Goal: Task Accomplishment & Management: Manage account settings

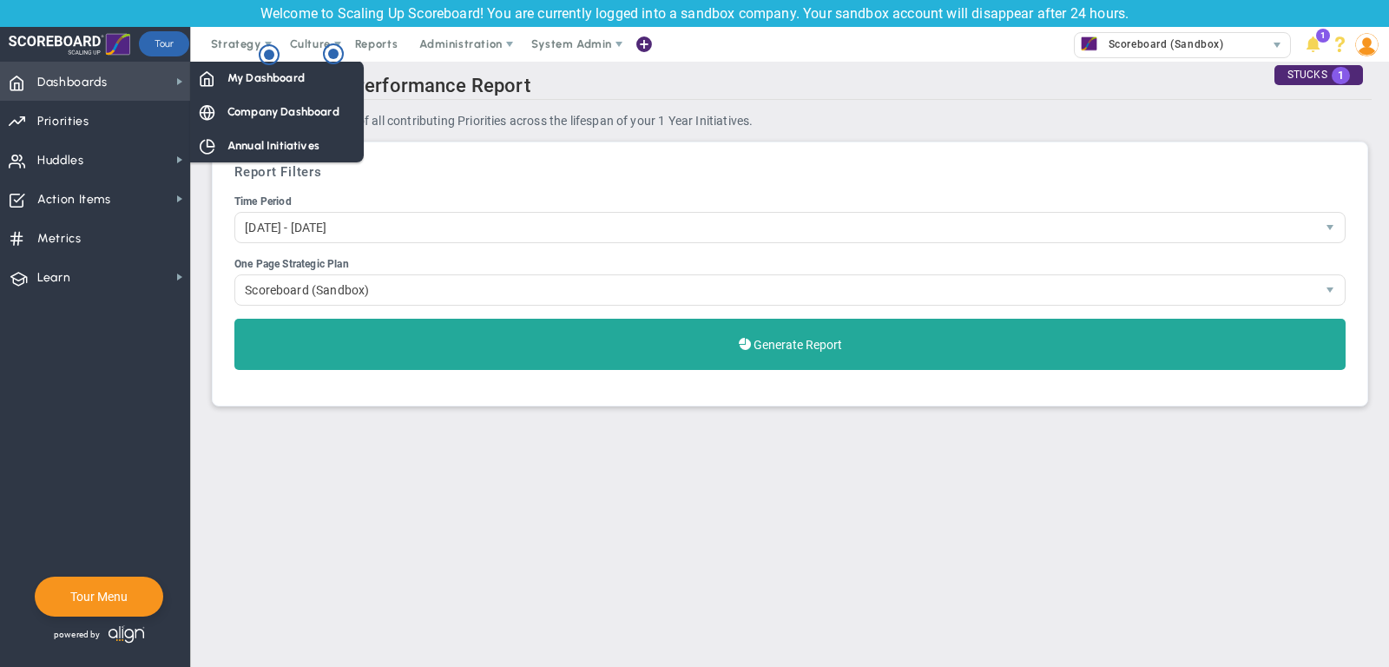
click at [119, 82] on span "Dashboards Dashboards" at bounding box center [95, 81] width 190 height 39
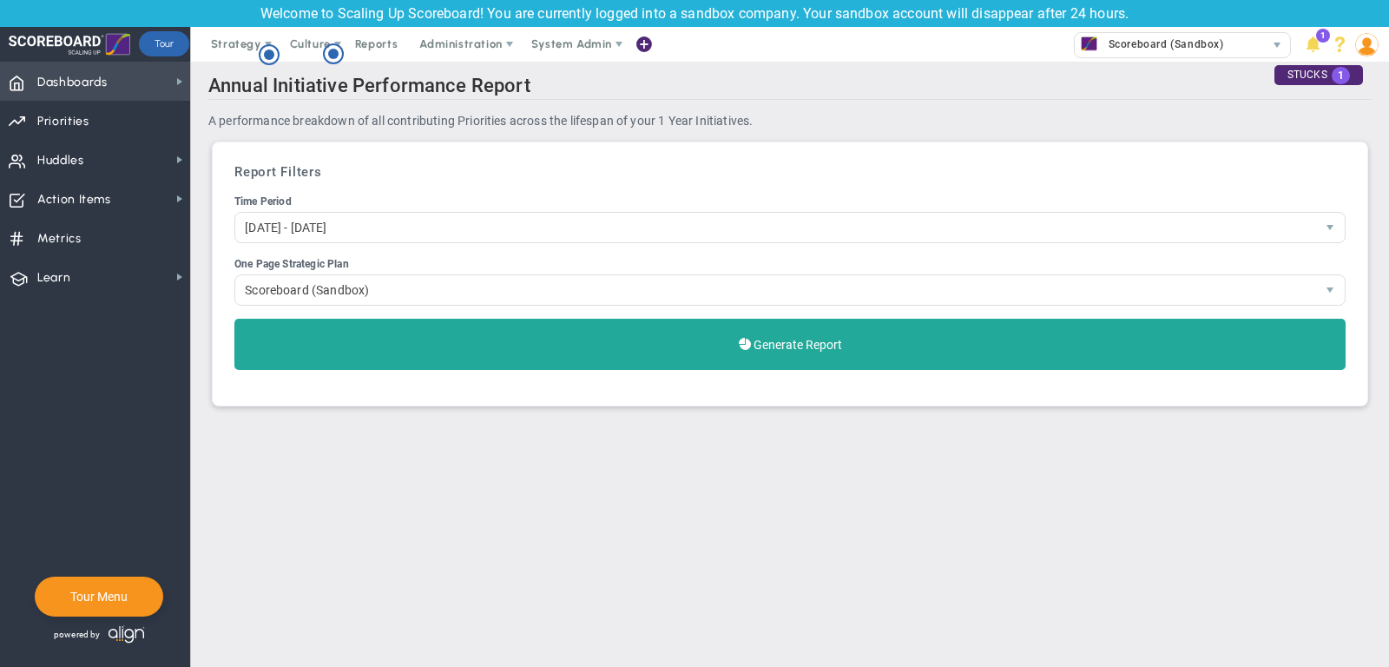
click at [187, 81] on span "Dashboards Dashboards" at bounding box center [95, 81] width 190 height 39
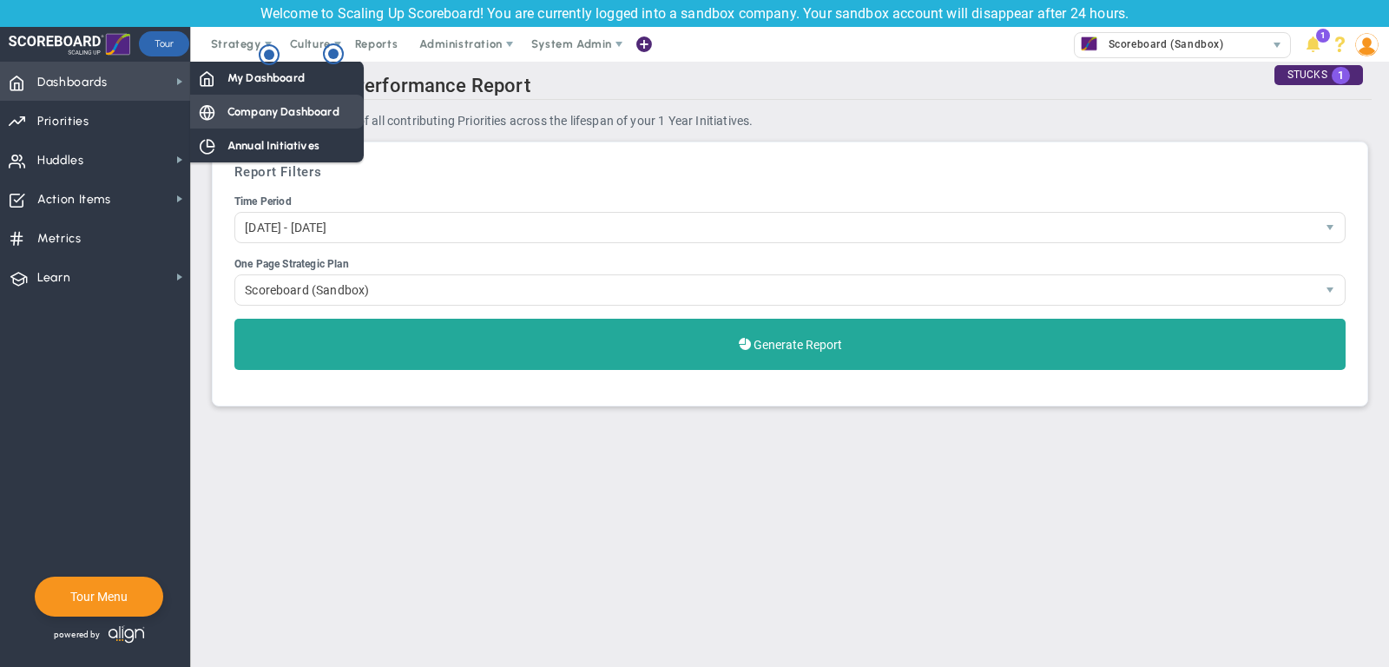
click at [234, 115] on span "Company Dashboard" at bounding box center [283, 111] width 112 height 16
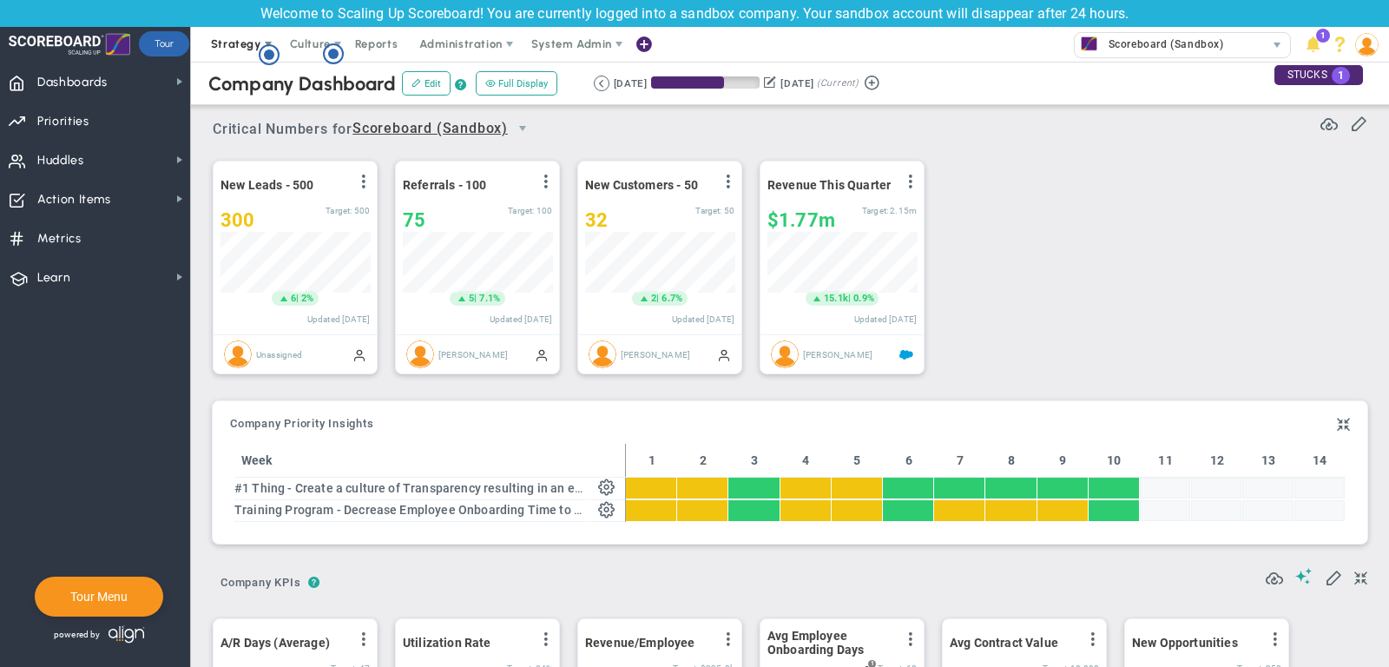
click at [227, 42] on span "Strategy" at bounding box center [236, 43] width 50 height 13
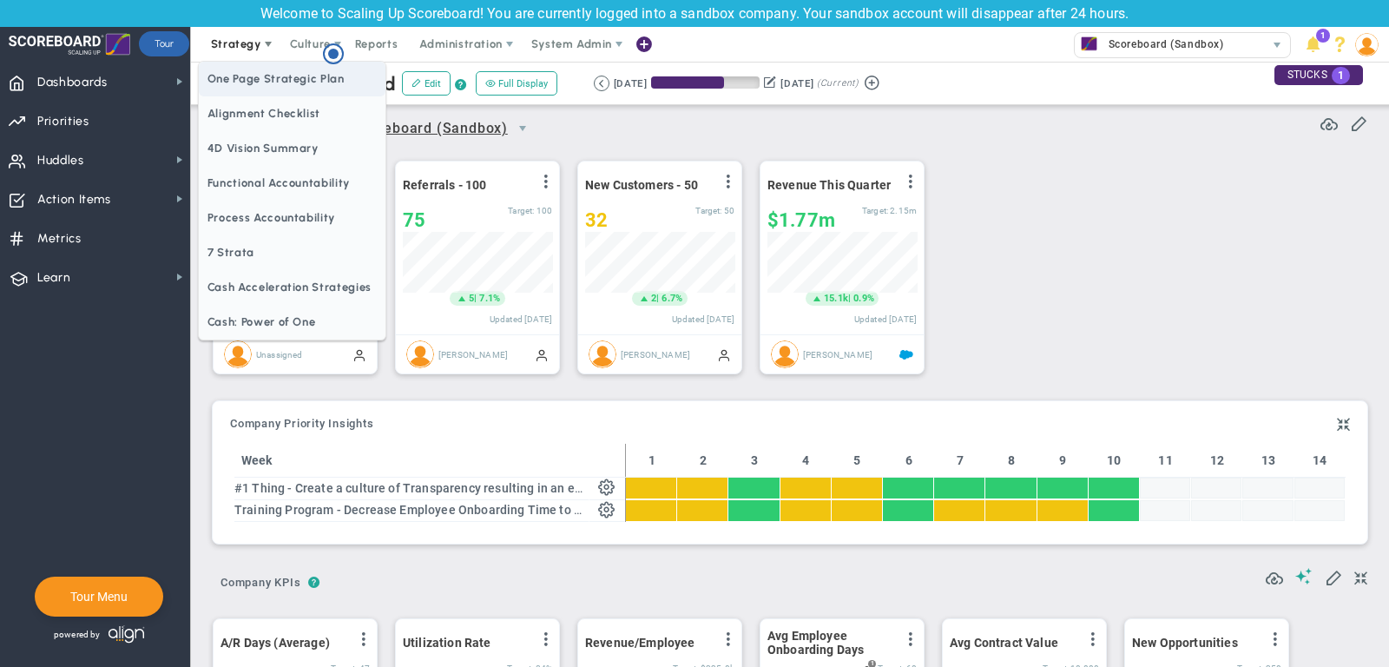
click at [260, 81] on span "One Page Strategic Plan" at bounding box center [292, 79] width 187 height 35
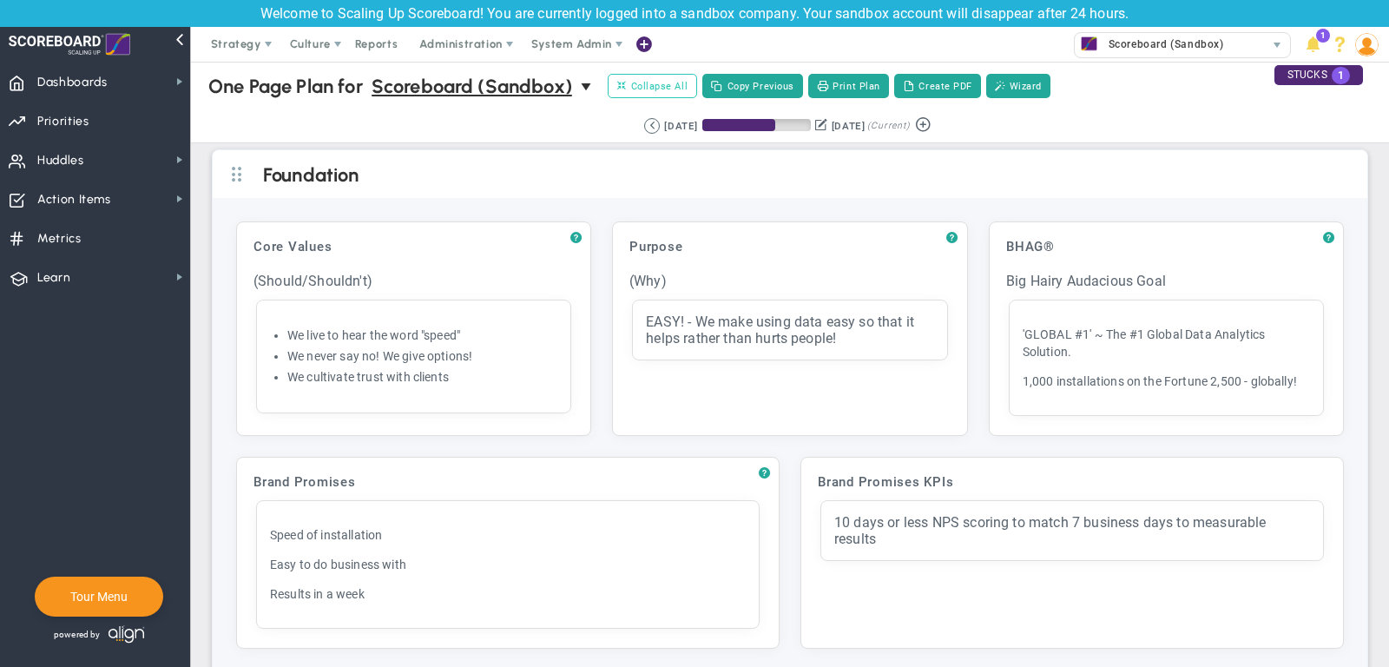
click at [641, 89] on span "Collapse All" at bounding box center [652, 86] width 70 height 16
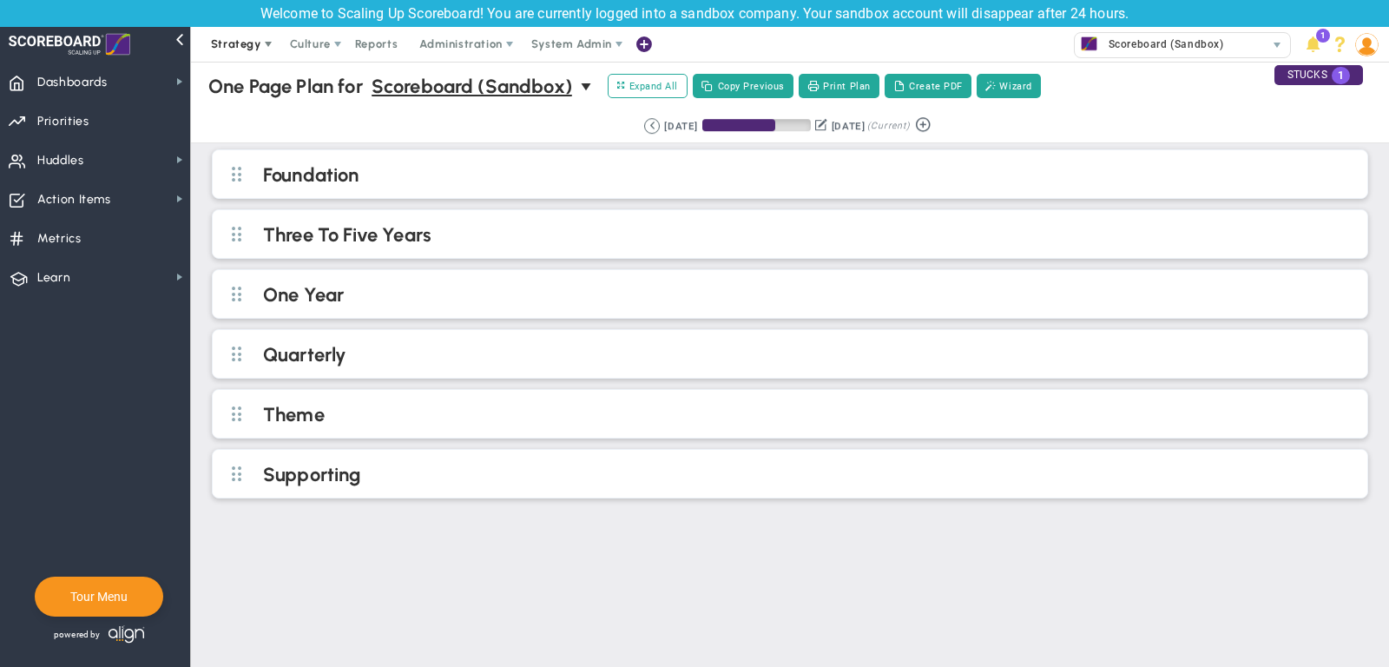
click at [240, 49] on span "Strategy" at bounding box center [236, 43] width 50 height 13
click at [457, 108] on div "One Page Plan One Page Plan for Scoreboard (Sandbox) 0 One Page Plan for Scoreb…" at bounding box center [790, 86] width 1232 height 49
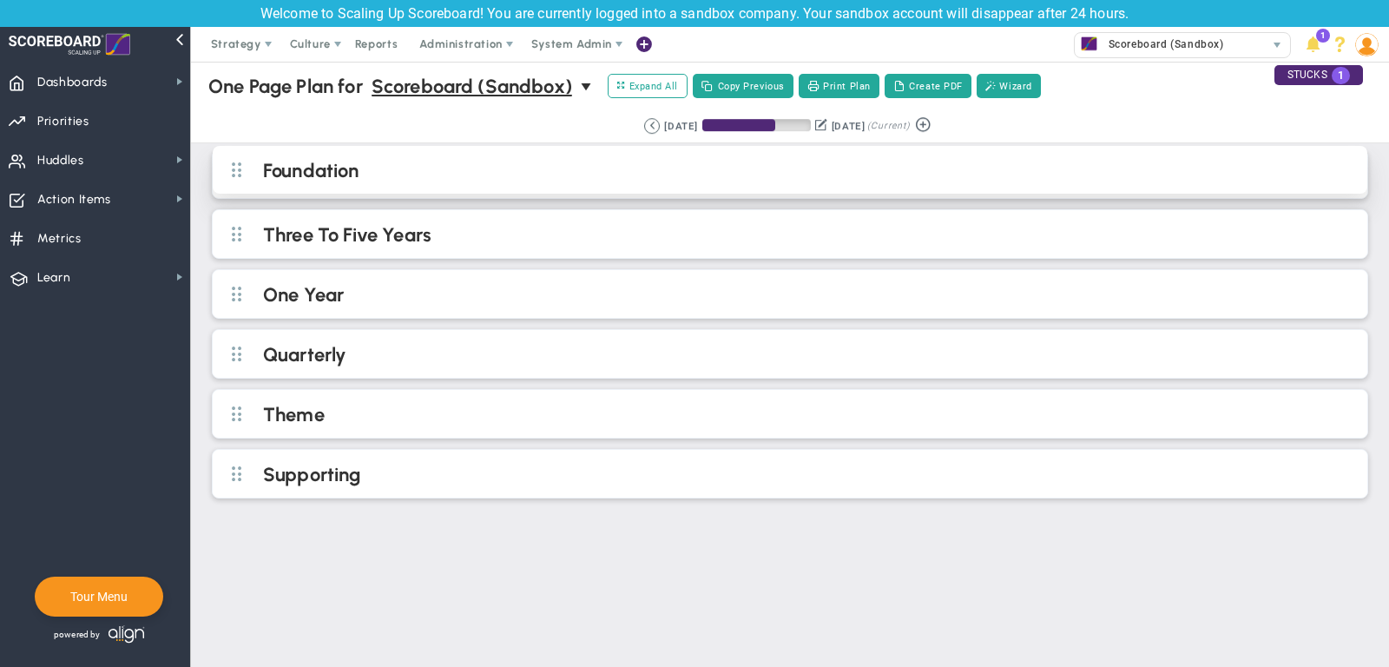
click at [464, 171] on h2 "Foundation" at bounding box center [804, 172] width 1082 height 26
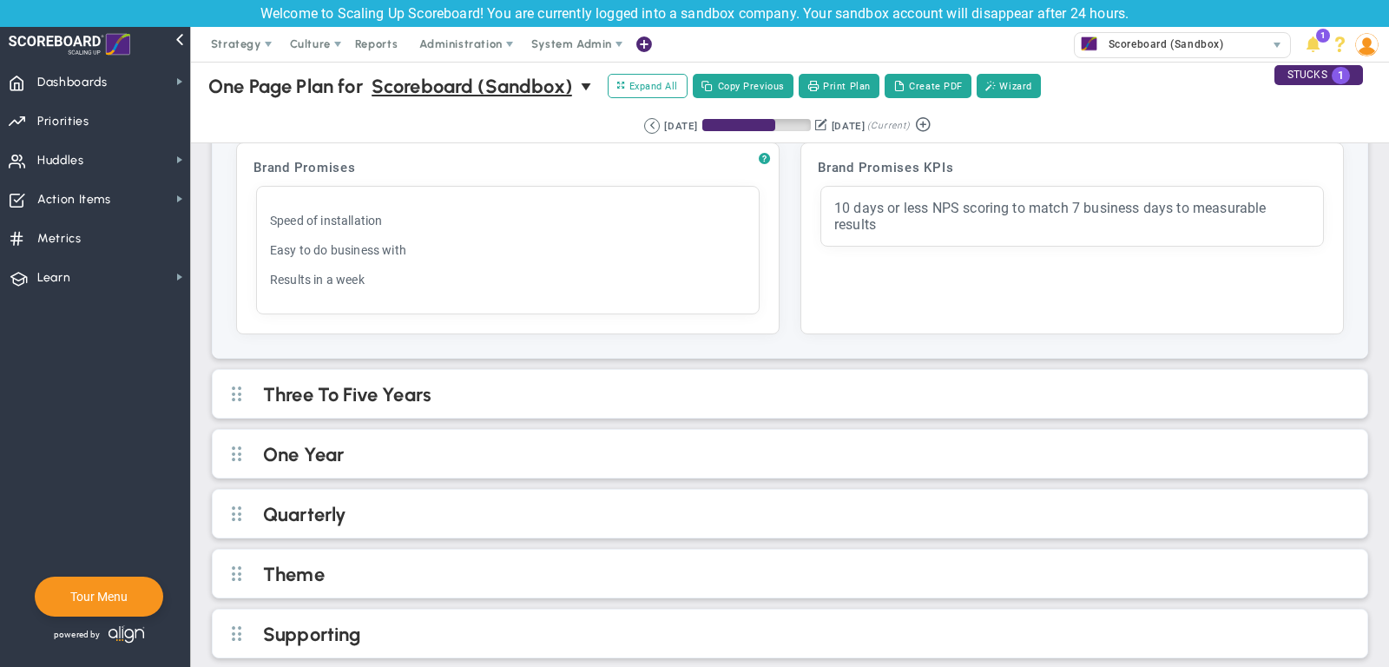
scroll to position [315, 0]
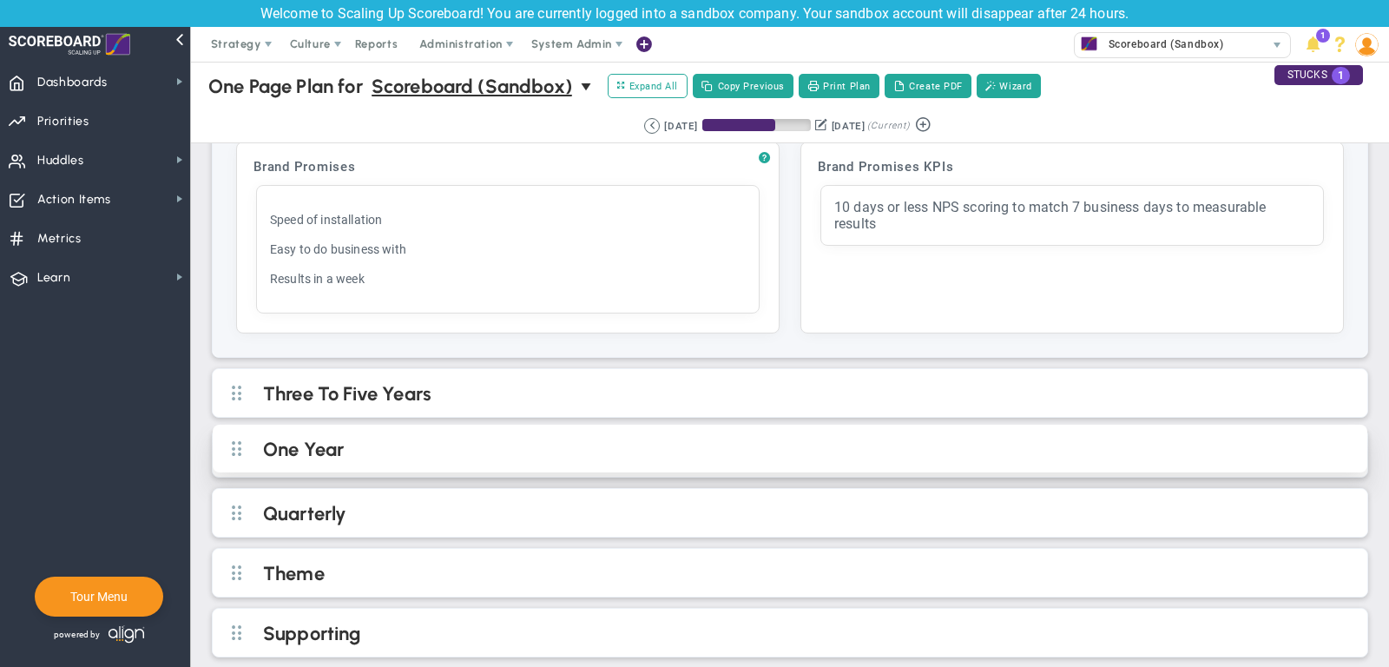
click at [617, 437] on h2 "One Year" at bounding box center [804, 450] width 1082 height 26
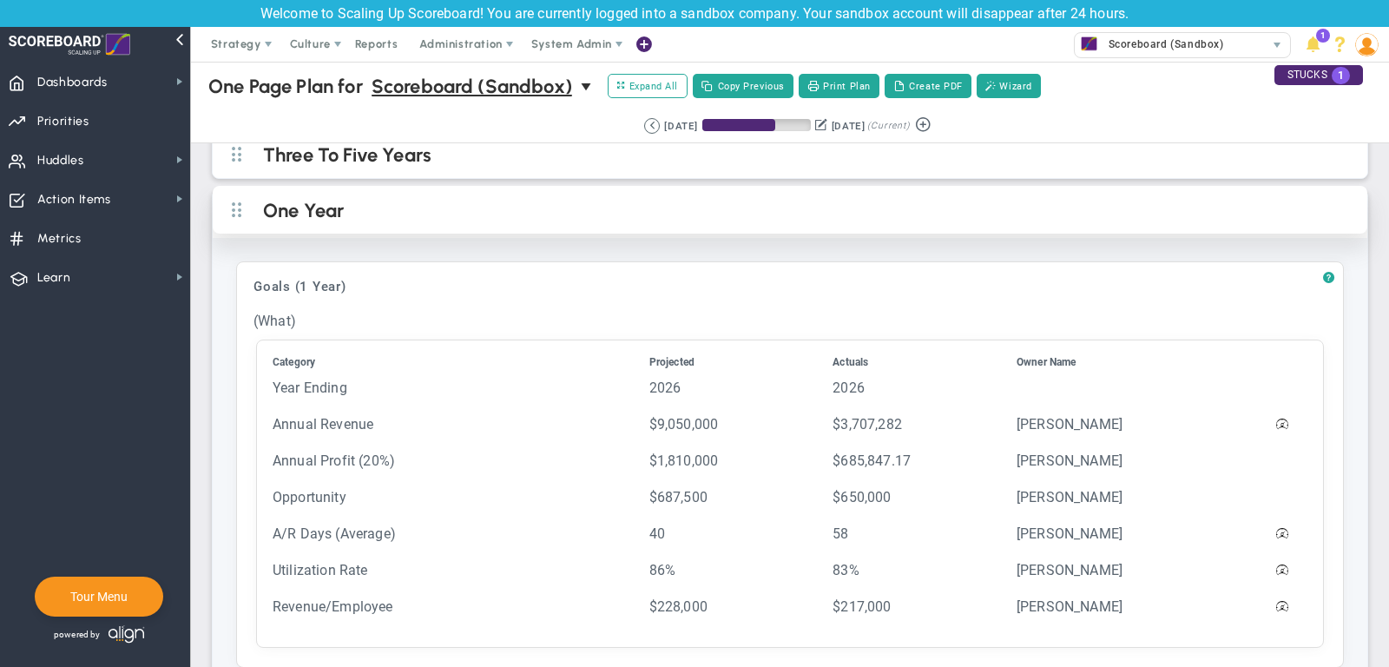
scroll to position [575, 0]
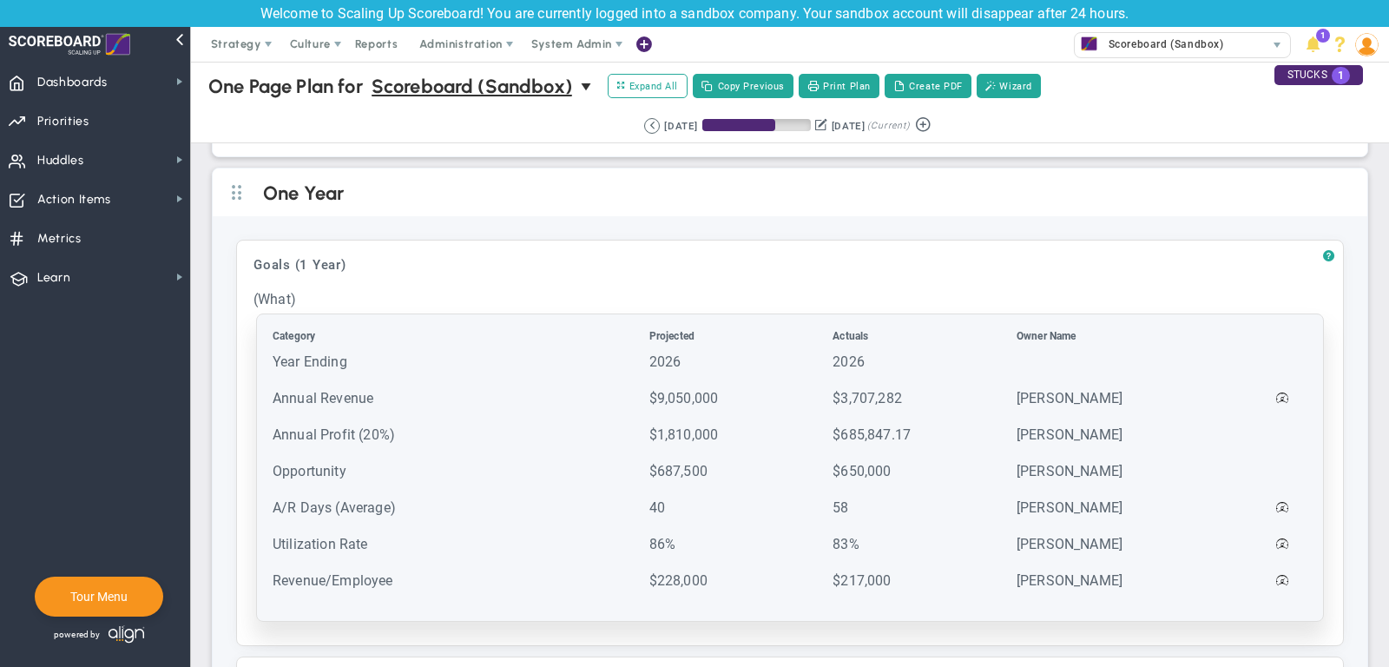
click at [373, 389] on td "Annual Revenue" at bounding box center [459, 406] width 375 height 35
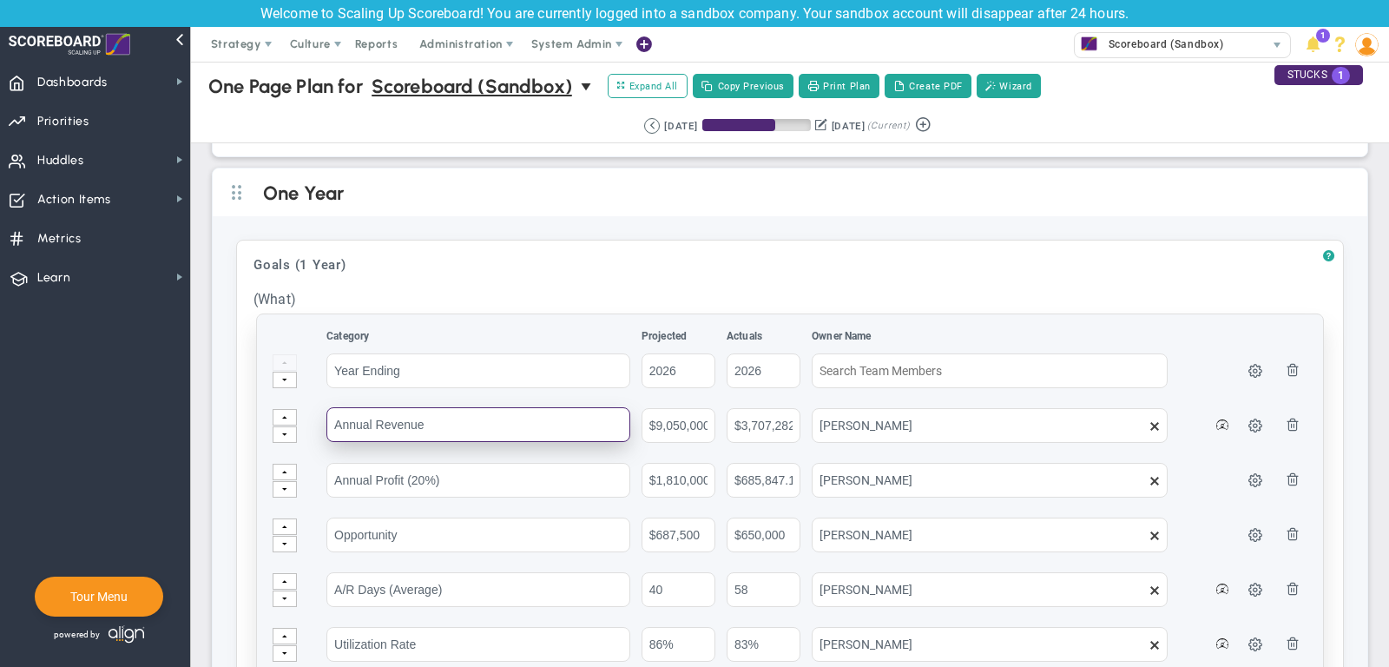
click at [447, 411] on input "Annual Revenue" at bounding box center [478, 424] width 304 height 35
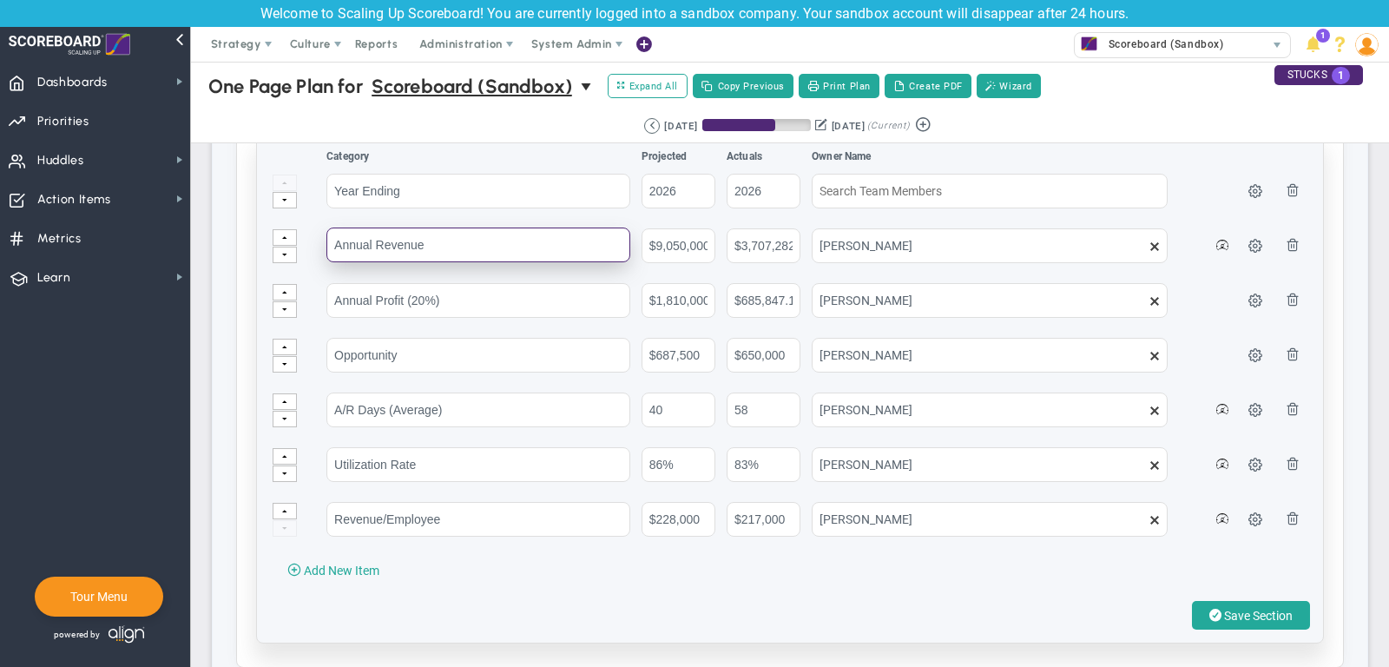
scroll to position [752, 0]
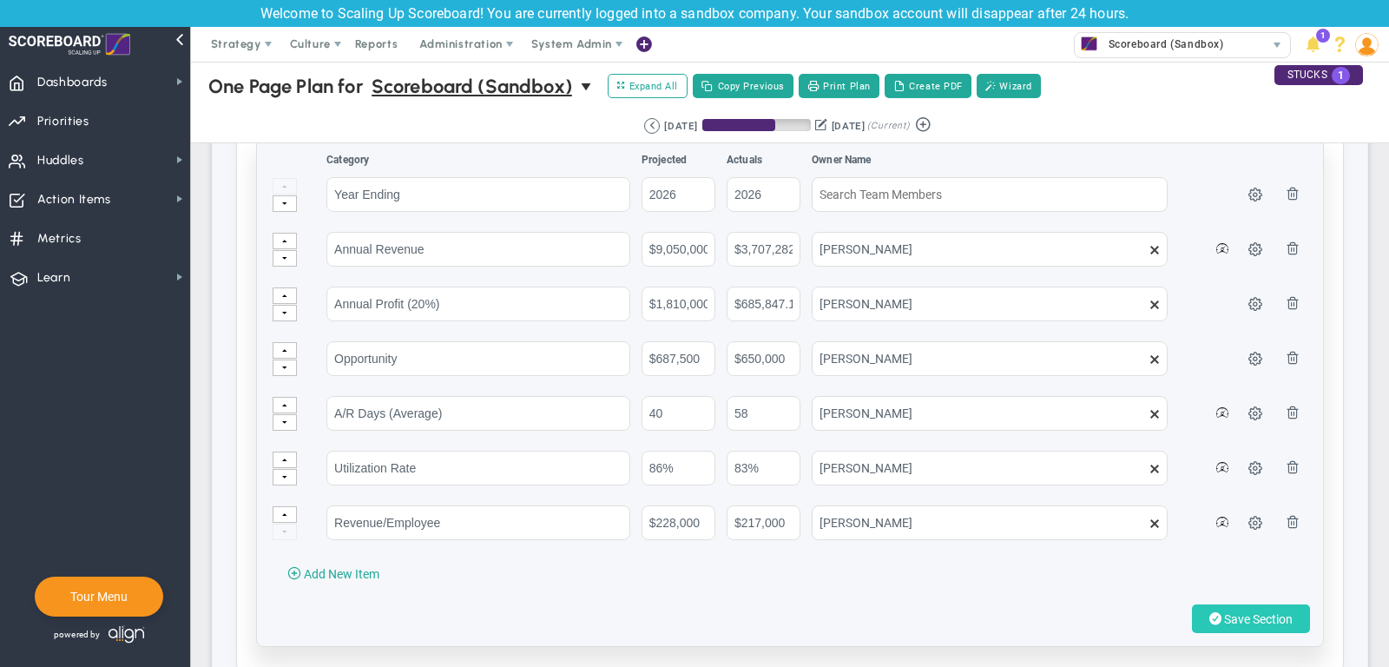
click at [1280, 612] on span "Save Section" at bounding box center [1258, 619] width 69 height 14
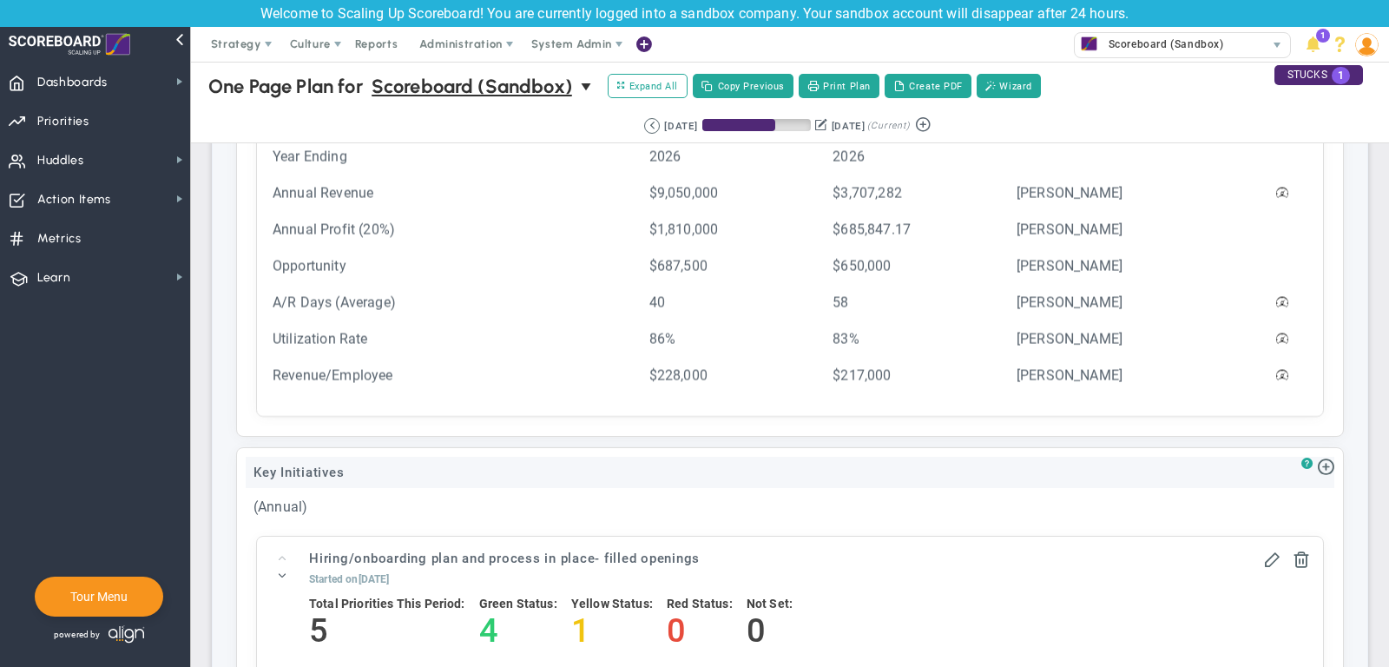
scroll to position [690, 0]
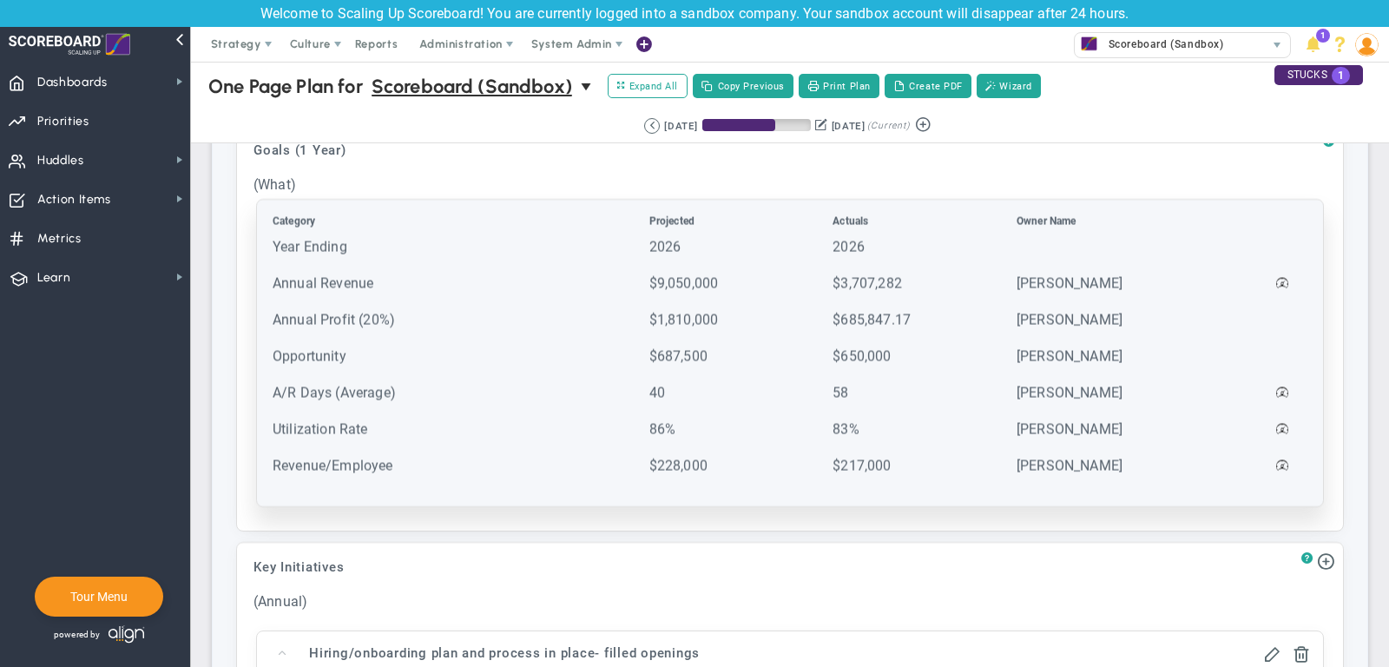
click at [388, 254] on td "Year Ending" at bounding box center [459, 255] width 375 height 35
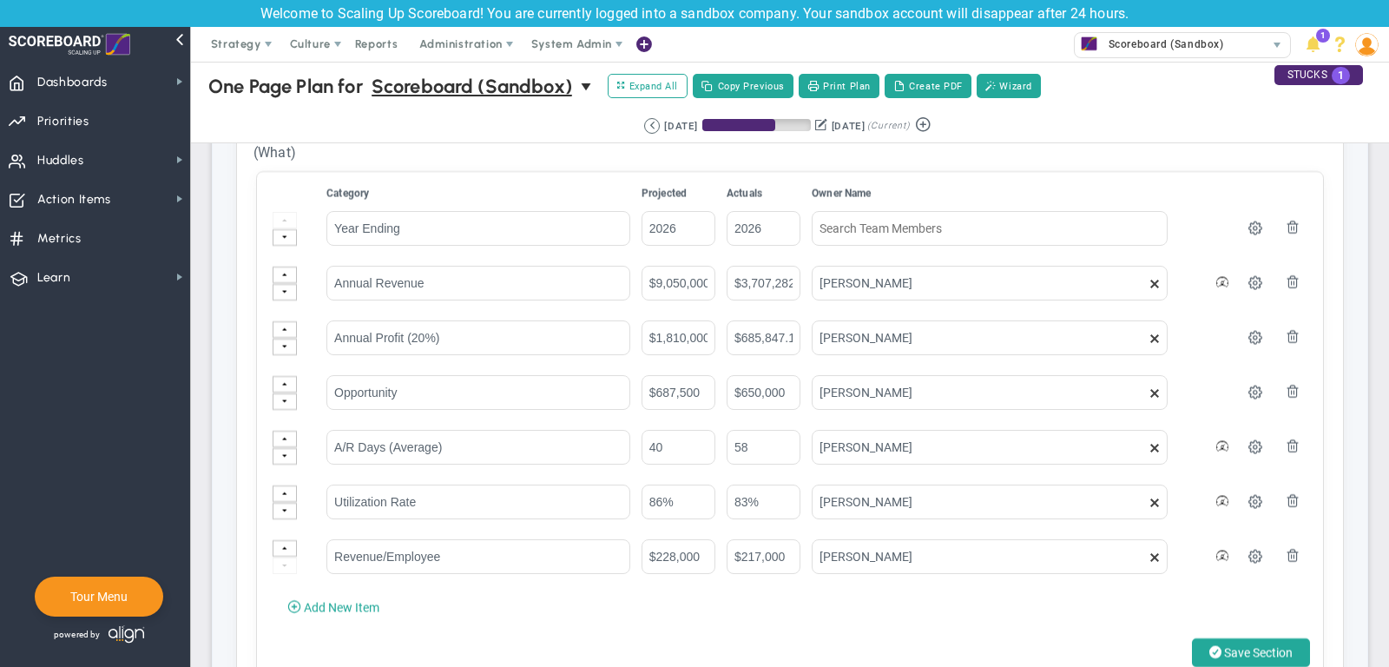
scroll to position [719, 0]
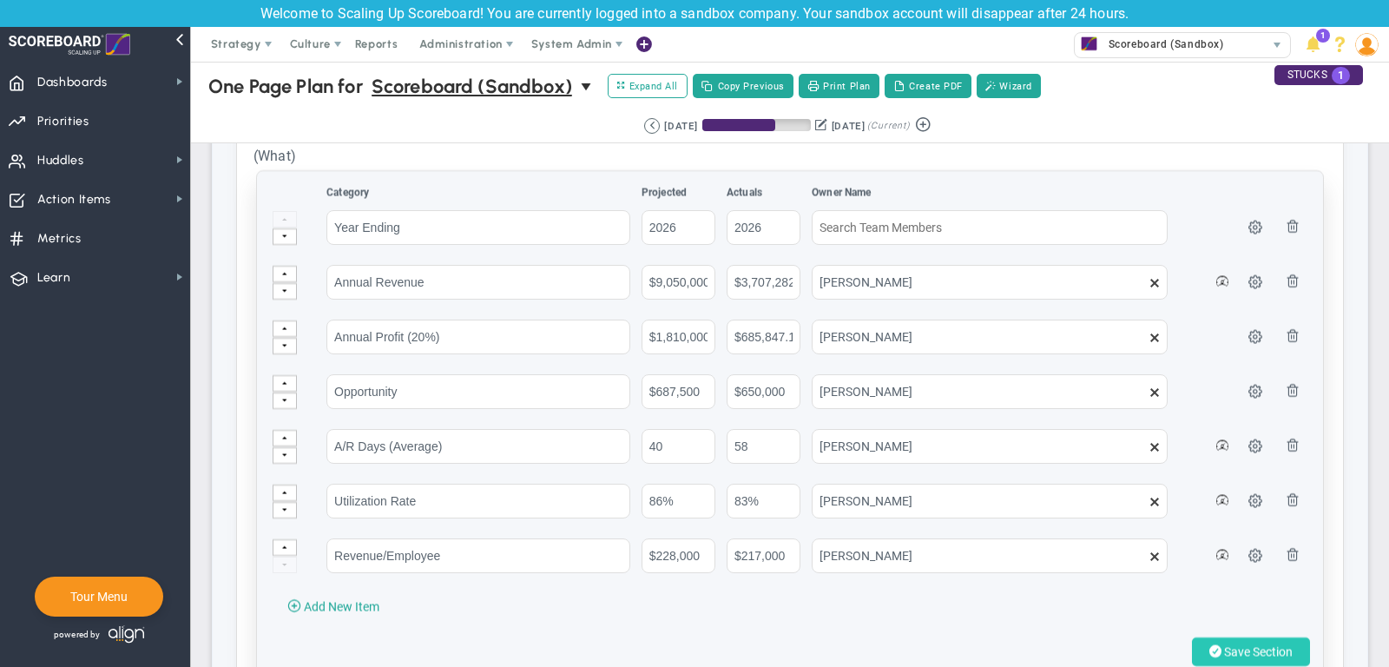
click at [1275, 645] on span "Save Section" at bounding box center [1258, 652] width 69 height 14
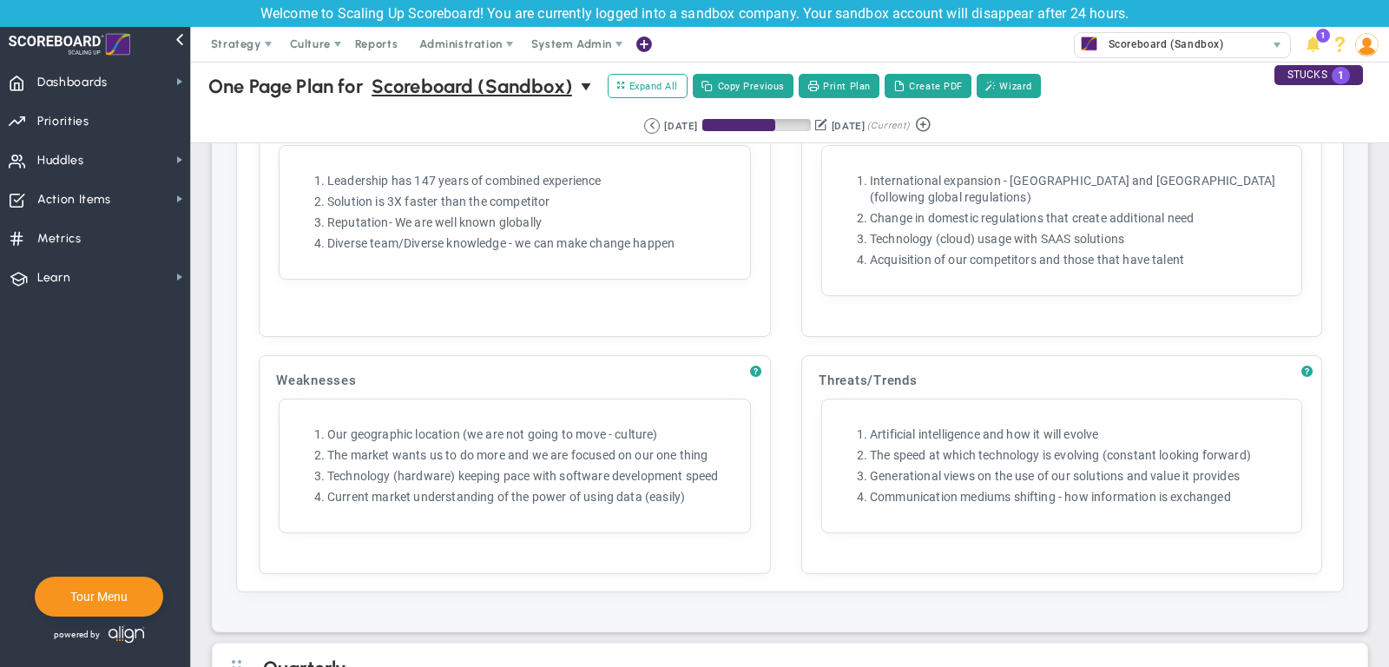
scroll to position [2123, 0]
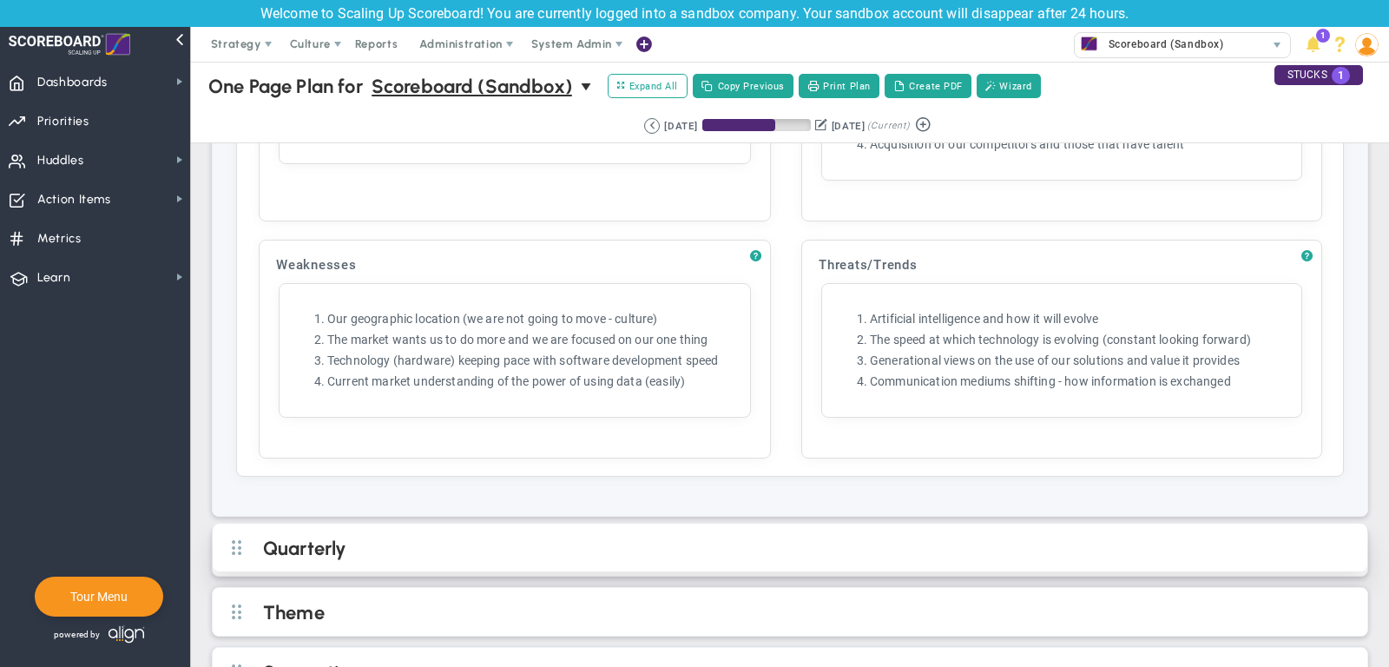
click at [653, 536] on h2 "Quarterly" at bounding box center [804, 549] width 1082 height 26
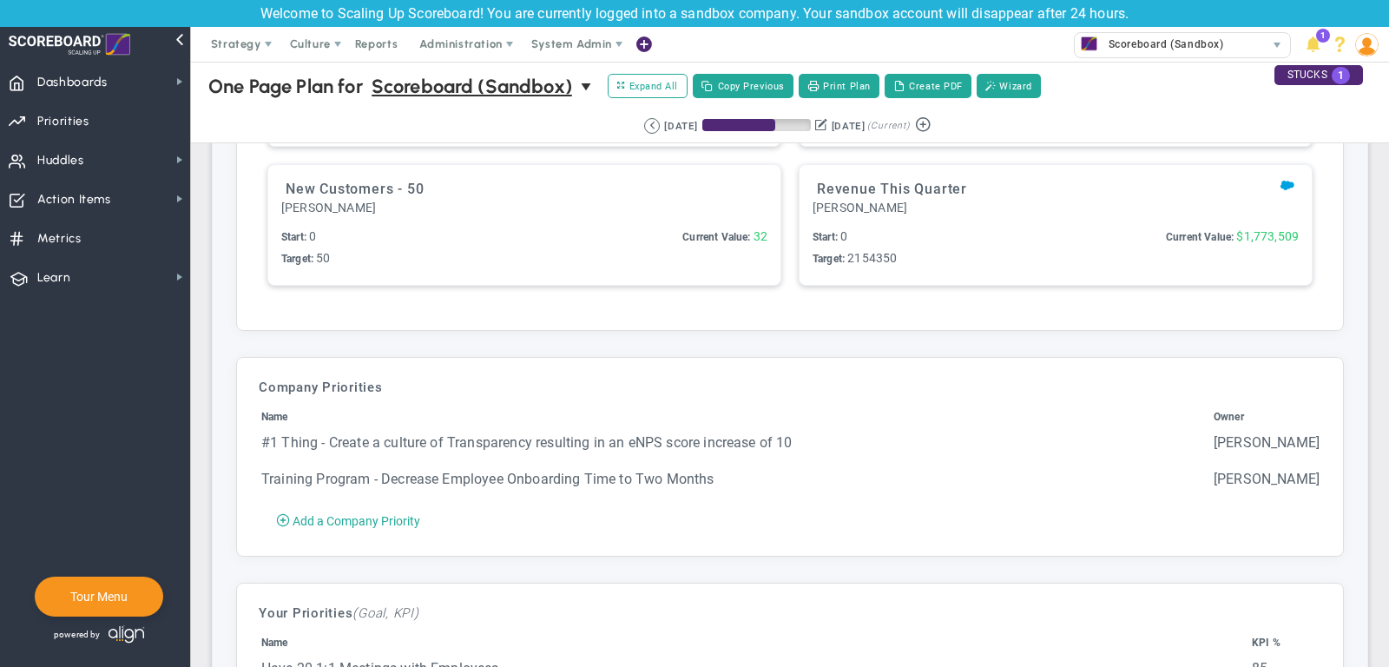
scroll to position [3179, 0]
click at [933, 86] on button "Create PDF" at bounding box center [927, 86] width 87 height 24
click at [240, 52] on span "Strategy" at bounding box center [237, 44] width 79 height 35
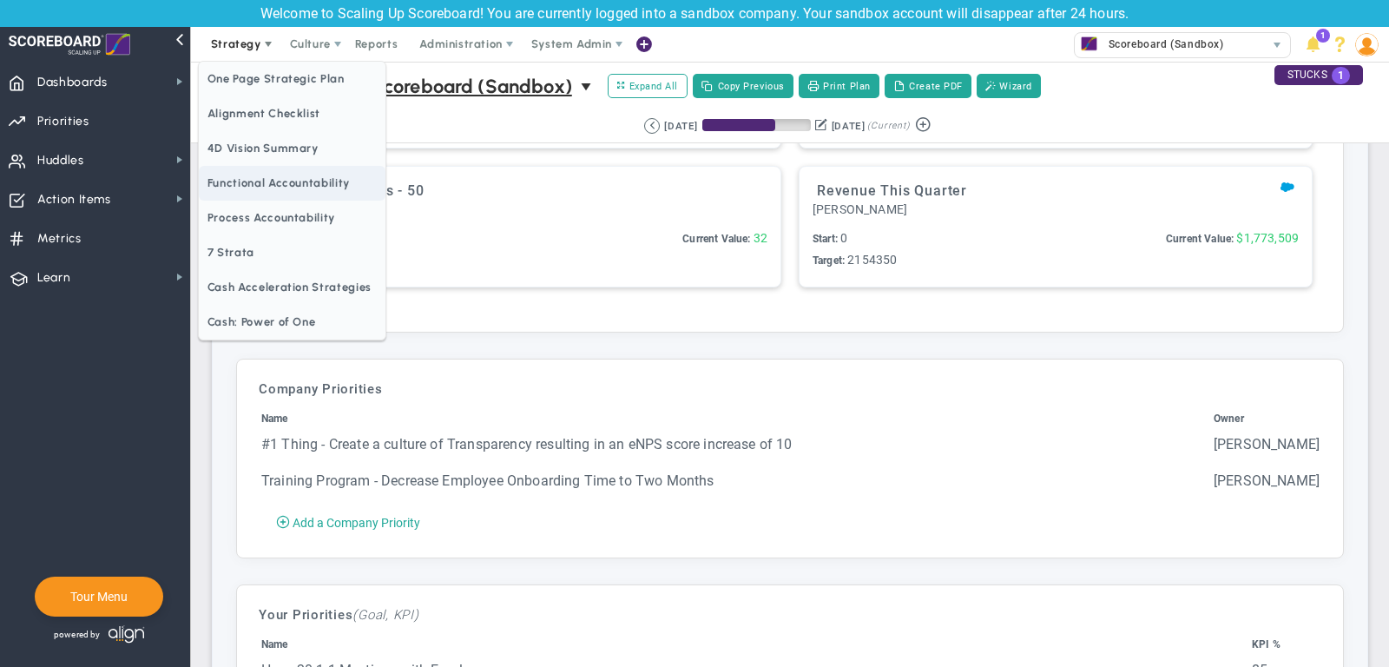
click at [227, 188] on span "Functional Accountability" at bounding box center [292, 183] width 187 height 35
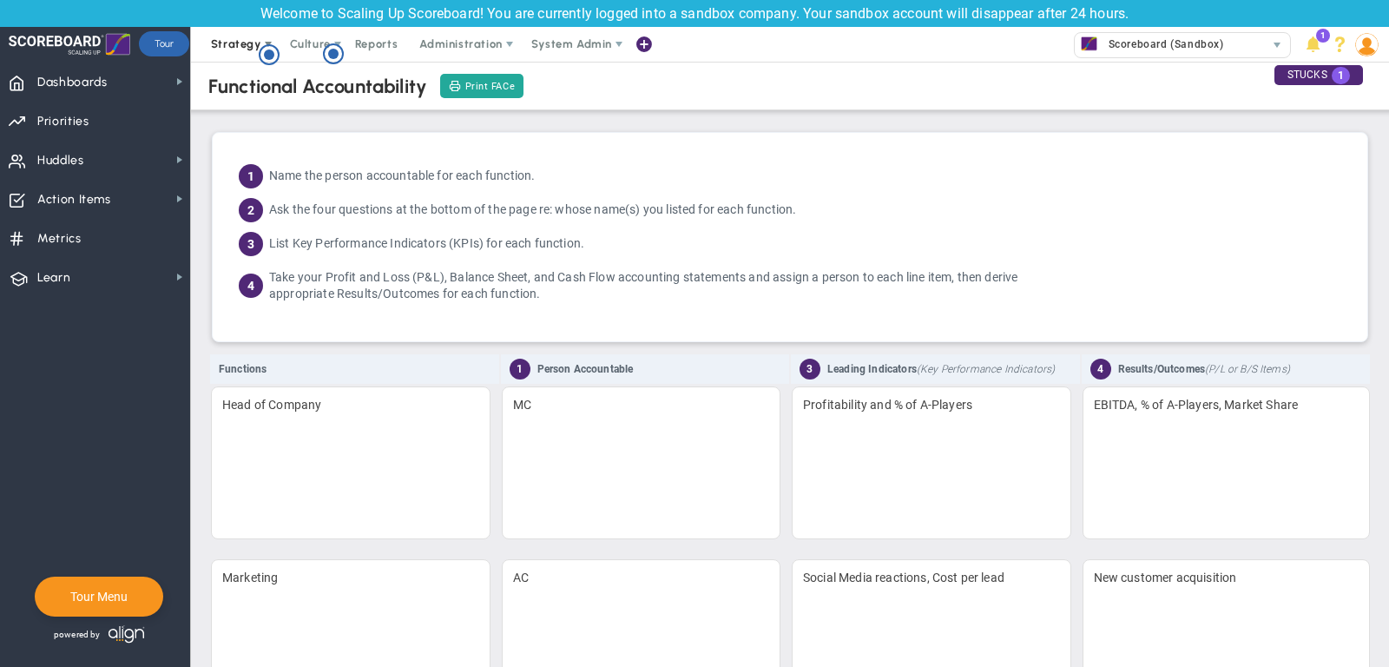
click at [240, 43] on span "Strategy" at bounding box center [236, 43] width 50 height 13
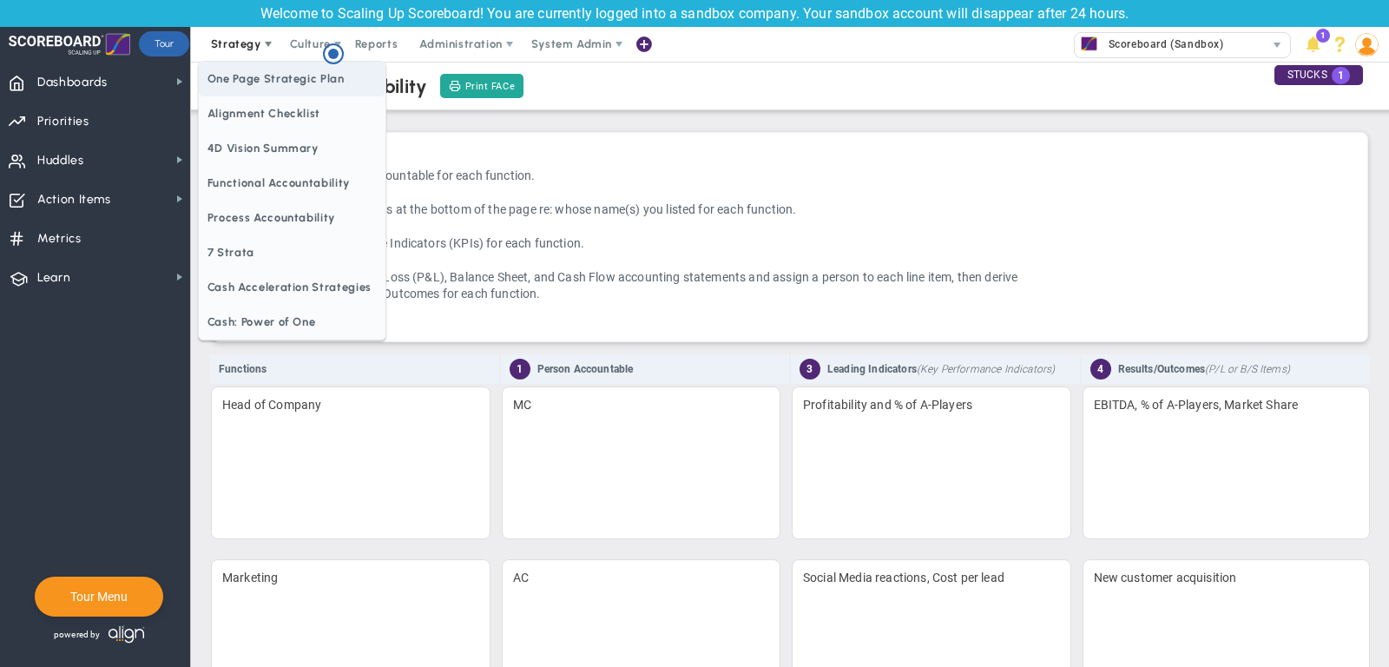
click at [228, 86] on span "One Page Strategic Plan" at bounding box center [292, 79] width 187 height 35
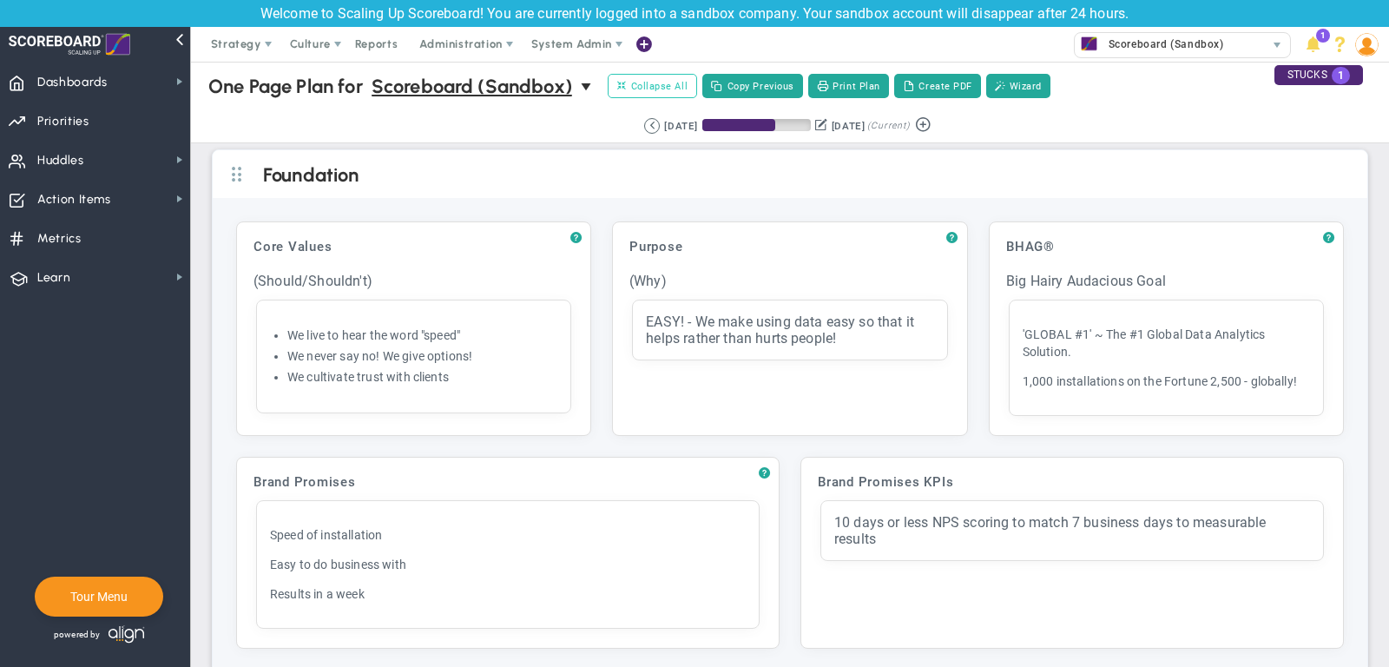
click at [667, 89] on span "Collapse All" at bounding box center [652, 86] width 70 height 16
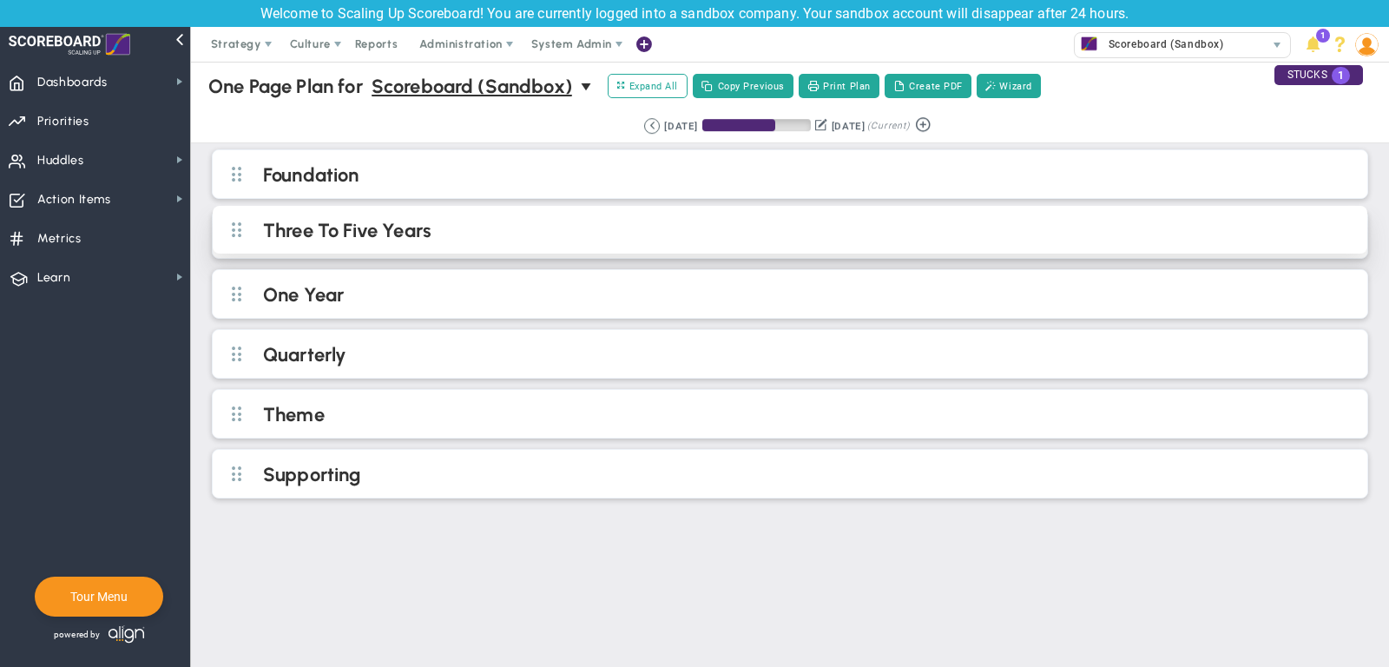
click at [452, 246] on div "Three To Five Years" at bounding box center [790, 230] width 1154 height 48
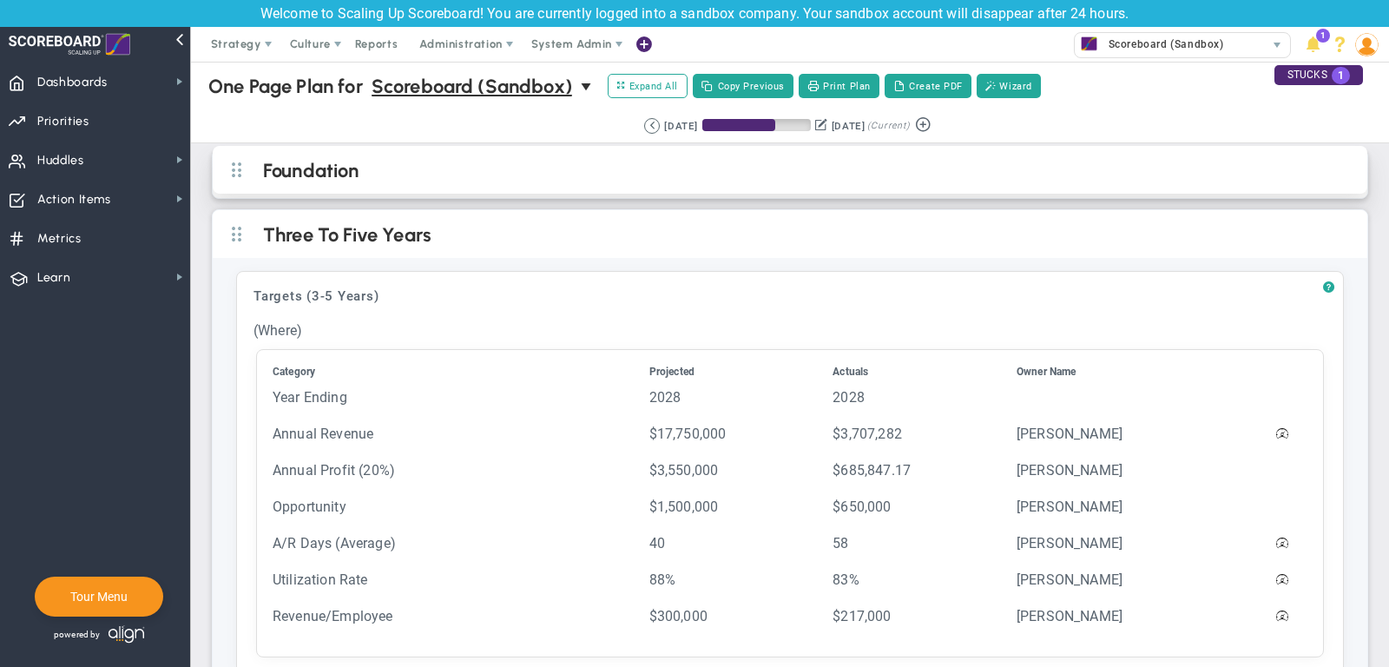
click at [708, 183] on div "Foundation" at bounding box center [790, 170] width 1154 height 48
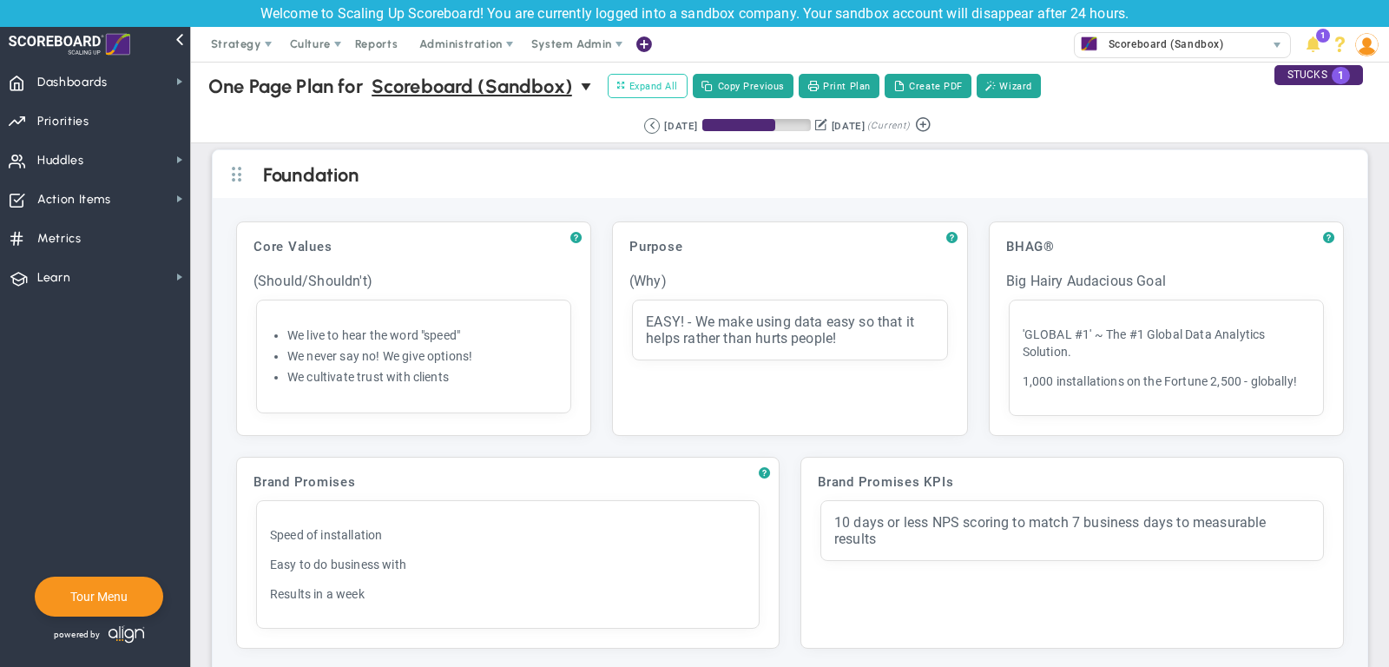
click at [668, 91] on span "Expand All" at bounding box center [647, 86] width 61 height 16
click at [667, 88] on span "Collapse All" at bounding box center [652, 86] width 70 height 16
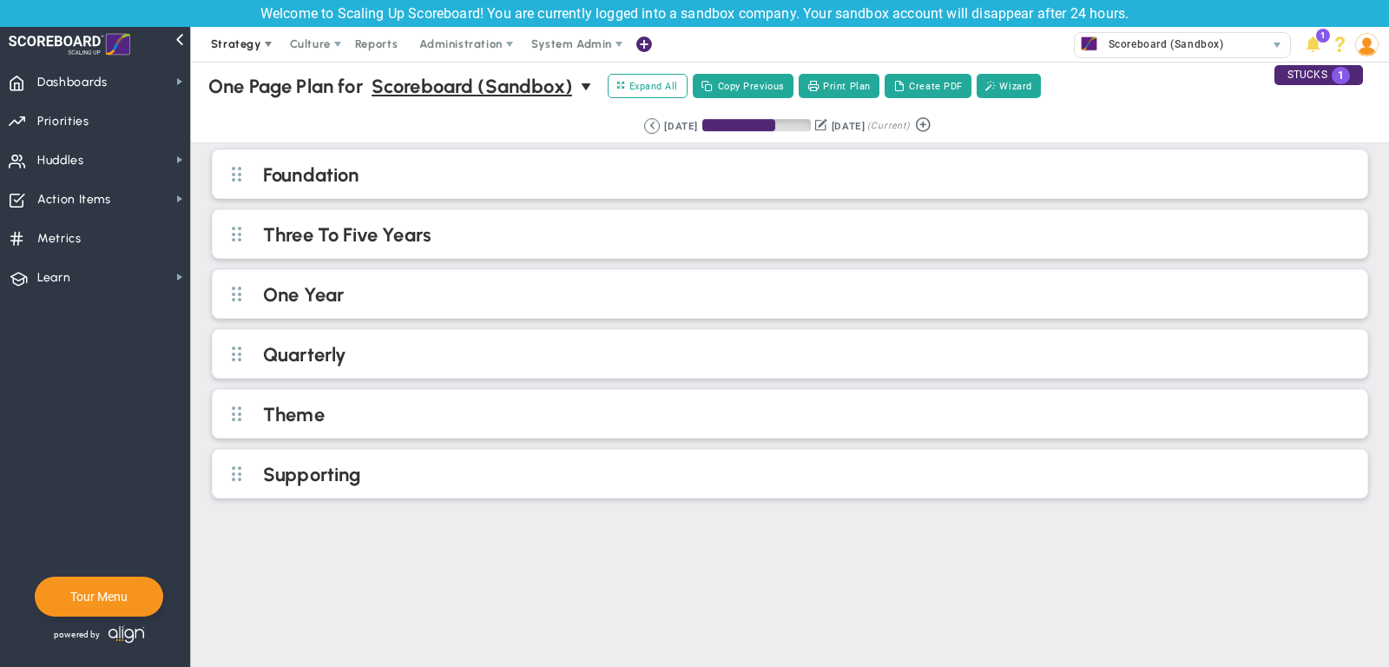
click at [249, 38] on span "Strategy" at bounding box center [236, 43] width 50 height 13
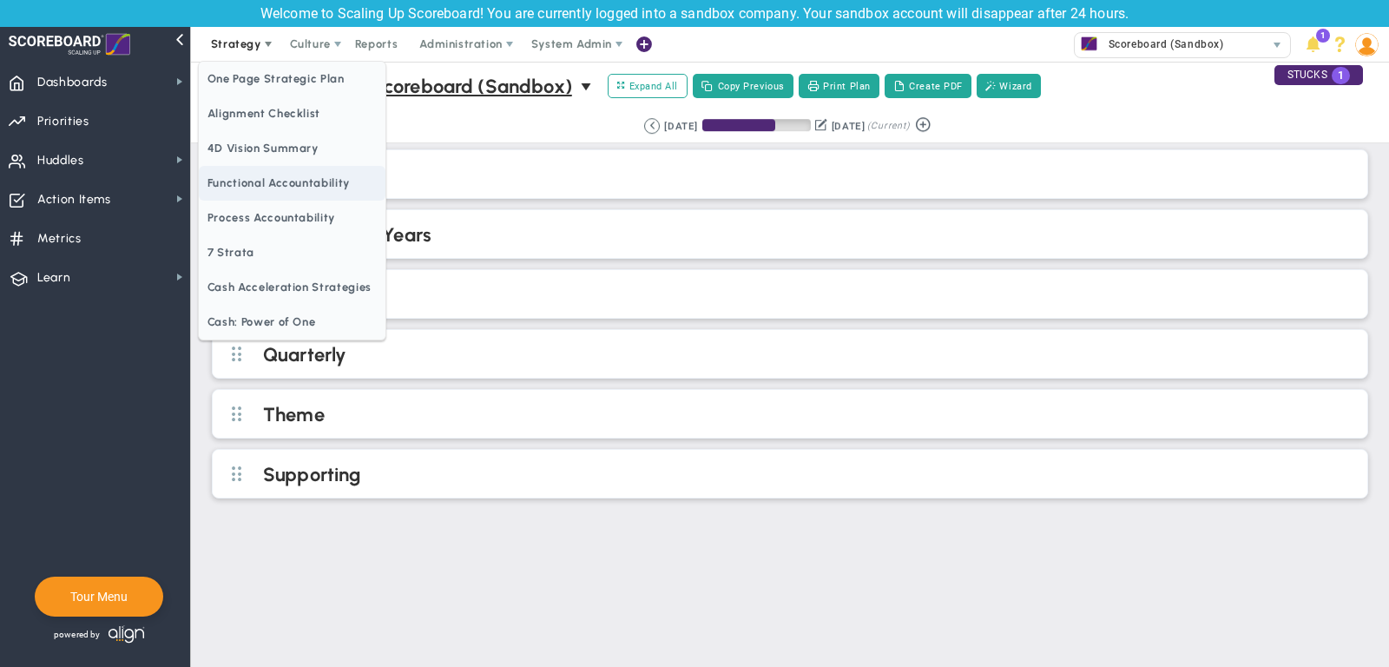
click at [236, 184] on span "Functional Accountability" at bounding box center [292, 183] width 187 height 35
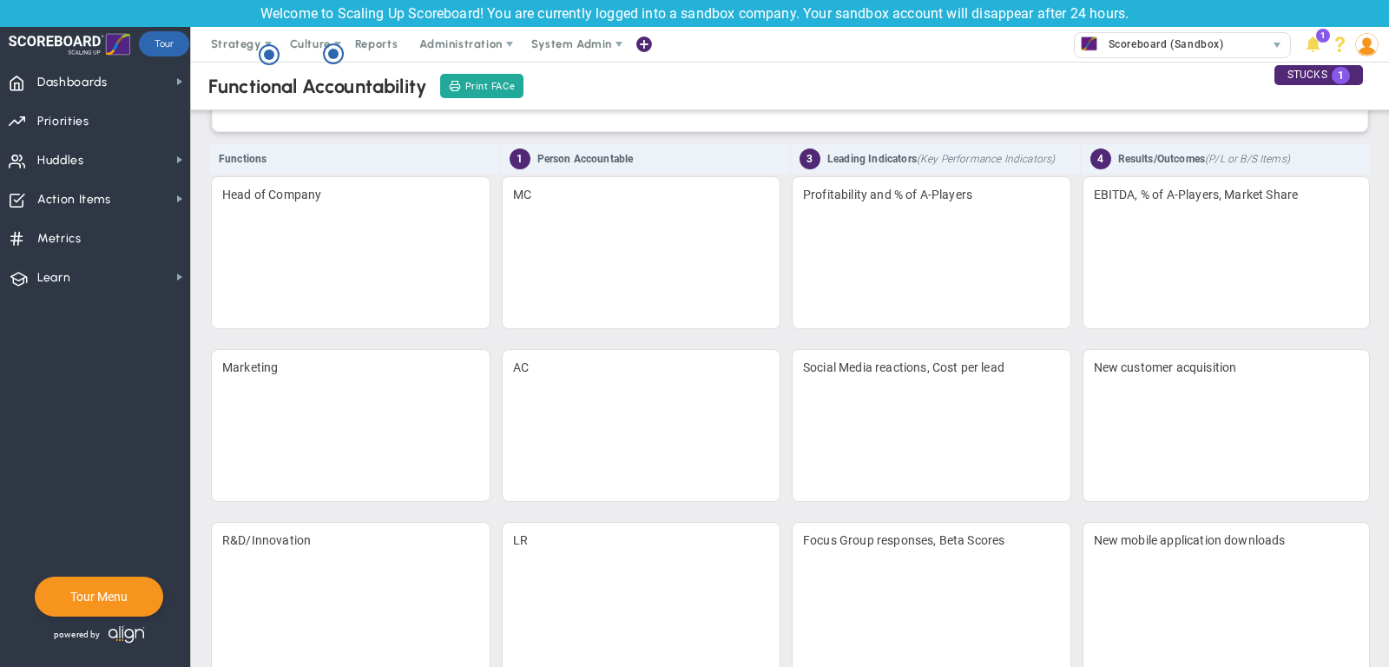
scroll to position [217, 0]
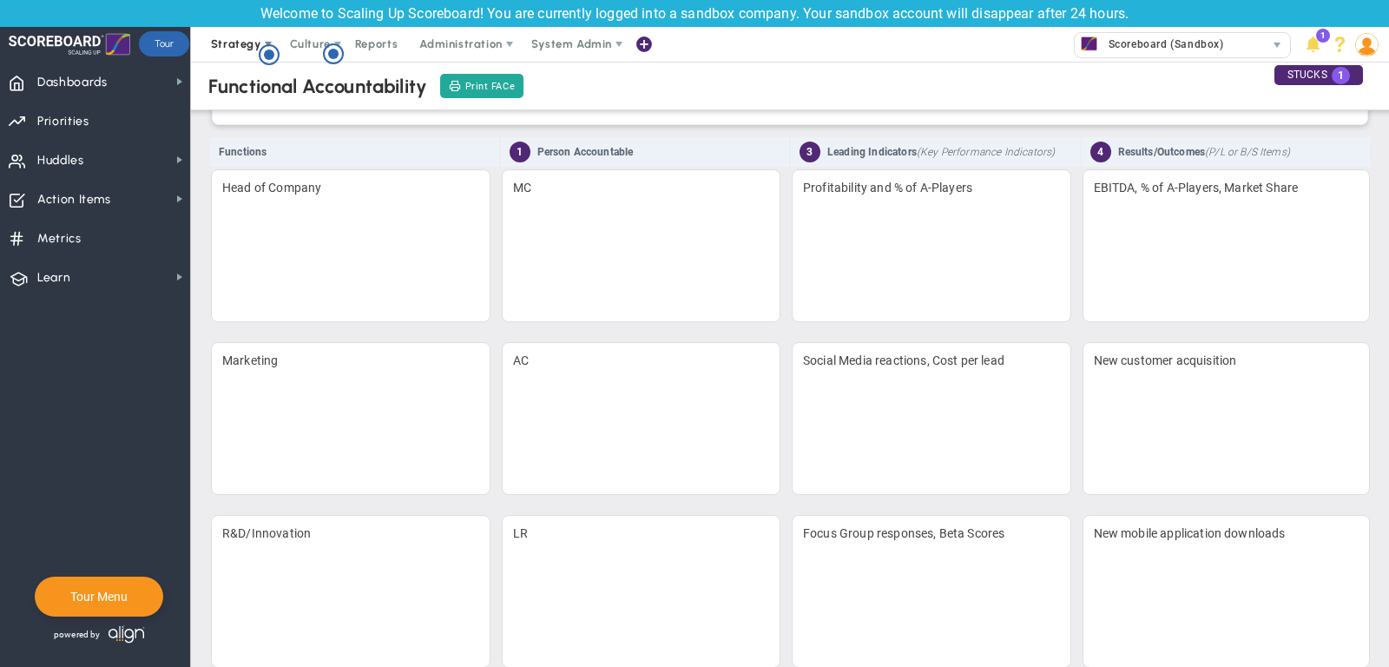
click at [229, 38] on span "Strategy" at bounding box center [236, 43] width 50 height 13
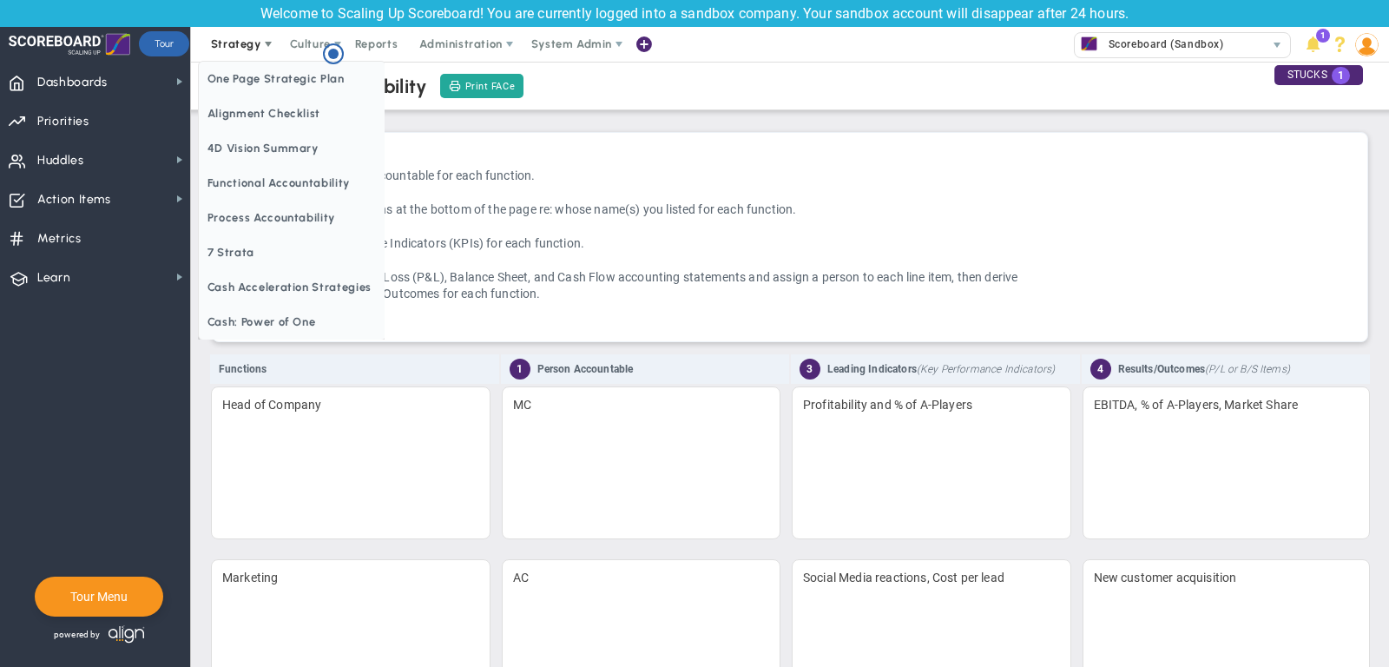
scroll to position [0, 0]
click at [241, 75] on span "One Page Strategic Plan" at bounding box center [292, 79] width 187 height 35
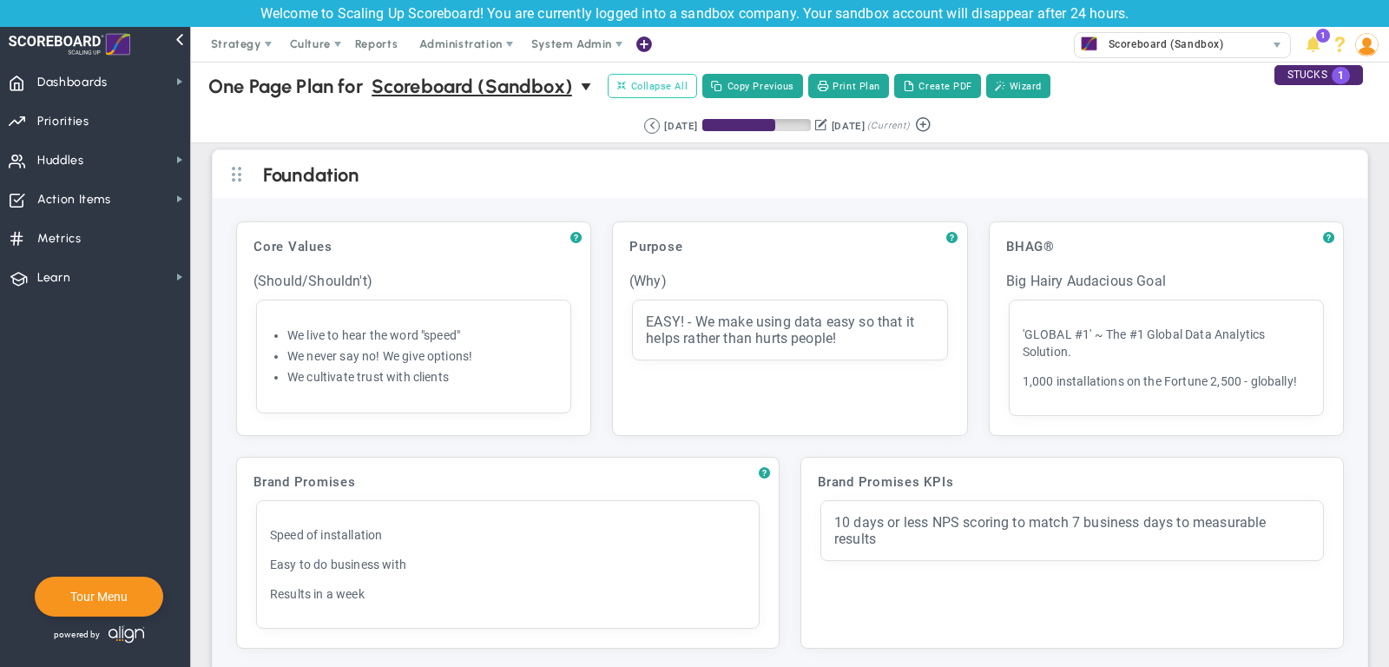
click at [667, 90] on span "Collapse All" at bounding box center [652, 86] width 70 height 16
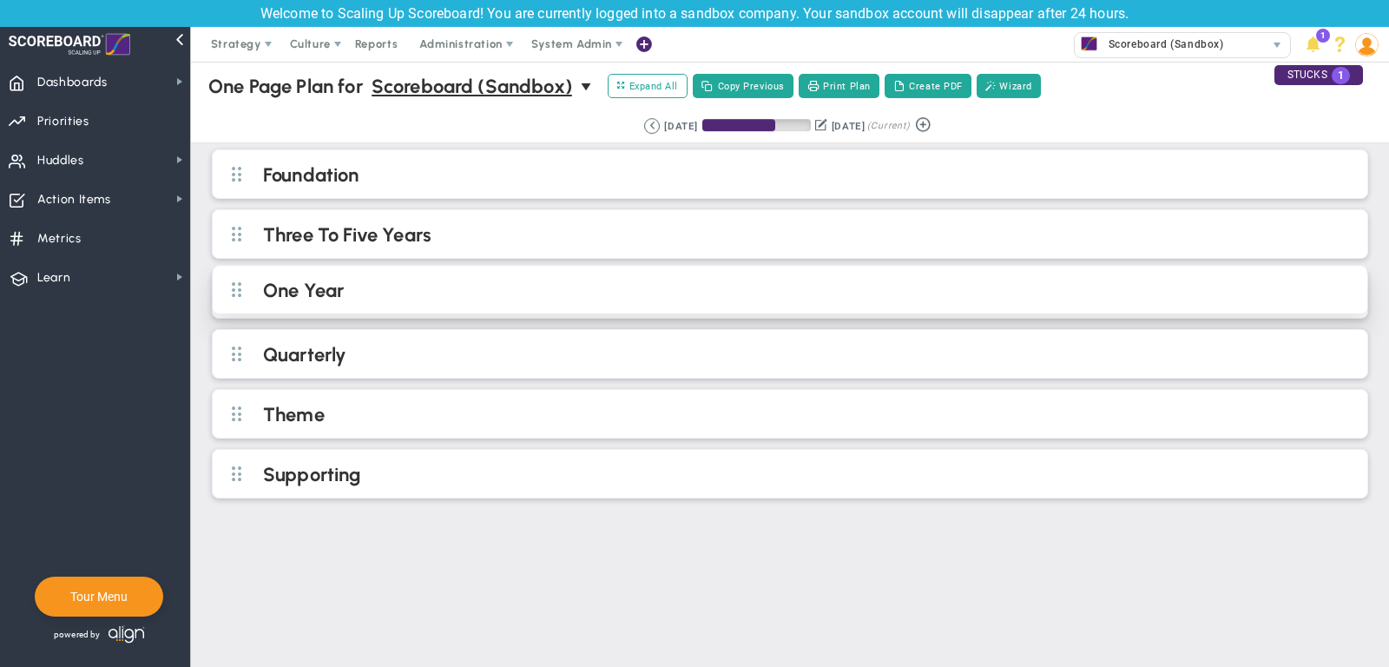
click at [480, 271] on div "One Year" at bounding box center [790, 290] width 1154 height 48
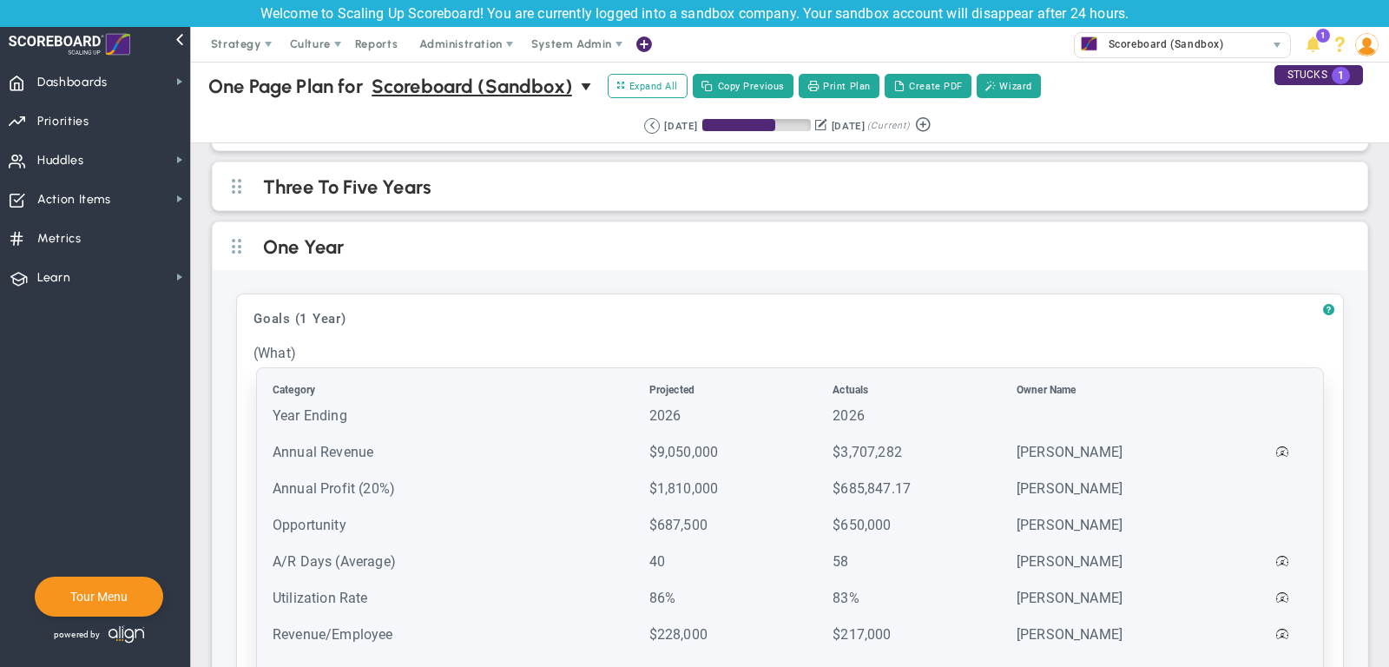
scroll to position [62, 0]
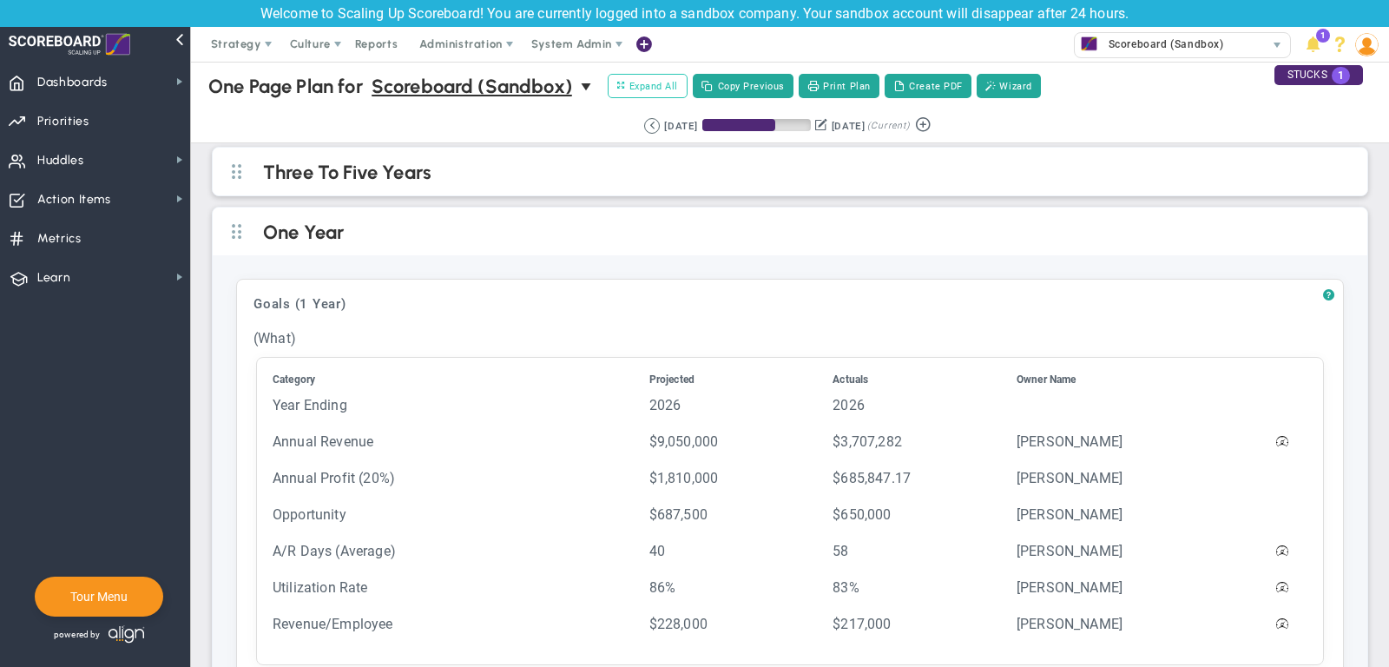
click at [648, 95] on button "Expand All Collapse All" at bounding box center [648, 86] width 80 height 24
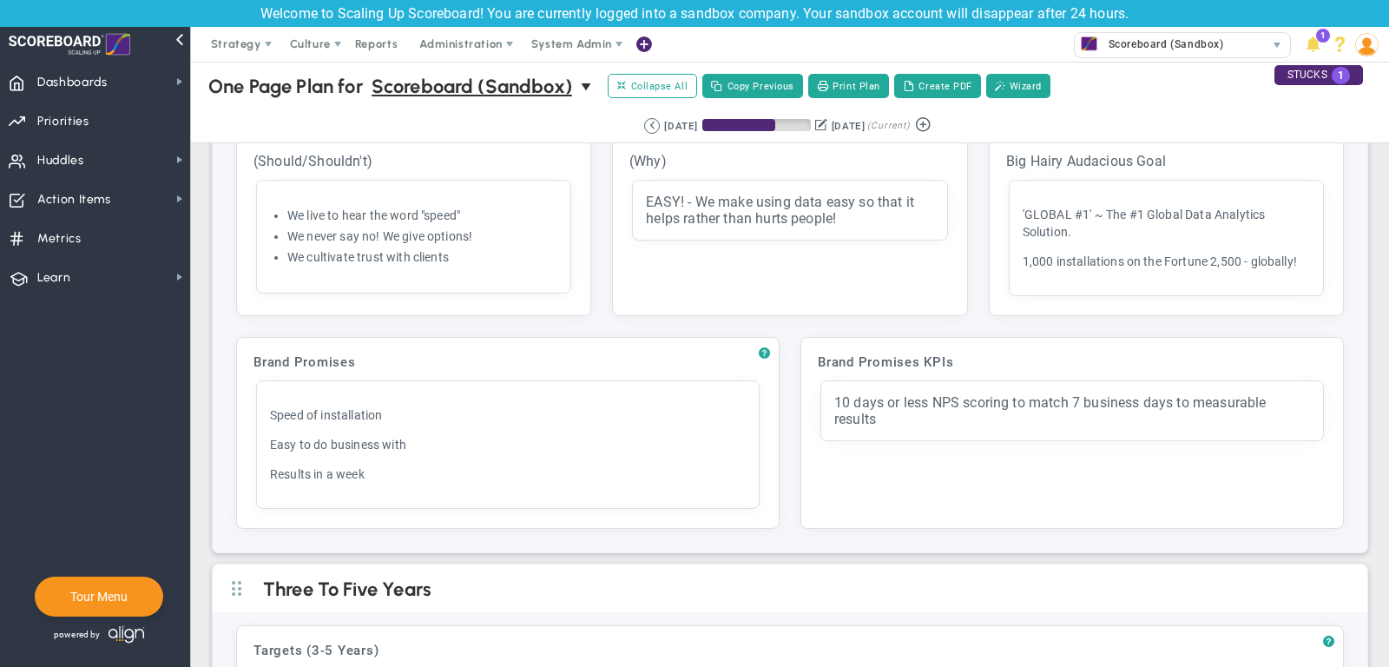
scroll to position [115, 0]
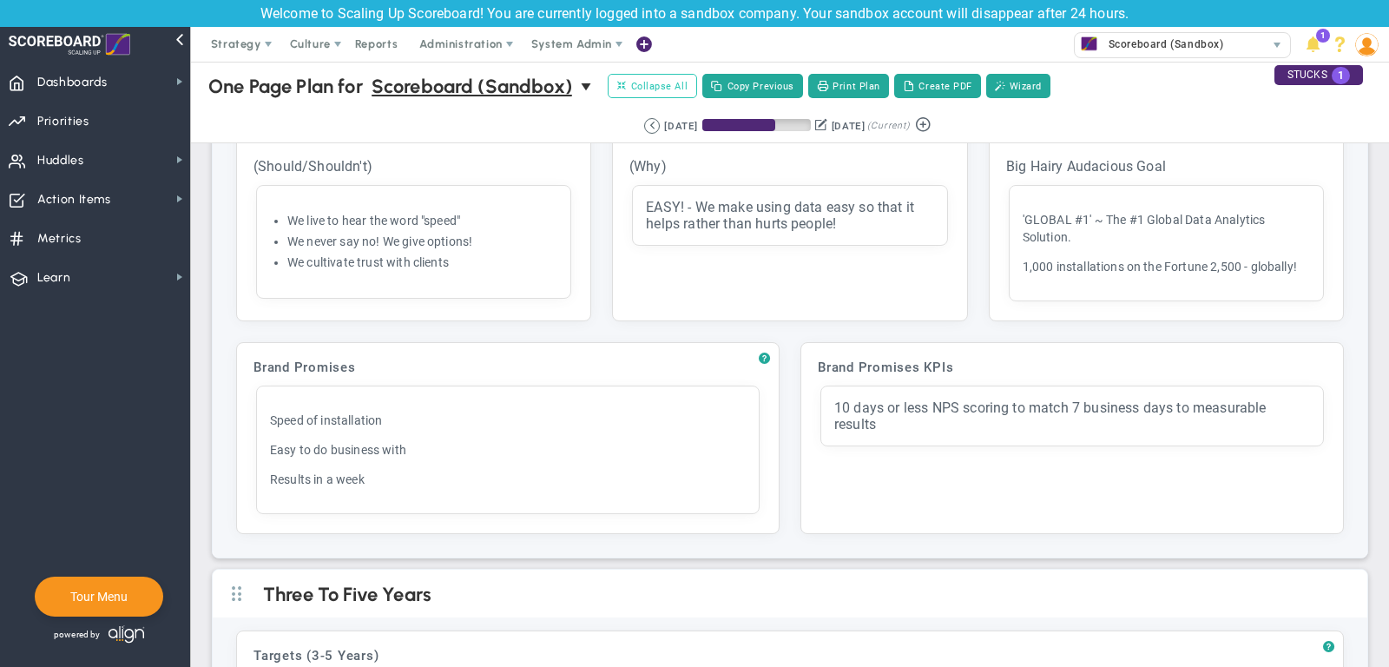
click at [683, 74] on button "Expand All Collapse All" at bounding box center [652, 86] width 89 height 24
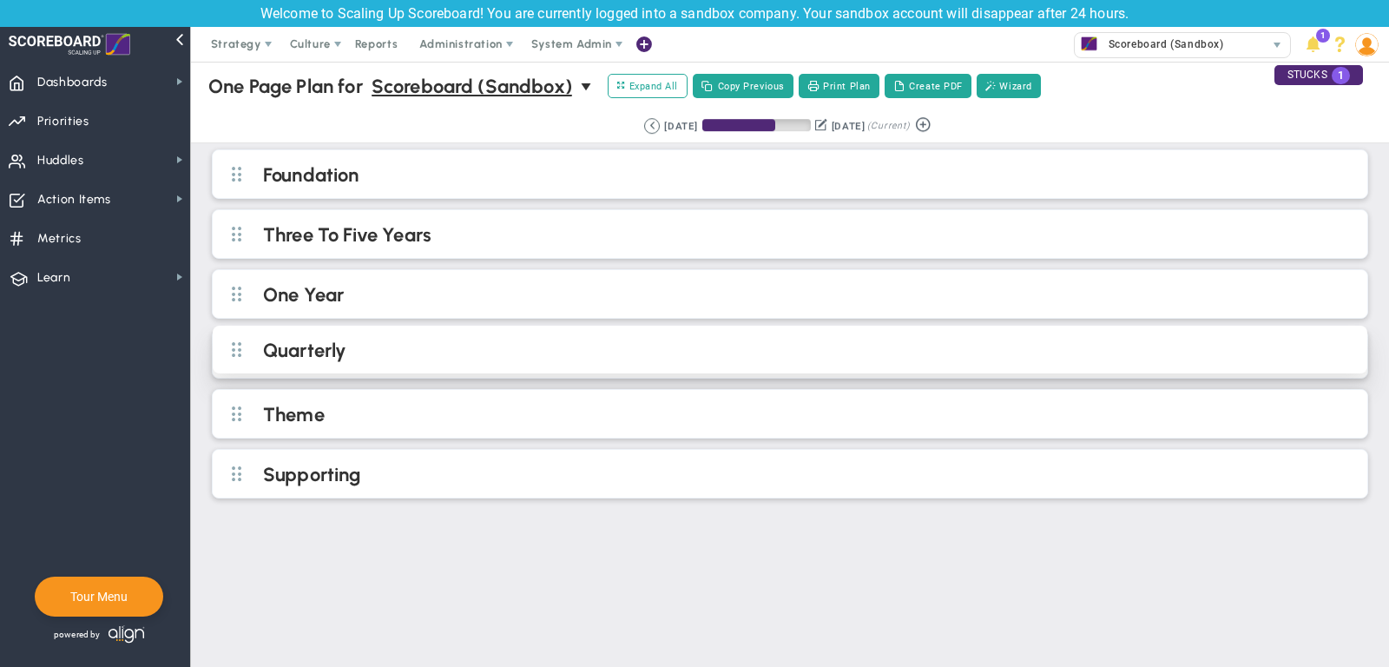
click at [543, 338] on h2 "Quarterly" at bounding box center [804, 351] width 1082 height 26
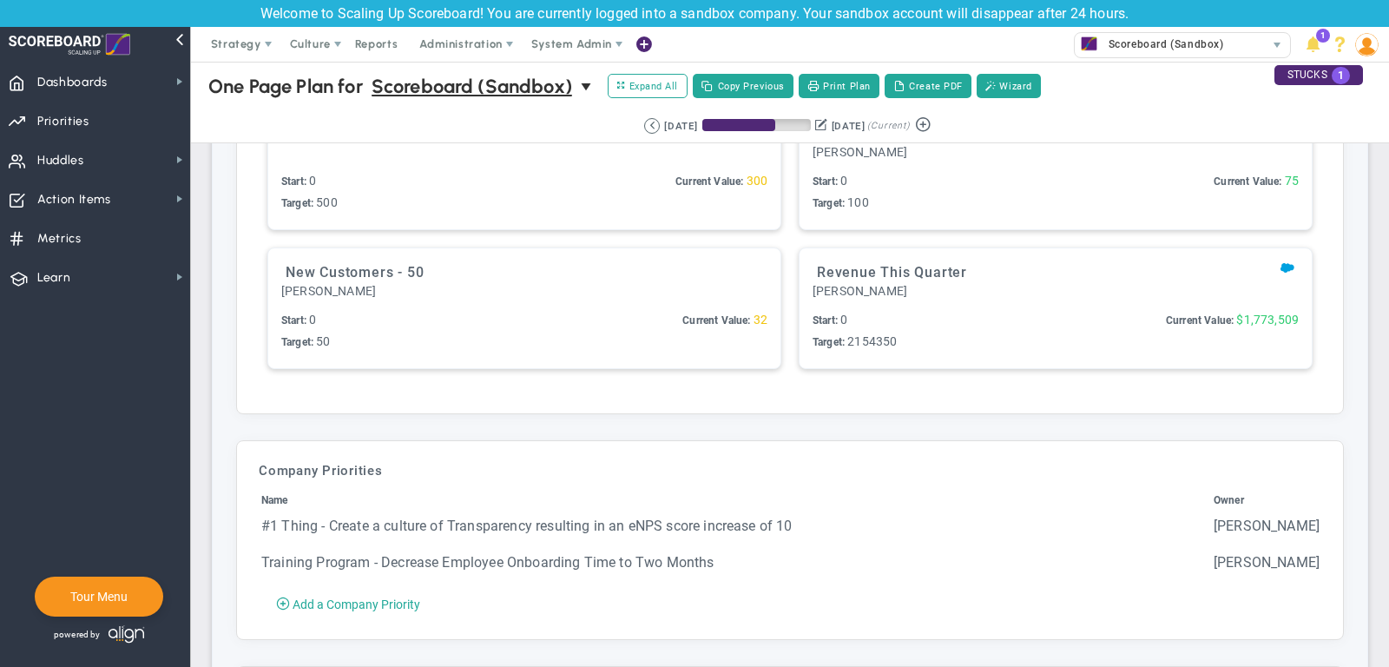
scroll to position [776, 0]
click at [103, 124] on span "Priorities Projects OKR Tree Priorities Projects OKRs" at bounding box center [95, 120] width 190 height 39
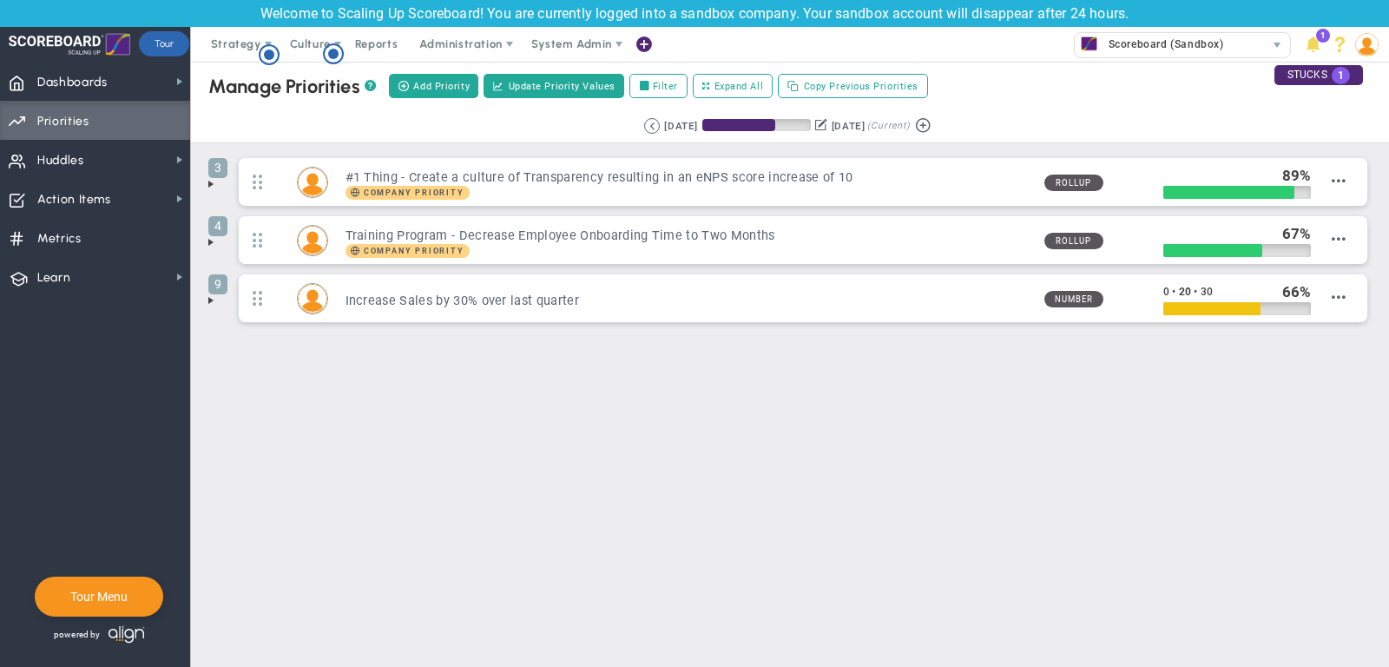
click at [211, 181] on span at bounding box center [211, 184] width 14 height 14
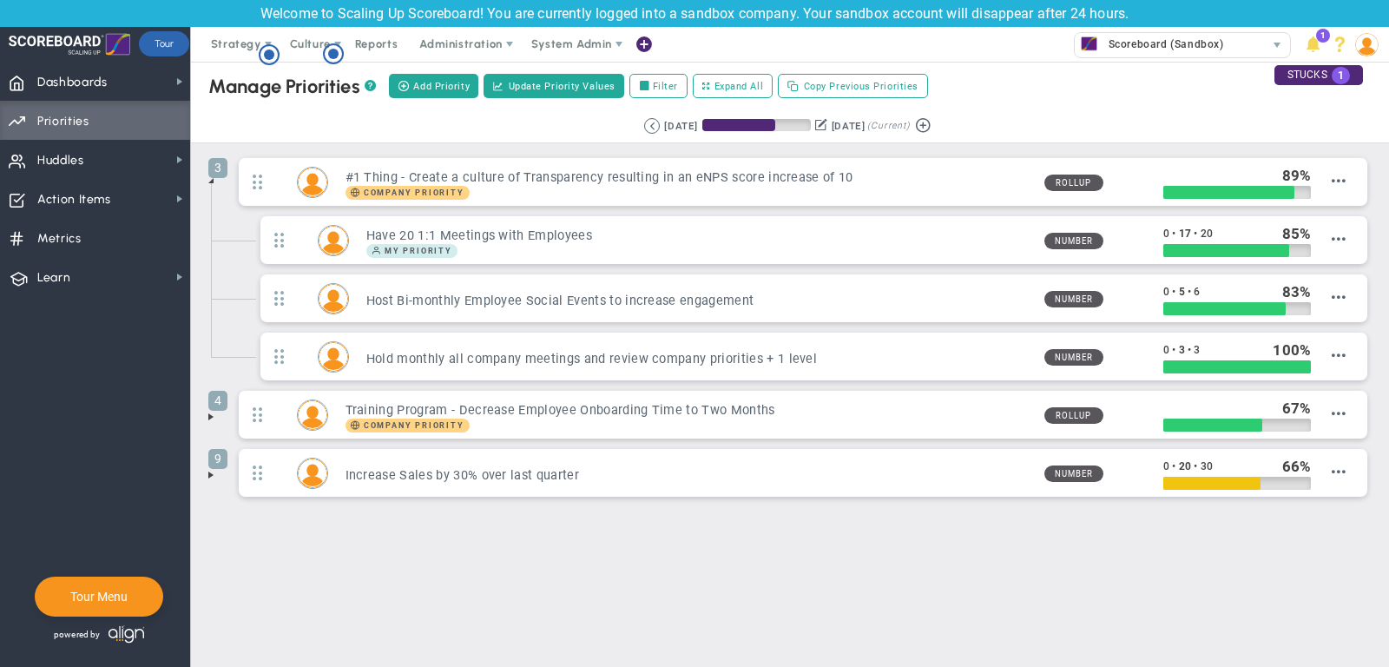
click at [212, 468] on span at bounding box center [211, 475] width 14 height 14
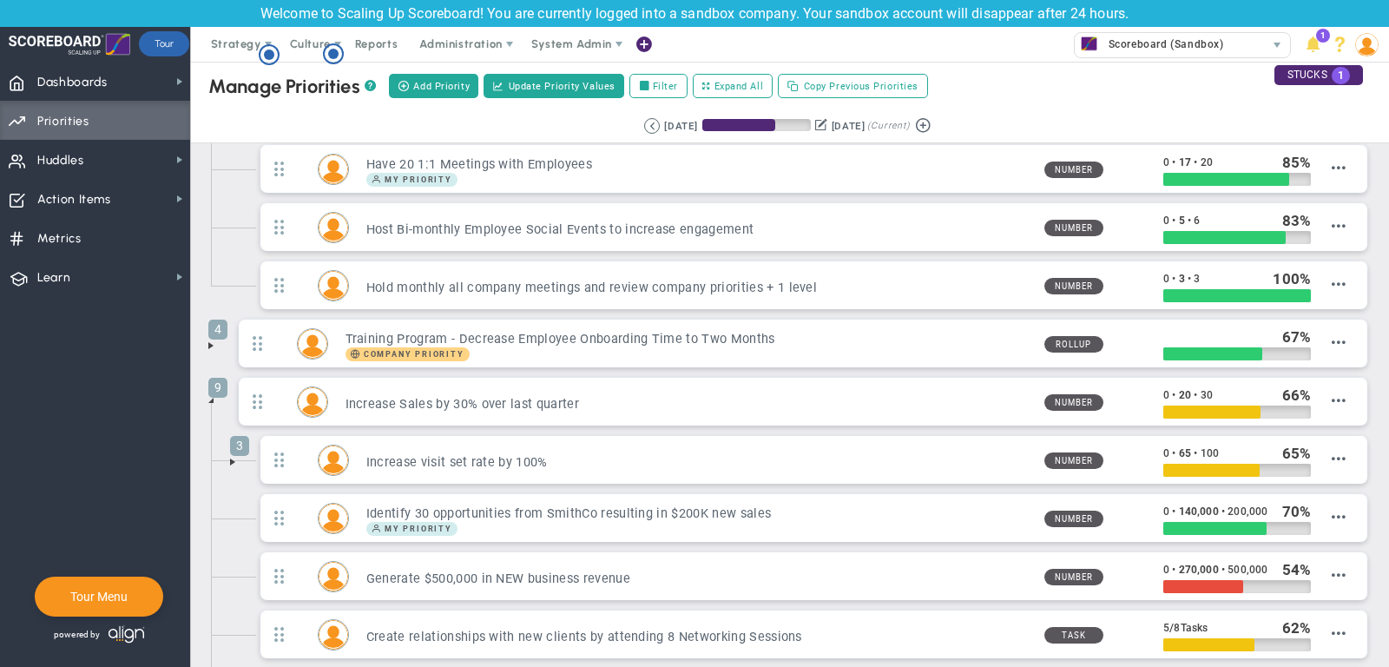
scroll to position [84, 0]
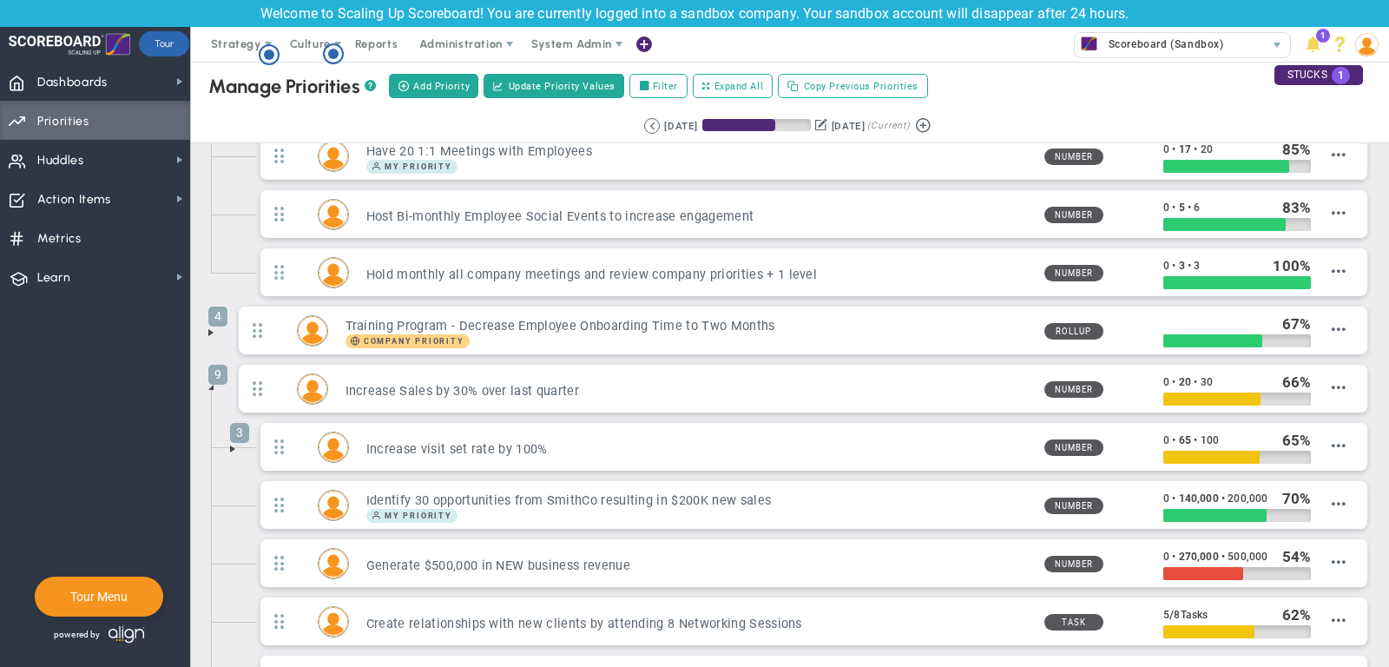
click at [233, 442] on span at bounding box center [233, 449] width 14 height 14
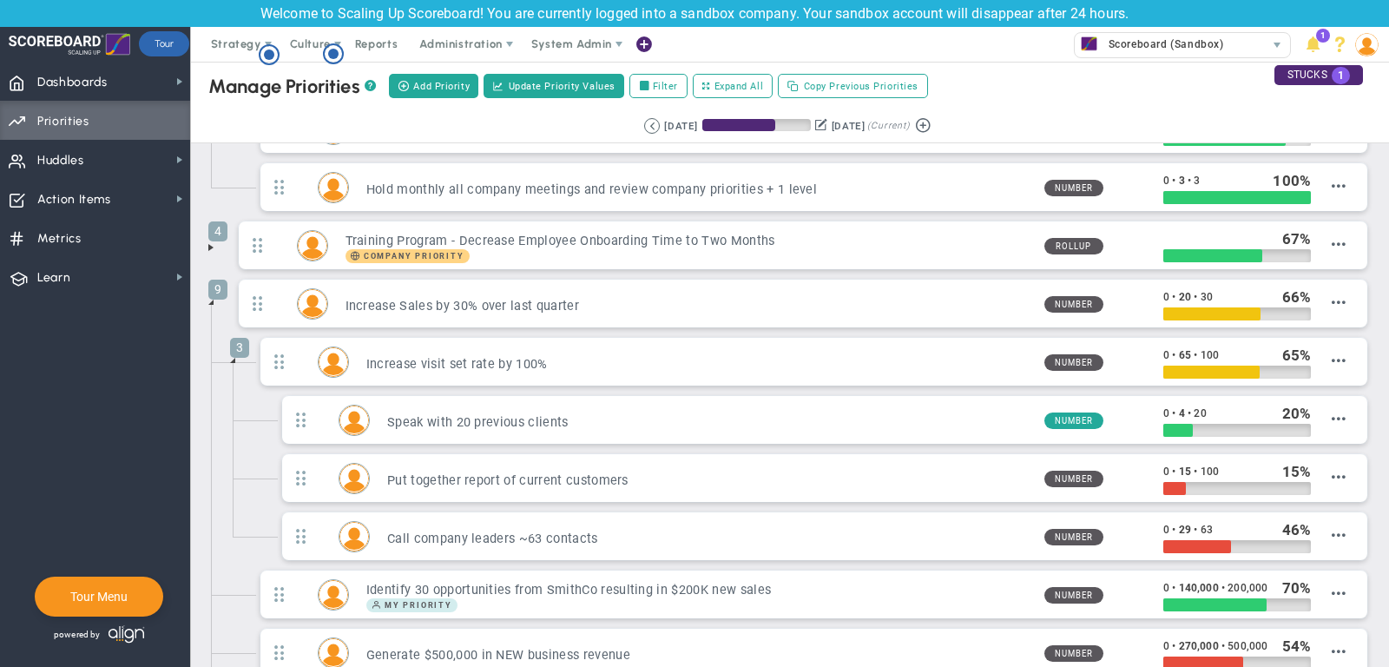
scroll to position [174, 0]
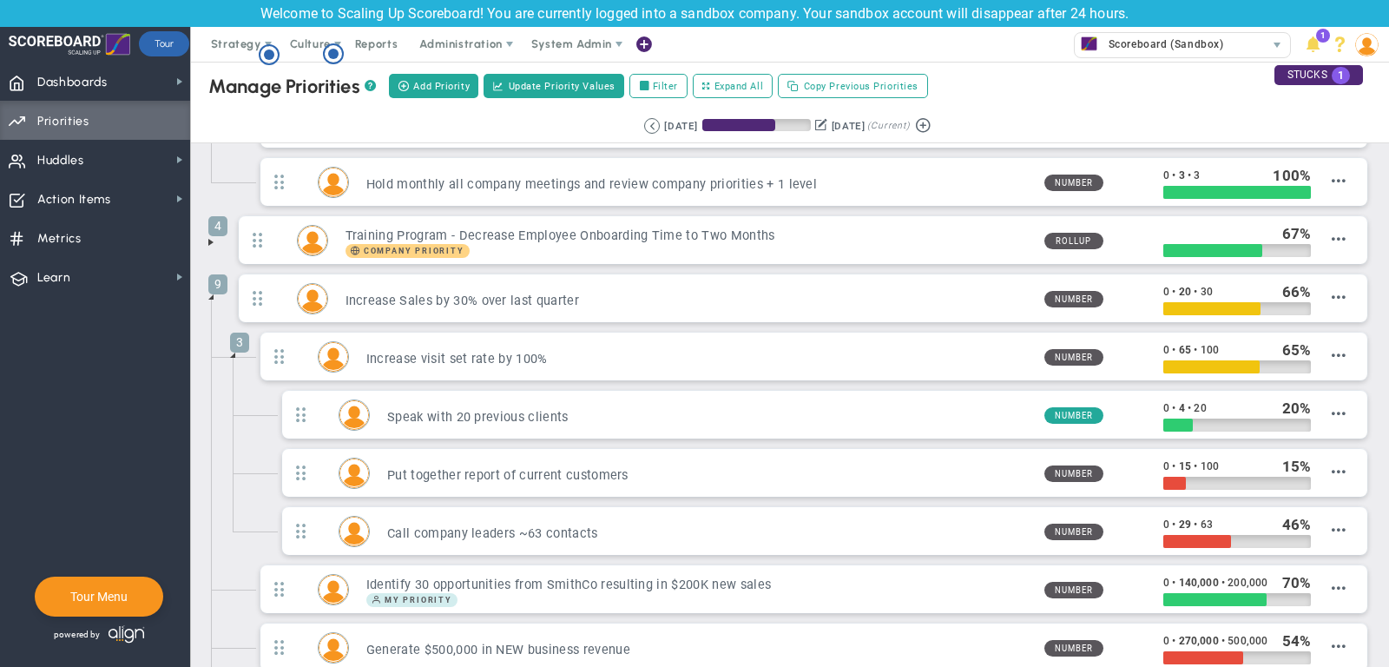
click at [231, 348] on span at bounding box center [233, 355] width 14 height 14
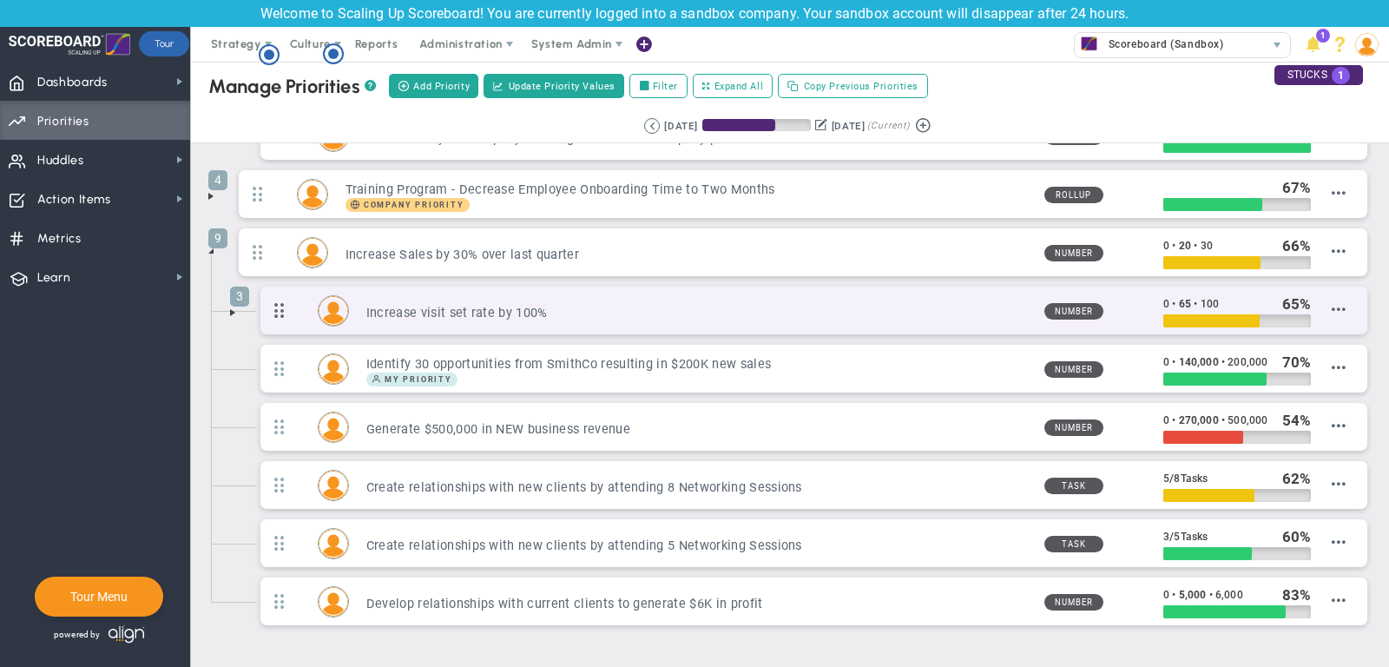
scroll to position [220, 0]
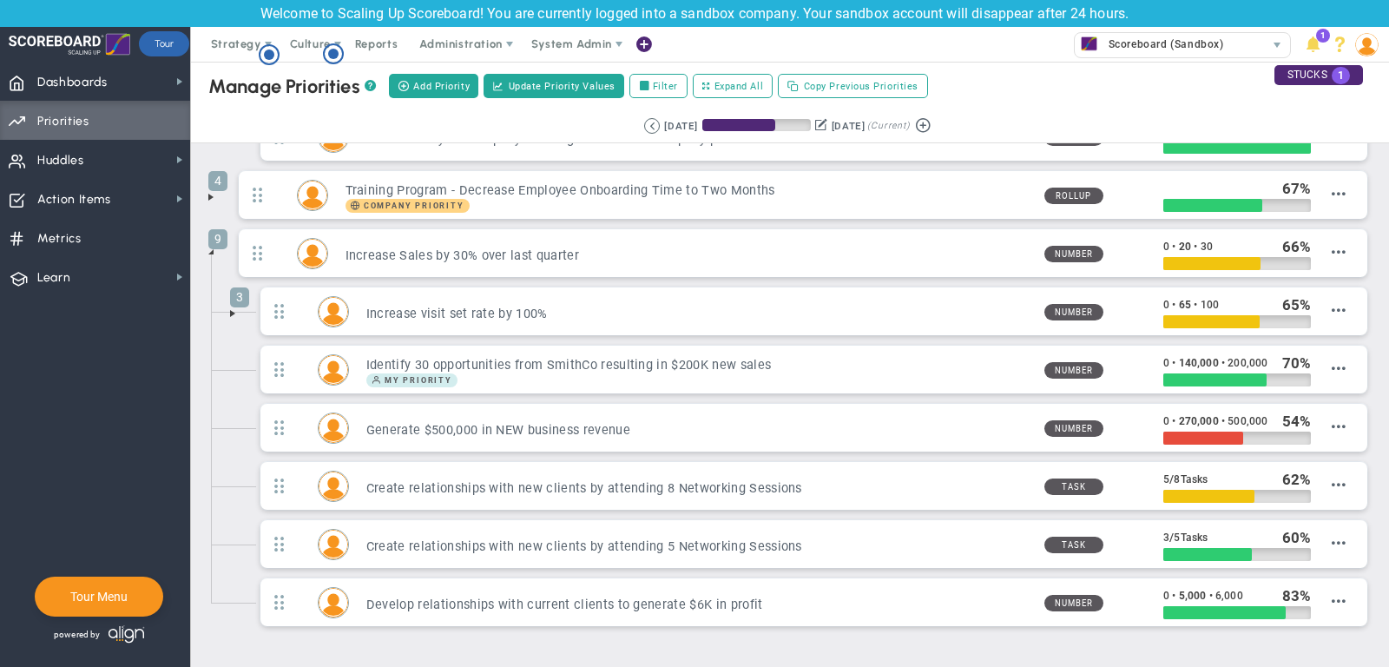
click at [229, 306] on span at bounding box center [233, 313] width 14 height 14
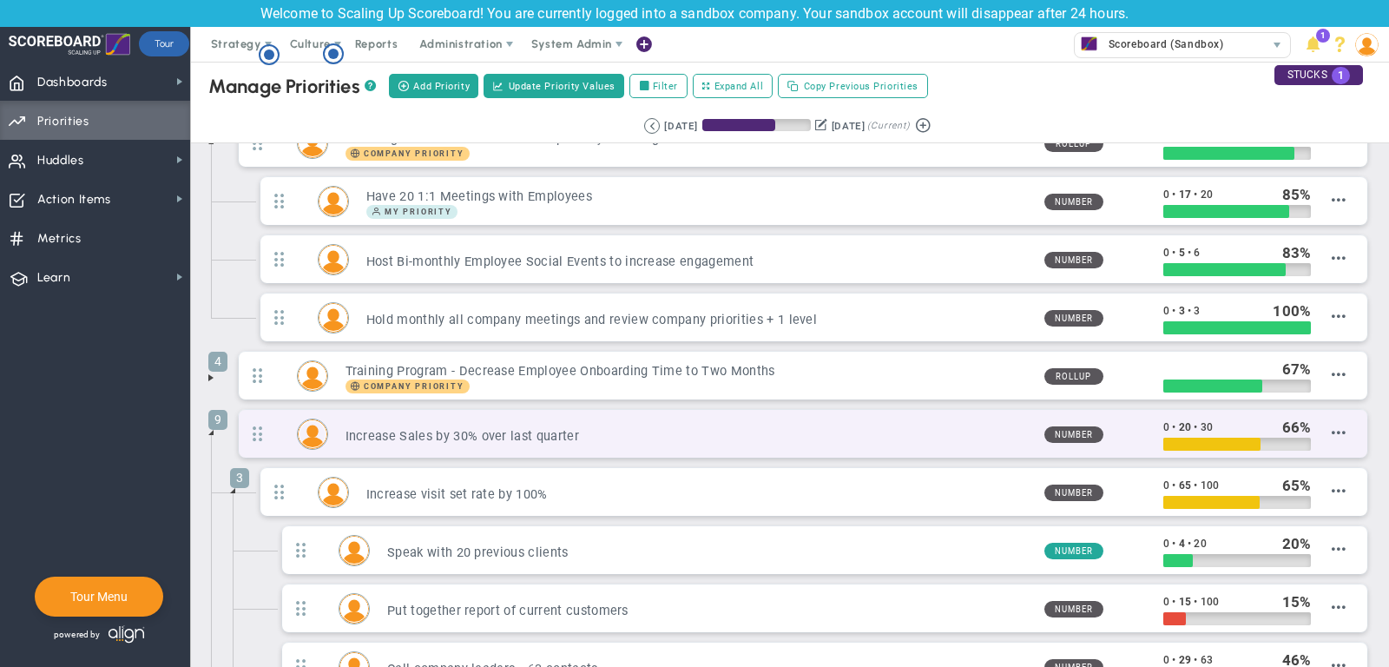
scroll to position [0, 0]
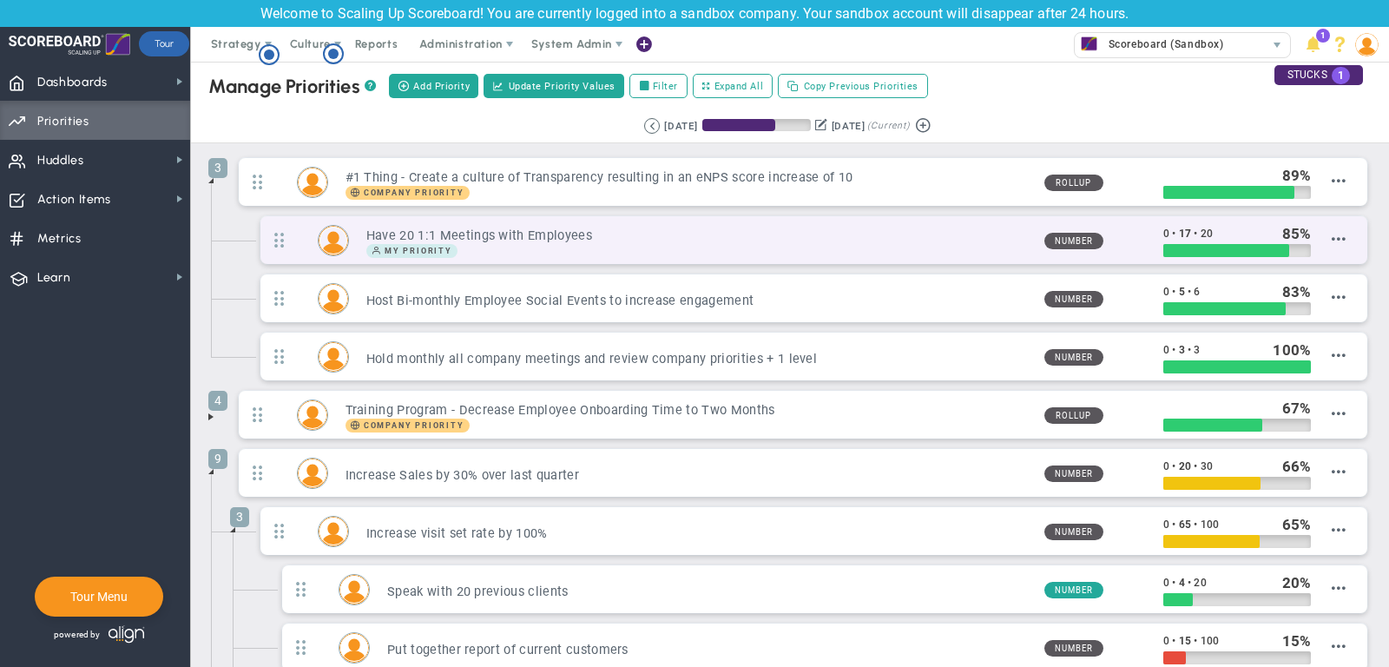
click at [976, 245] on div "My Priority" at bounding box center [698, 251] width 664 height 14
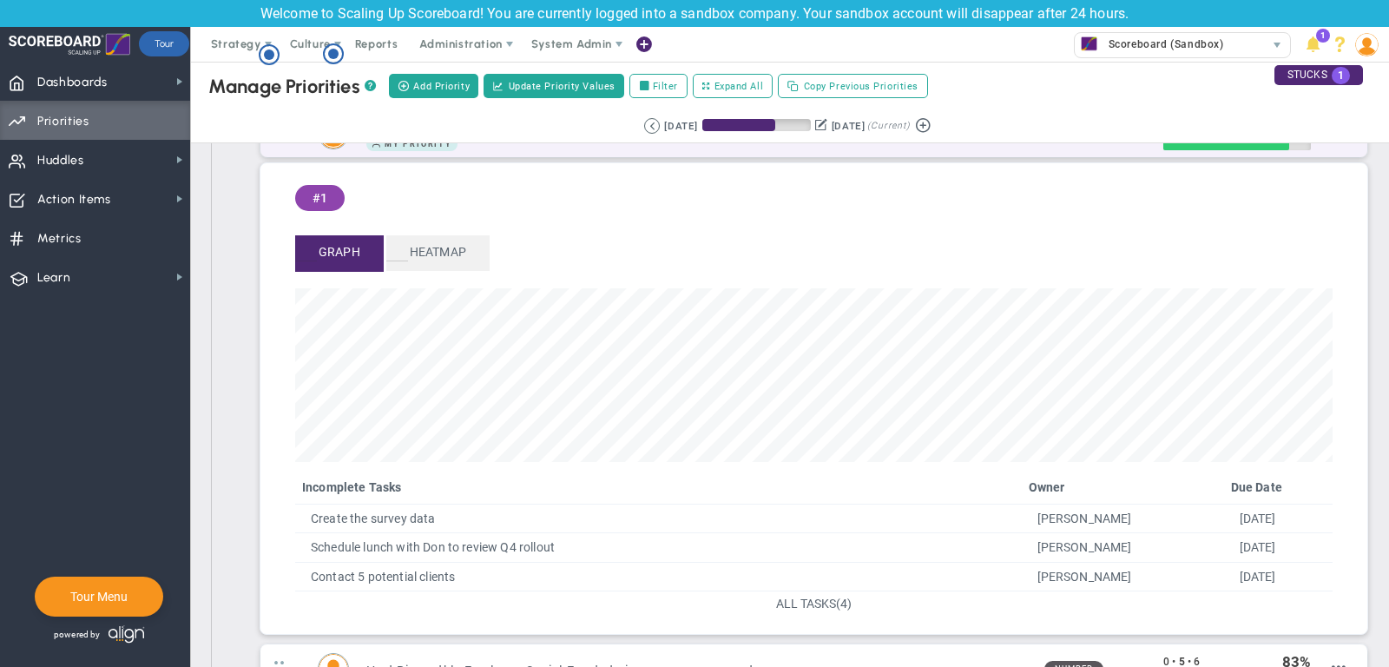
scroll to position [125, 0]
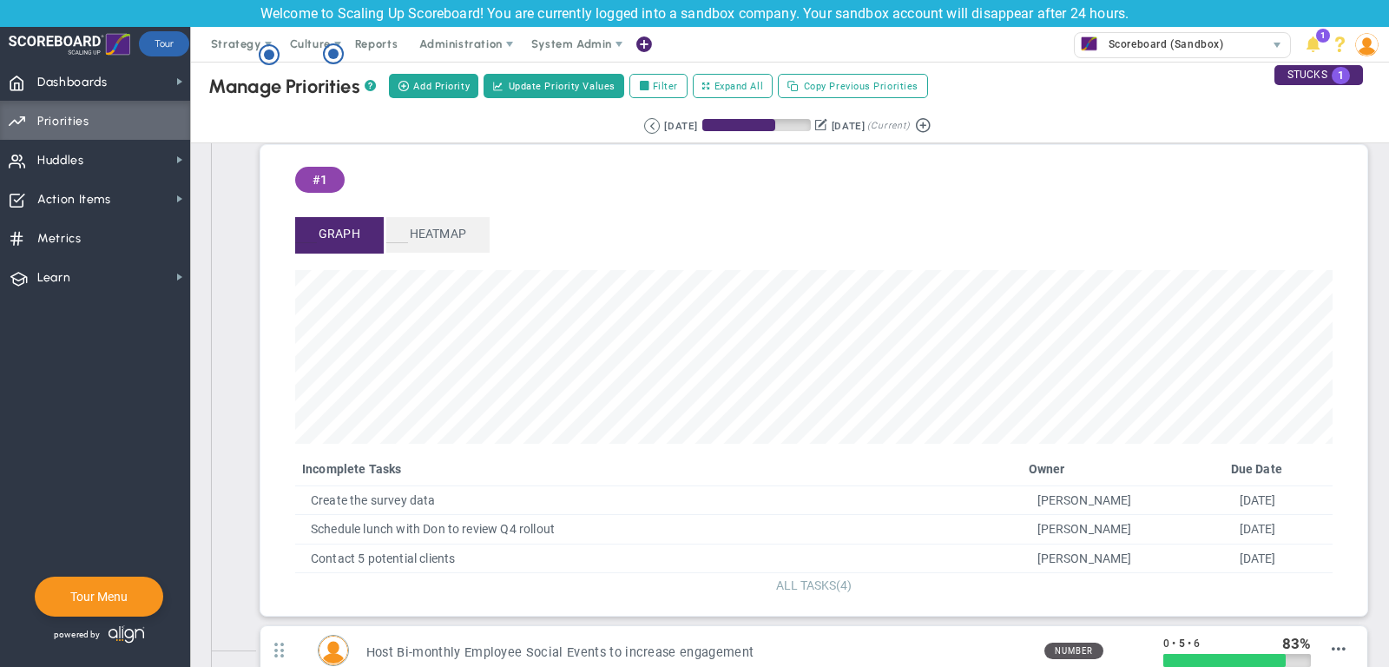
click at [809, 583] on span "ALL TASKS" at bounding box center [806, 585] width 60 height 14
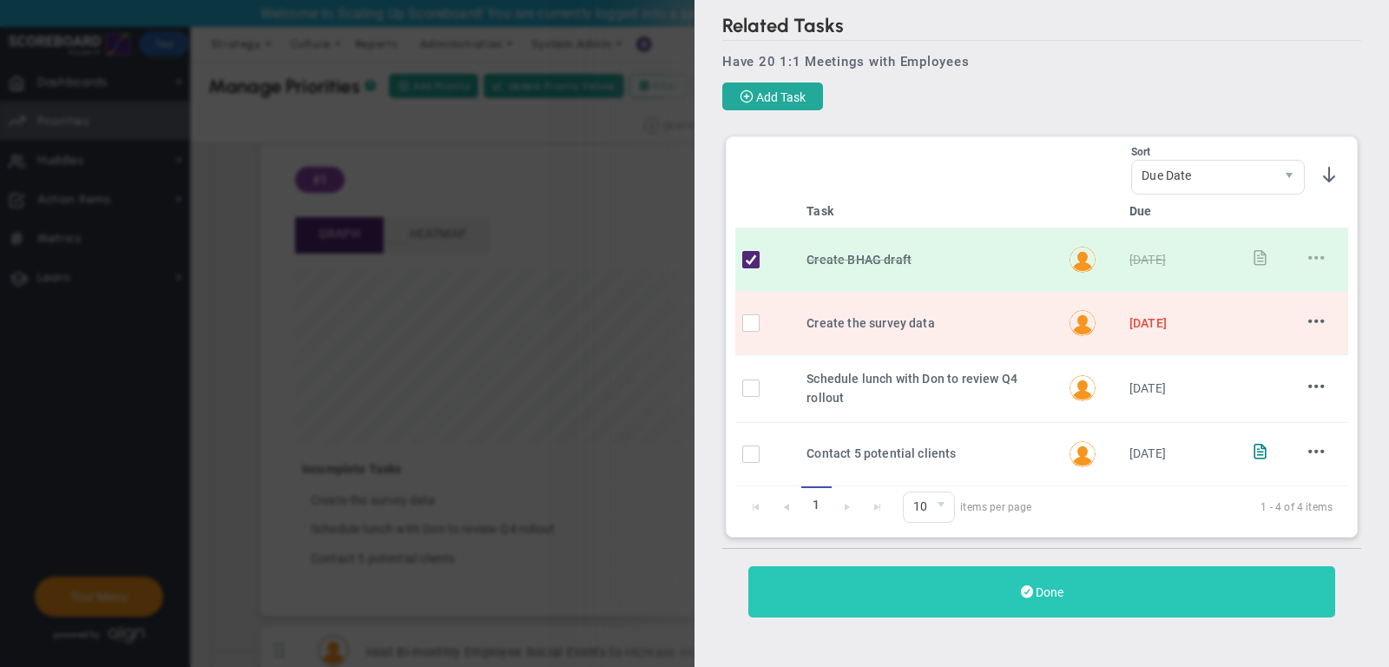
click at [1042, 585] on span "Done" at bounding box center [1049, 592] width 28 height 14
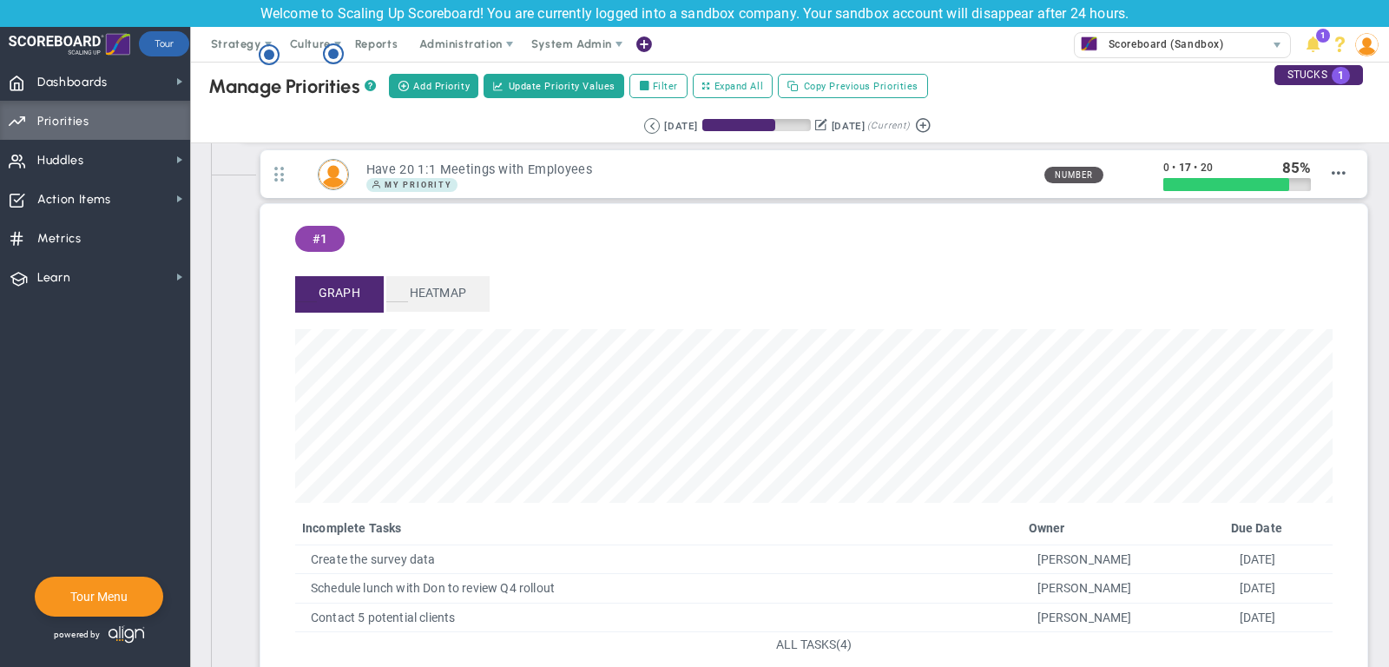
scroll to position [79, 0]
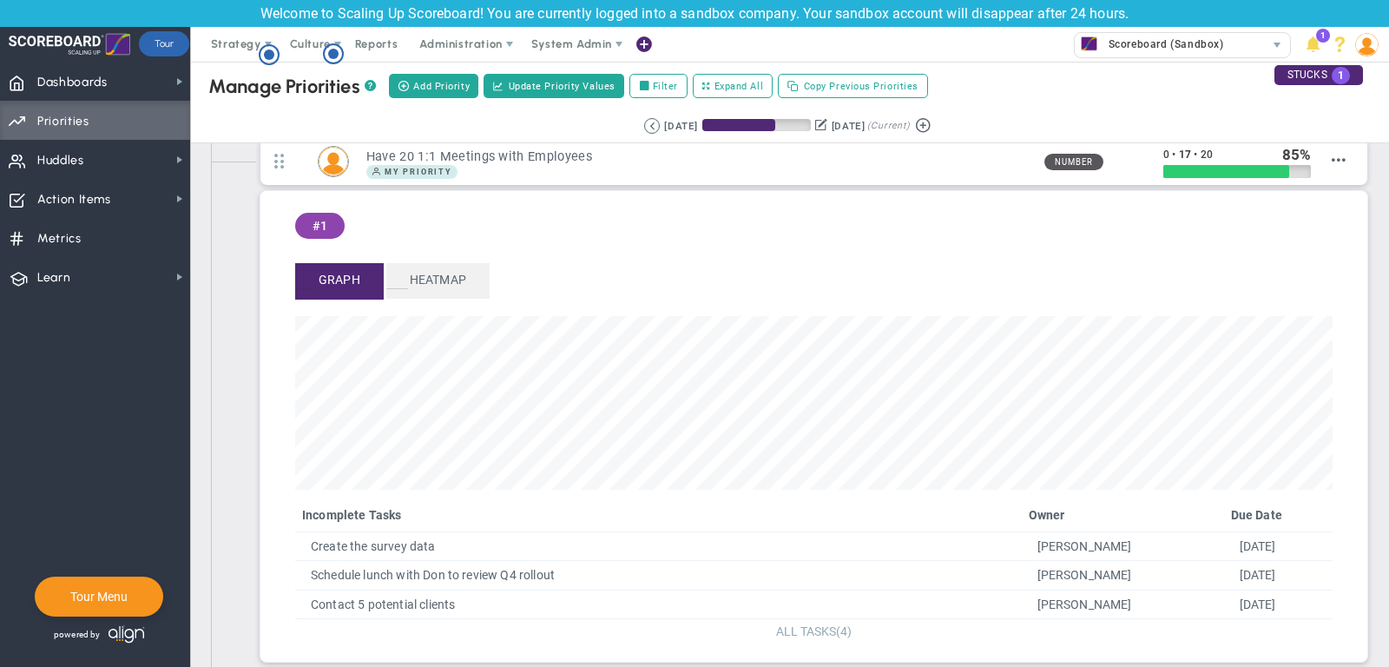
click at [796, 625] on span "ALL TASKS" at bounding box center [806, 631] width 60 height 14
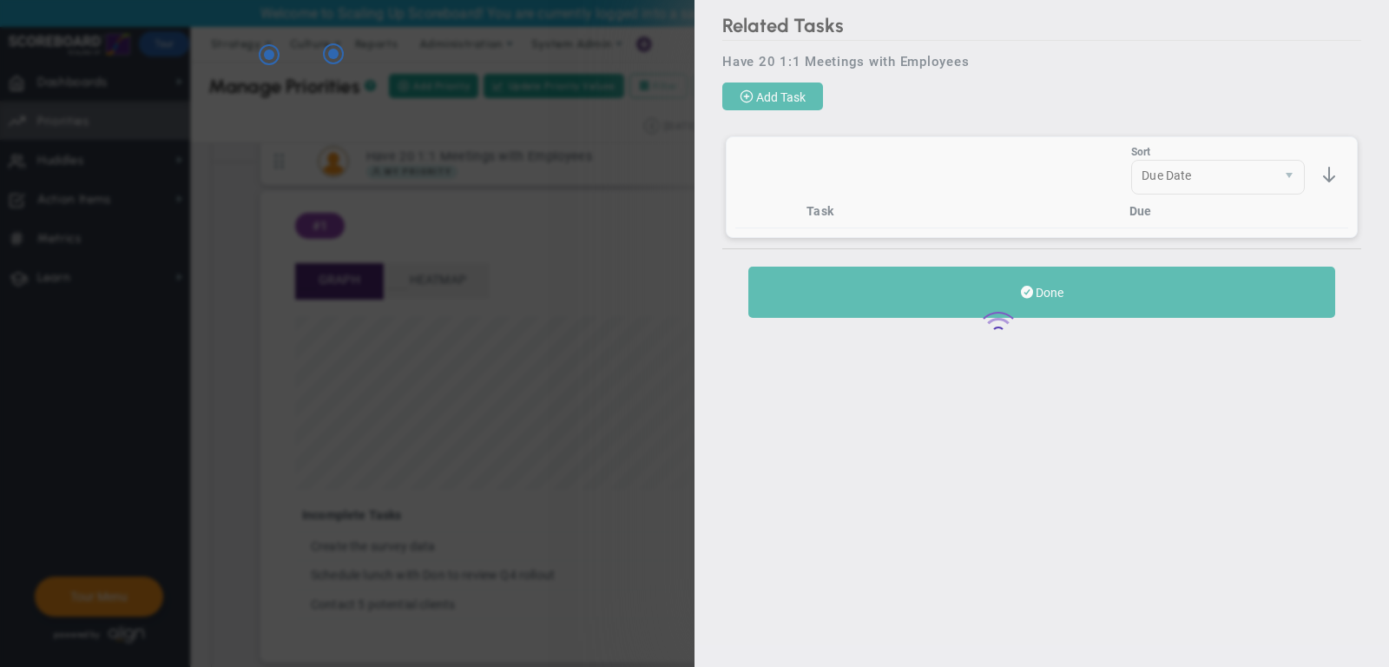
scroll to position [79, 0]
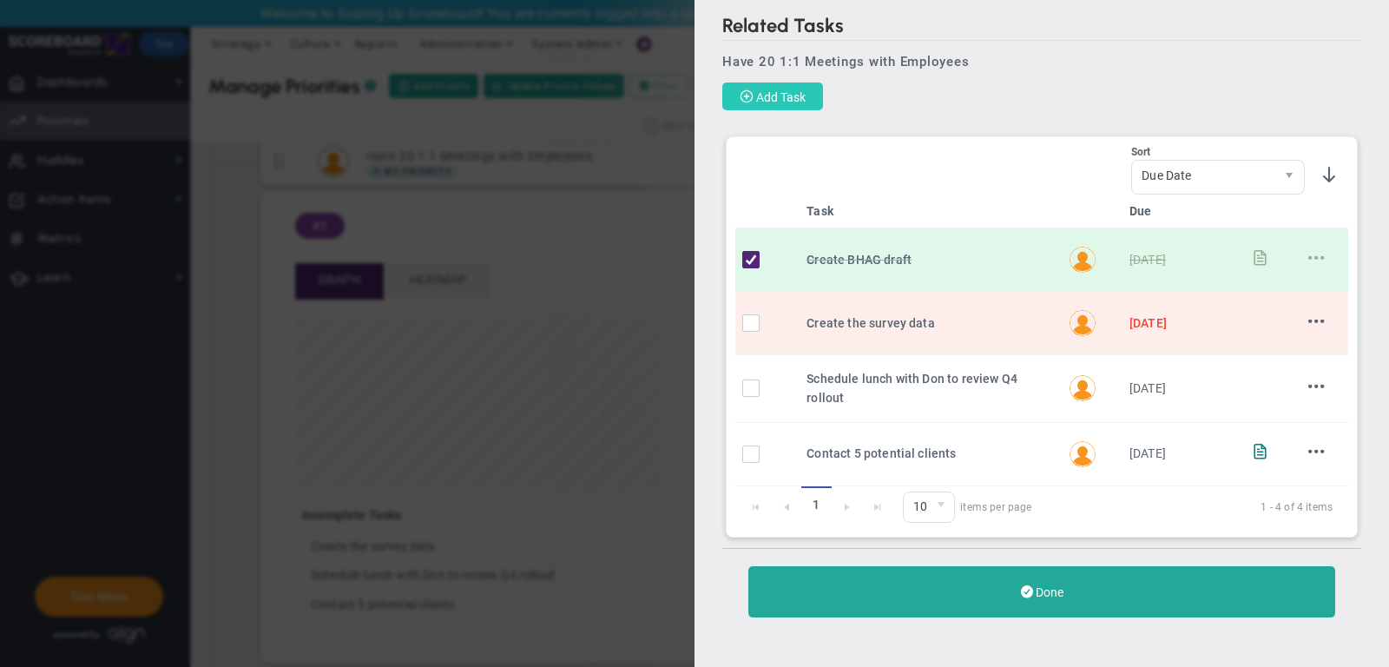
click at [796, 93] on span "Add Task" at bounding box center [780, 97] width 49 height 14
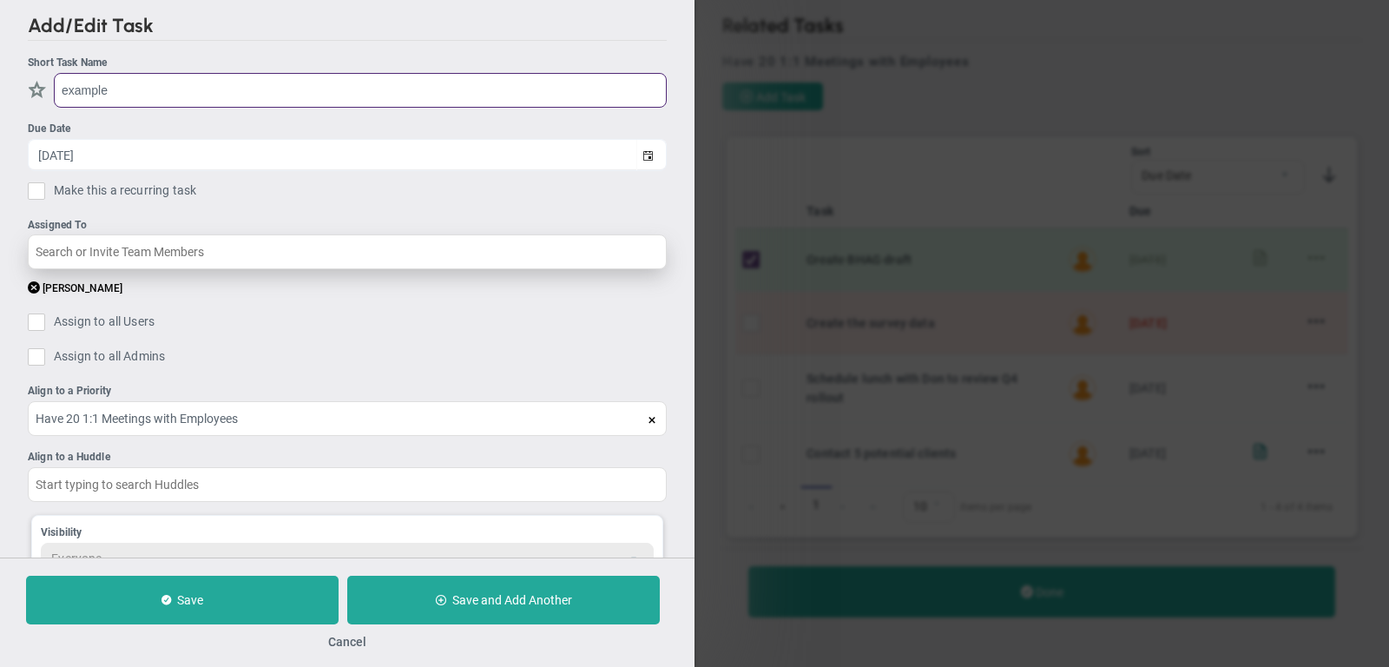
type input "example"
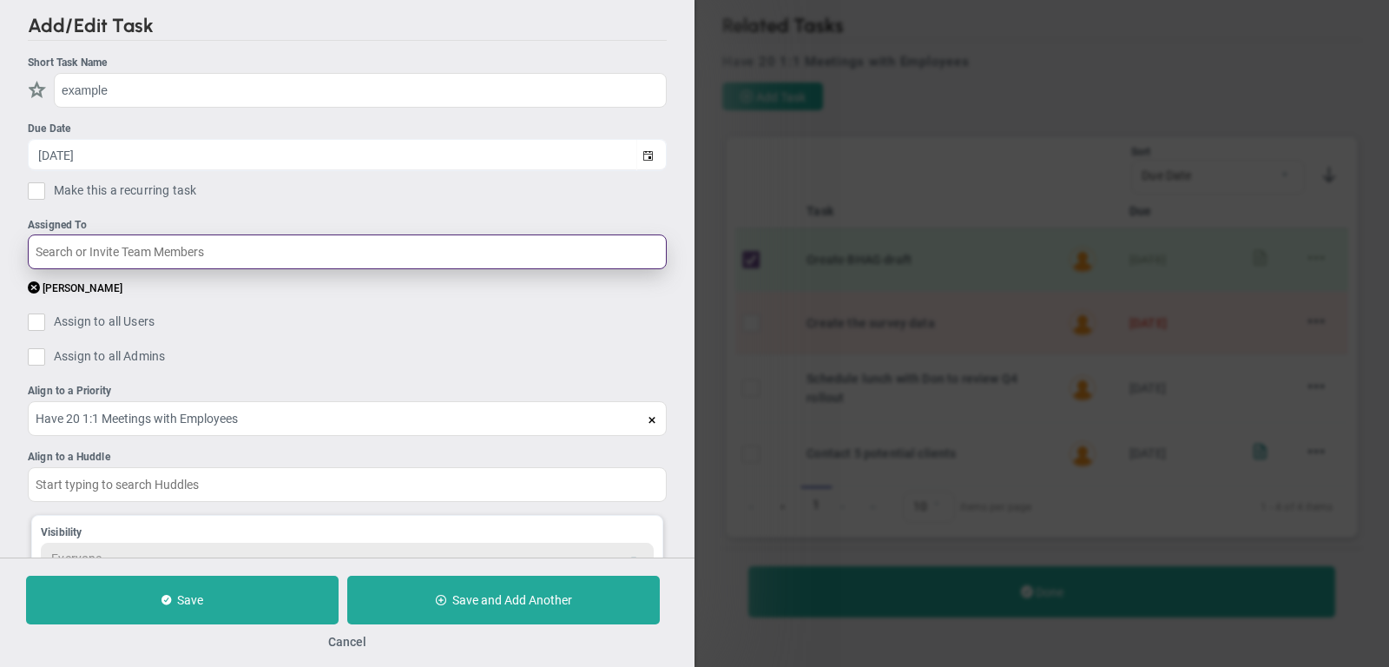
click at [204, 244] on input "text" at bounding box center [347, 251] width 639 height 35
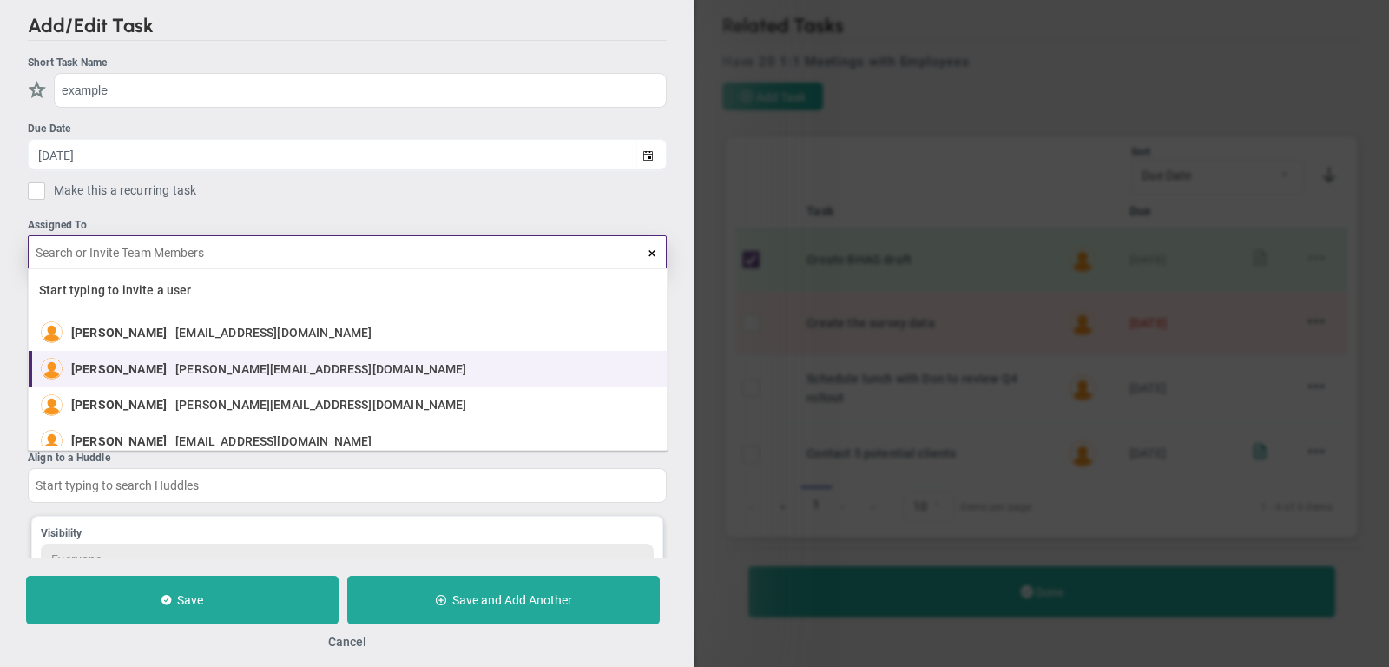
click at [154, 358] on div "[PERSON_NAME] [PERSON_NAME][EMAIL_ADDRESS][DOMAIN_NAME]" at bounding box center [273, 369] width 404 height 22
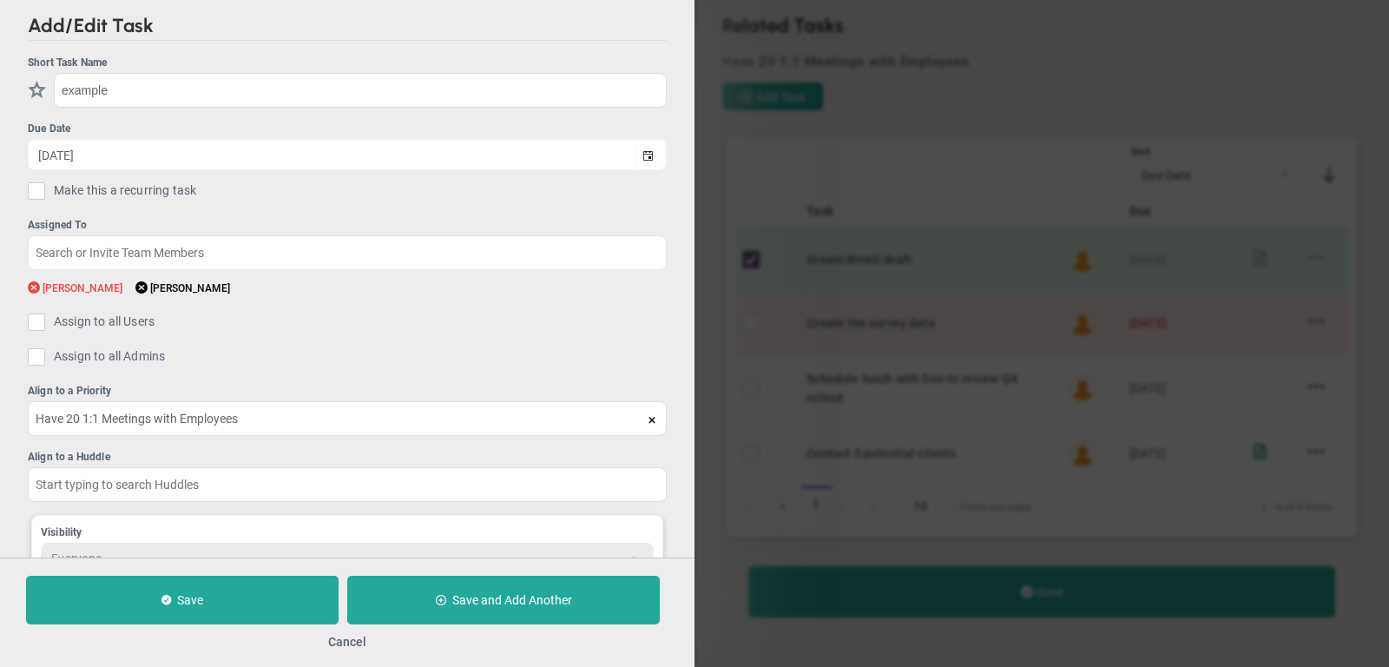
click at [41, 287] on button "[PERSON_NAME]" at bounding box center [75, 287] width 95 height 16
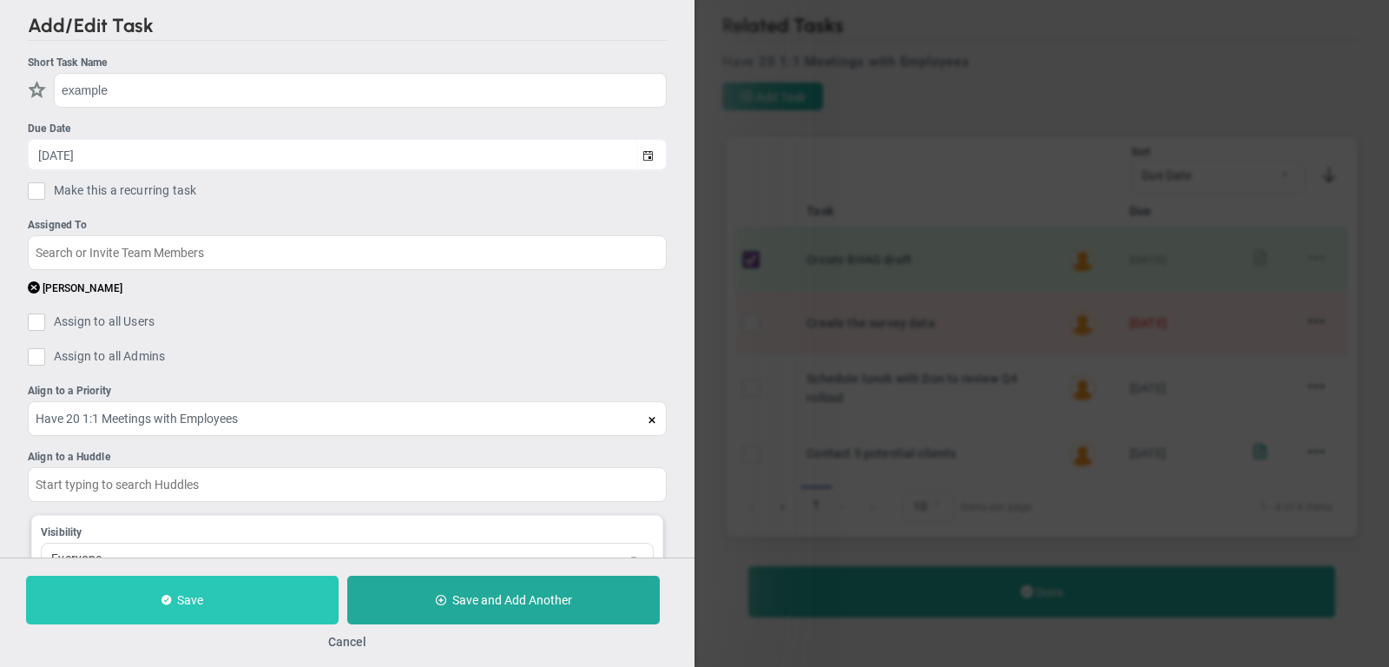
click at [221, 608] on button "Save" at bounding box center [182, 599] width 312 height 49
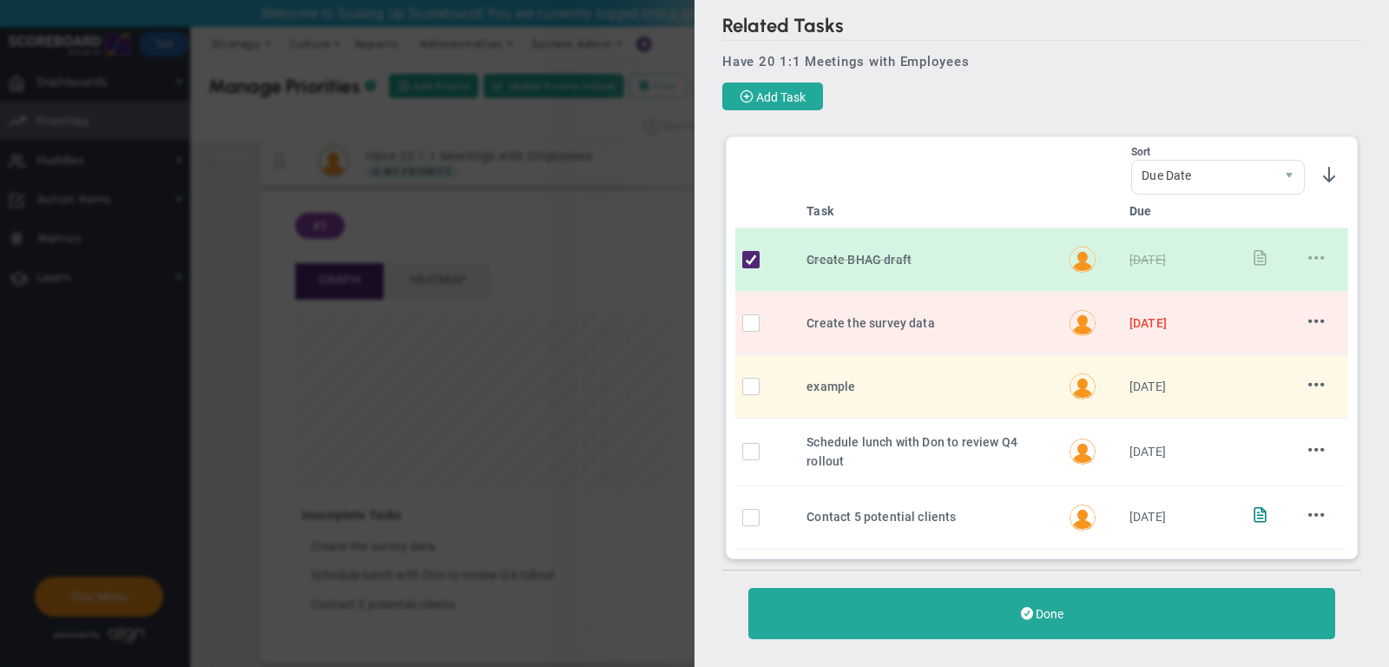
click at [1261, 252] on span at bounding box center [1260, 257] width 16 height 16
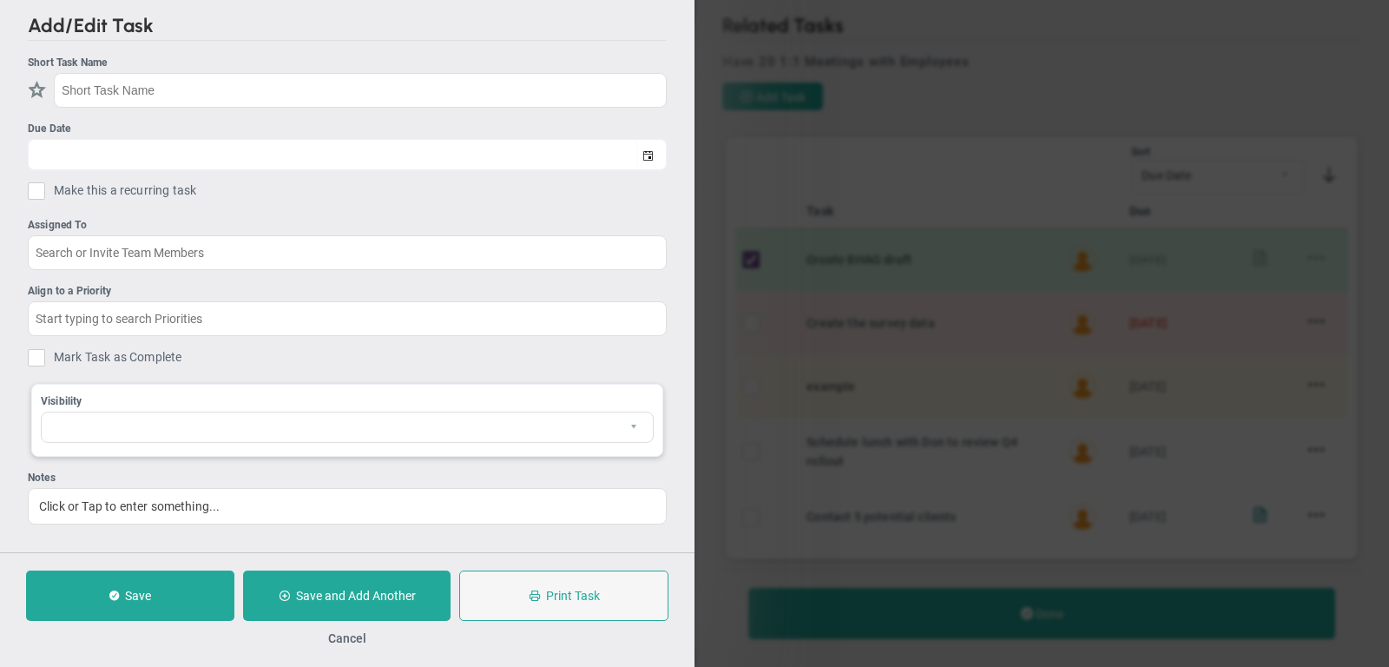
type input "Create BHAG draft"
type input "[DATE]"
type input "[PERSON_NAME]"
type input "Have 20 1:1 Meetings with Employees"
checkbox input "true"
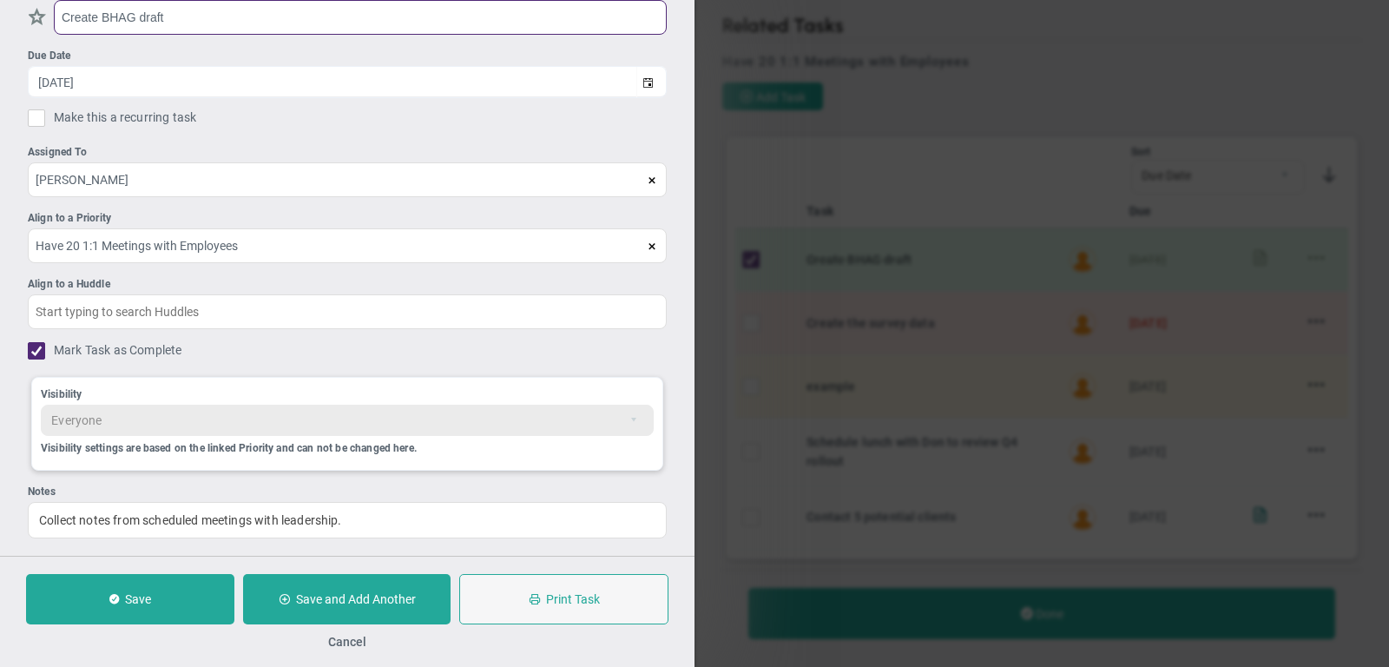
scroll to position [79, 0]
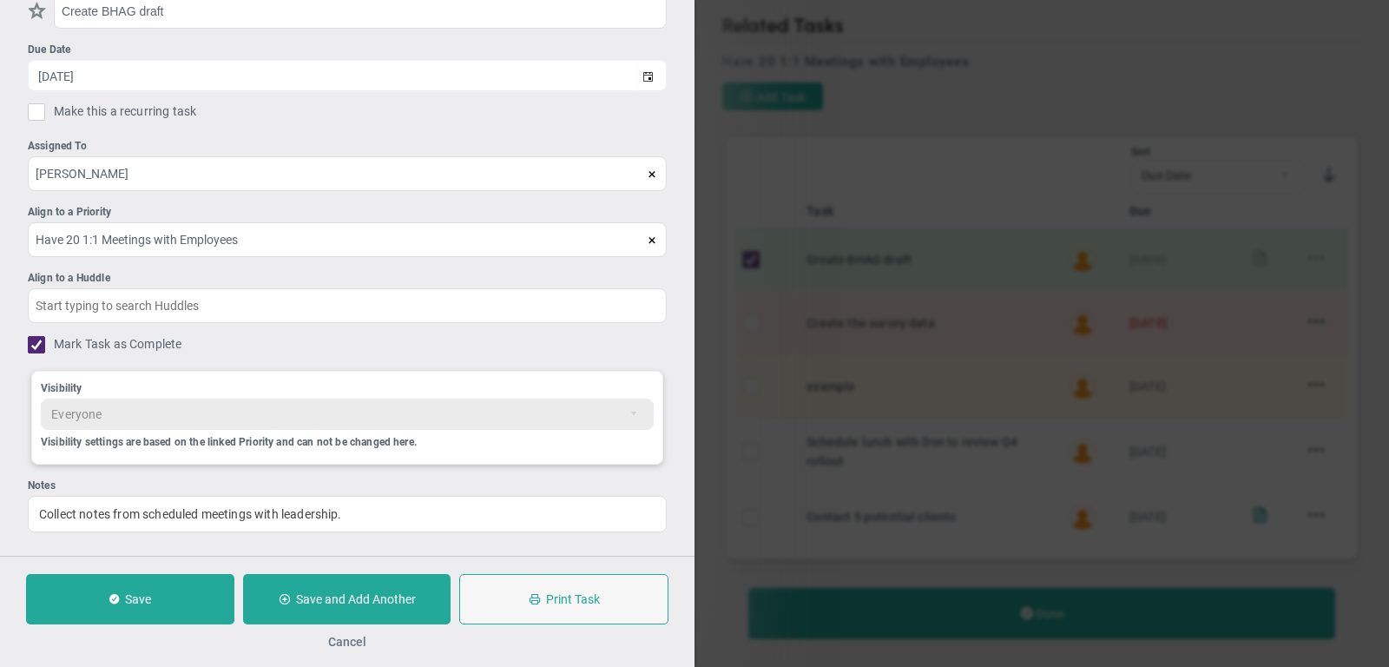
click at [342, 642] on button "Cancel" at bounding box center [347, 641] width 38 height 14
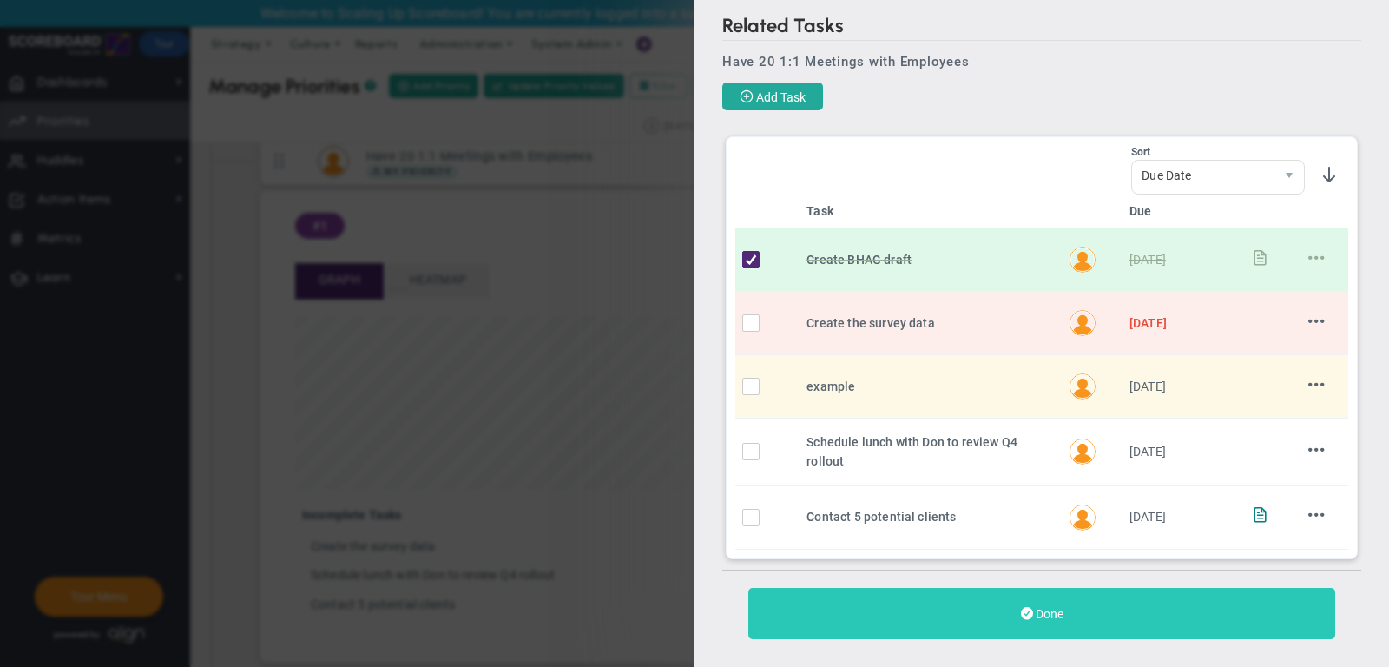
click at [1036, 607] on span "Done" at bounding box center [1049, 614] width 28 height 14
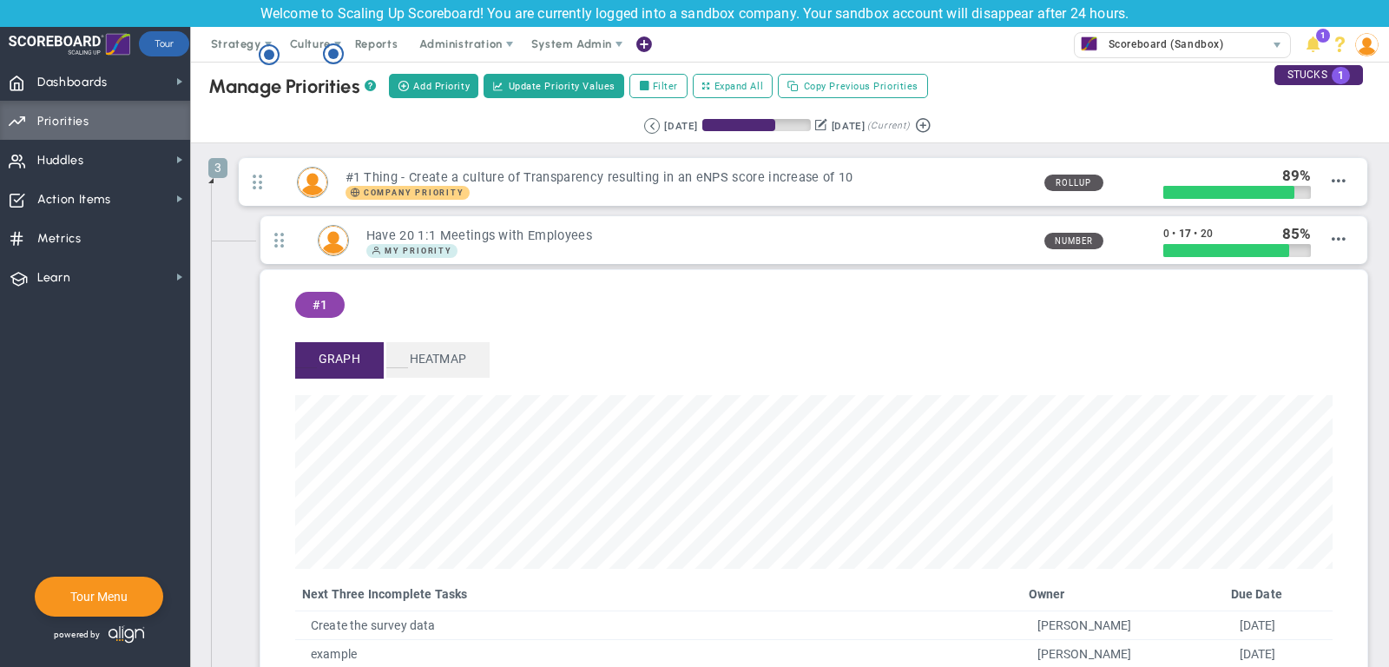
scroll to position [200, 1037]
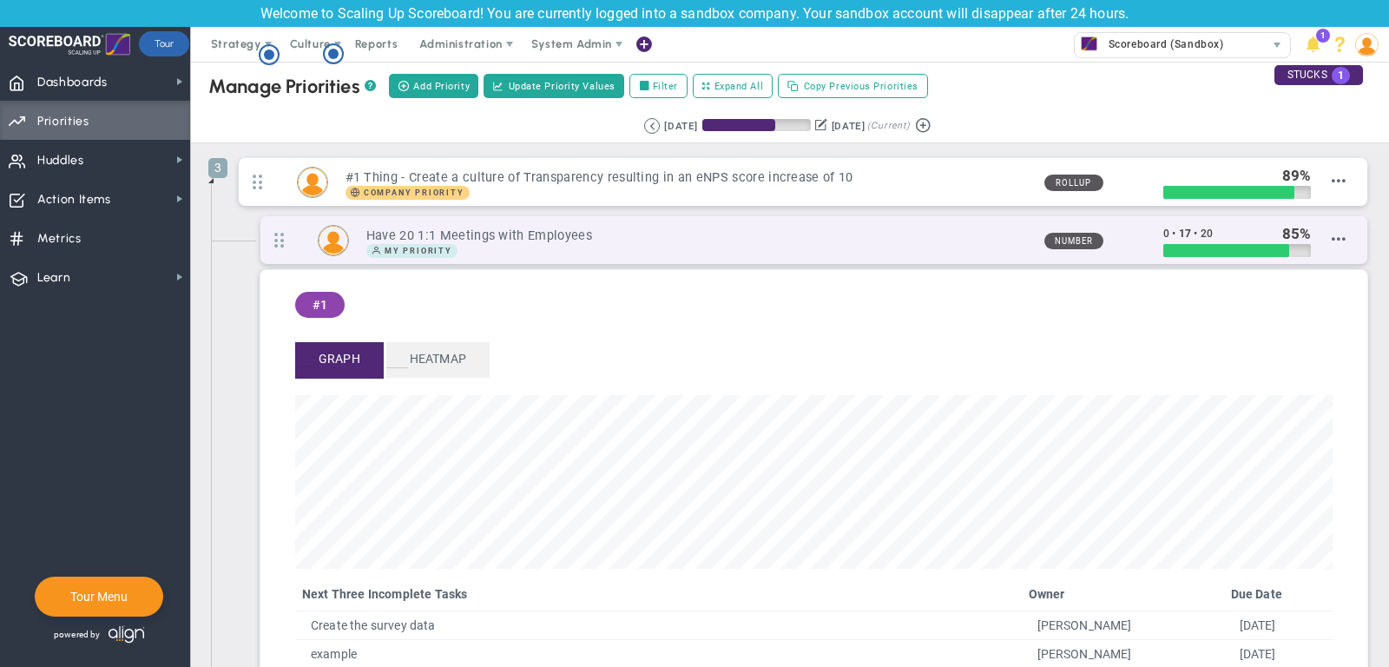
click at [725, 244] on div "My Priority" at bounding box center [698, 251] width 664 height 14
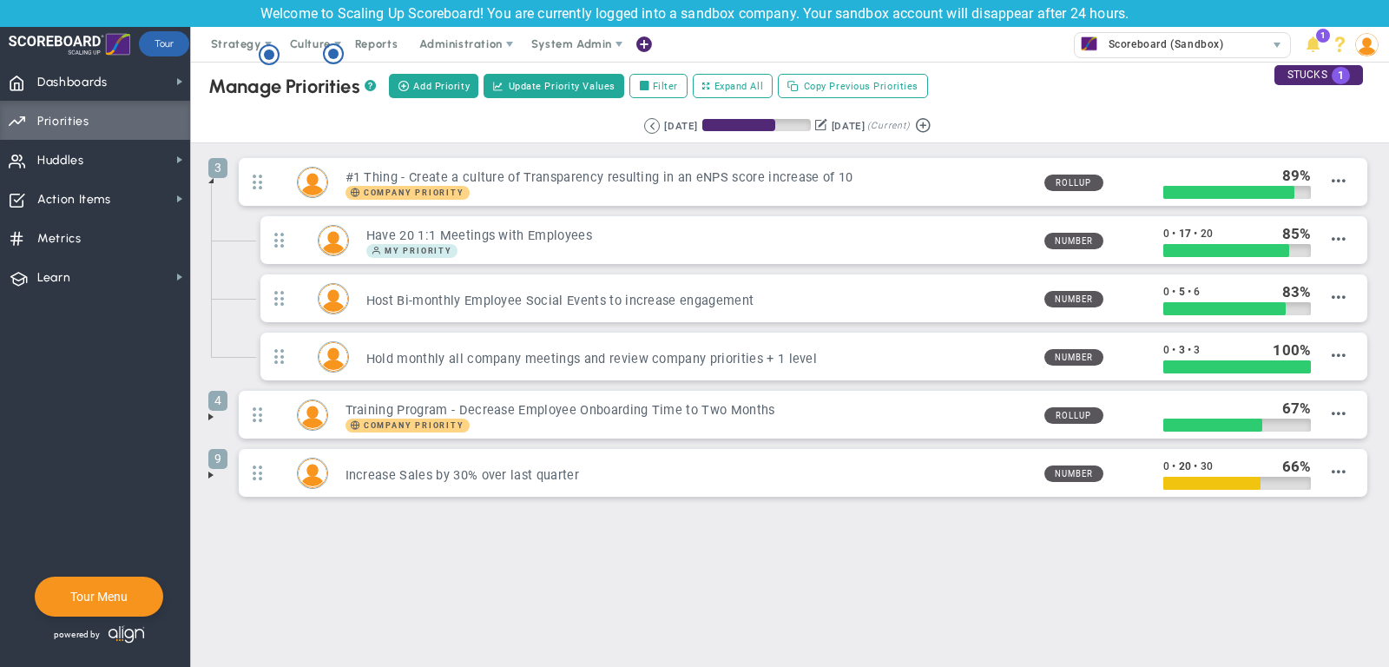
click at [207, 468] on span at bounding box center [211, 475] width 14 height 14
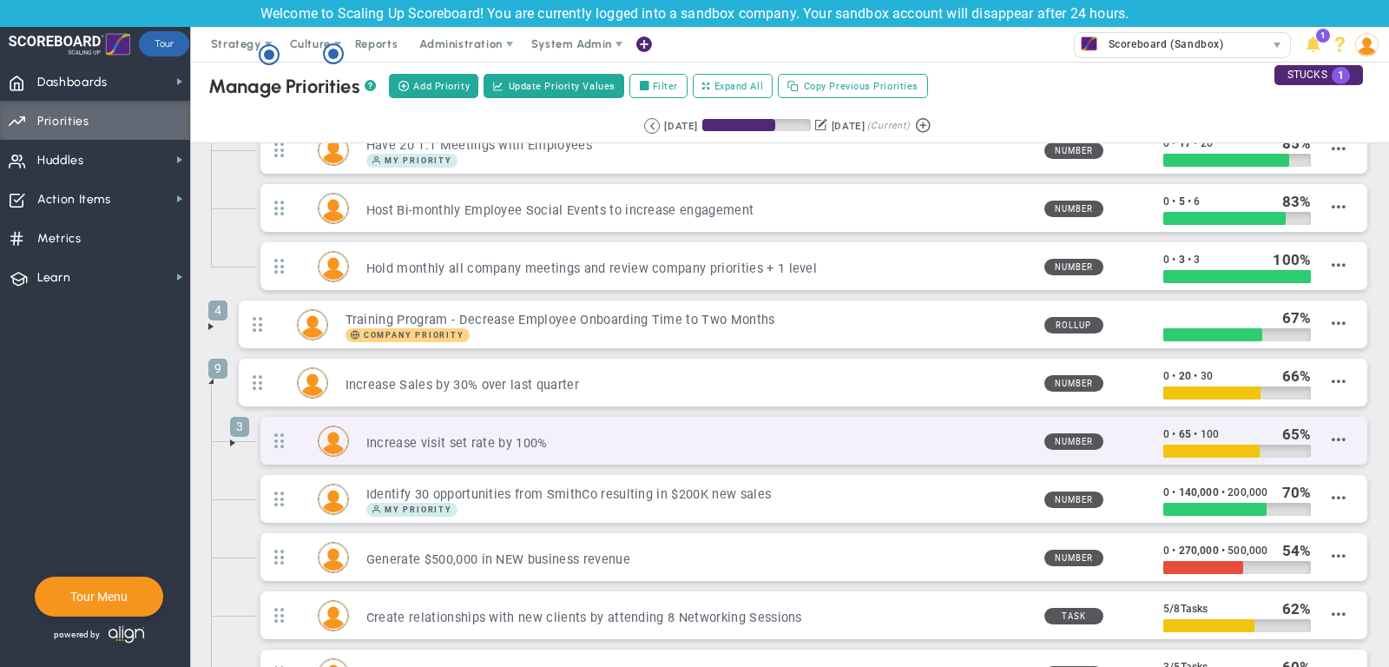
scroll to position [0, 0]
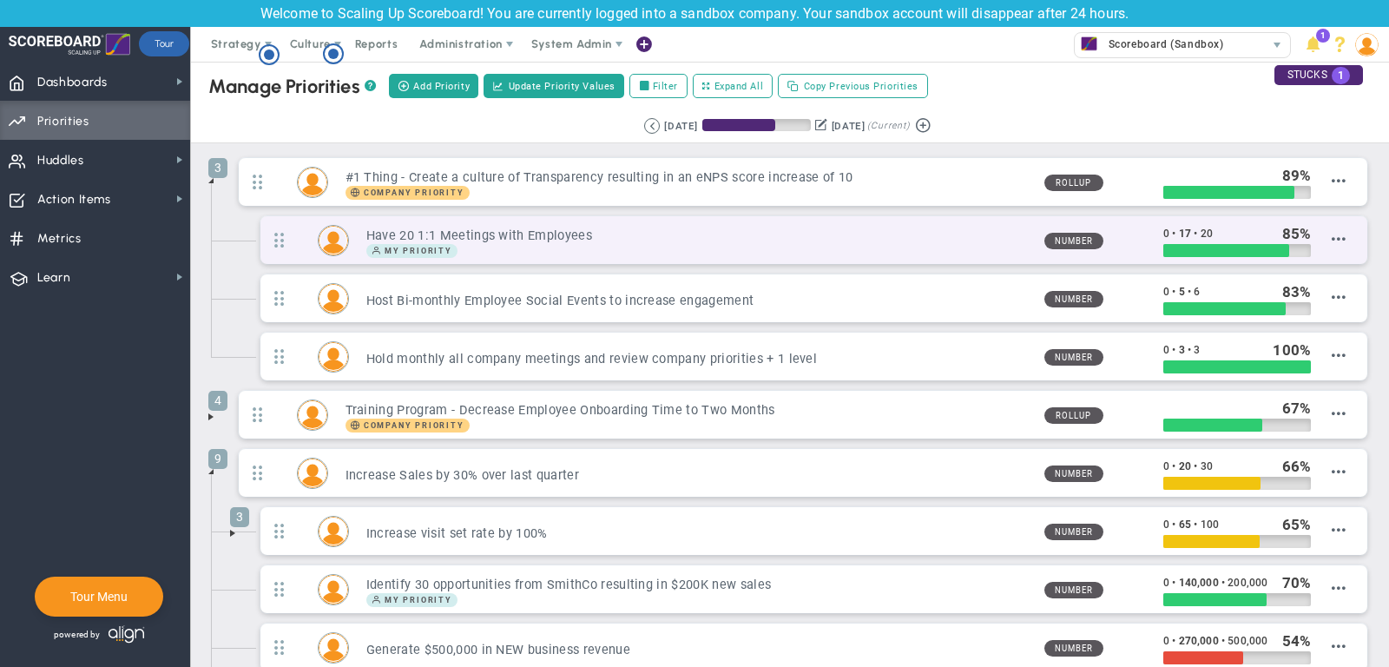
click at [804, 227] on h3 "Have 20 1:1 Meetings with Employees" at bounding box center [698, 235] width 664 height 16
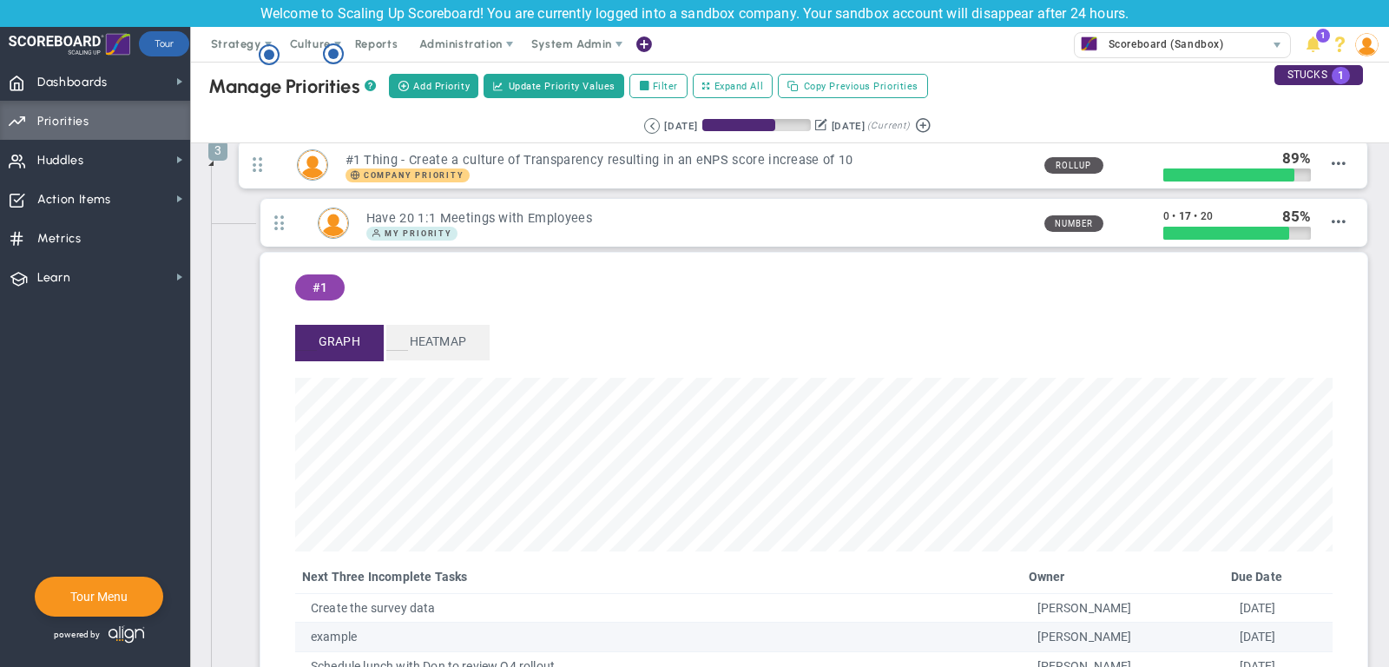
scroll to position [10, 0]
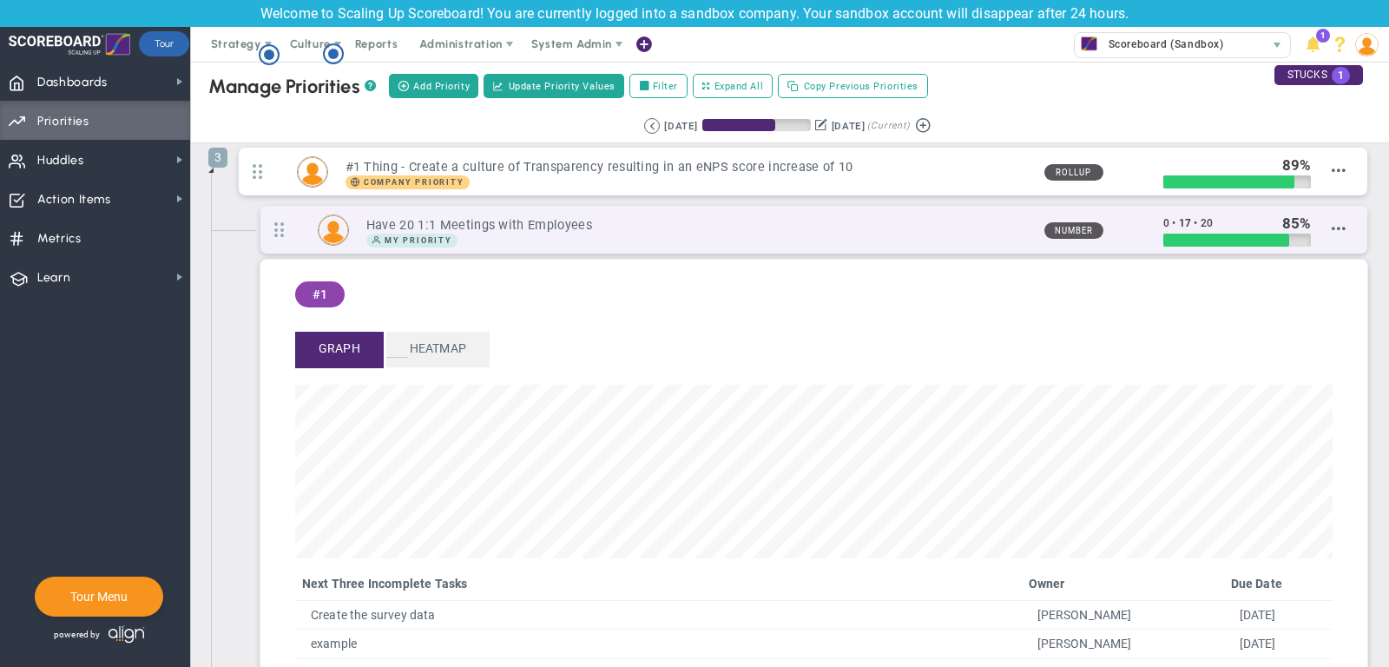
click at [853, 227] on h3 "Have 20 1:1 Meetings with Employees" at bounding box center [698, 225] width 664 height 16
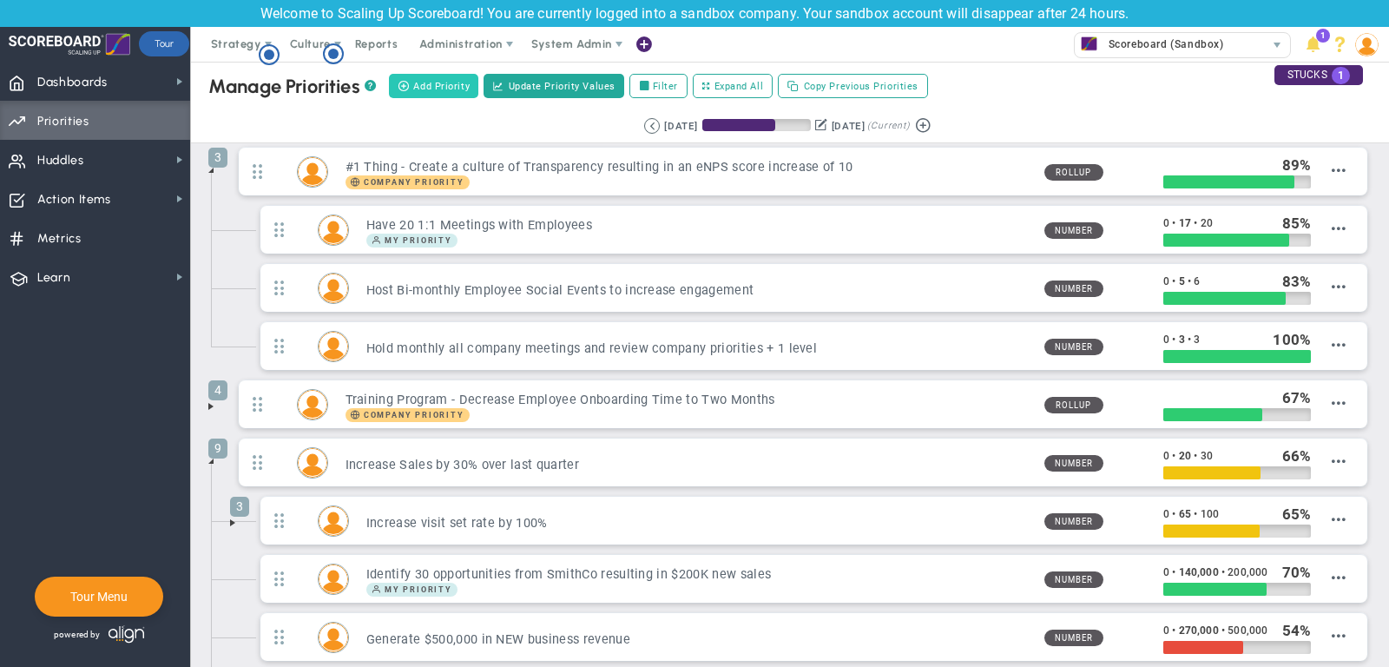
click at [442, 83] on span "Add Priority" at bounding box center [441, 86] width 56 height 15
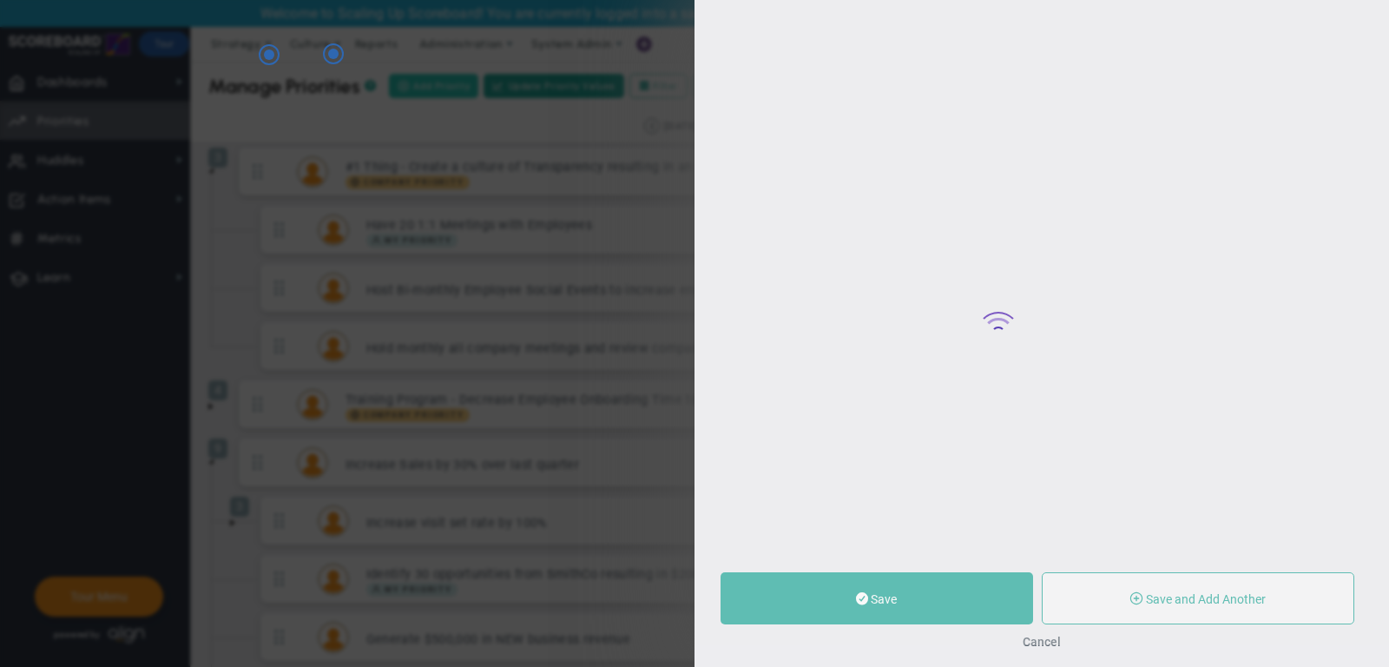
type input "0"
radio input "true"
type input "[PERSON_NAME]"
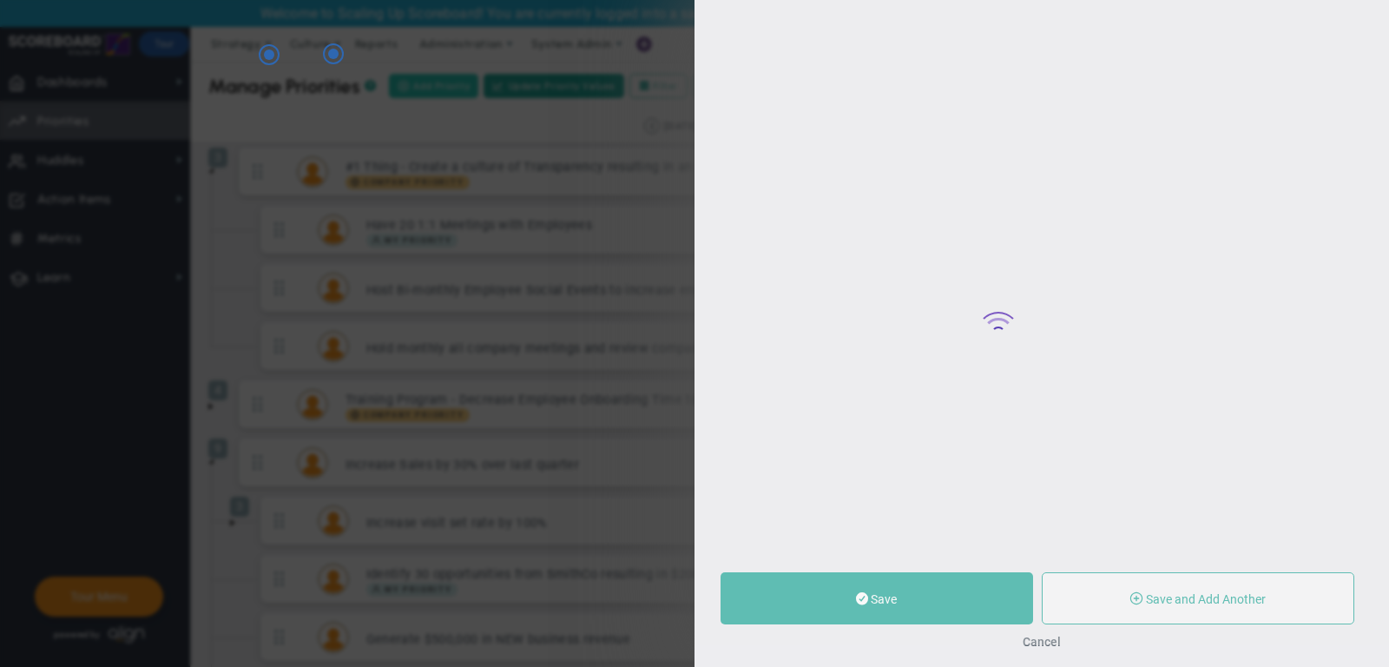
type input "0"
radio input "true"
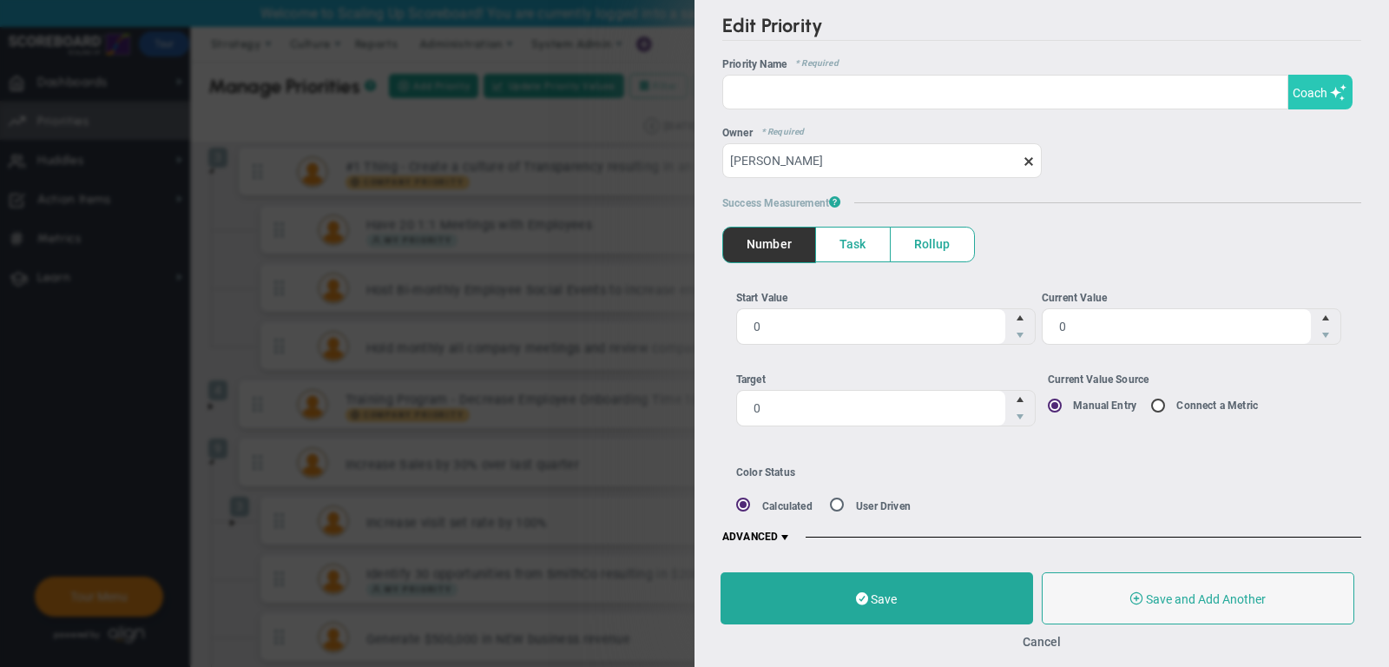
click at [1328, 95] on button "Coach" at bounding box center [1320, 92] width 64 height 35
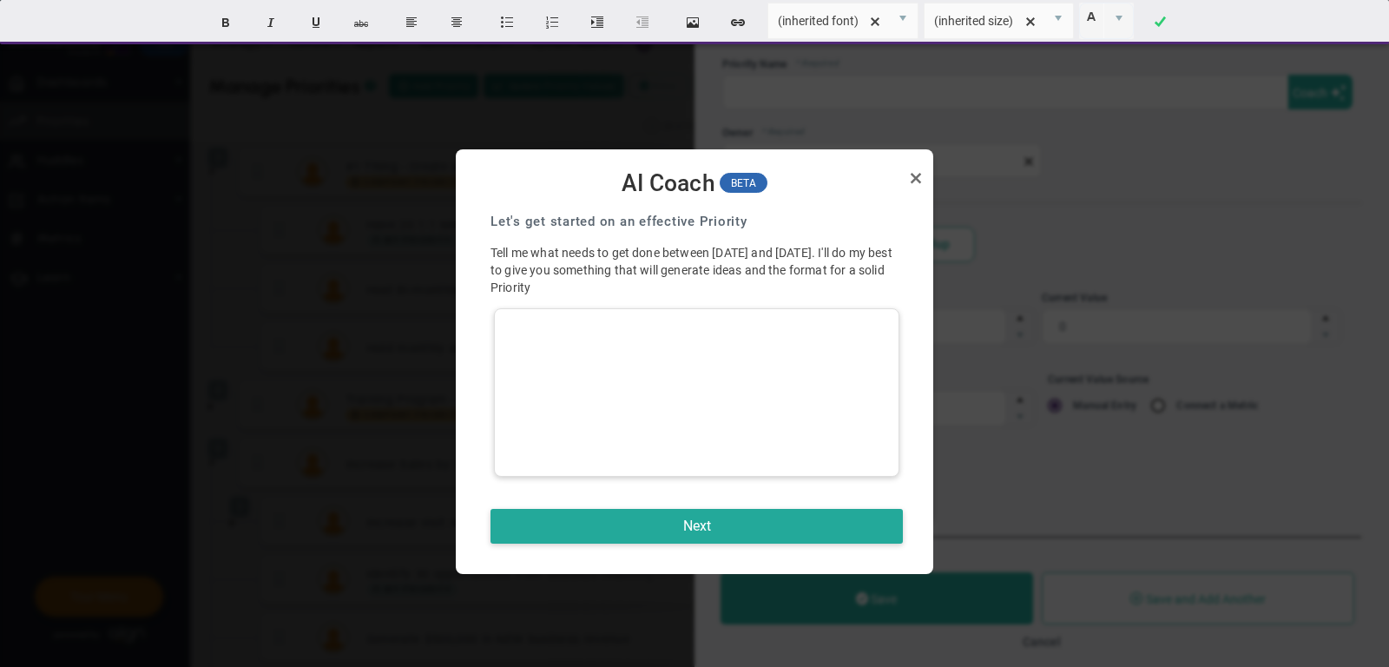
click at [707, 355] on div at bounding box center [696, 392] width 405 height 168
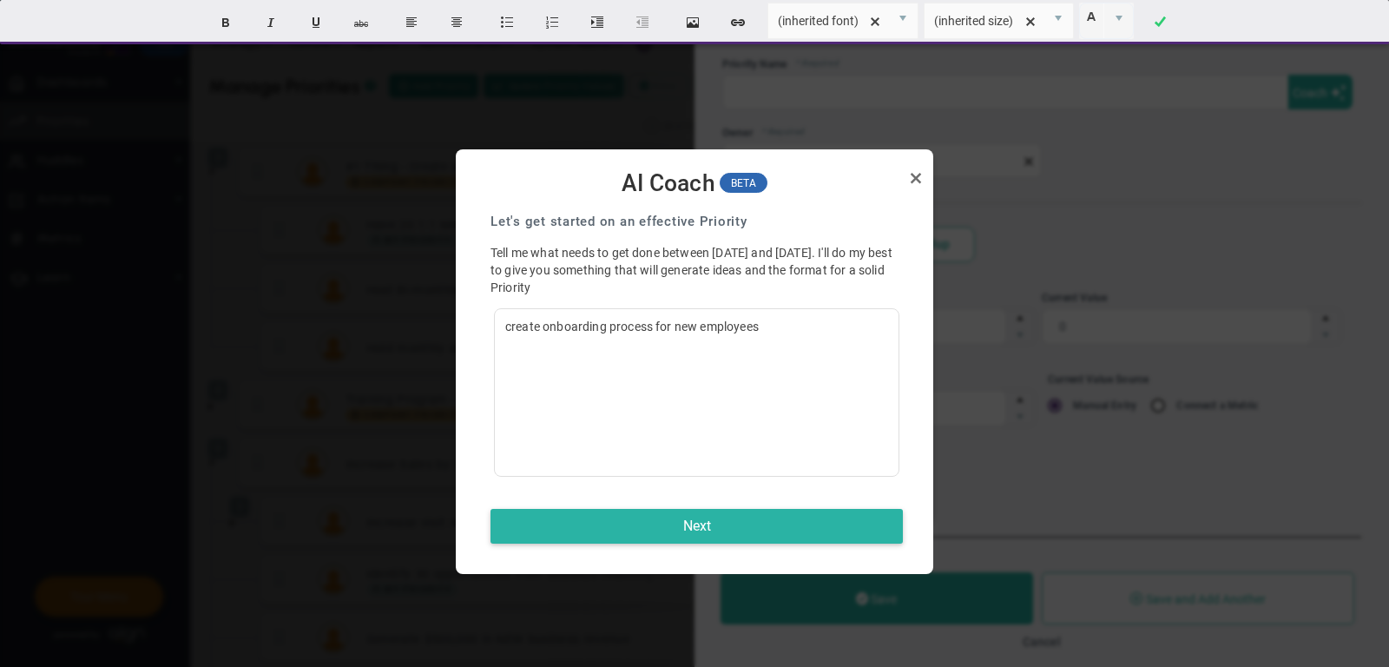
click at [685, 528] on button "Next" at bounding box center [696, 526] width 412 height 35
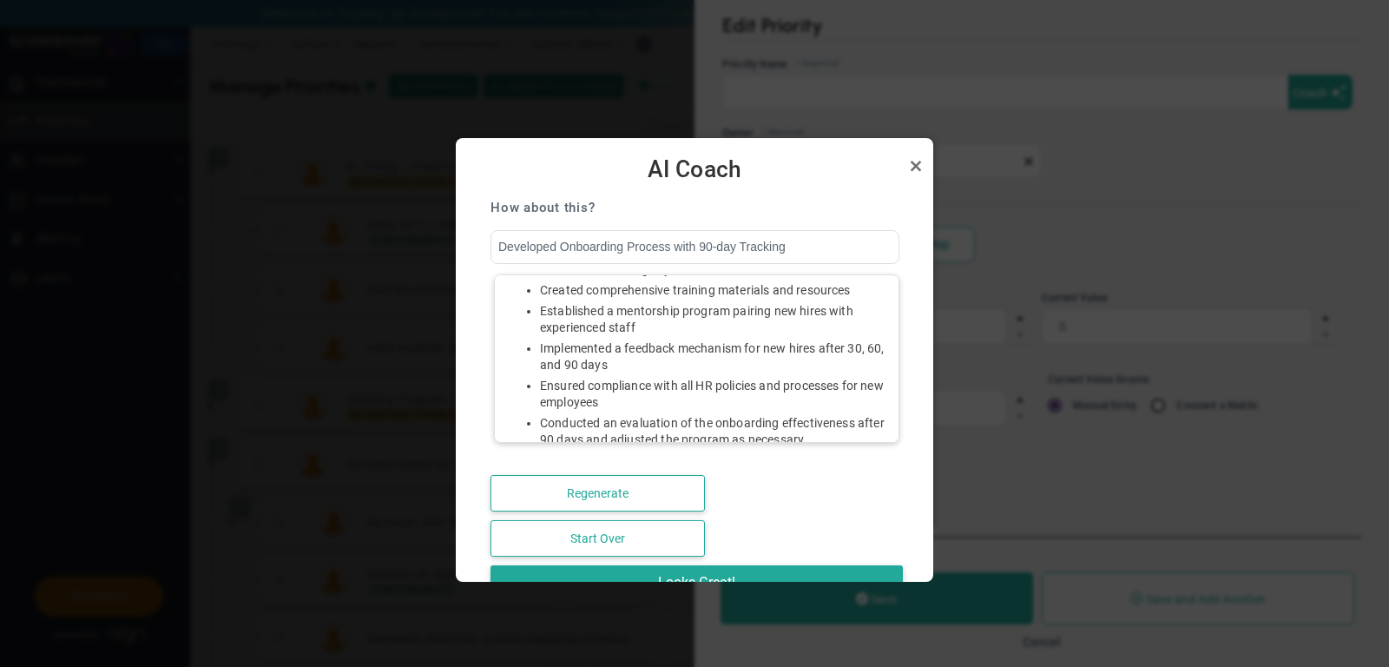
scroll to position [163, 0]
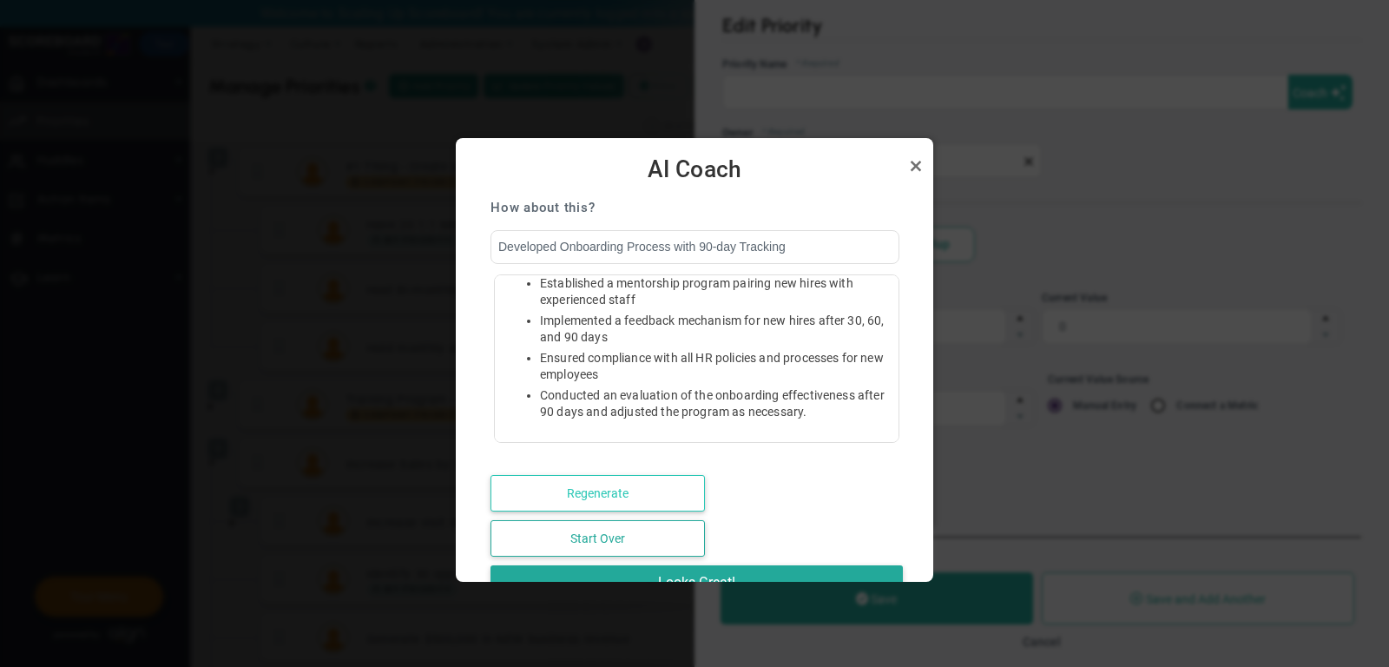
click at [649, 483] on button "Regenerate" at bounding box center [597, 493] width 214 height 36
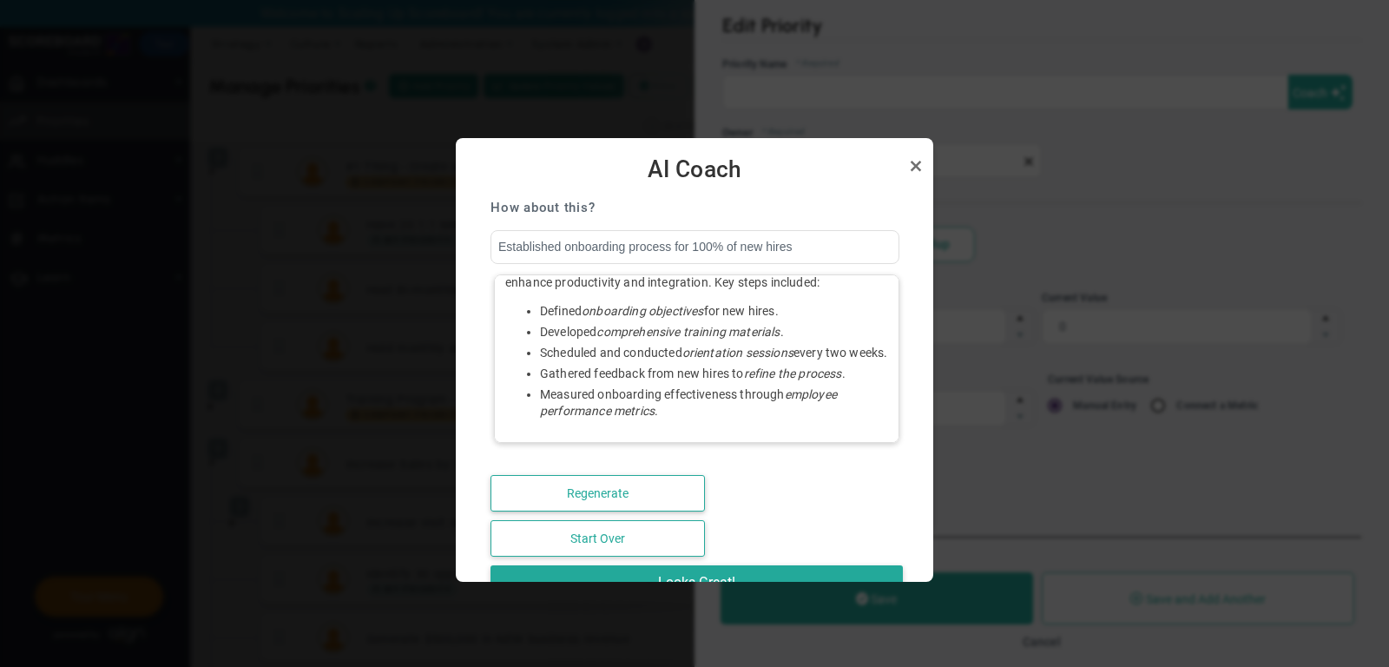
scroll to position [0, 0]
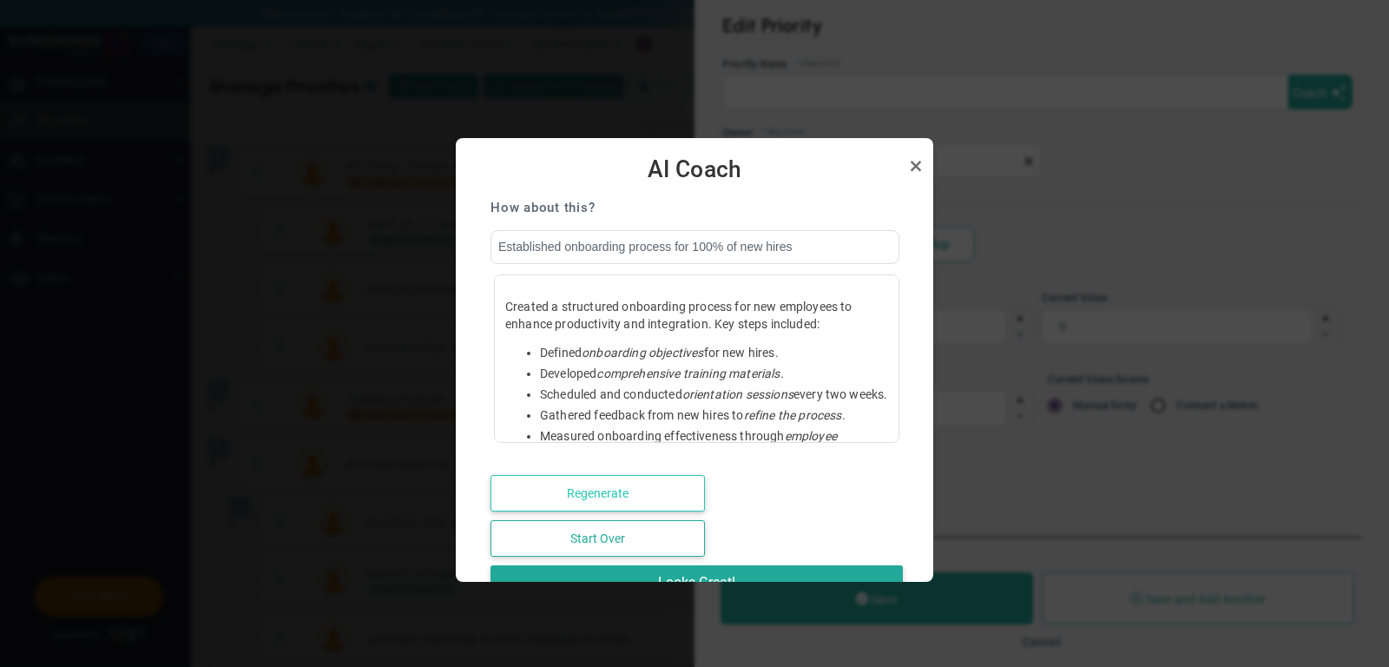
click at [654, 495] on button "Regenerate" at bounding box center [597, 493] width 214 height 36
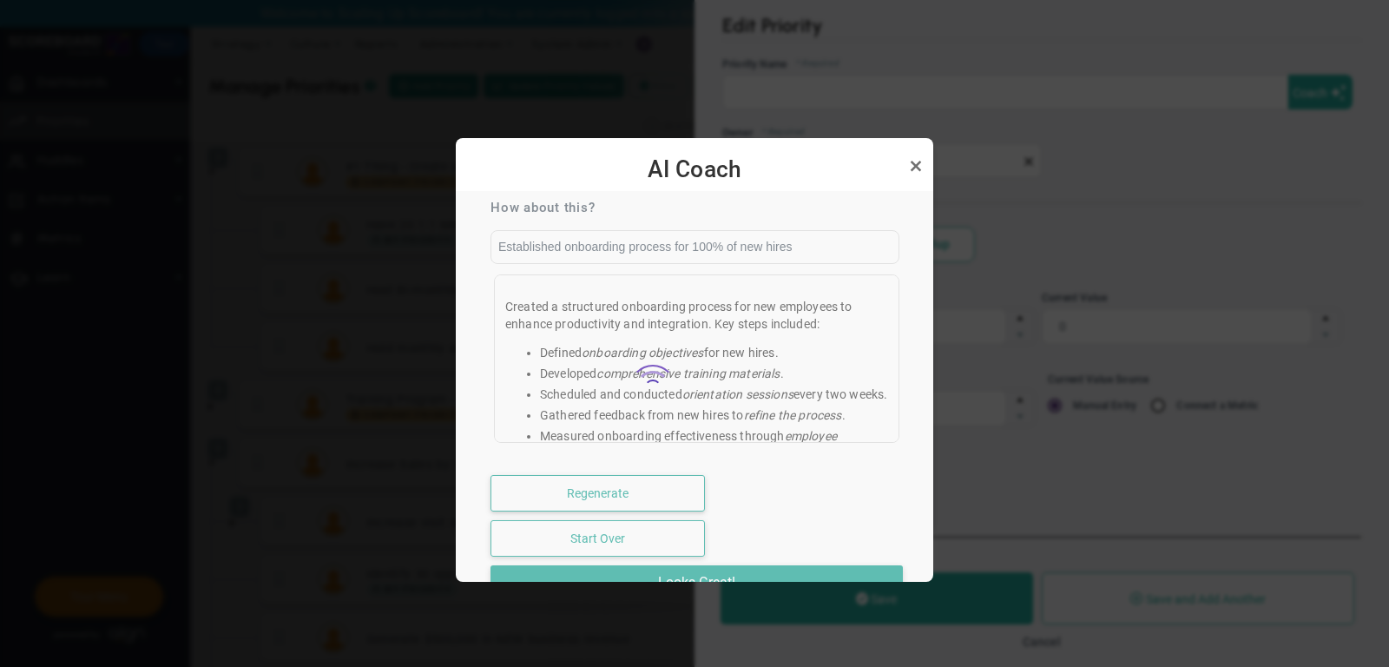
type input "Developed onboarding framework for 30 new hires"
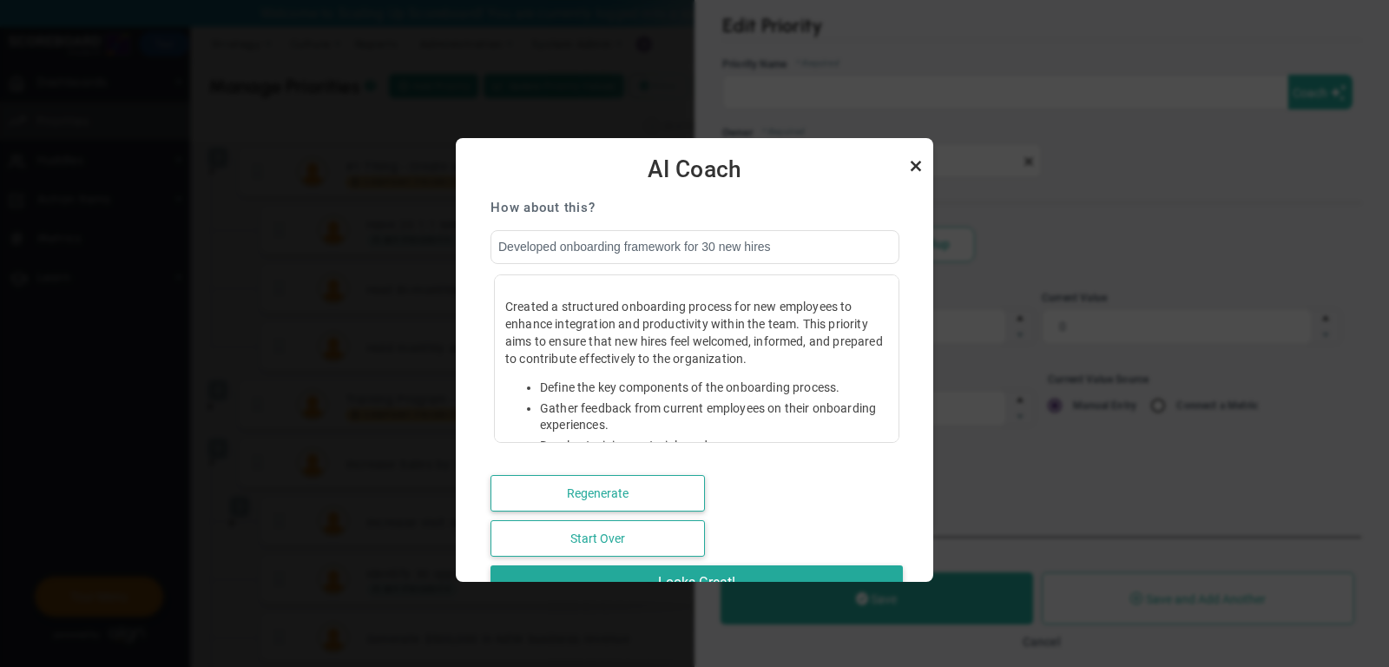
click at [913, 169] on link "Close" at bounding box center [915, 165] width 21 height 21
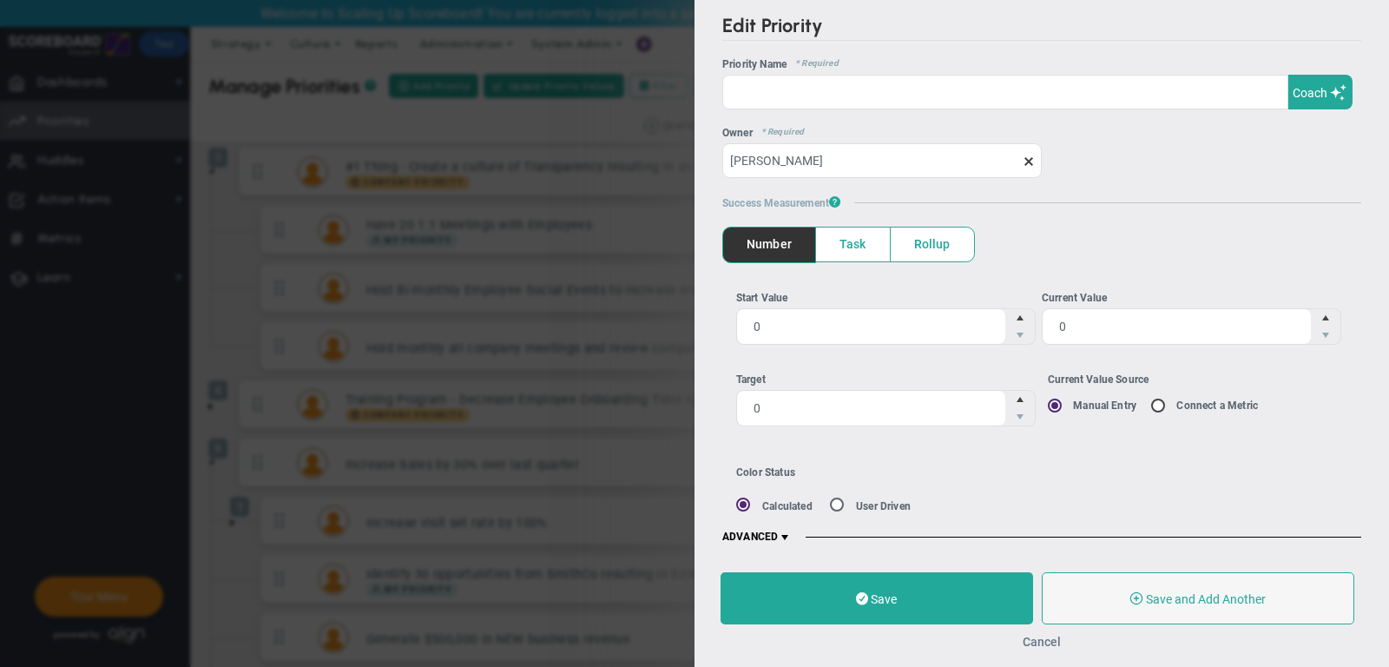
click at [1041, 640] on button "Cancel" at bounding box center [1041, 641] width 38 height 14
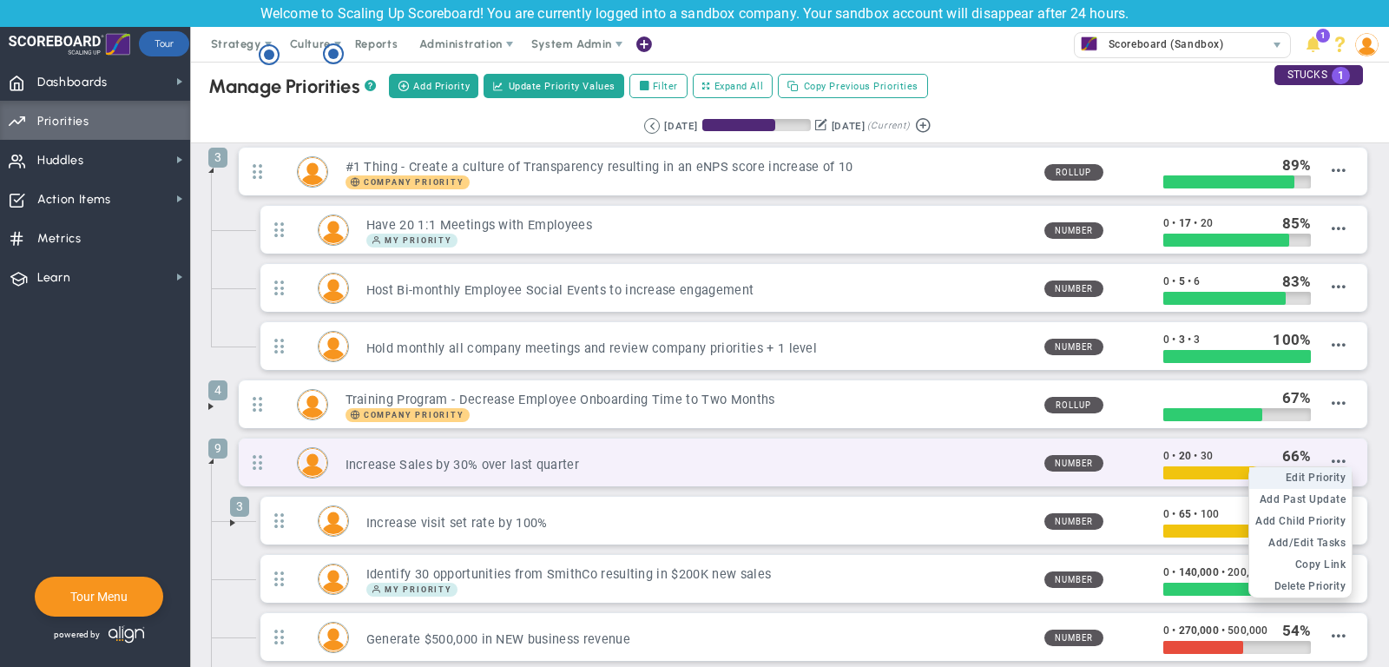
click at [1327, 471] on span "Edit Priority" at bounding box center [1315, 477] width 61 height 12
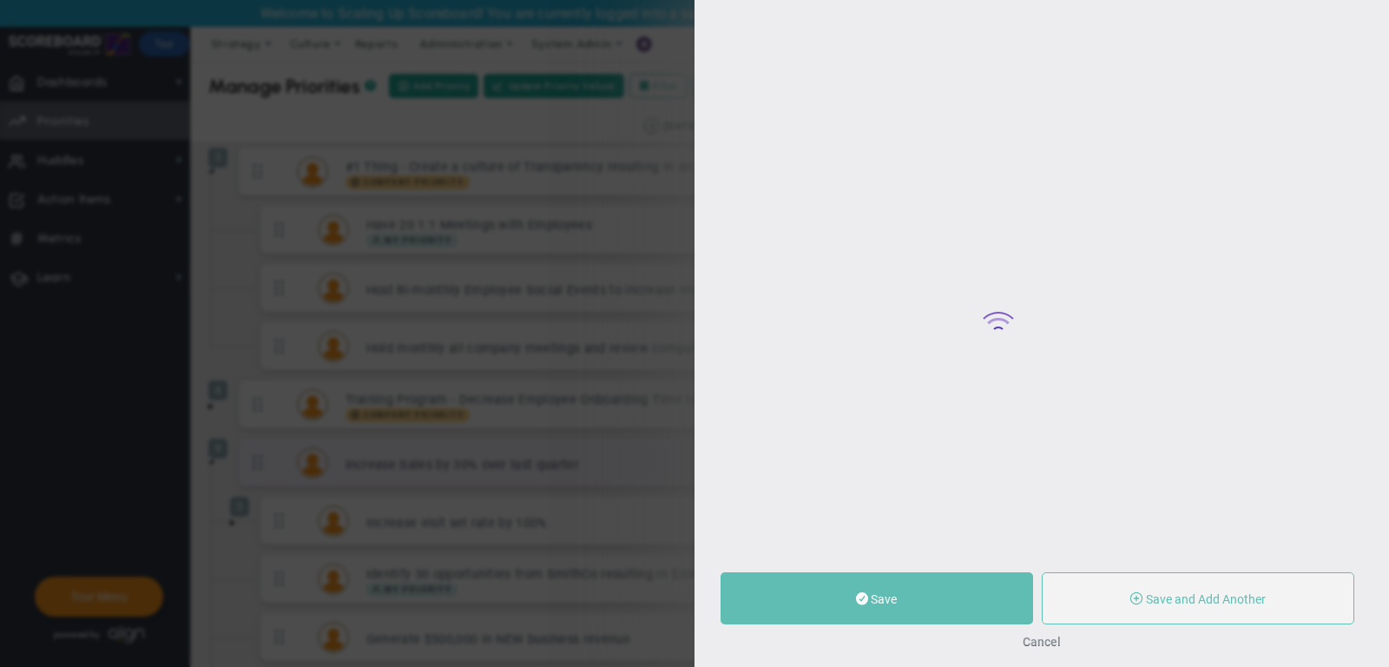
type input "Increase Sales by 30% over last quarter"
type input "0"
type input "20"
type input "30"
radio input "true"
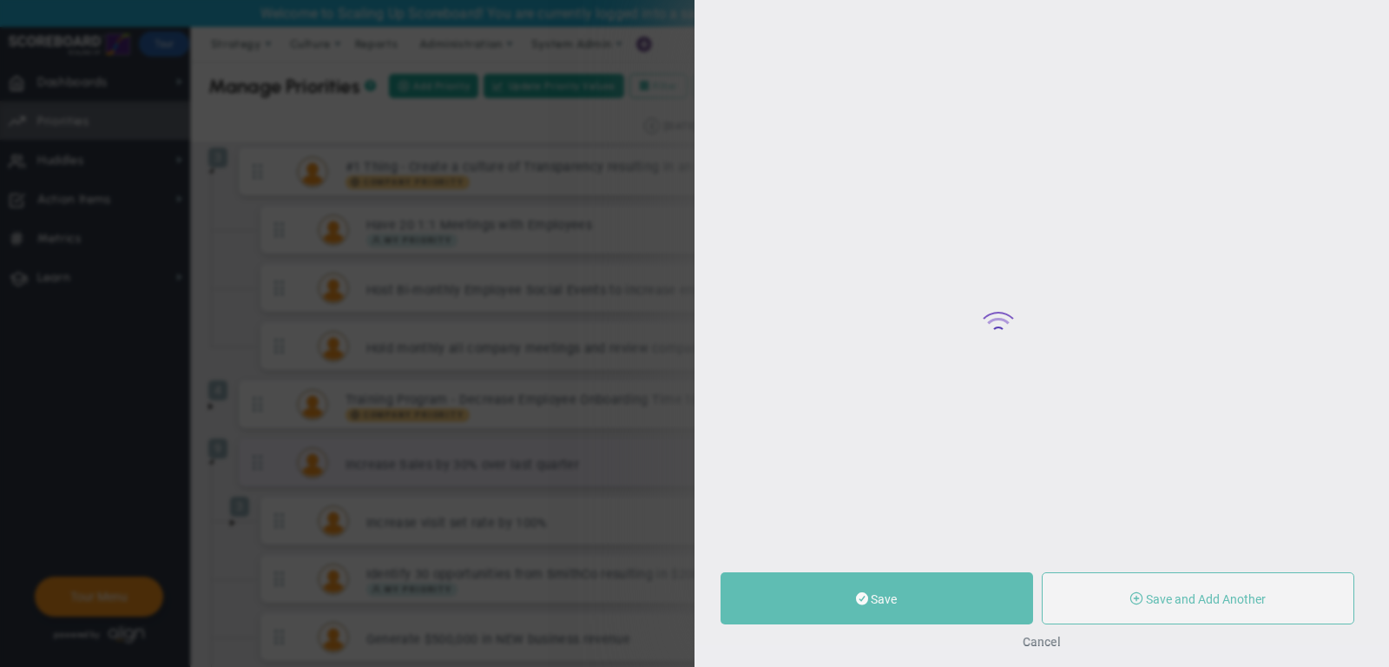
type input "[PERSON_NAME]"
type input "0"
type input "20"
type input "30"
radio input "true"
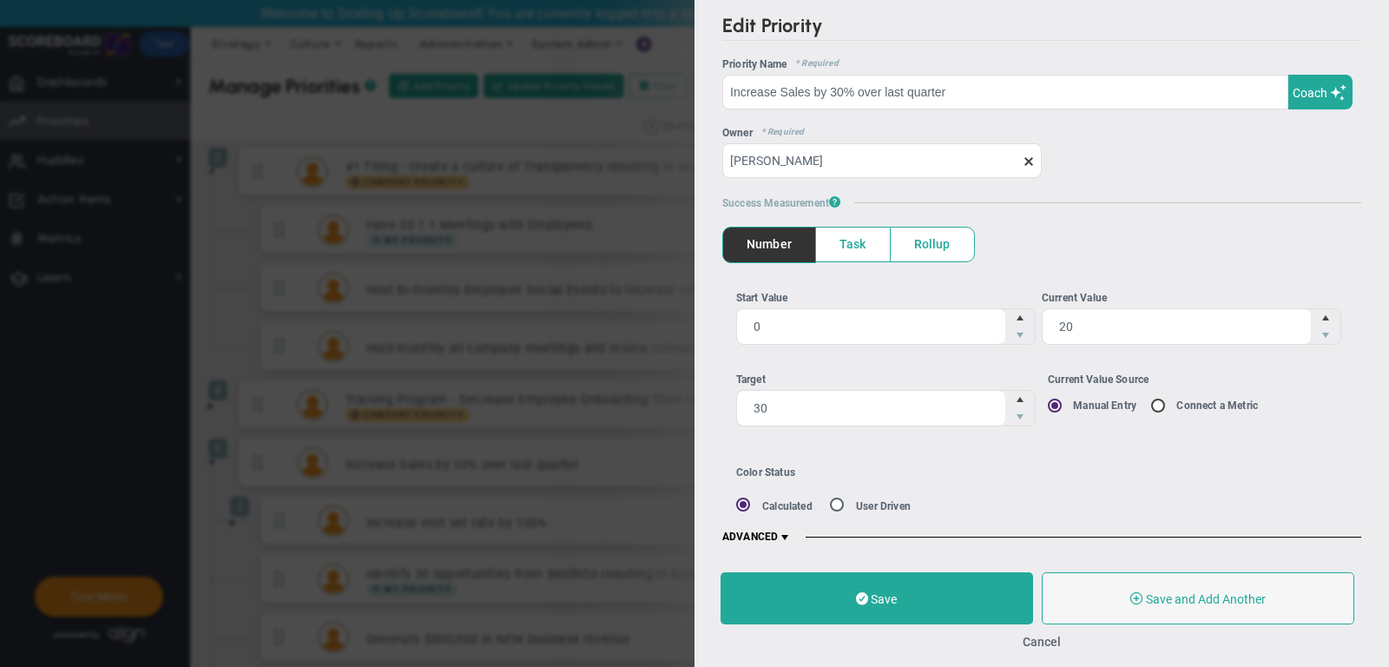
click at [761, 532] on span "ADVANCED" at bounding box center [756, 537] width 69 height 14
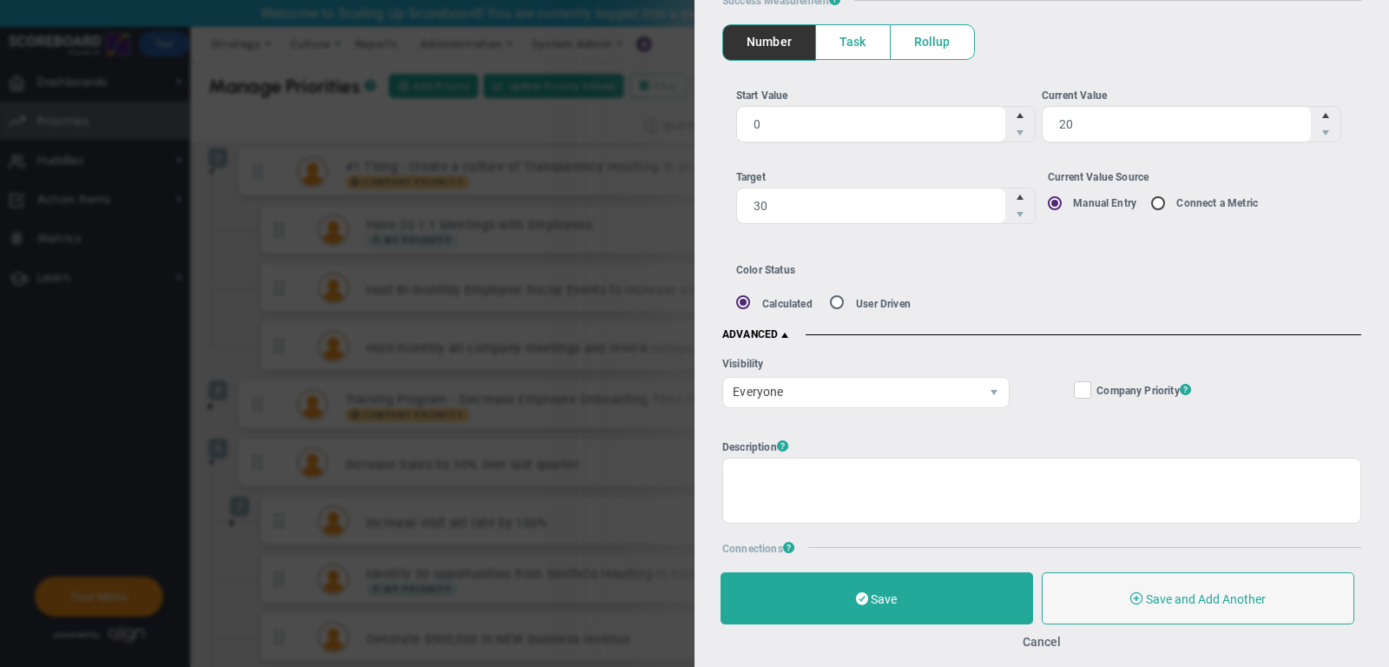
scroll to position [217, 0]
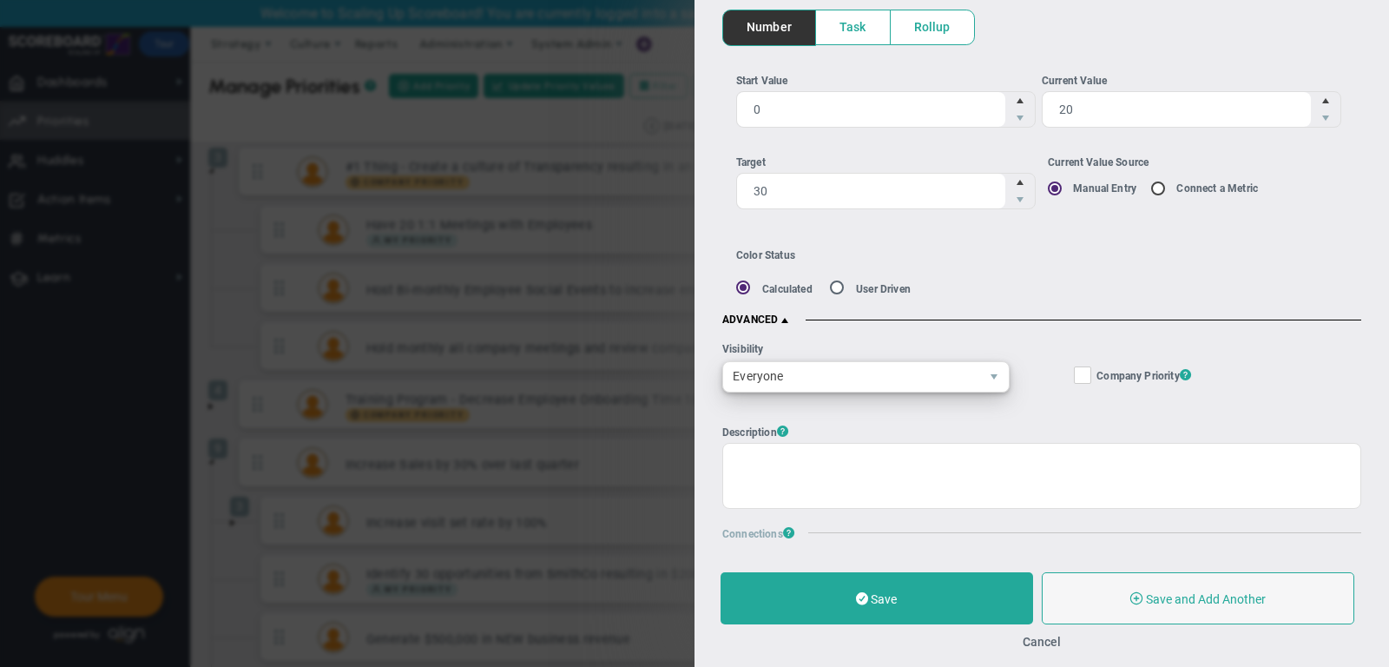
click at [830, 371] on span "Everyone" at bounding box center [851, 377] width 256 height 30
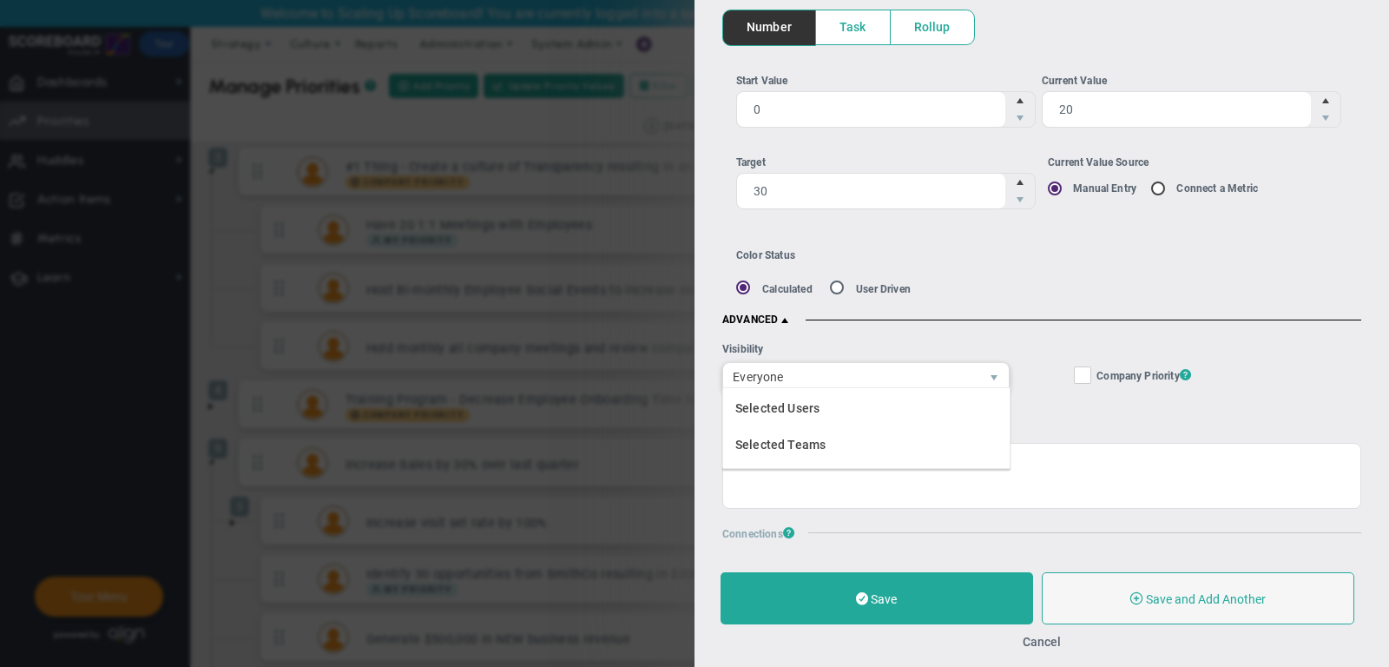
click at [1054, 400] on div "Company Objective ? Company Priority ?" at bounding box center [1168, 367] width 319 height 80
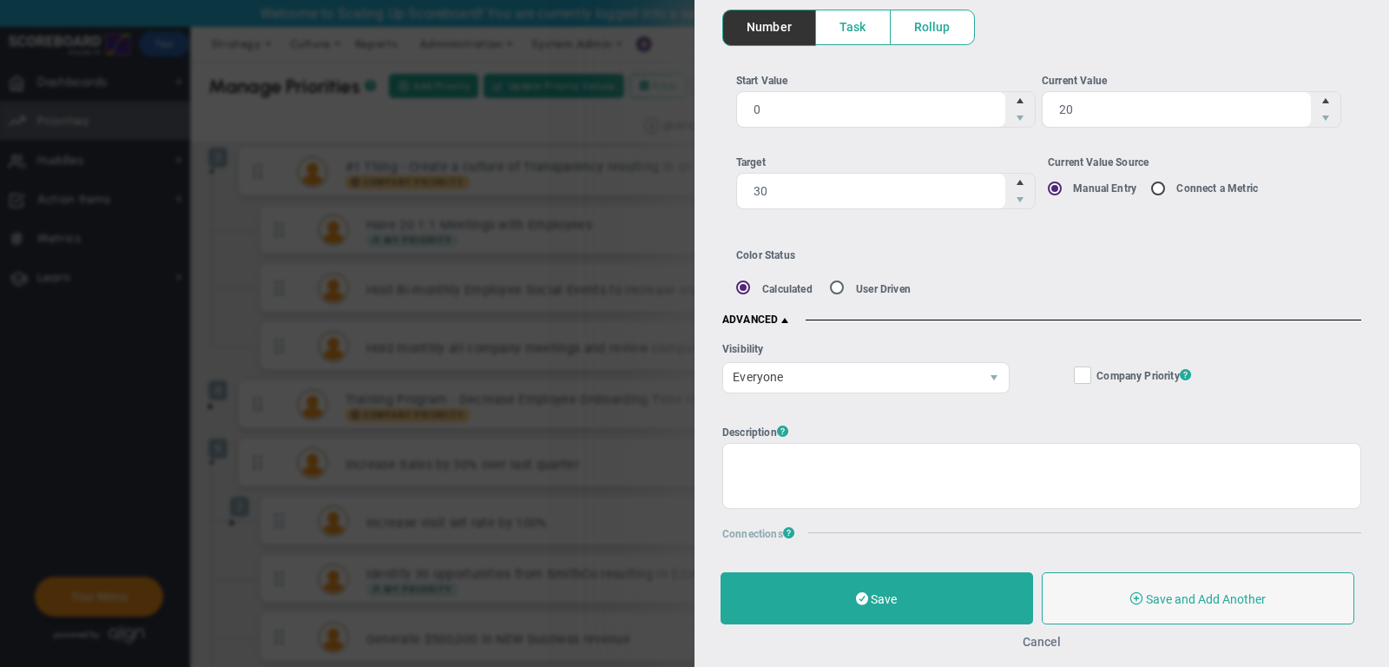
click at [1044, 641] on button "Cancel" at bounding box center [1041, 641] width 38 height 14
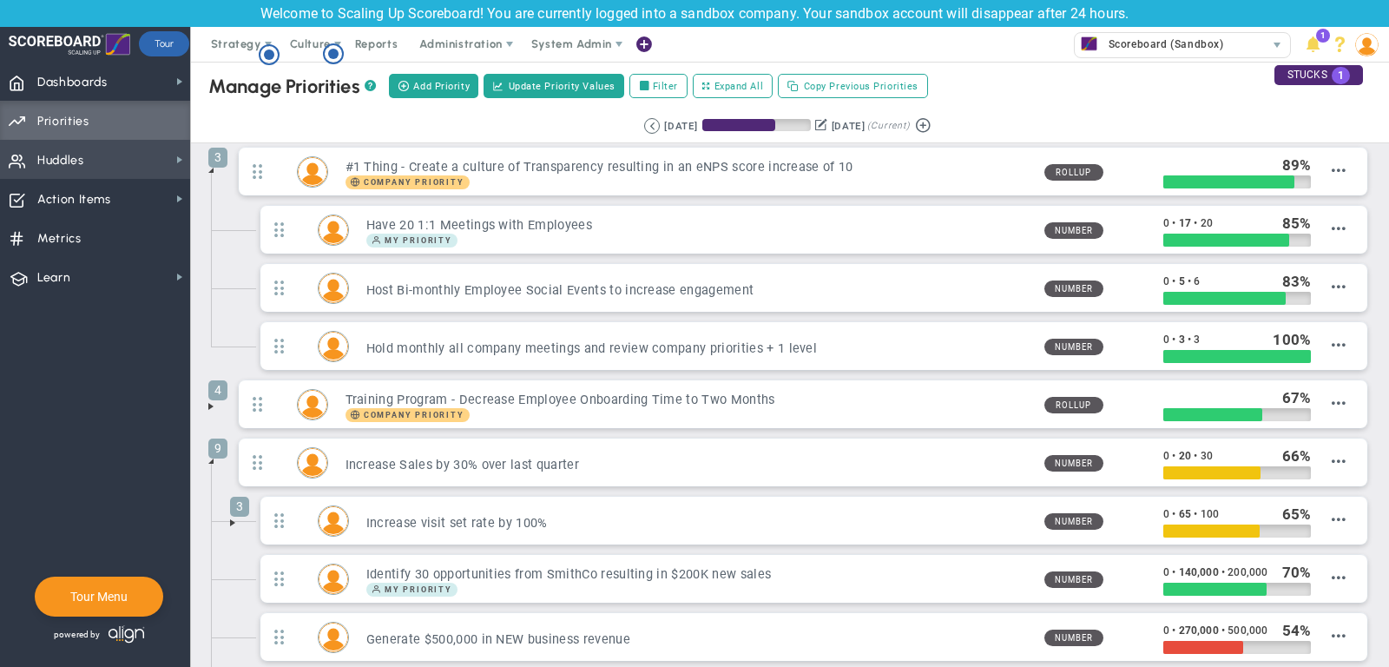
click at [95, 160] on span "Huddles Huddles" at bounding box center [95, 159] width 190 height 39
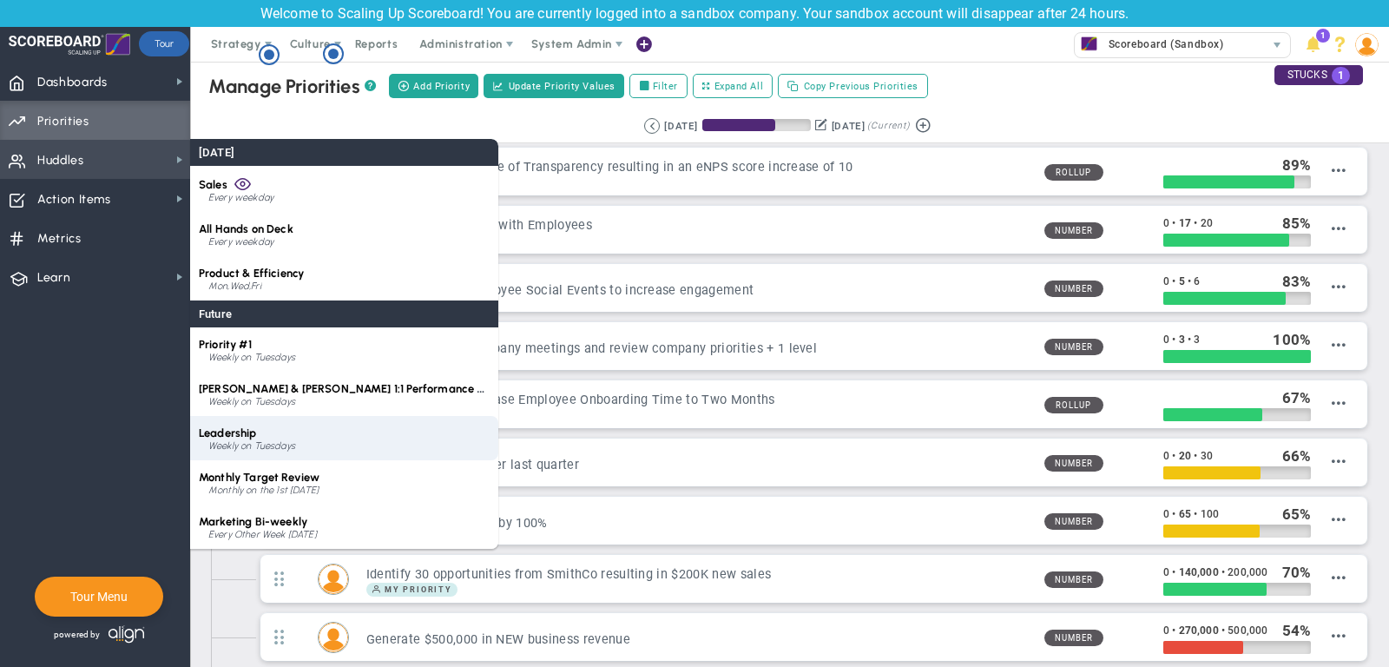
click at [270, 430] on div "Leadership Weekly on Tuesdays" at bounding box center [344, 438] width 308 height 44
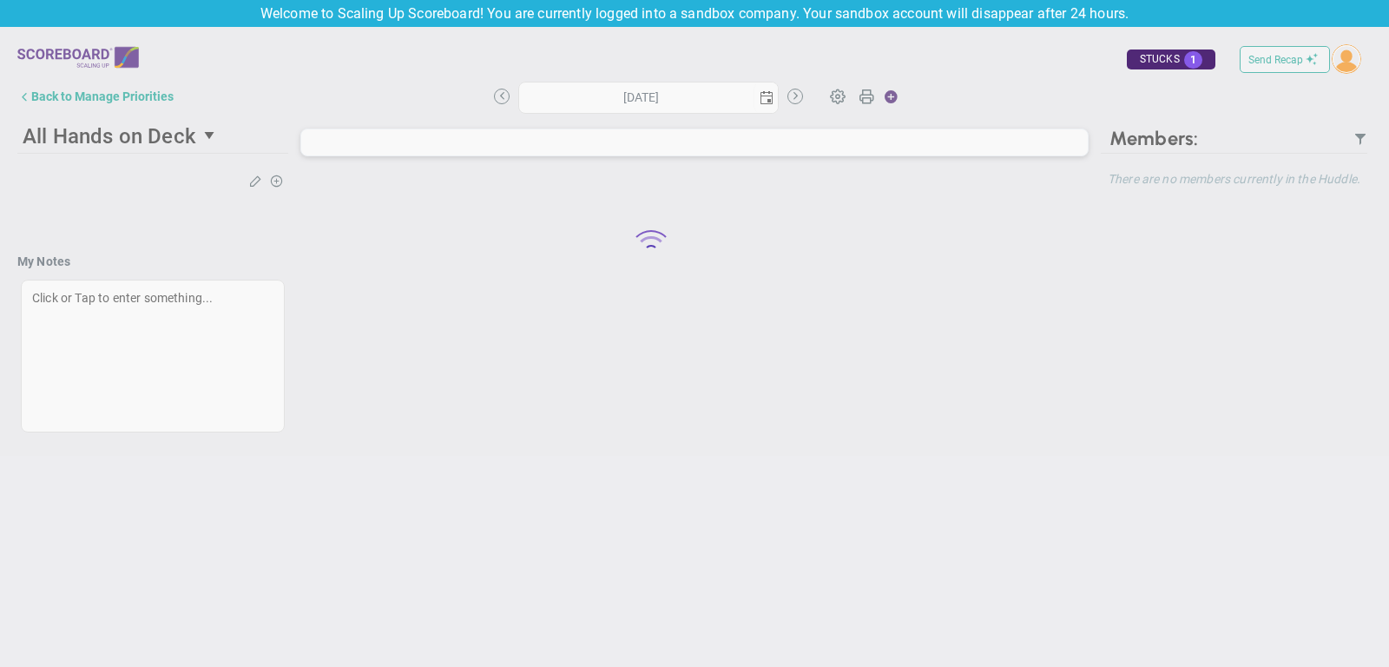
type input "[DATE]"
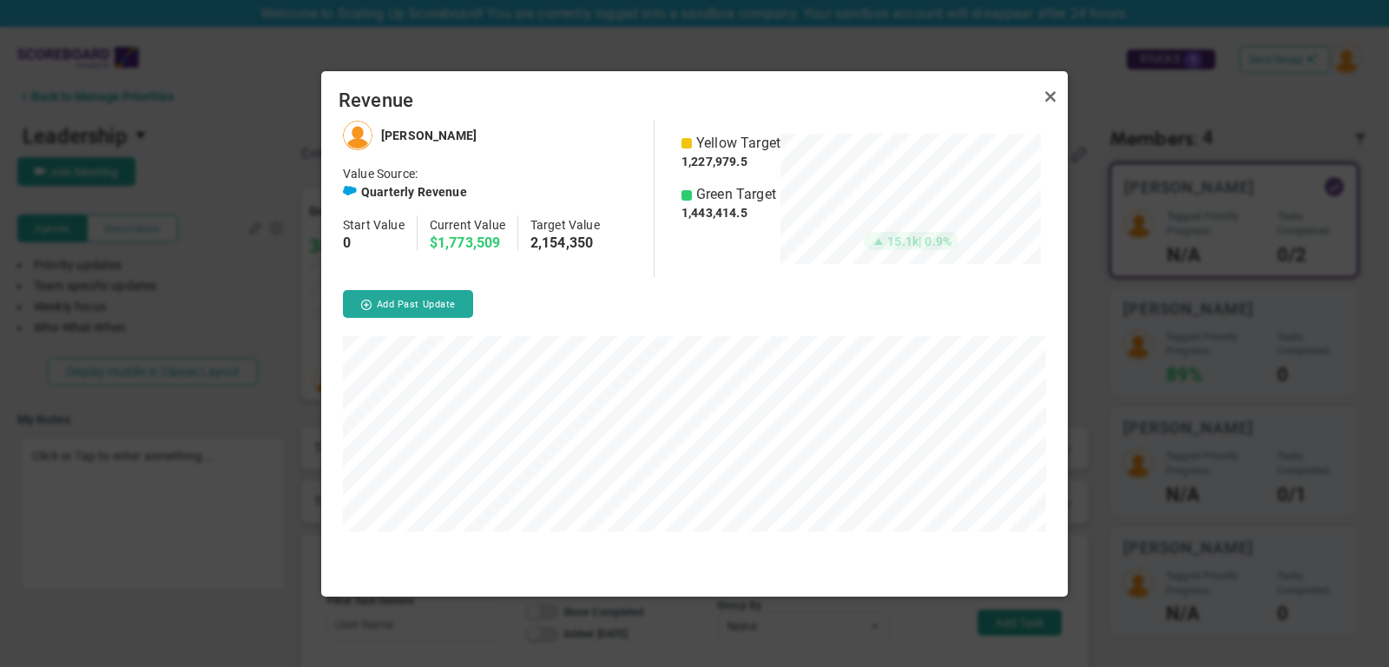
scroll to position [475, 746]
click at [1052, 98] on link "Close" at bounding box center [1050, 97] width 21 height 21
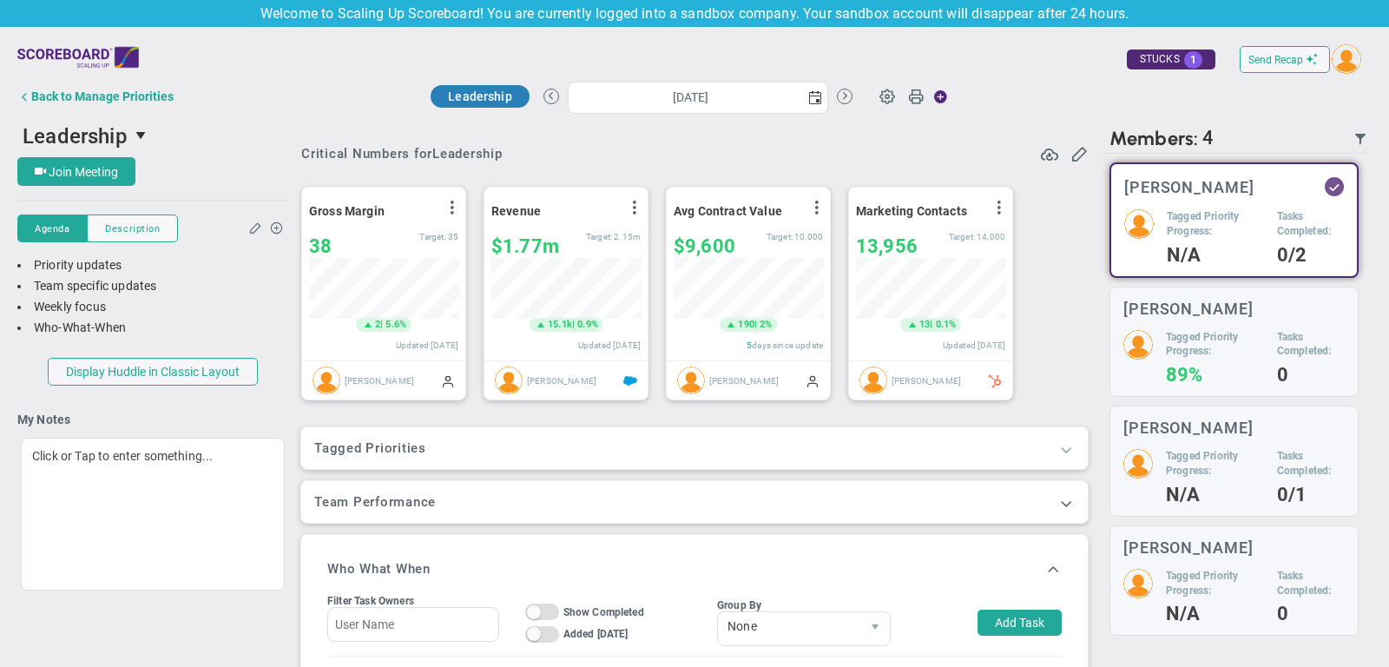
click at [1060, 445] on span at bounding box center [1065, 448] width 17 height 17
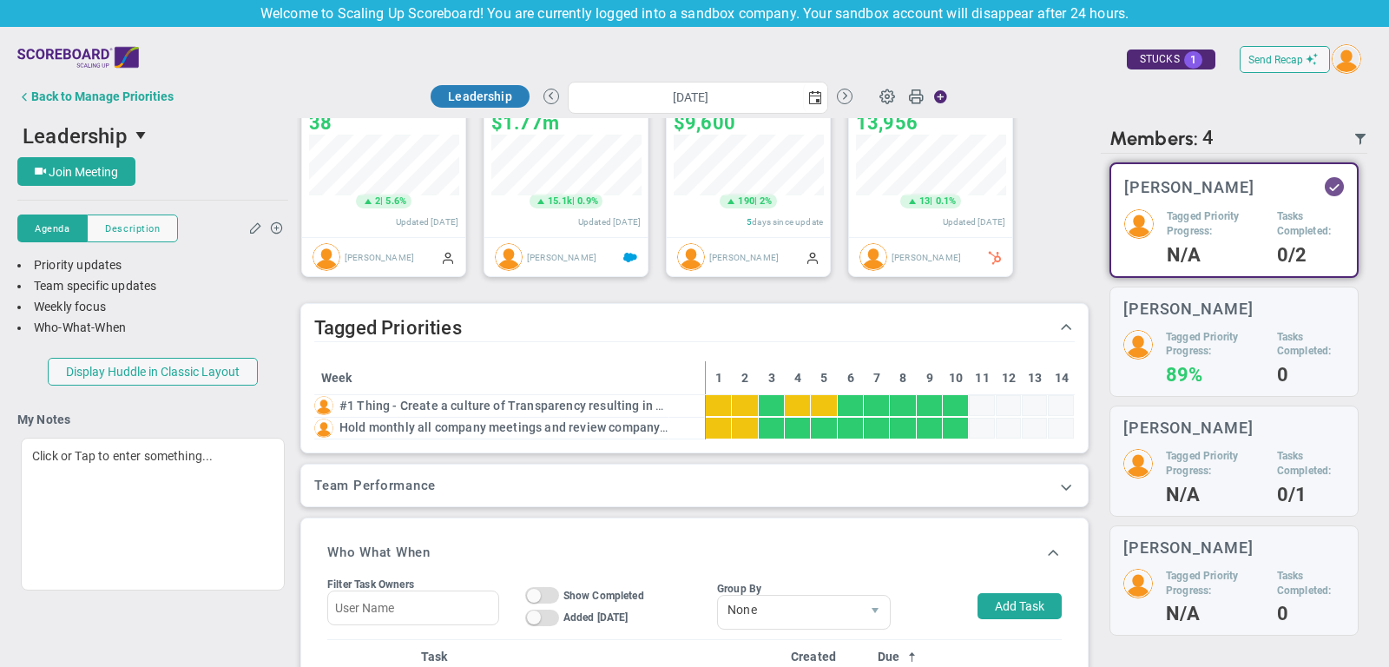
scroll to position [184, 0]
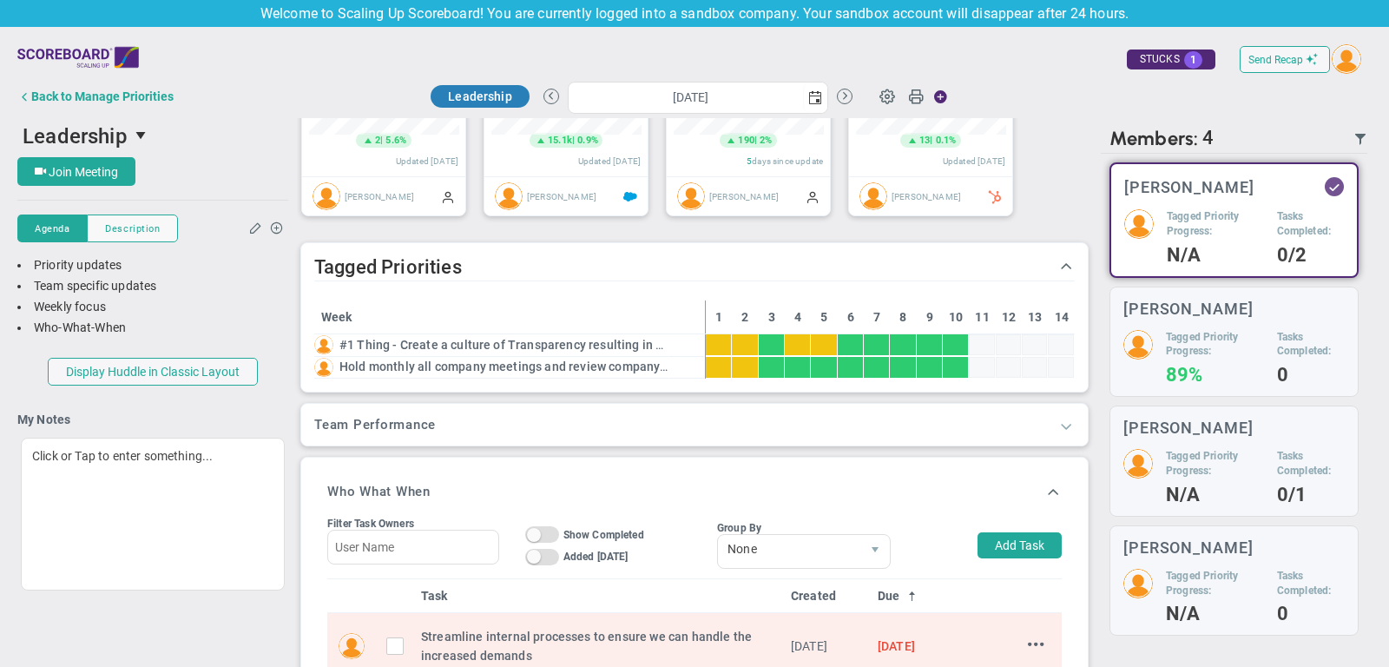
click at [1069, 424] on span at bounding box center [1065, 425] width 17 height 17
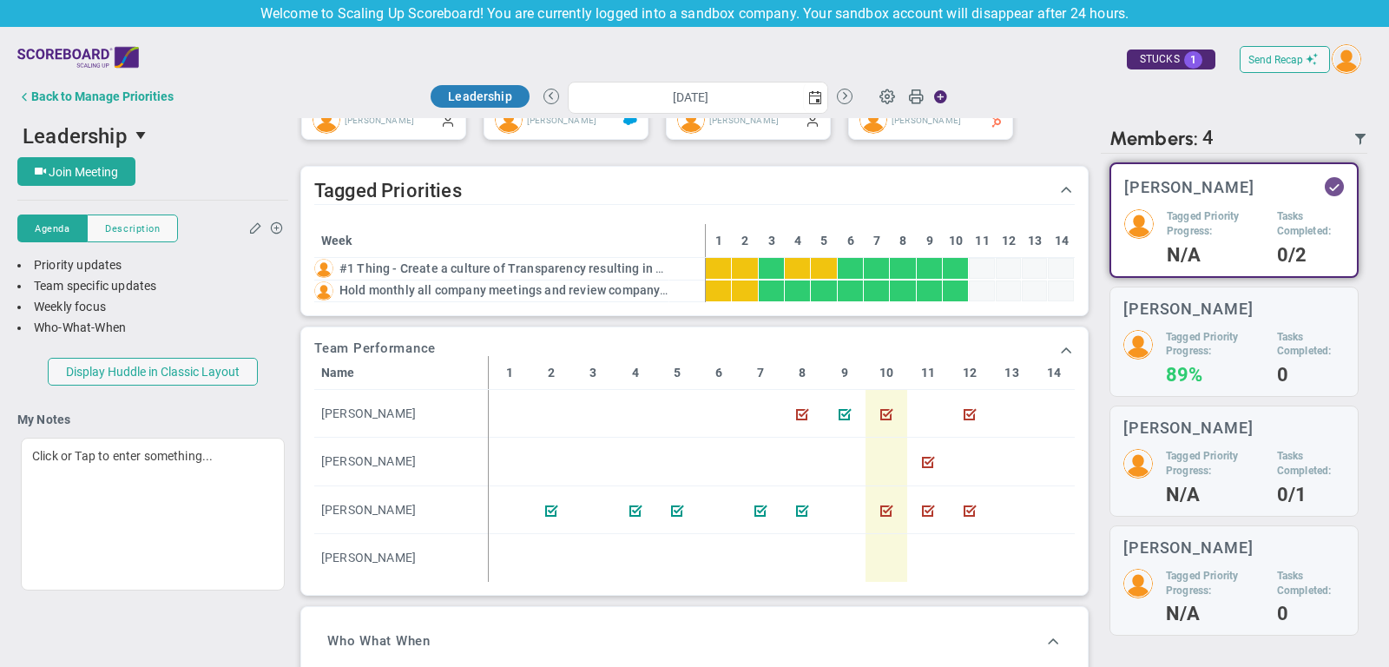
scroll to position [266, 0]
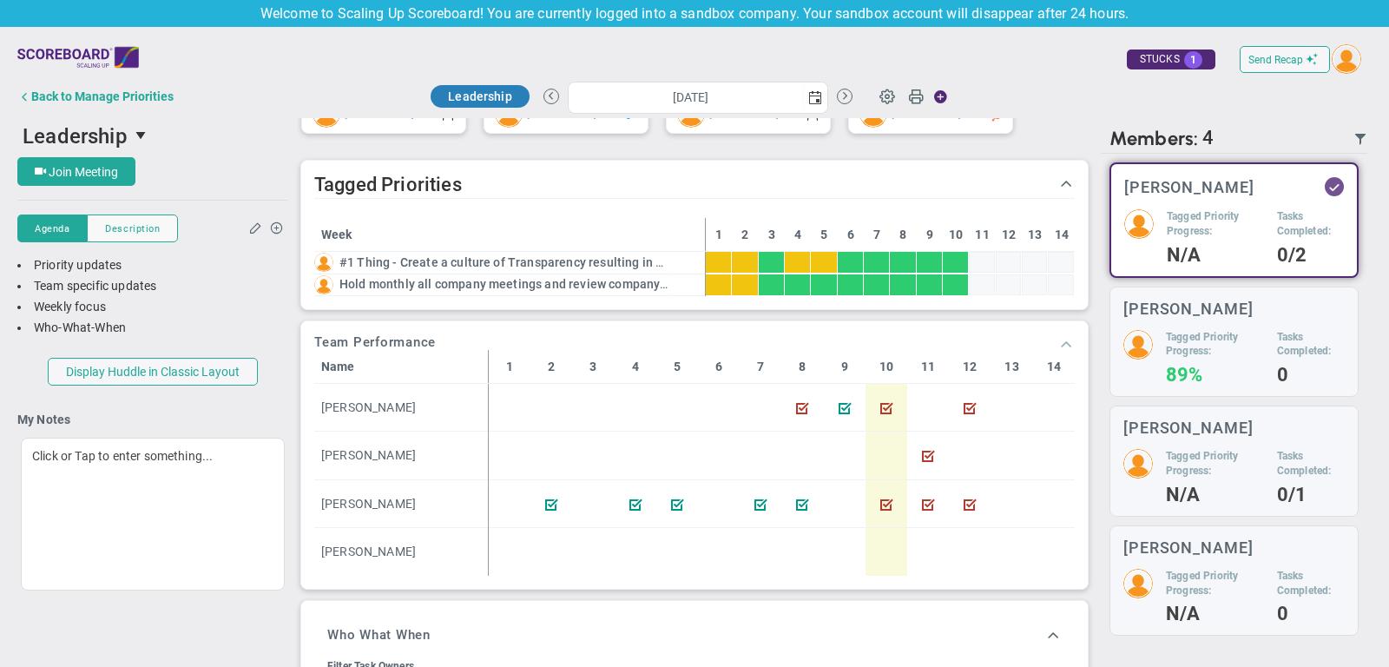
click at [1069, 342] on span at bounding box center [1065, 342] width 17 height 17
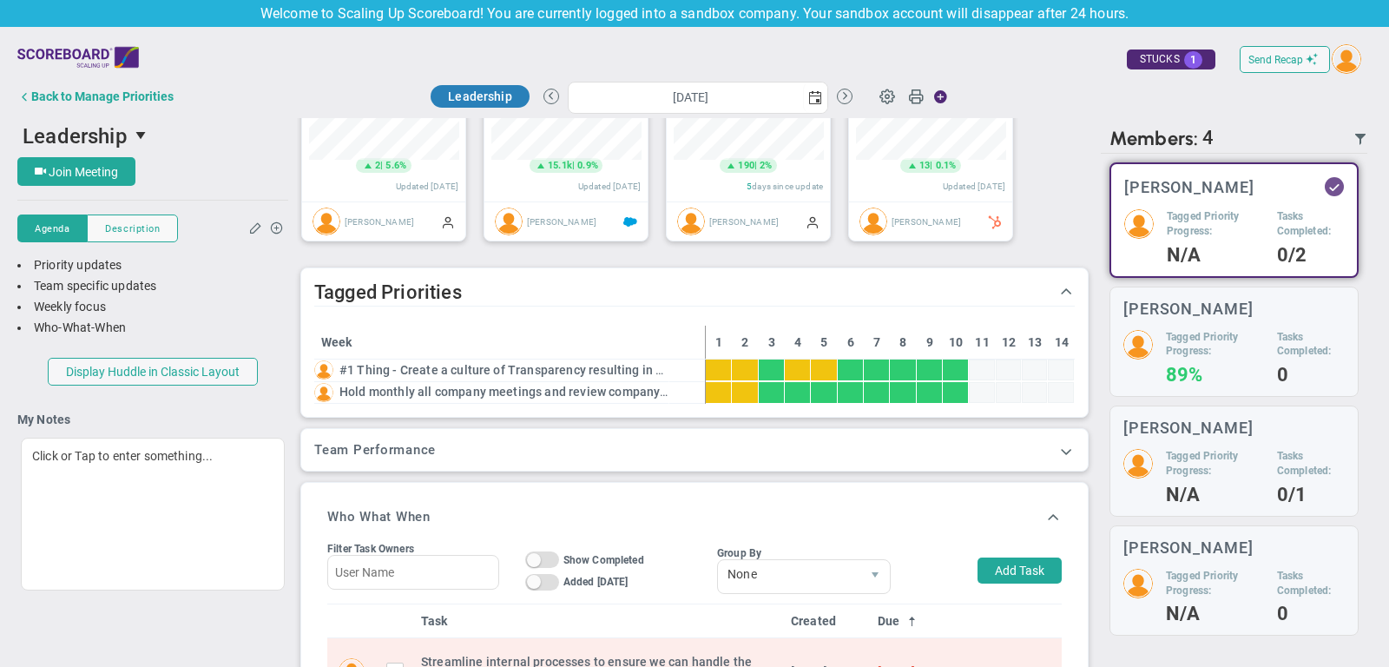
scroll to position [133, 0]
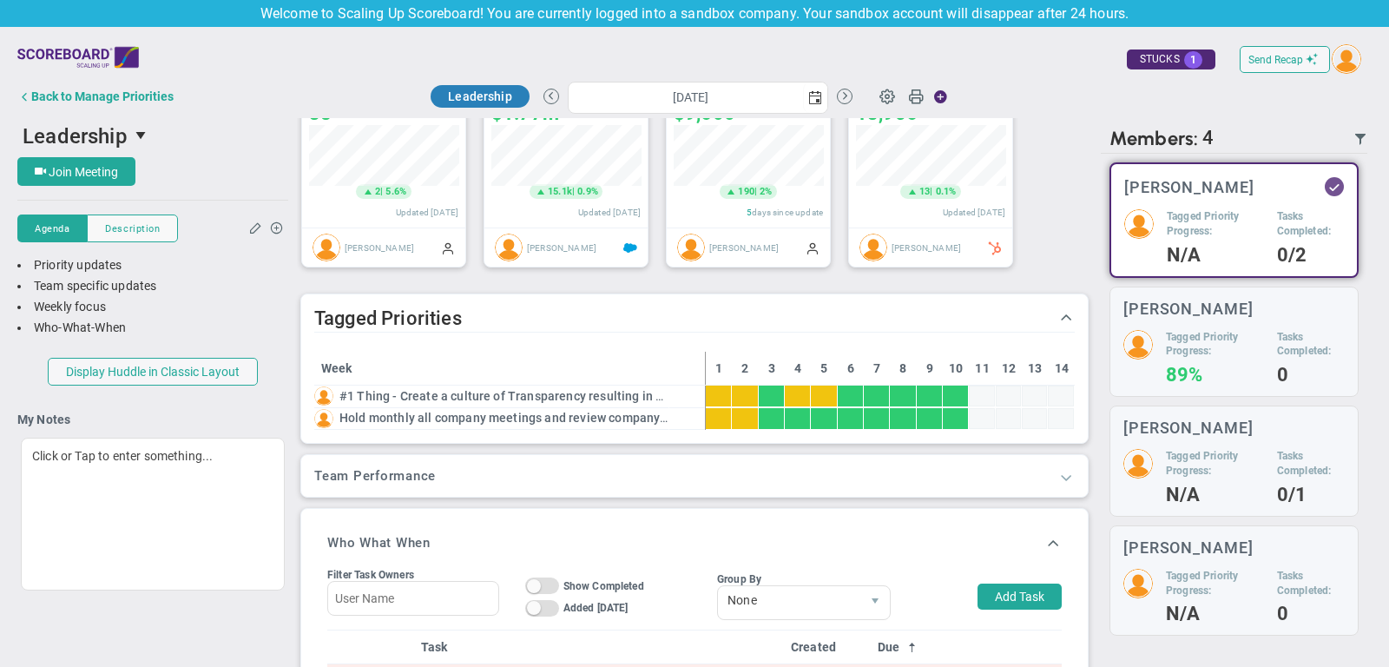
click at [1065, 470] on span at bounding box center [1065, 476] width 17 height 17
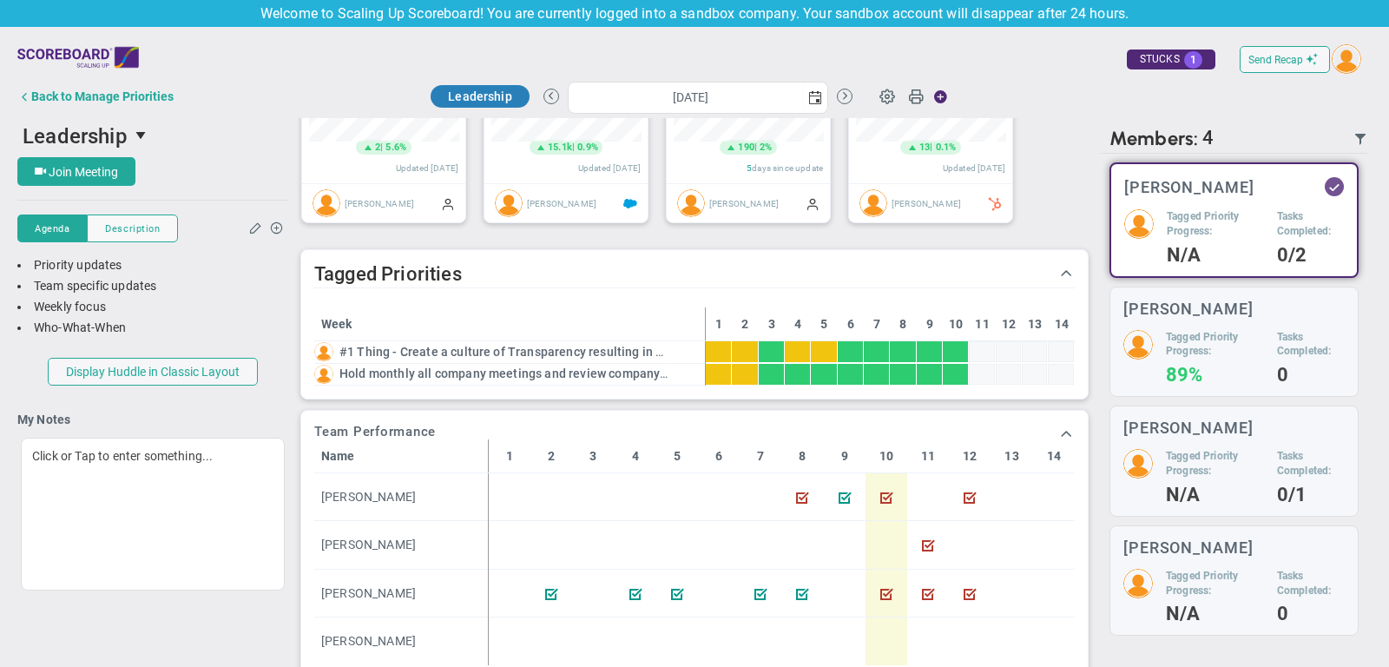
scroll to position [183, 0]
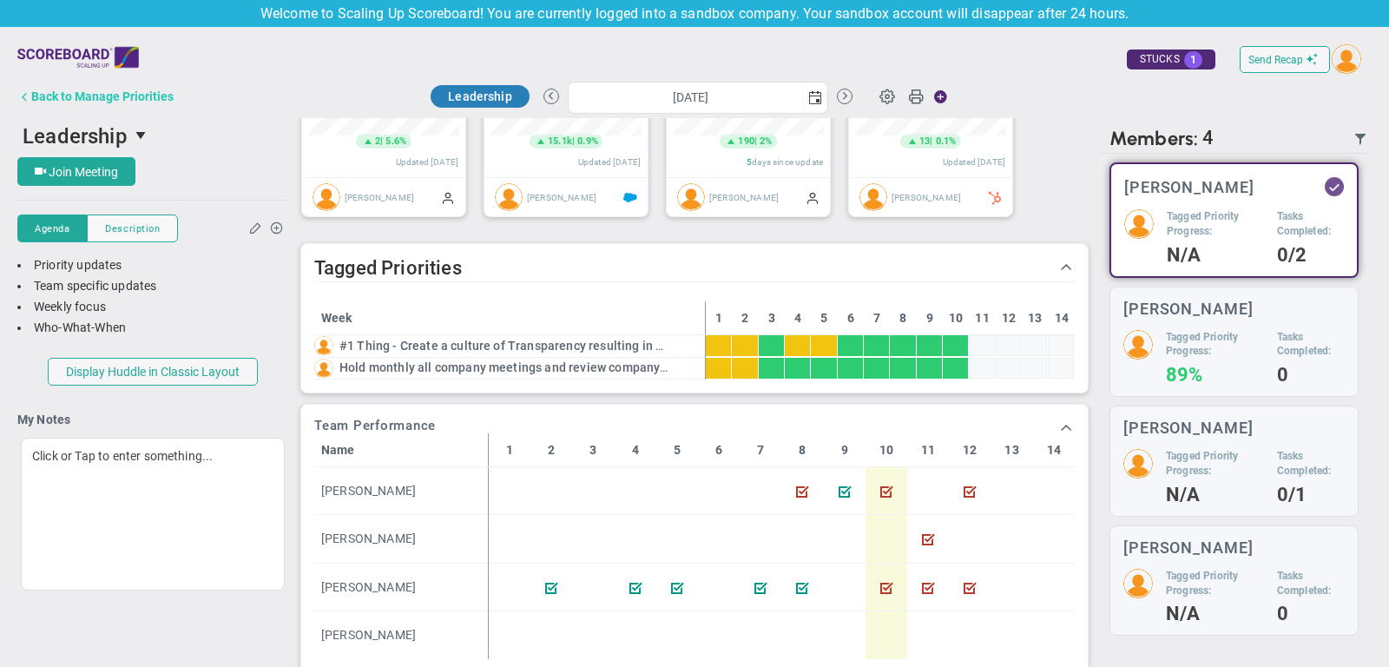
click at [167, 87] on button "Back to Manage Priorities" at bounding box center [95, 96] width 156 height 35
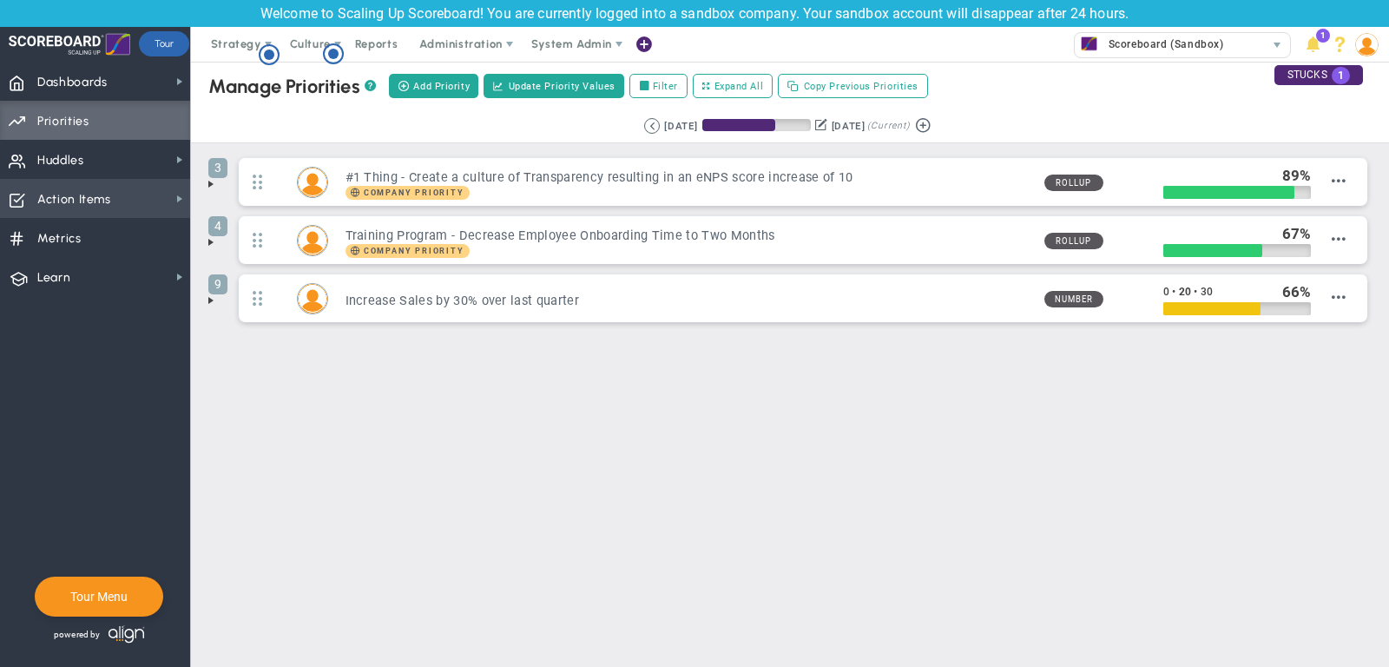
click at [122, 192] on span "Action Items Action Items" at bounding box center [95, 198] width 190 height 39
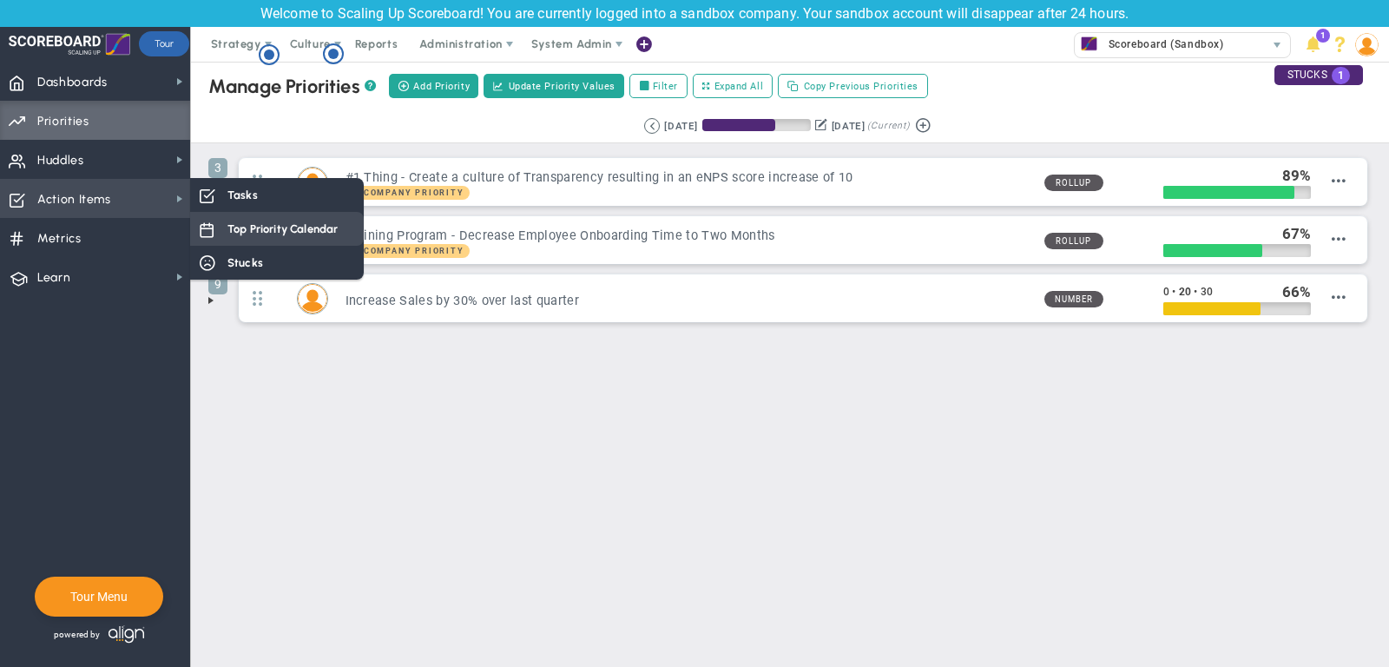
click at [243, 229] on span "Top Priority Calendar" at bounding box center [282, 228] width 110 height 16
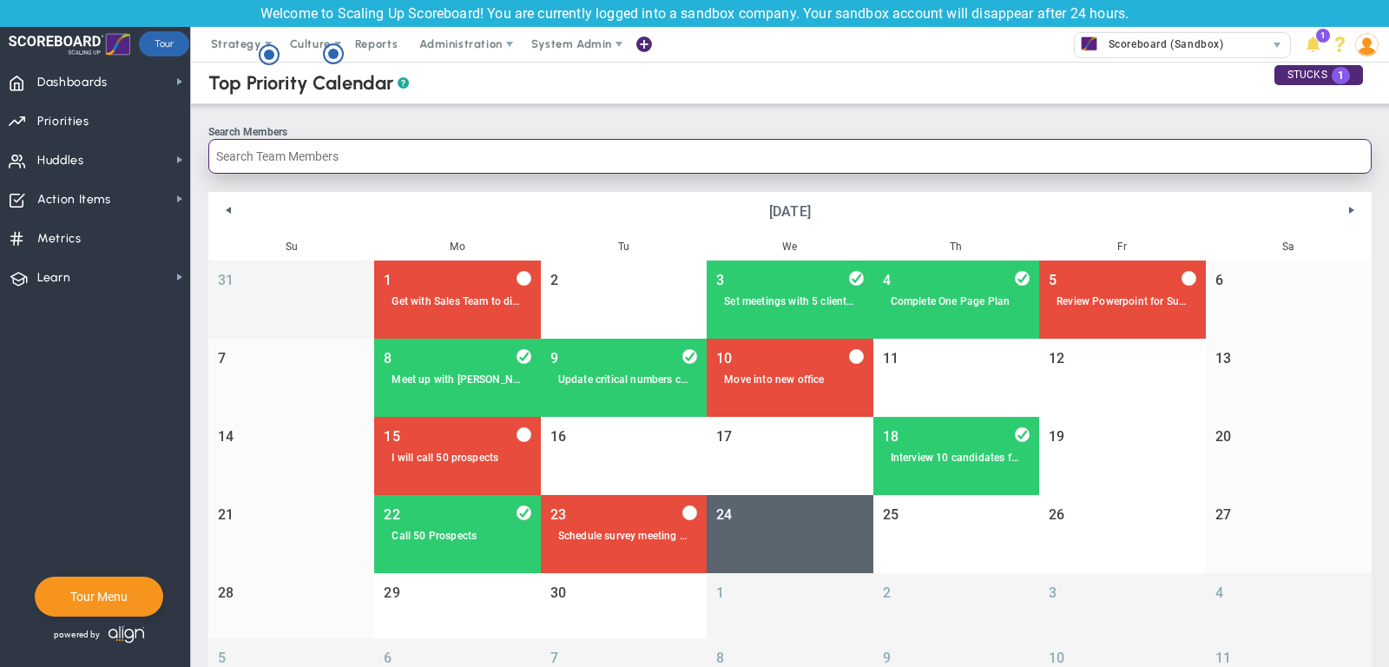
click at [579, 148] on input "Search Members" at bounding box center [789, 156] width 1163 height 35
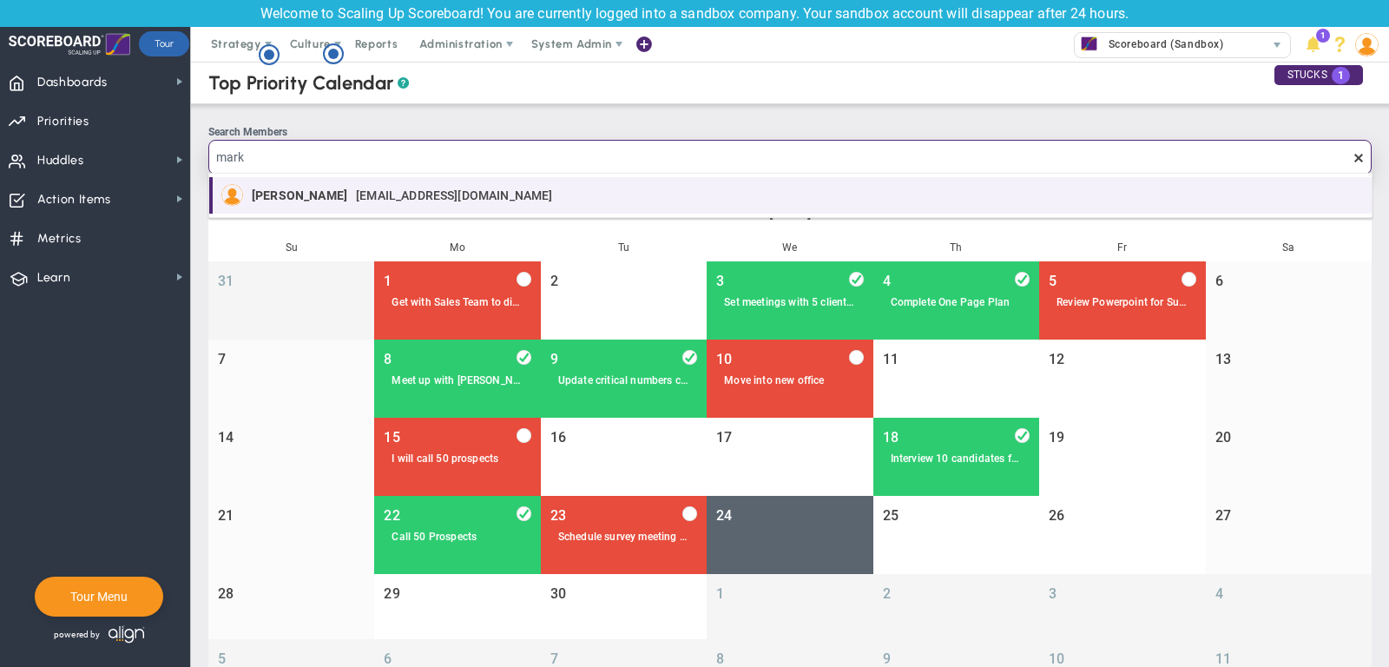
click at [421, 186] on div "[PERSON_NAME] [EMAIL_ADDRESS][DOMAIN_NAME]" at bounding box center [407, 195] width 310 height 22
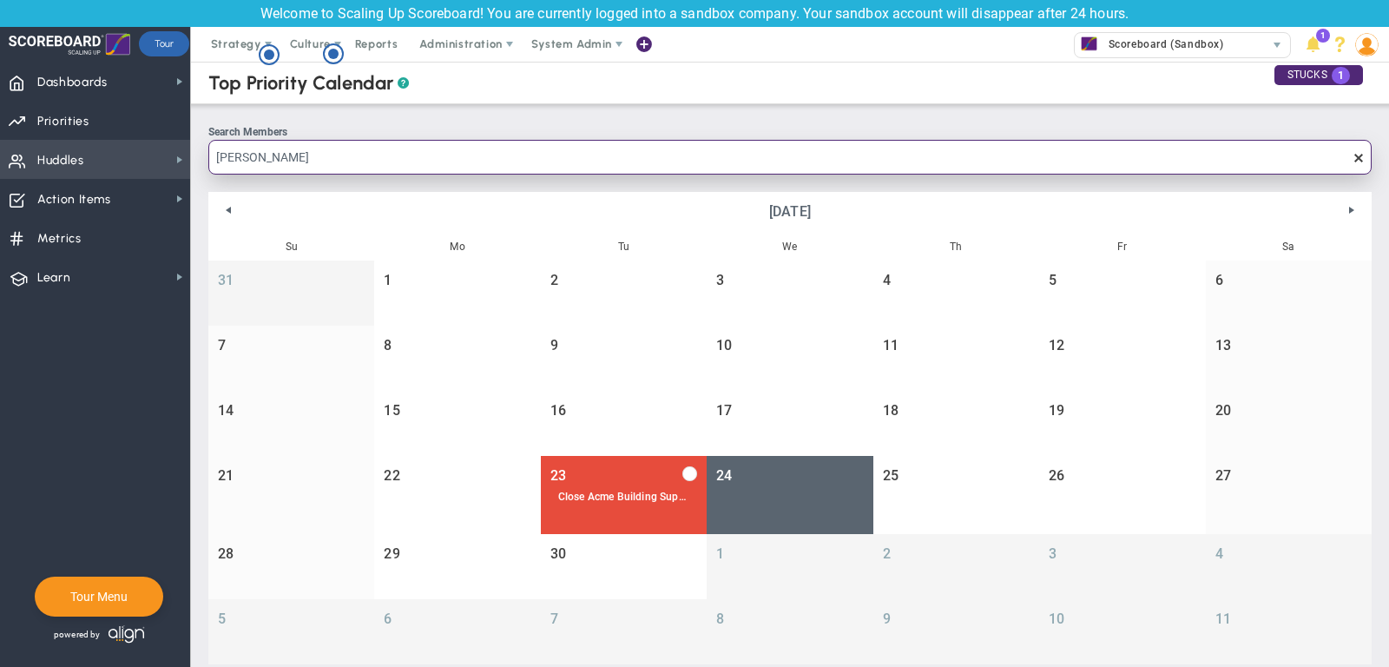
type input "[PERSON_NAME]"
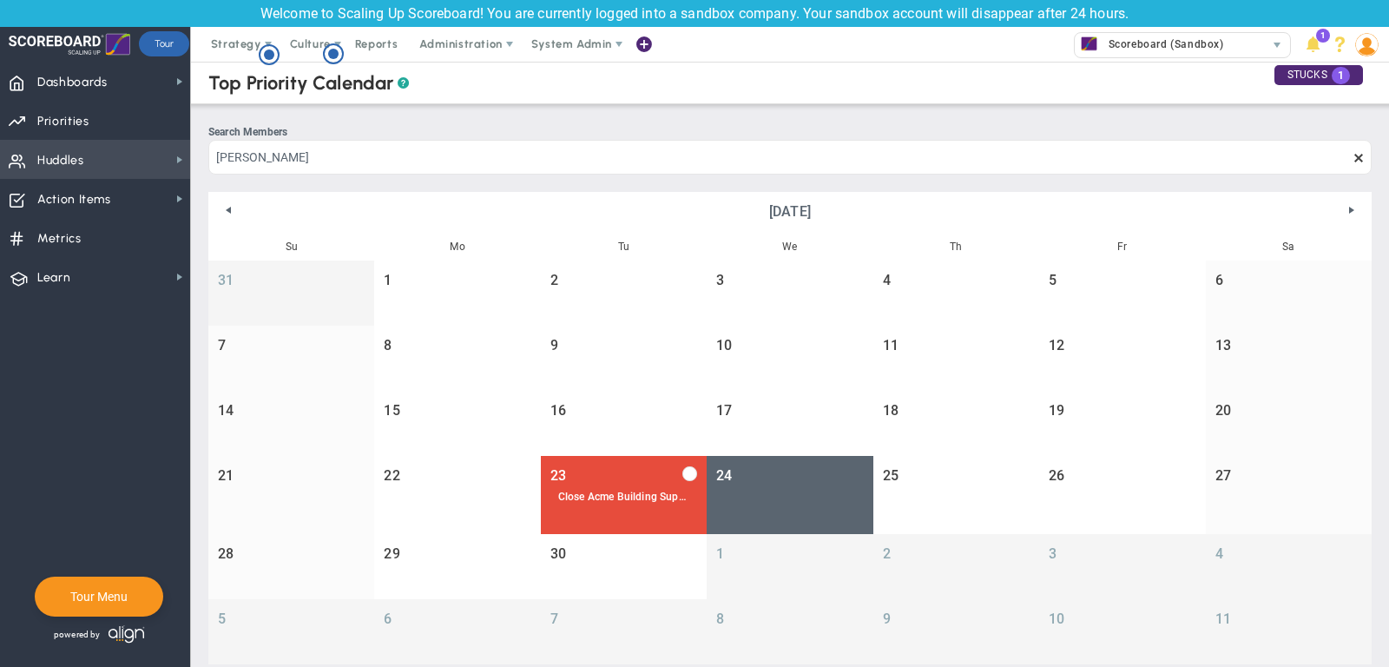
click at [99, 148] on span "Huddles Huddles" at bounding box center [95, 159] width 190 height 39
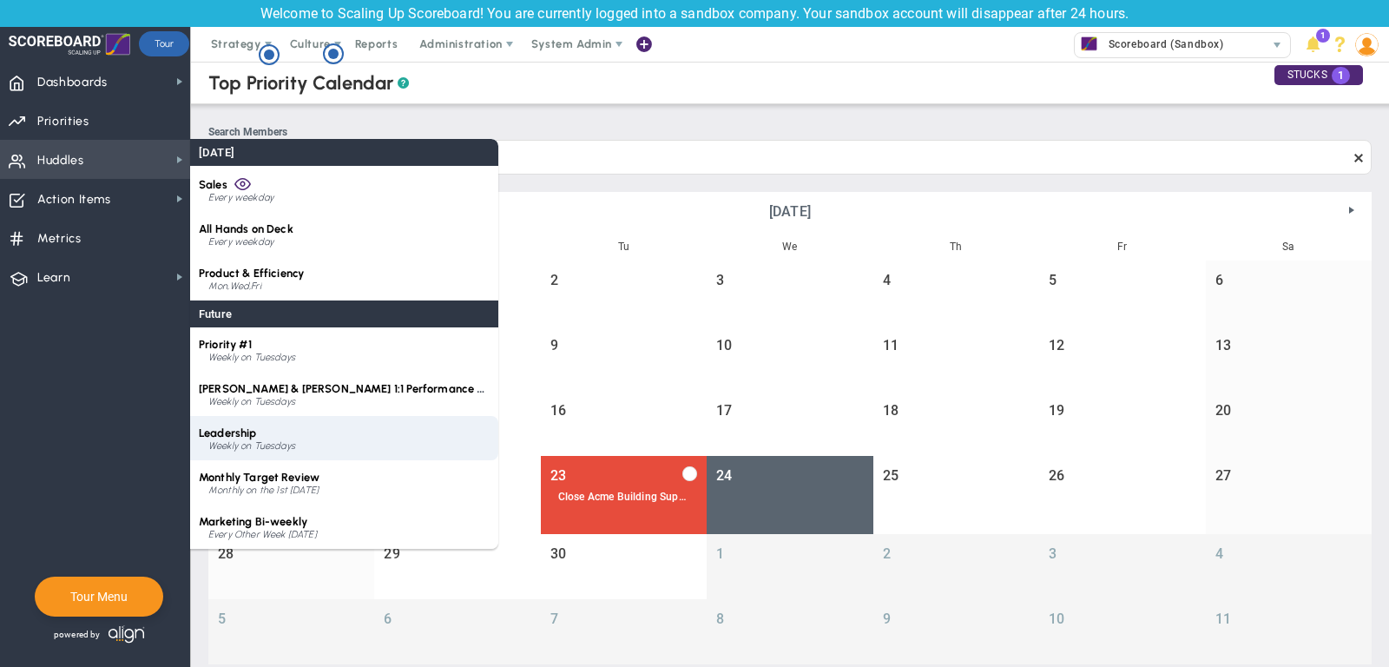
click at [312, 430] on div "Leadership Weekly on Tuesdays" at bounding box center [344, 438] width 308 height 44
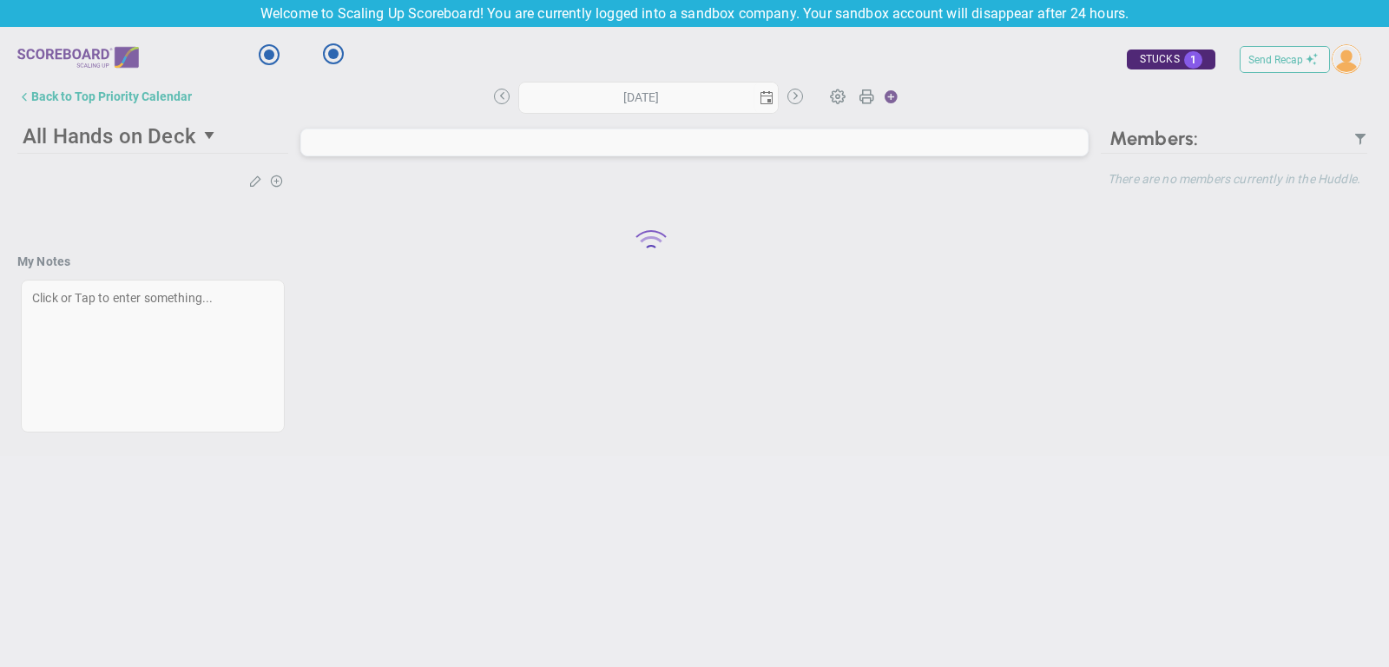
type input "[DATE]"
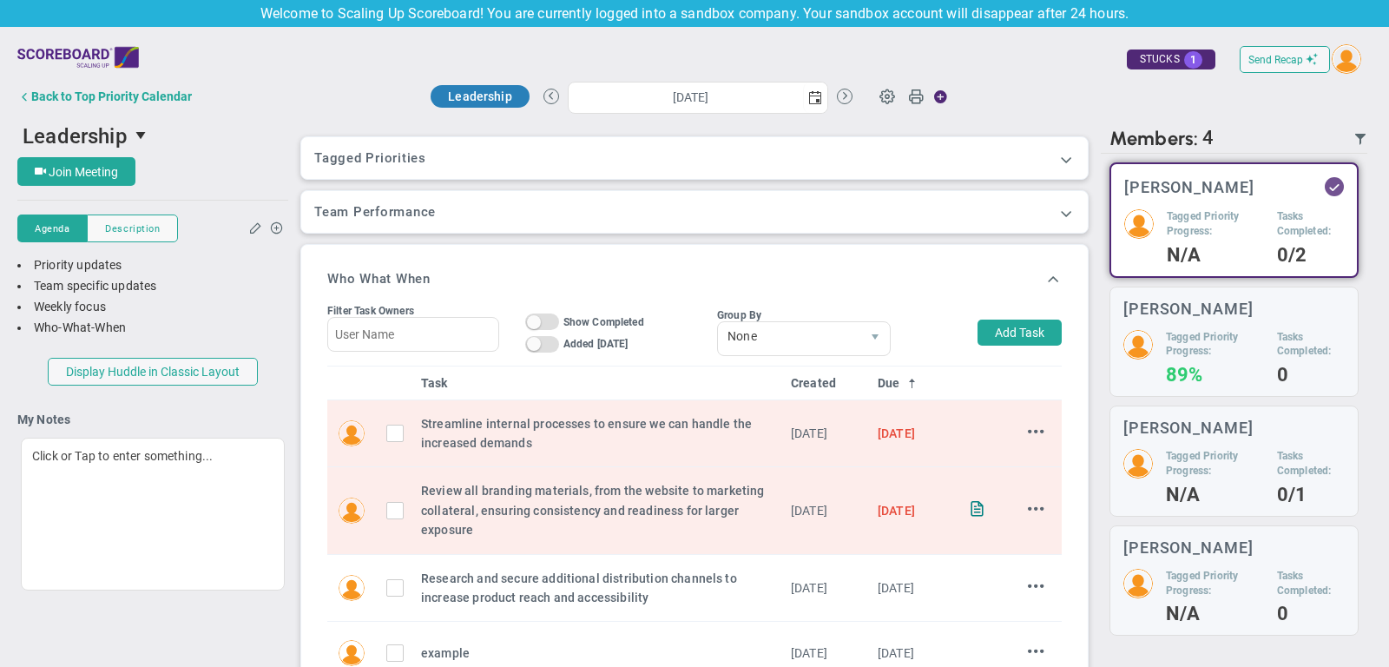
scroll to position [289, 0]
click at [1031, 333] on button "Add Task" at bounding box center [1019, 333] width 84 height 26
type input "[PERSON_NAME]"
type input "[DATE]"
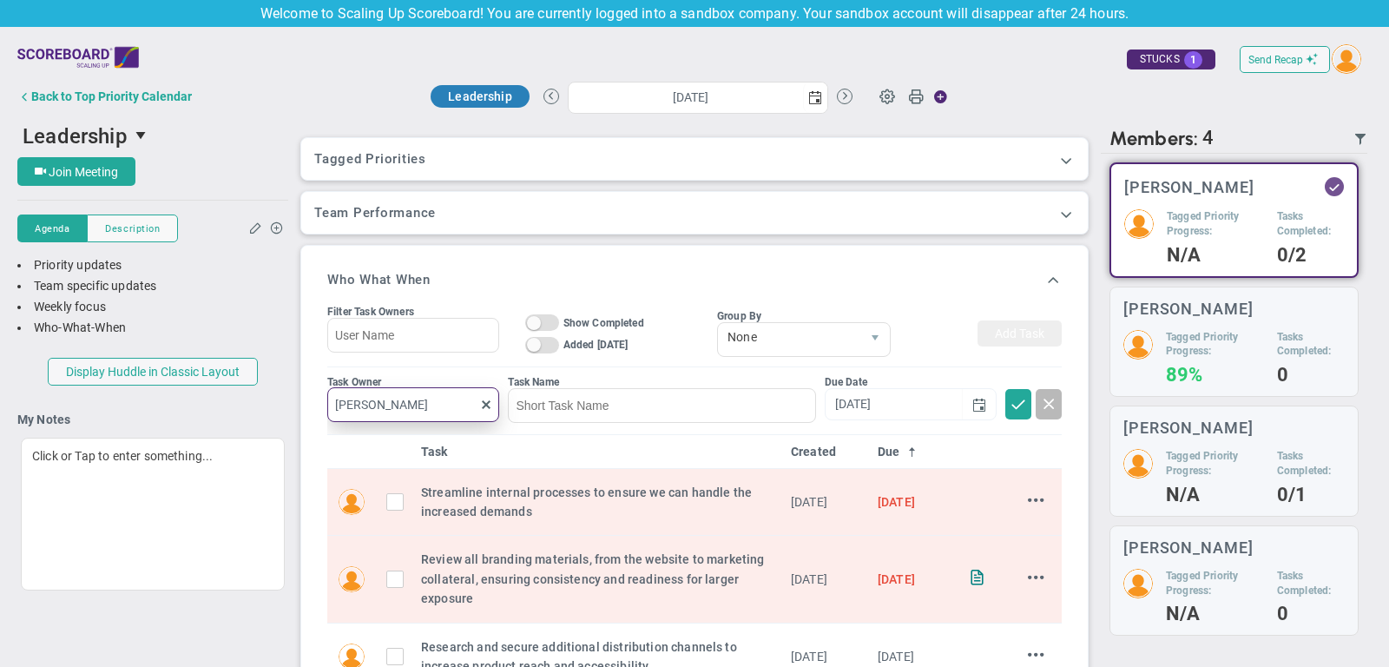
click at [495, 403] on input "[PERSON_NAME]" at bounding box center [413, 404] width 172 height 35
click at [488, 401] on span at bounding box center [486, 404] width 14 height 14
click at [425, 401] on input "text" at bounding box center [413, 404] width 172 height 35
click at [425, 428] on li "[PERSON_NAME]" at bounding box center [413, 441] width 171 height 36
type input "[PERSON_NAME]"
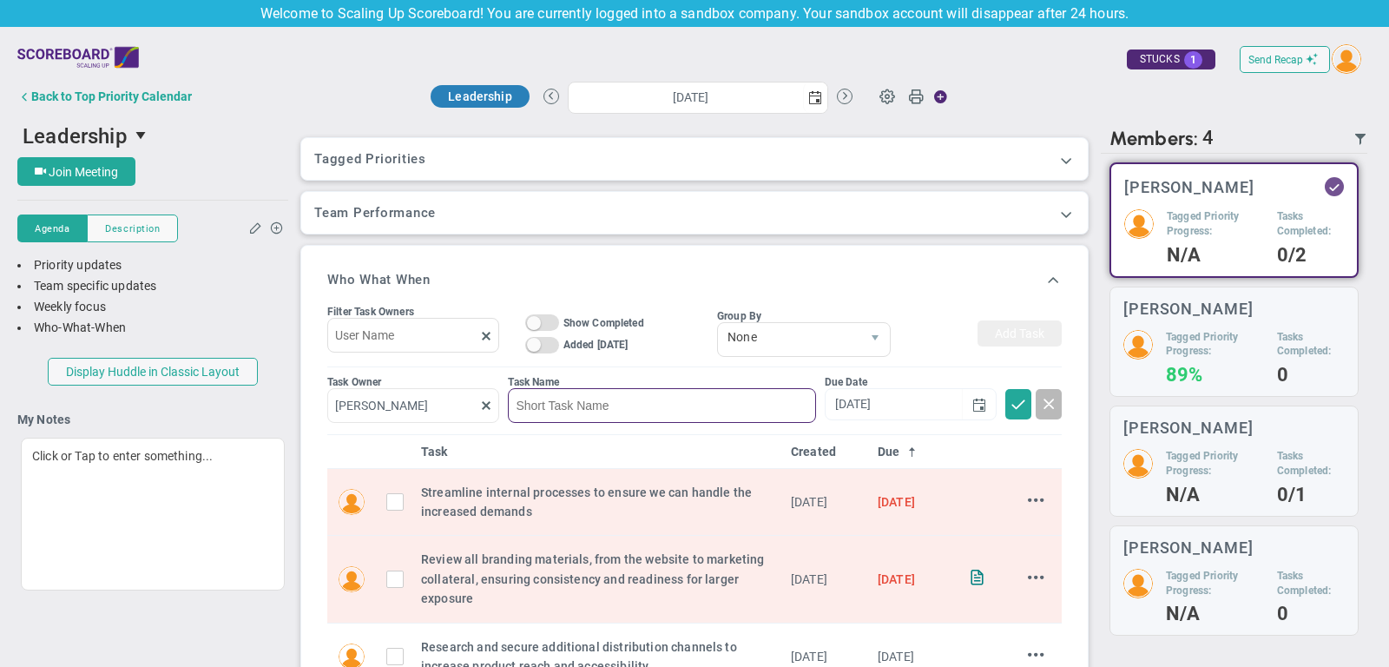
click at [549, 396] on input at bounding box center [661, 405] width 307 height 35
type input "example"
click at [906, 391] on input "[DATE]" at bounding box center [893, 403] width 137 height 30
click at [984, 399] on span "select" at bounding box center [979, 404] width 14 height 14
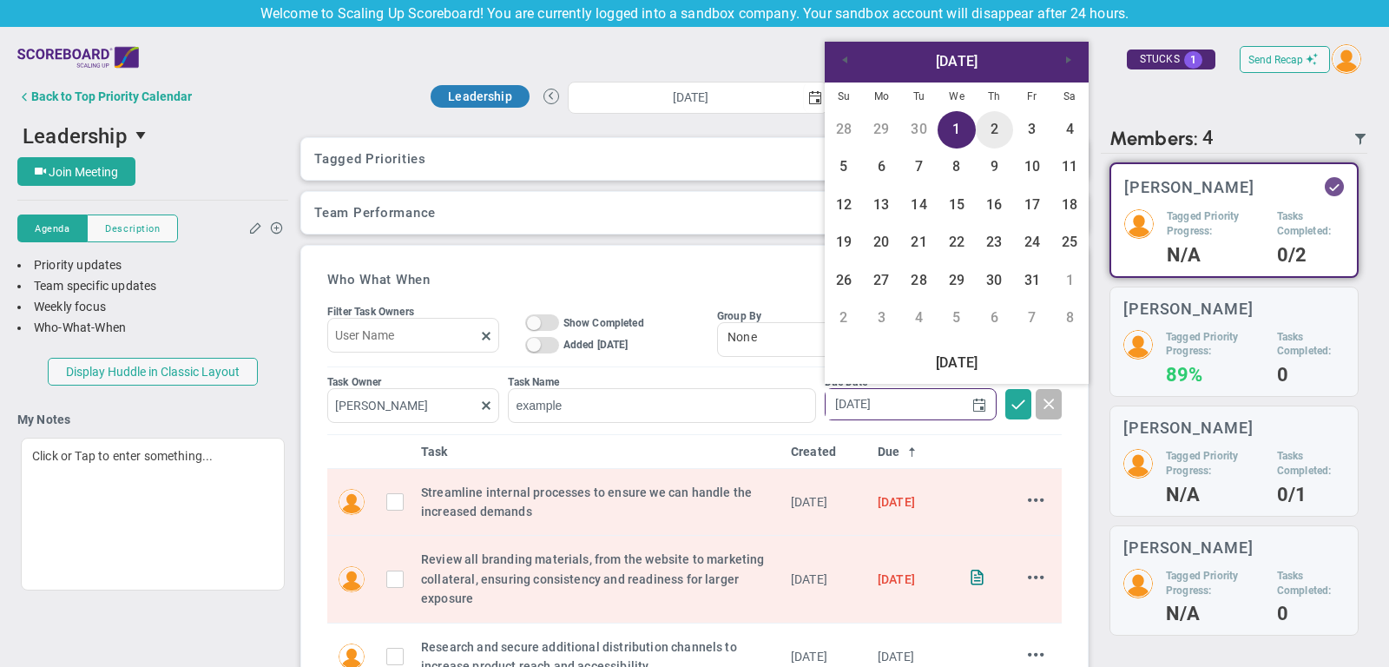
click at [1005, 127] on link "2" at bounding box center [994, 129] width 37 height 37
type input "[DATE]"
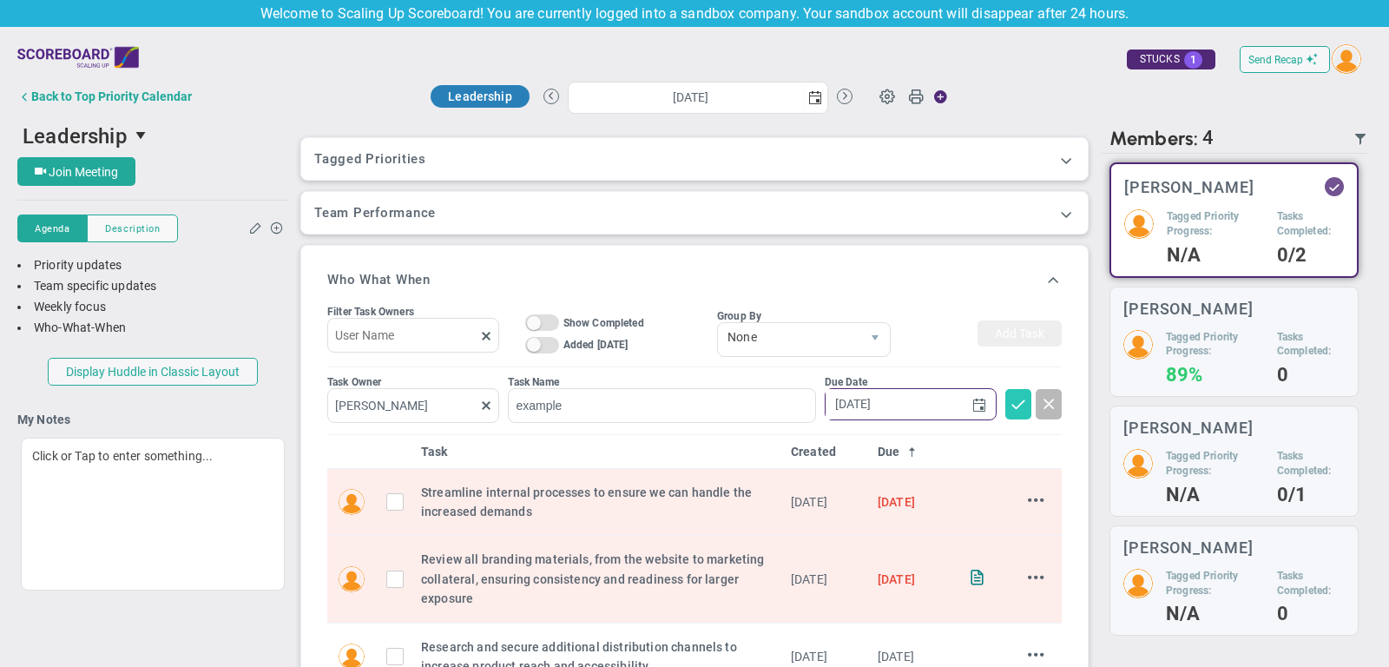
click at [1021, 394] on span at bounding box center [1017, 402] width 17 height 17
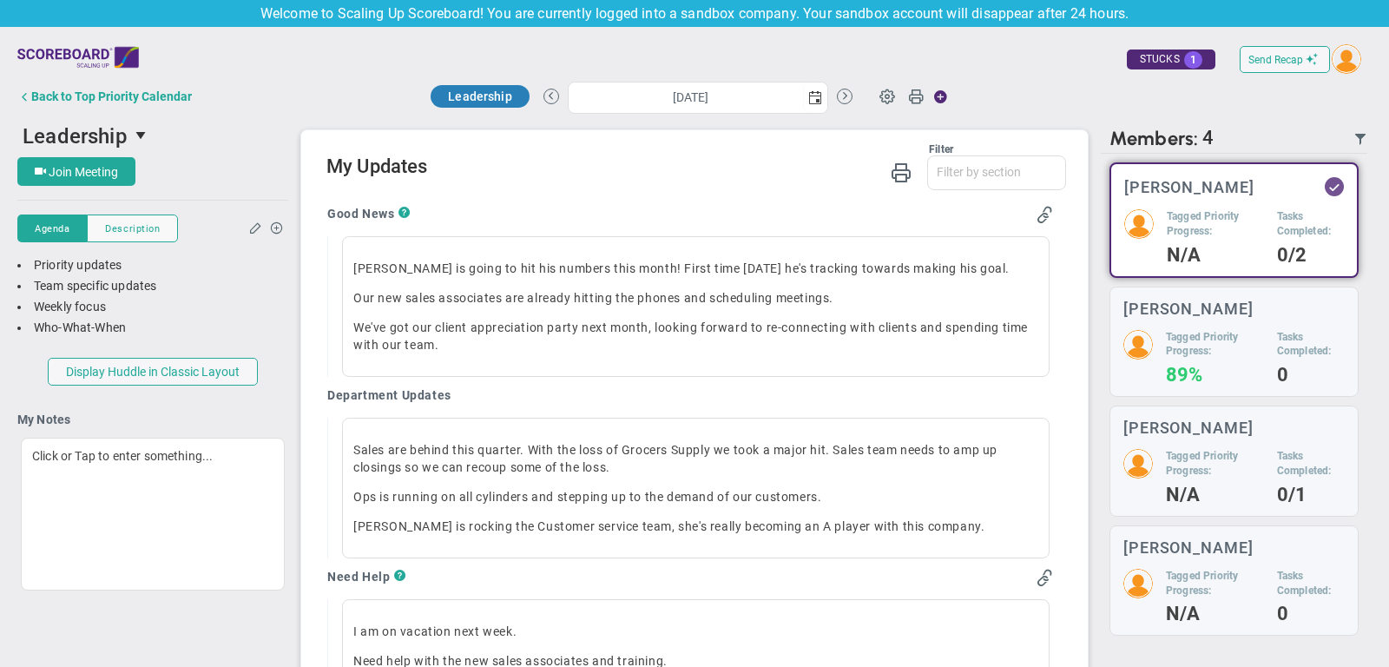
scroll to position [1003, 0]
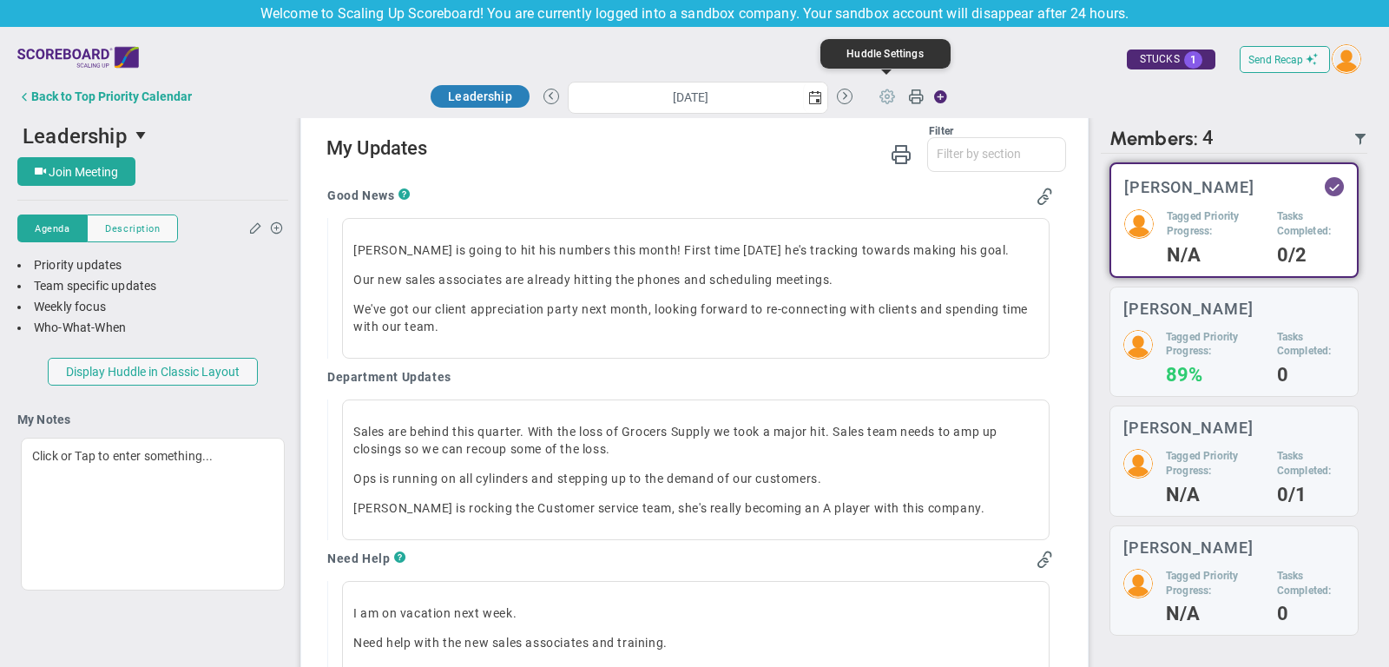
click at [891, 95] on span at bounding box center [887, 95] width 33 height 33
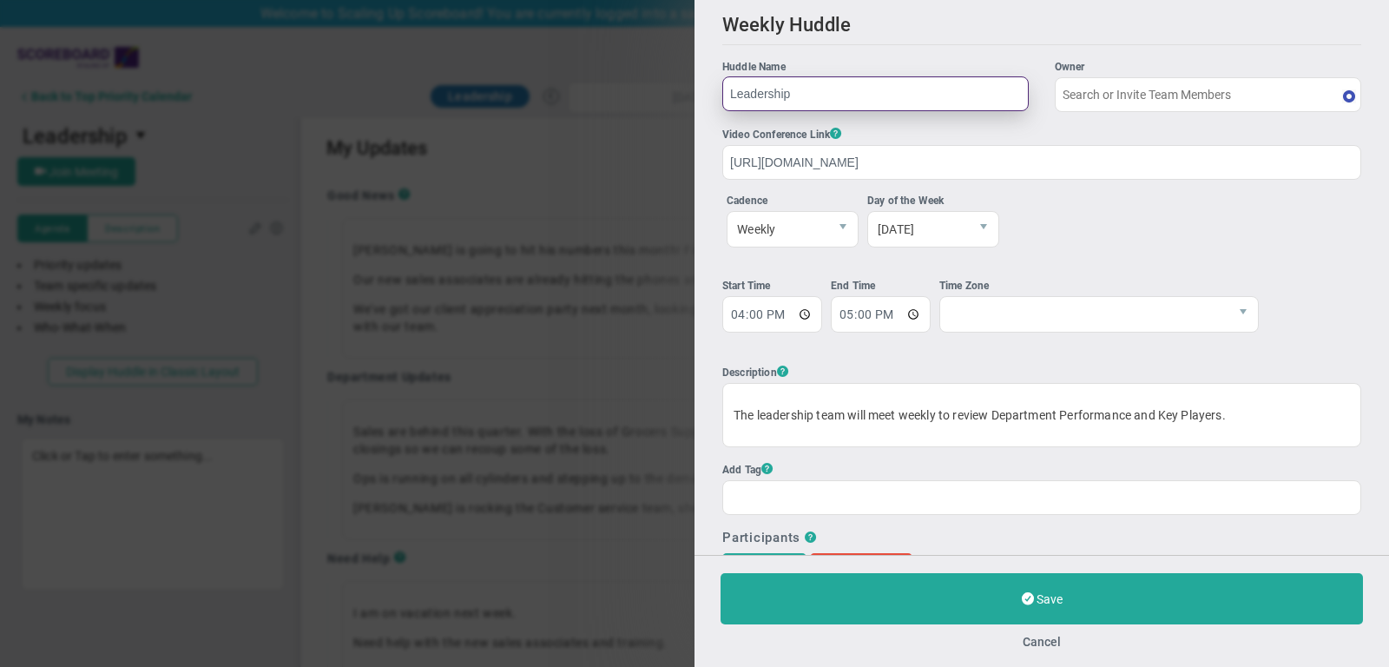
type input "[PERSON_NAME]"
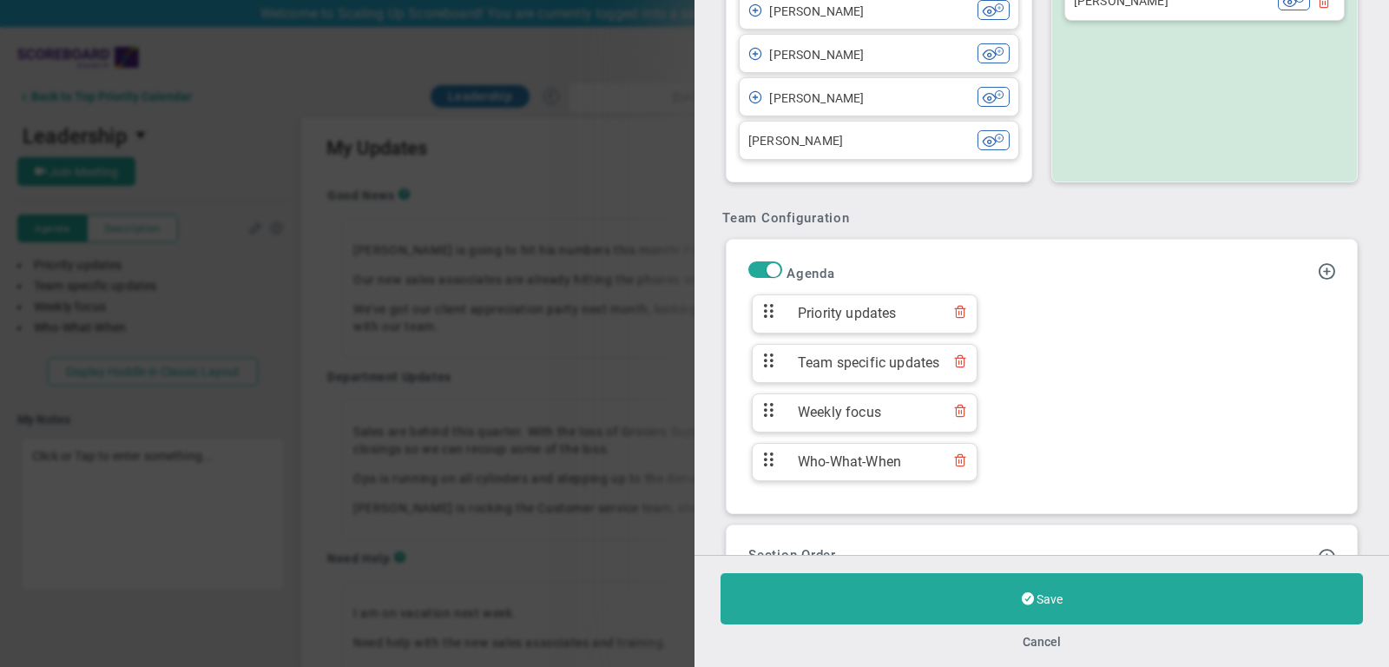
scroll to position [808, 0]
click at [874, 300] on span "Priority updates" at bounding box center [864, 309] width 150 height 20
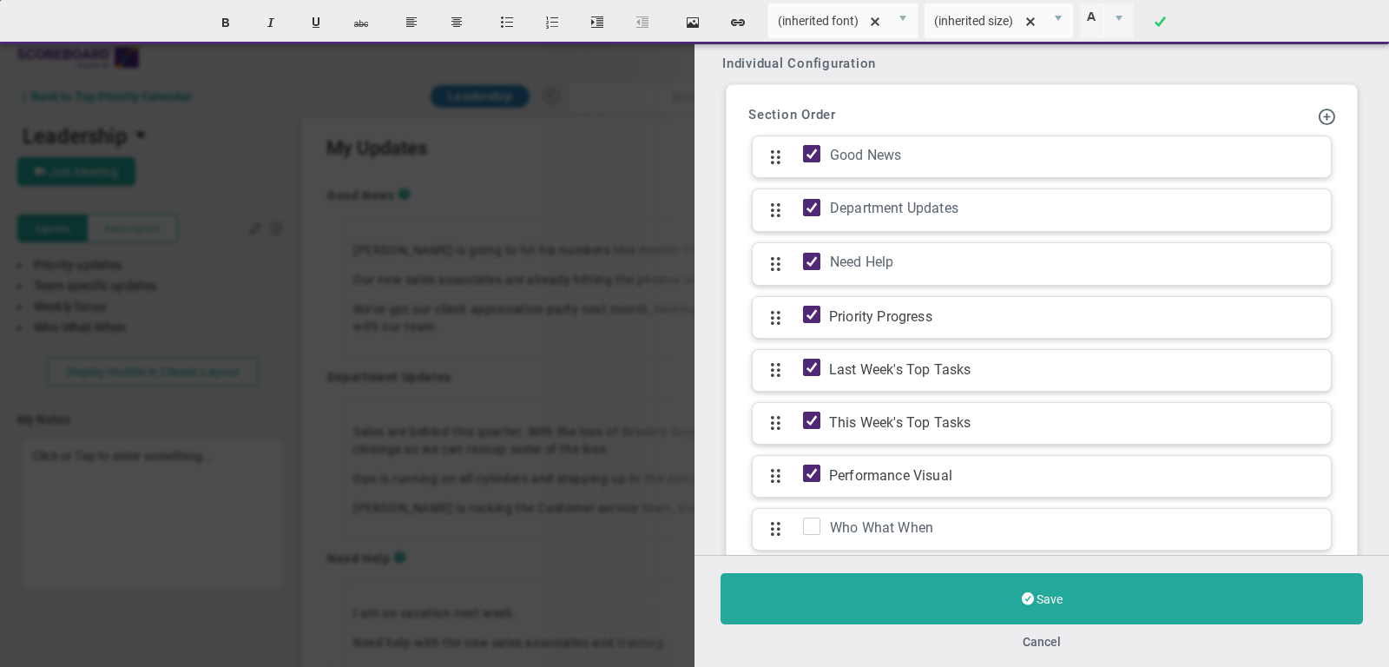
scroll to position [1719, 0]
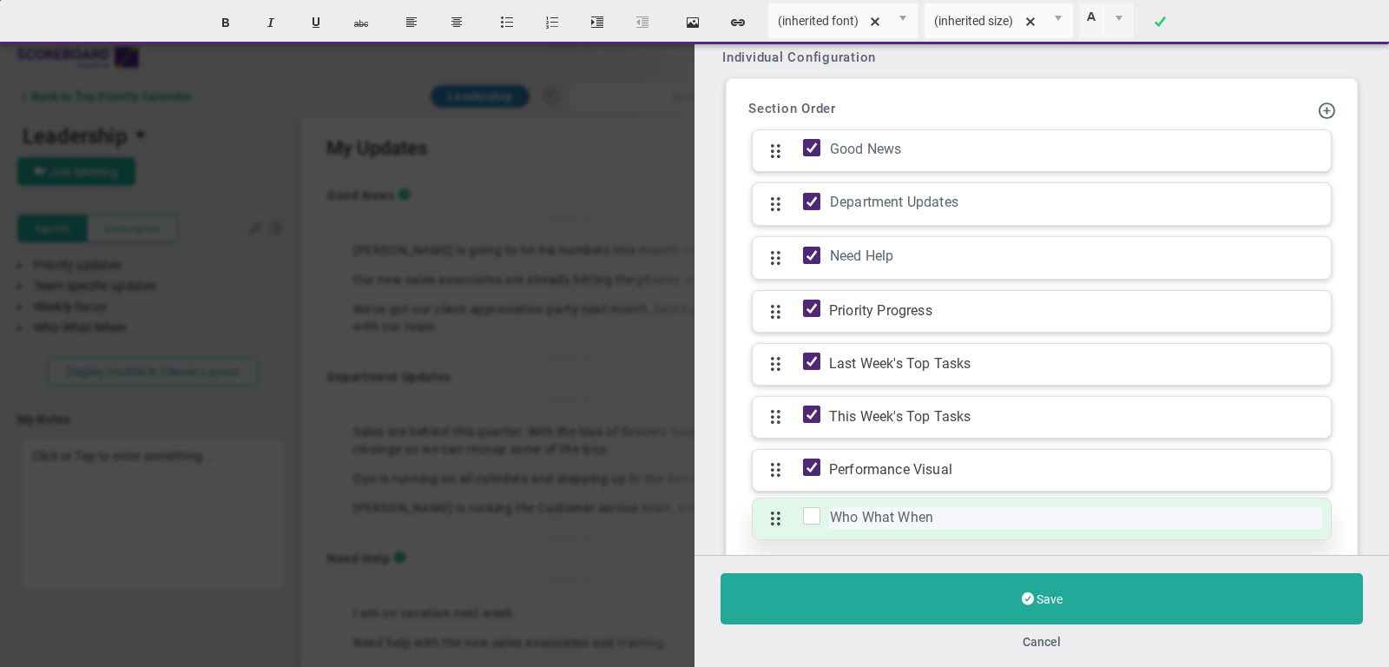
click at [962, 507] on div "Who What When" at bounding box center [1075, 518] width 493 height 22
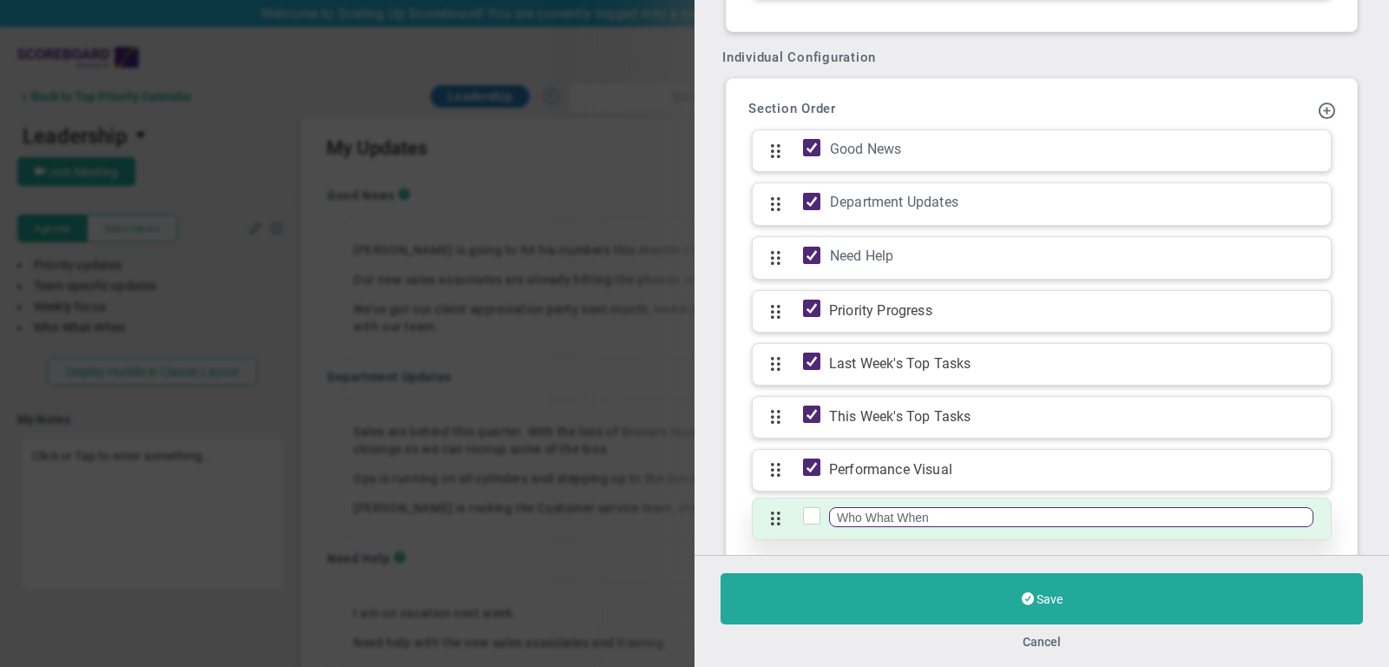
drag, startPoint x: 950, startPoint y: 476, endPoint x: 818, endPoint y: 479, distance: 132.0
click at [818, 497] on div "Who What When Click to add section name Who What When" at bounding box center [1042, 518] width 580 height 43
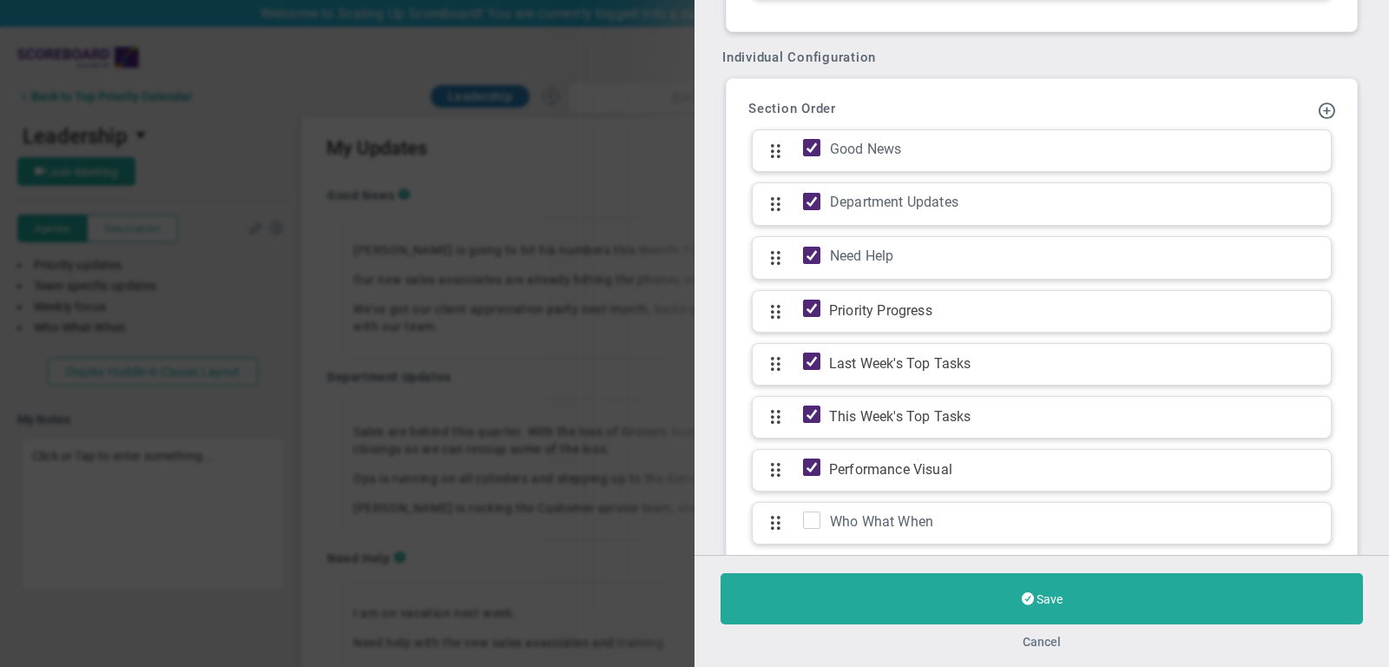
click at [1048, 642] on button "Cancel" at bounding box center [1041, 641] width 38 height 14
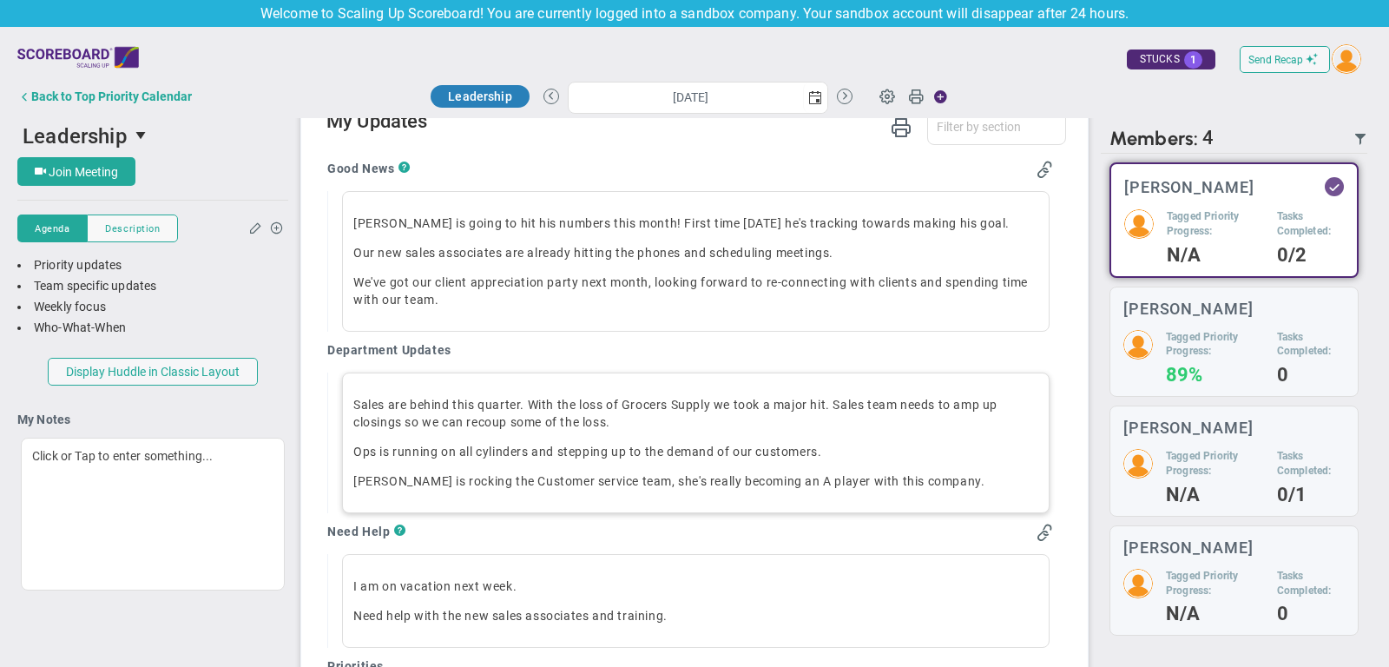
scroll to position [1028, 0]
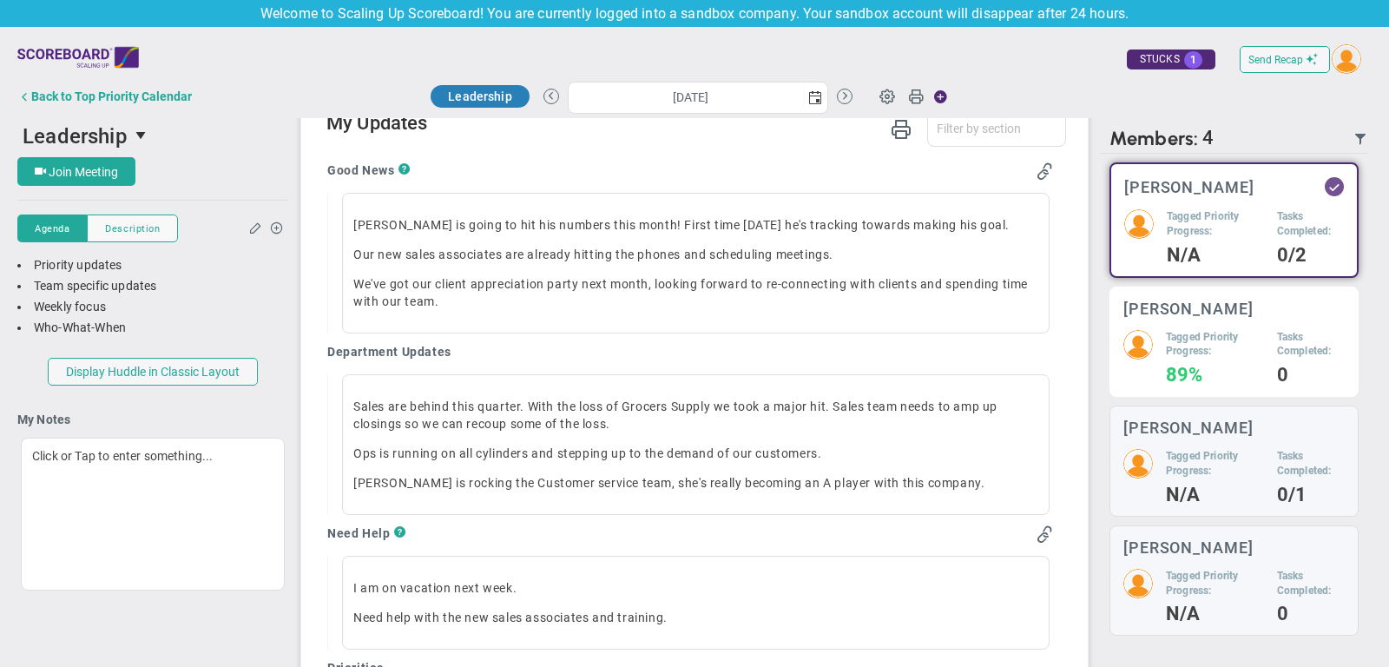
click at [1181, 323] on div "[PERSON_NAME] Tagged Priority Progress: 89% Tasks Completed: 0" at bounding box center [1233, 341] width 249 height 111
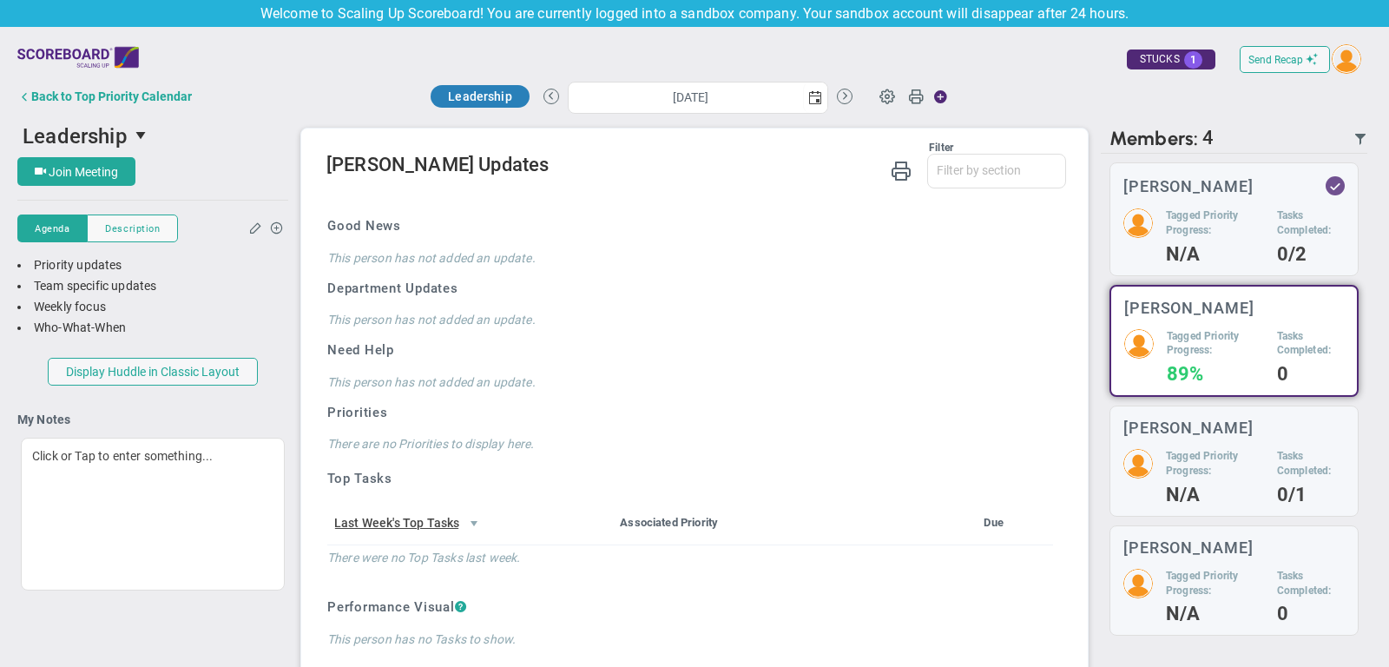
scroll to position [979, 0]
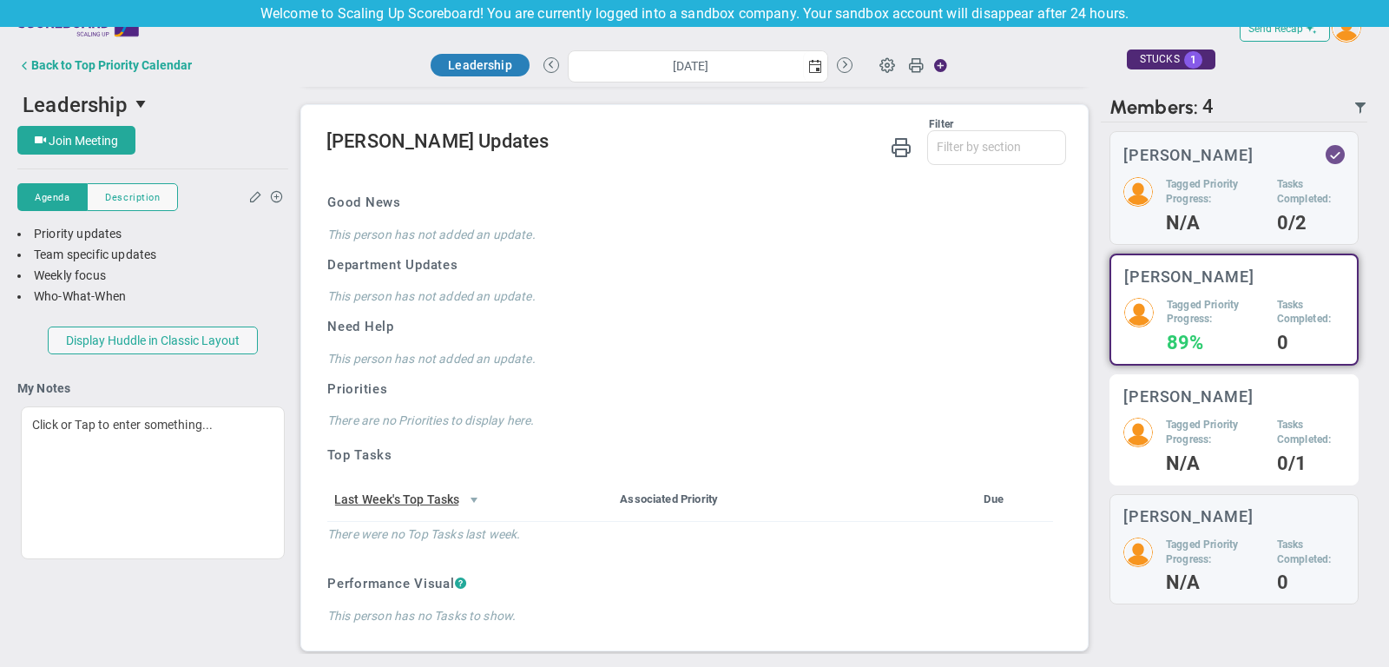
click at [1166, 439] on h5 "Tagged Priority Progress:" at bounding box center [1215, 432] width 98 height 30
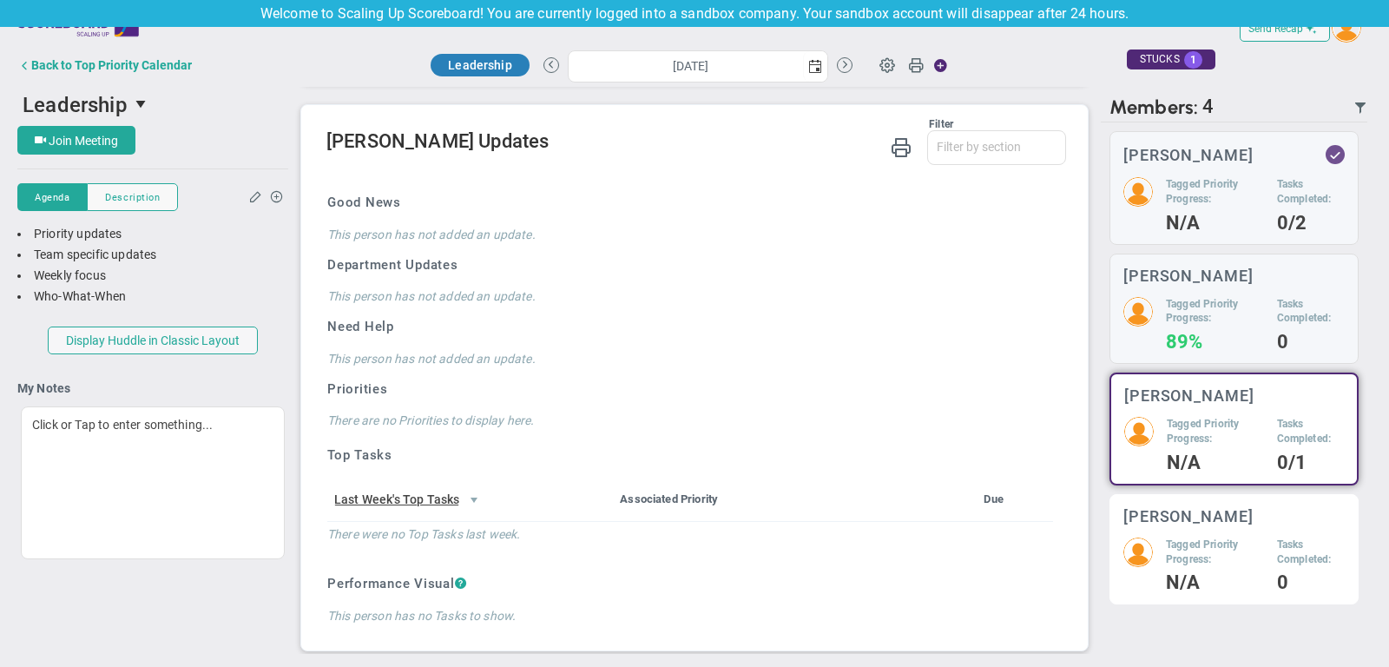
click at [1166, 513] on h3 "[PERSON_NAME]" at bounding box center [1188, 516] width 130 height 16
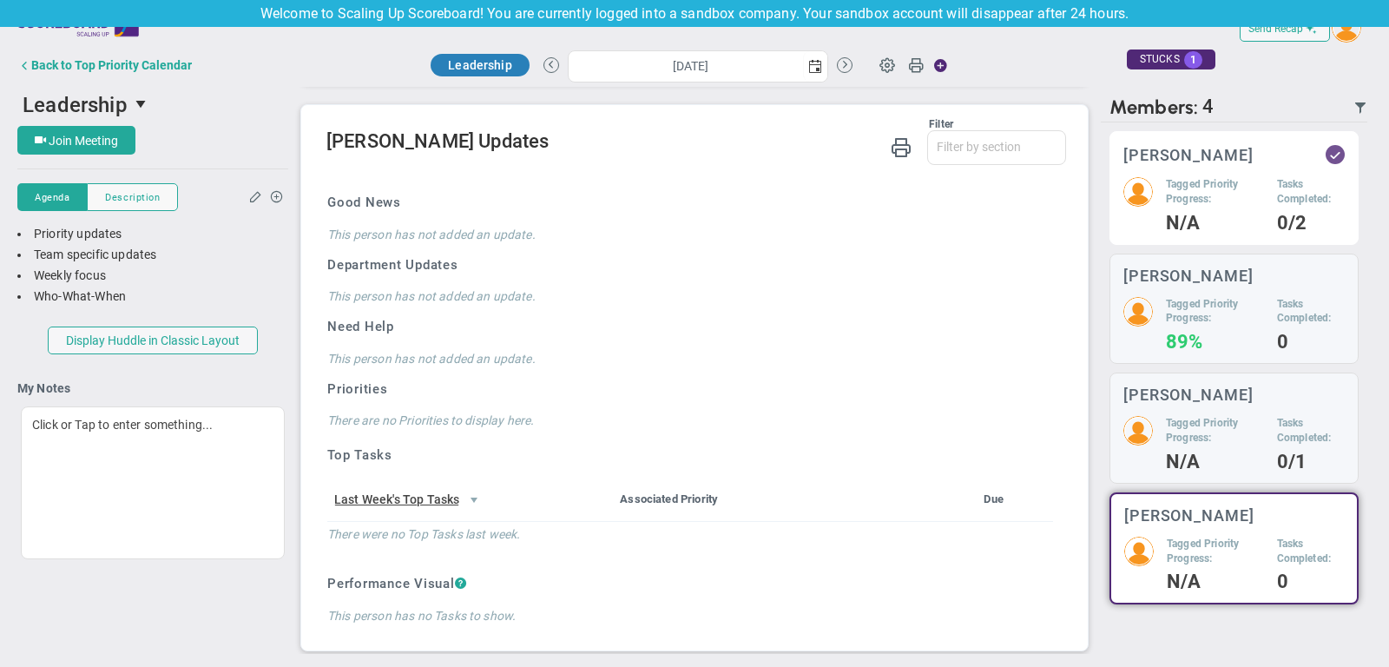
click at [1212, 186] on h5 "Tagged Priority Progress:" at bounding box center [1215, 192] width 98 height 30
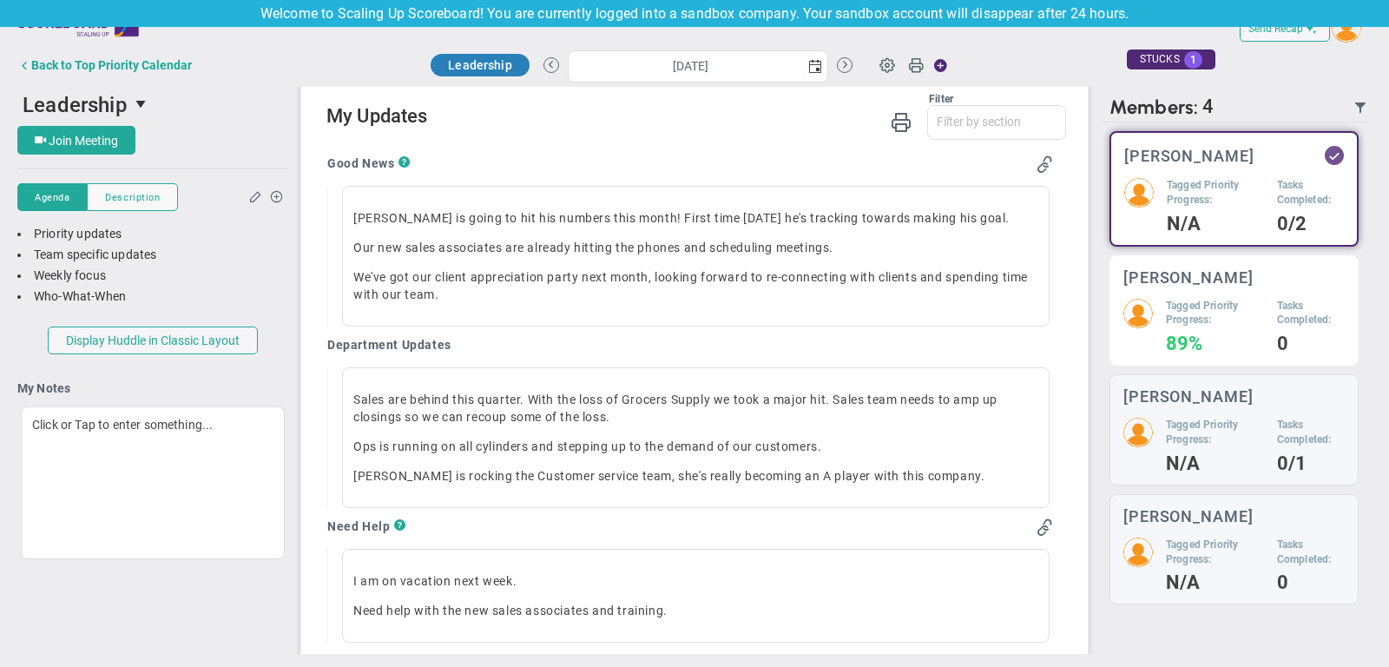
click at [1197, 299] on h5 "Tagged Priority Progress:" at bounding box center [1215, 314] width 98 height 30
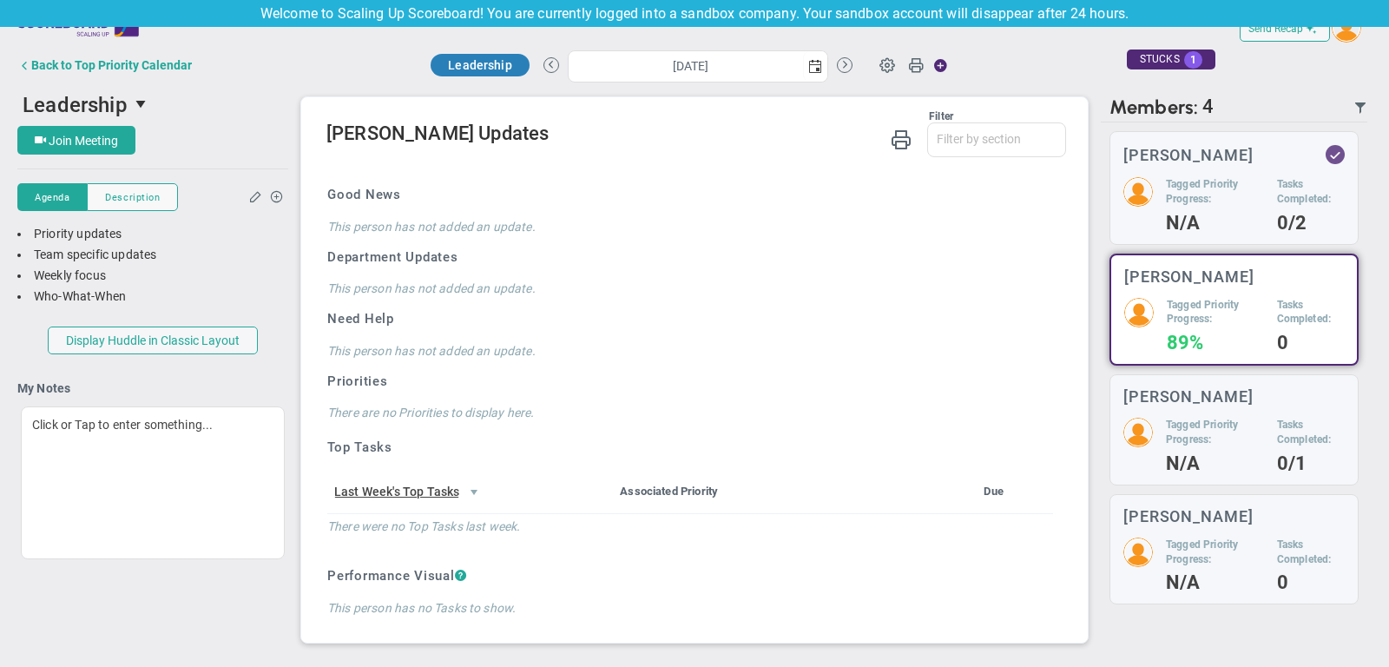
scroll to position [979, 0]
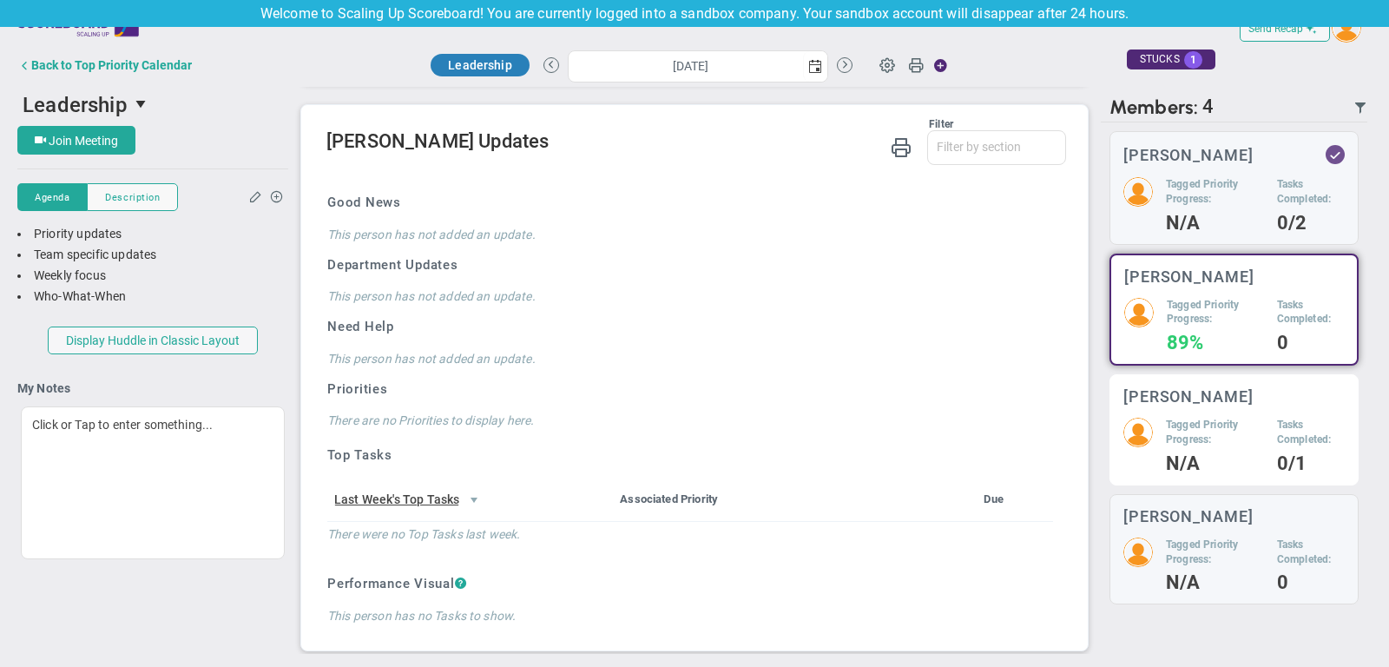
click at [1179, 417] on h5 "Tagged Priority Progress:" at bounding box center [1215, 432] width 98 height 30
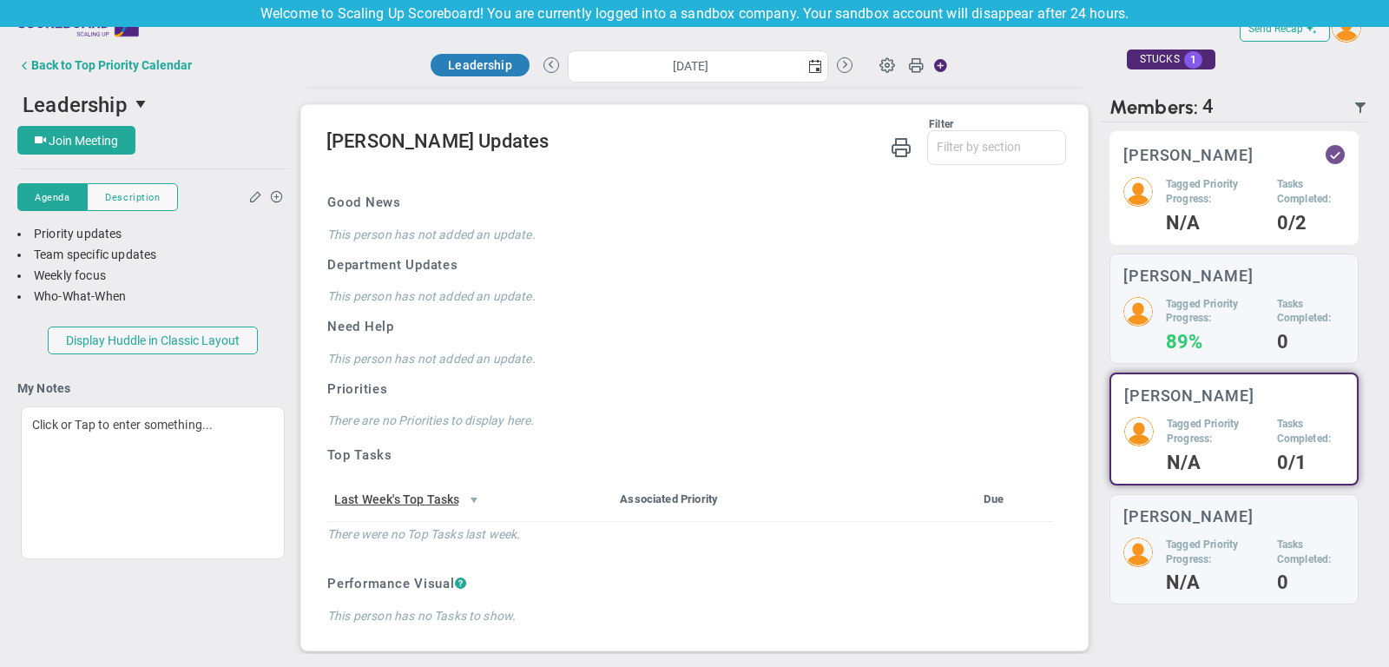
click at [1159, 222] on div "Tagged Priority Progress: N/A Tasks Completed: 0/2" at bounding box center [1233, 204] width 221 height 54
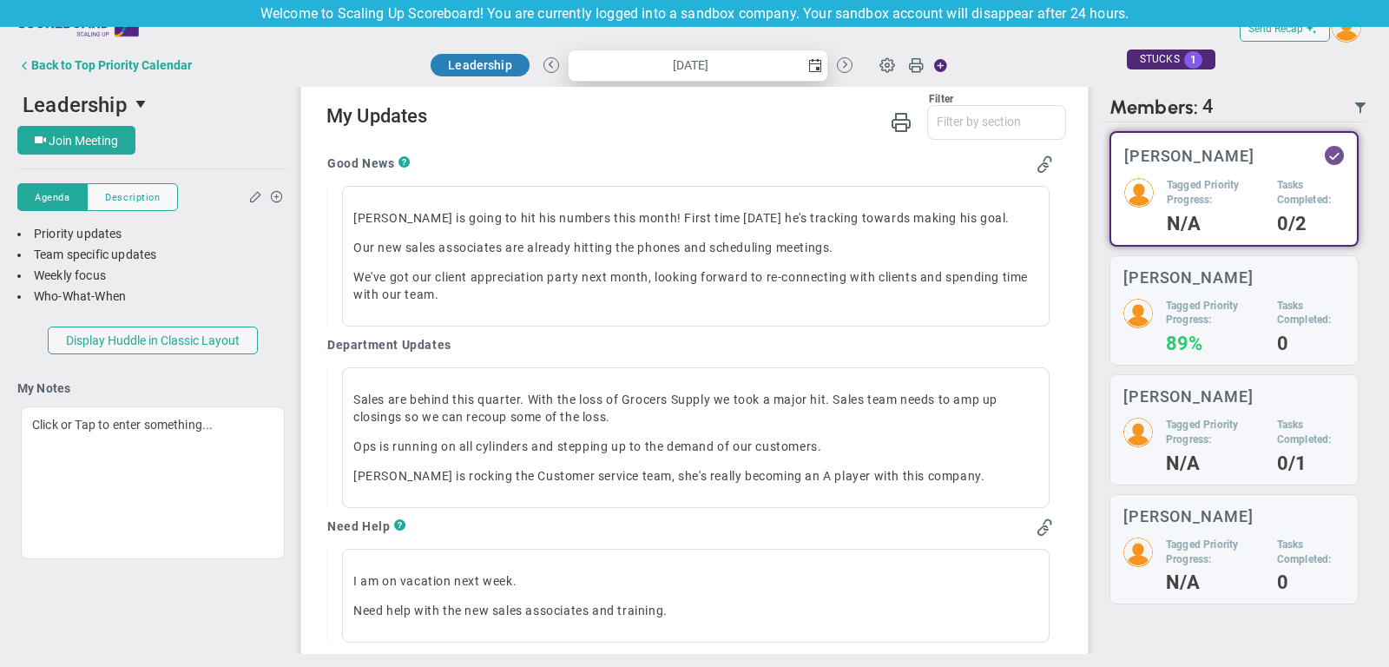
click at [818, 65] on span "select" at bounding box center [815, 66] width 14 height 14
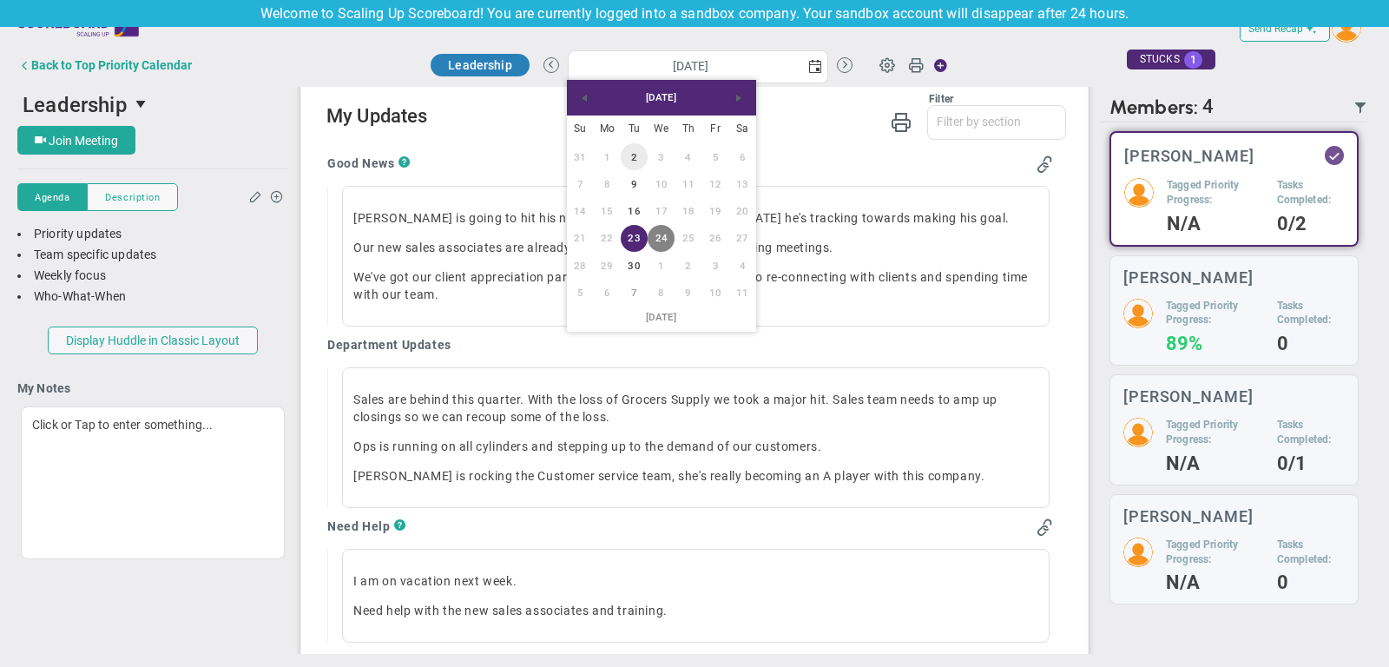
click at [633, 161] on link "2" at bounding box center [634, 156] width 27 height 27
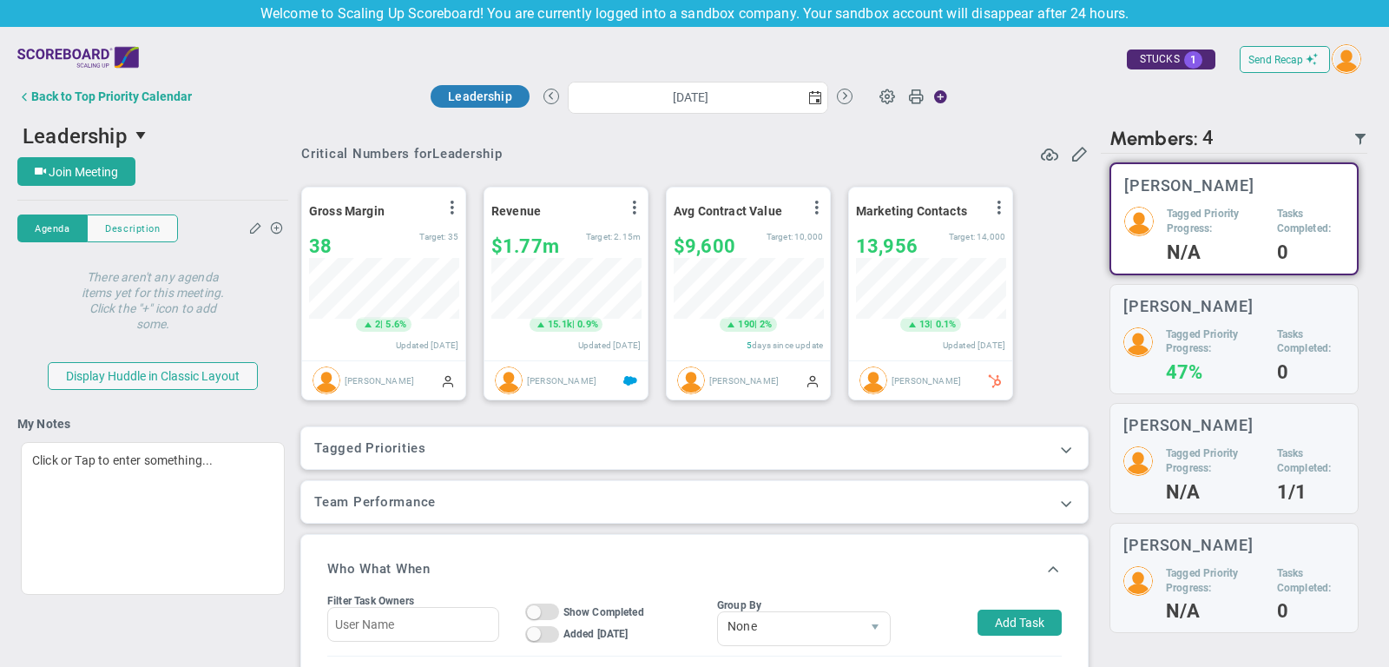
scroll to position [867840, 867750]
click at [1067, 449] on span at bounding box center [1065, 448] width 17 height 17
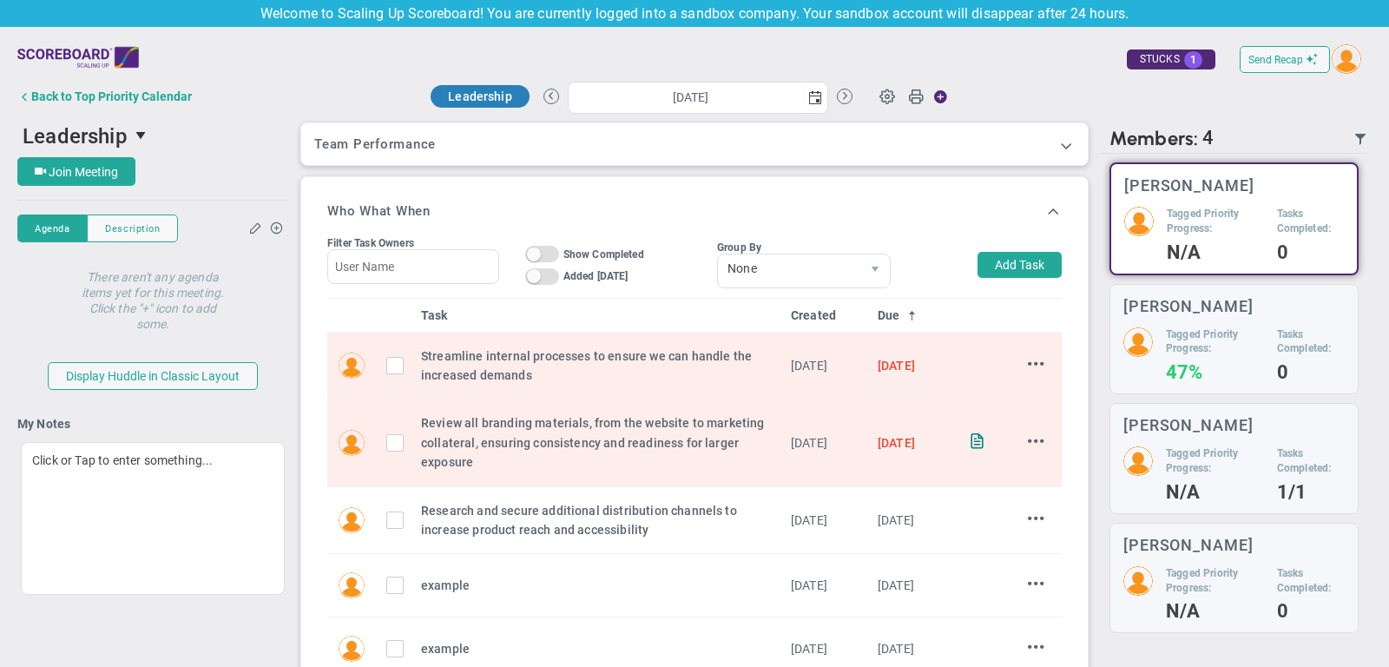
scroll to position [432, 0]
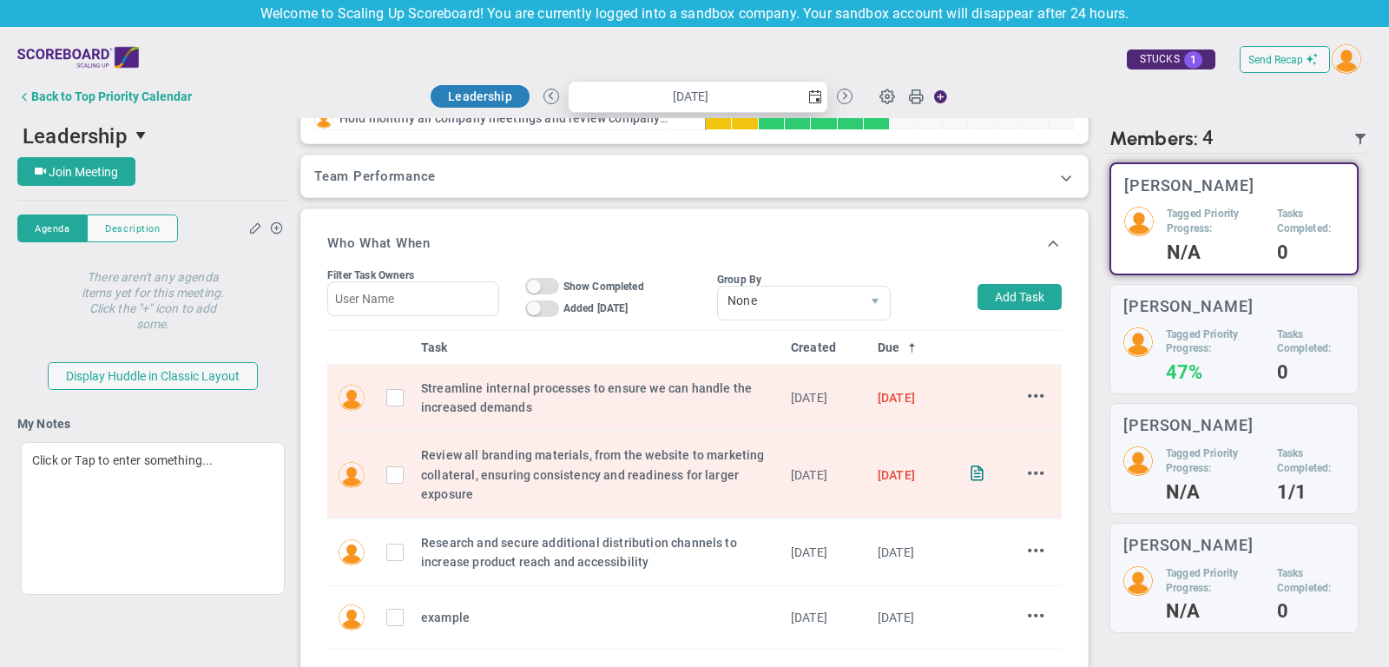
click at [815, 94] on span "select" at bounding box center [815, 97] width 14 height 14
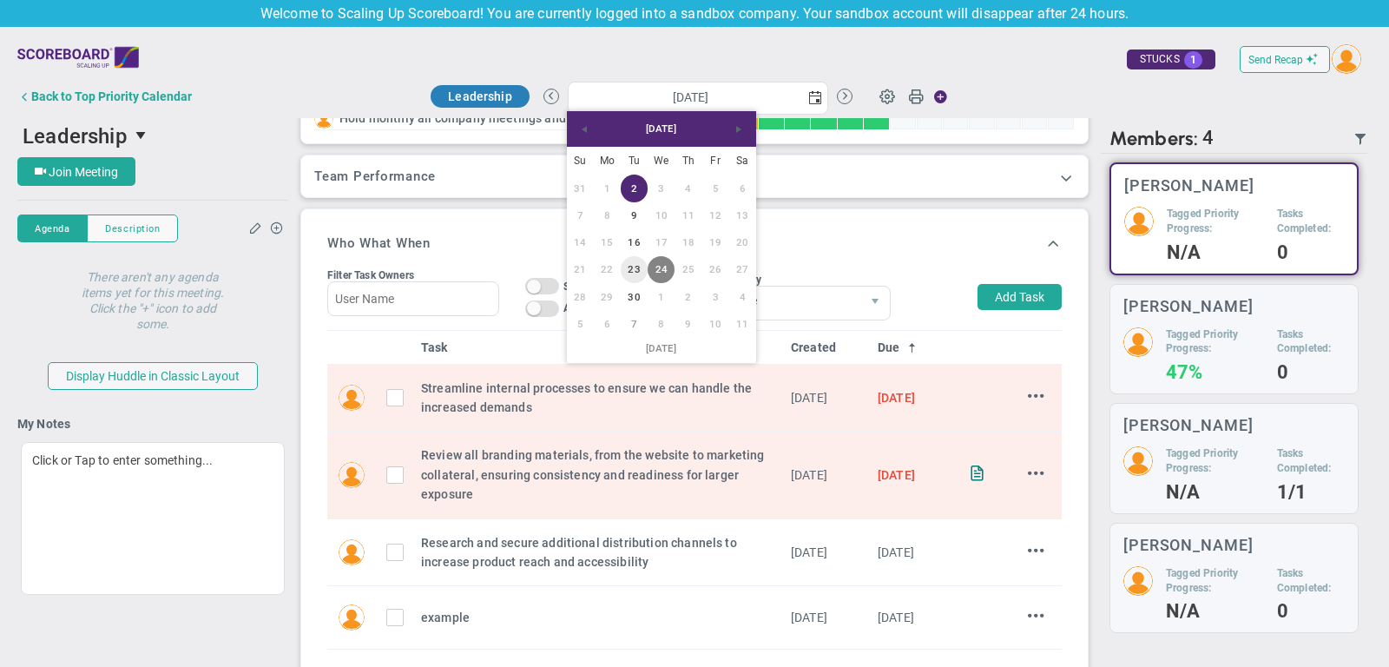
click at [637, 265] on link "23" at bounding box center [634, 269] width 27 height 27
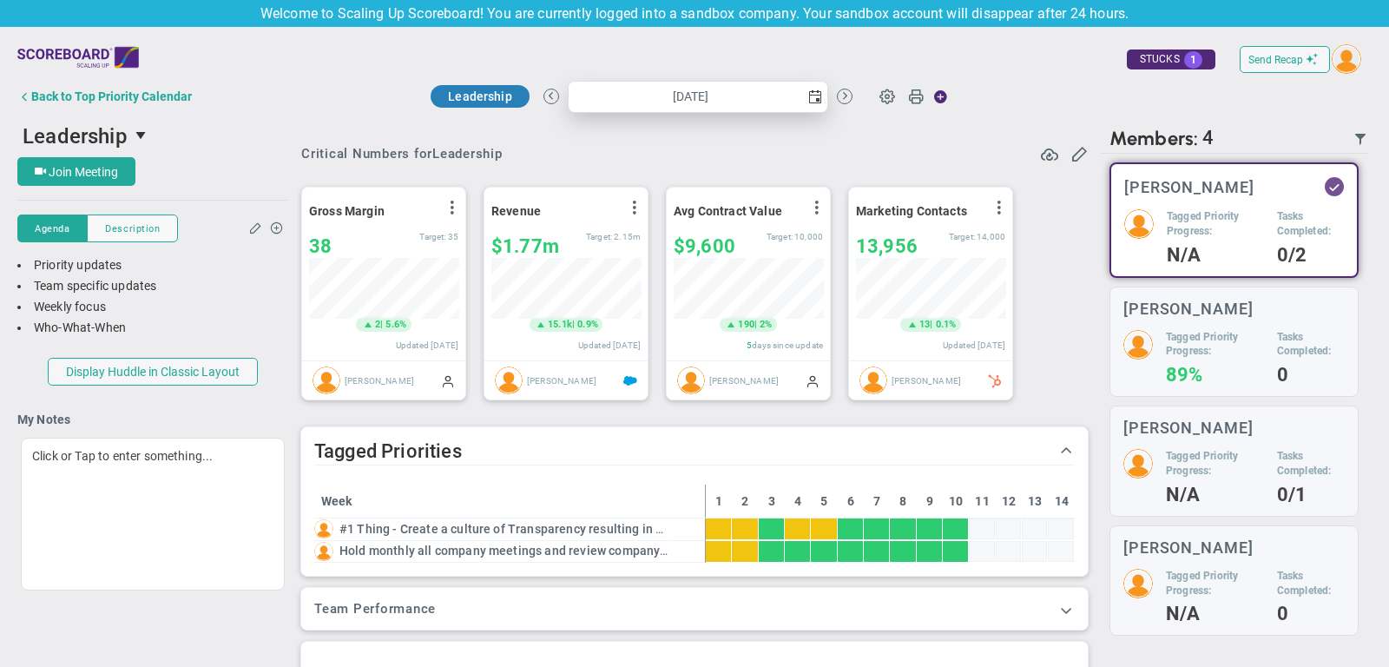
click at [816, 99] on span "select" at bounding box center [815, 97] width 14 height 14
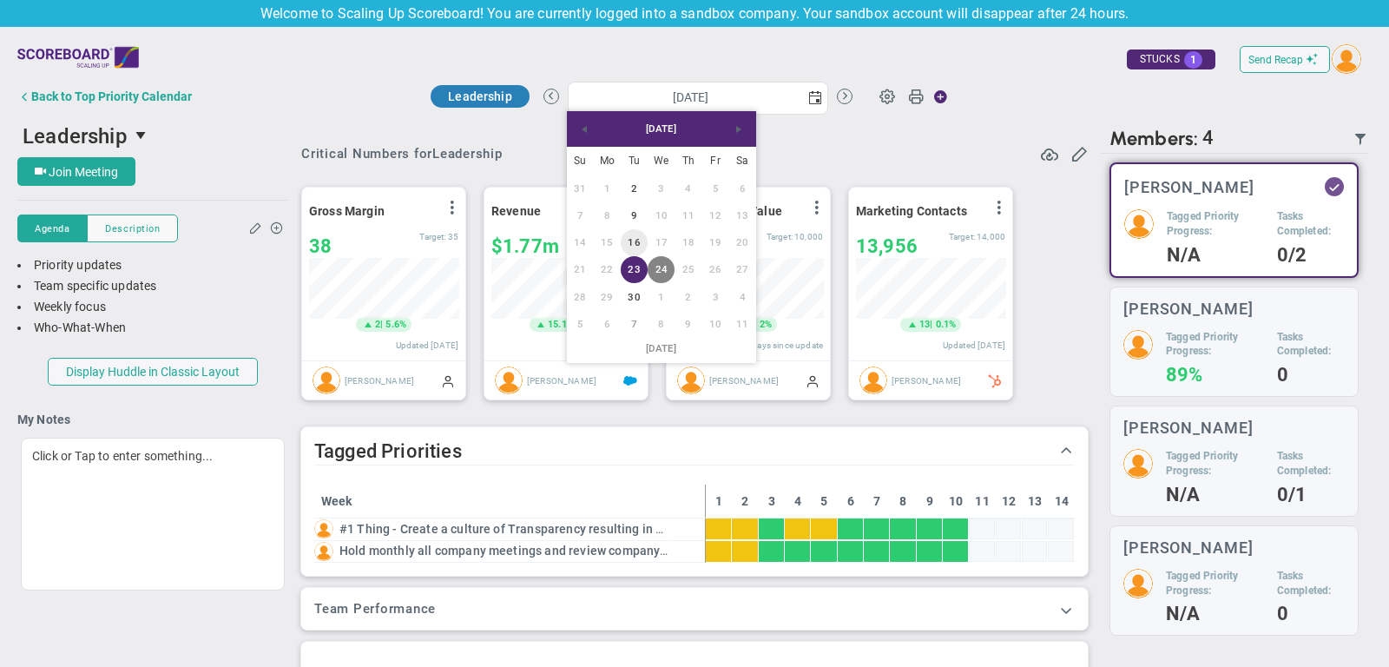
click at [631, 244] on link "16" at bounding box center [634, 242] width 27 height 27
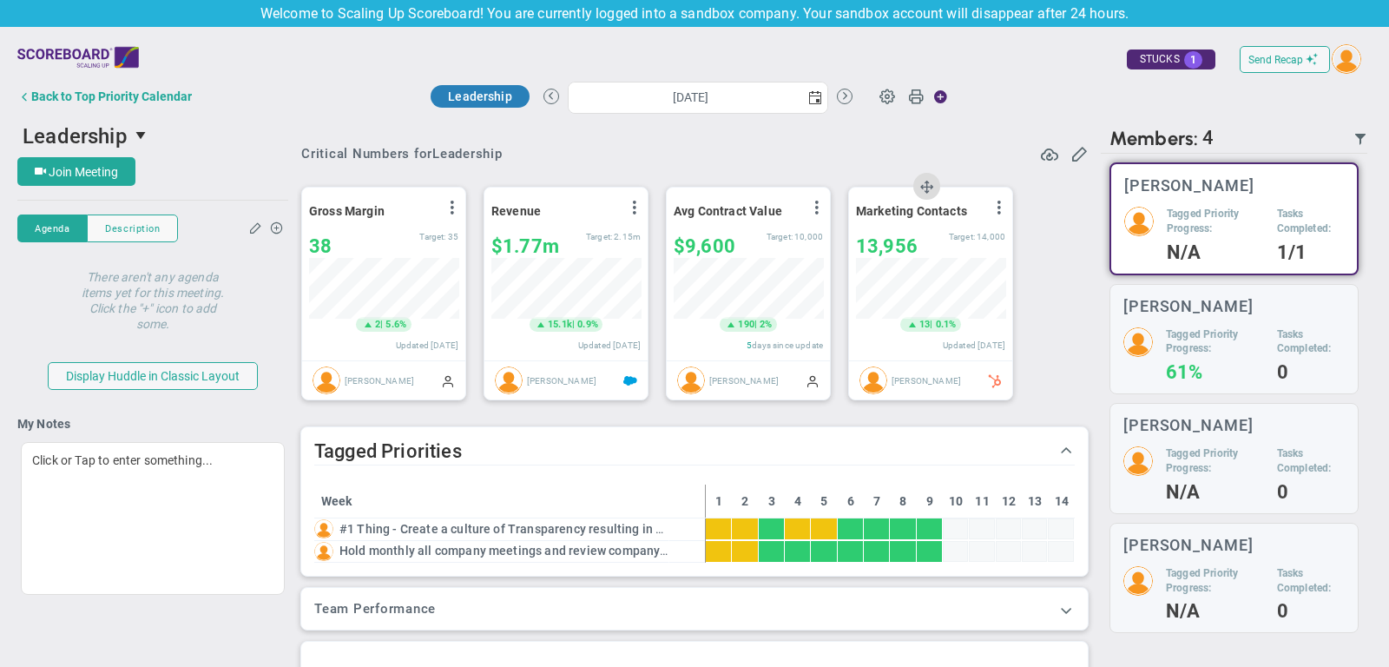
scroll to position [867840, 867750]
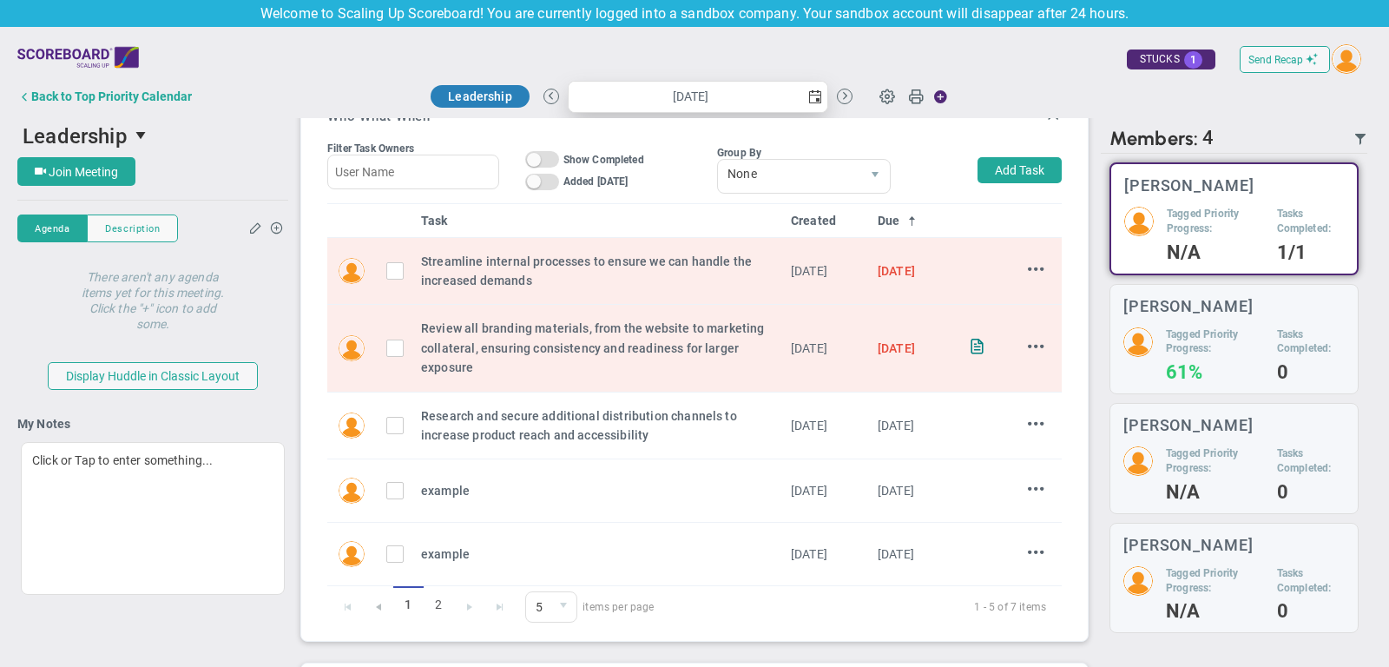
click at [811, 97] on span "select" at bounding box center [815, 97] width 14 height 14
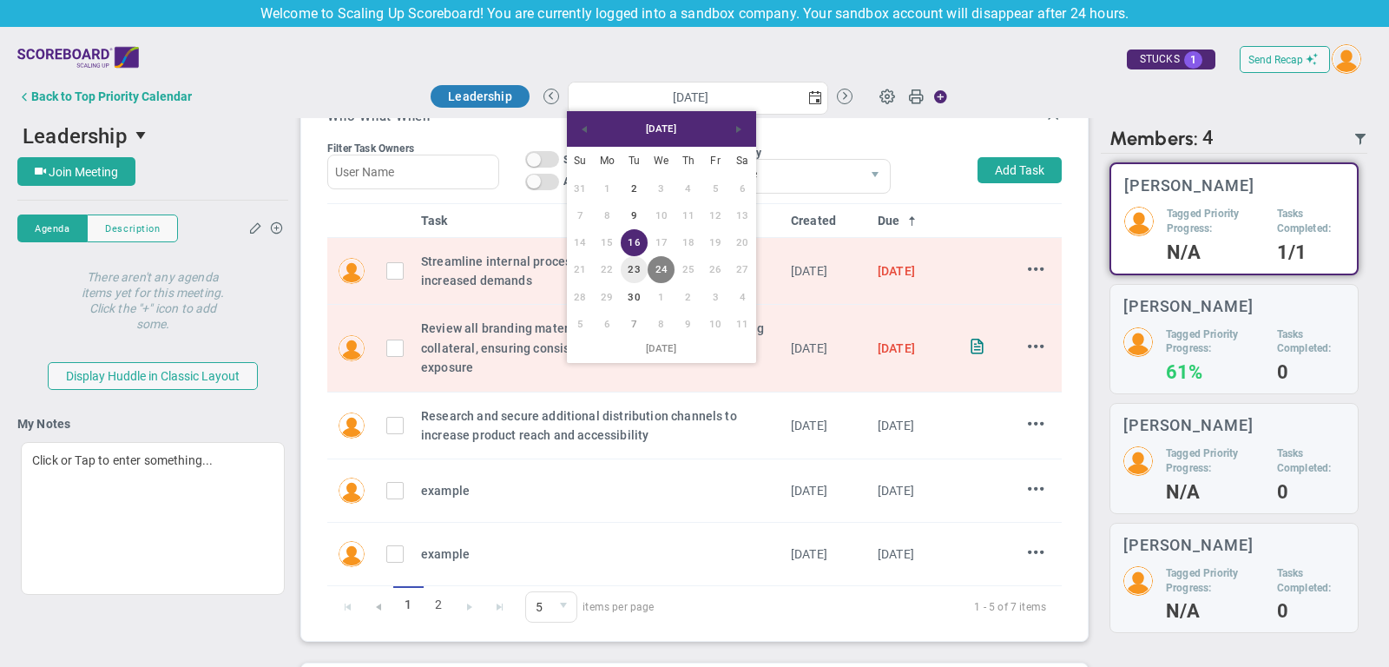
click at [634, 273] on link "23" at bounding box center [634, 269] width 27 height 27
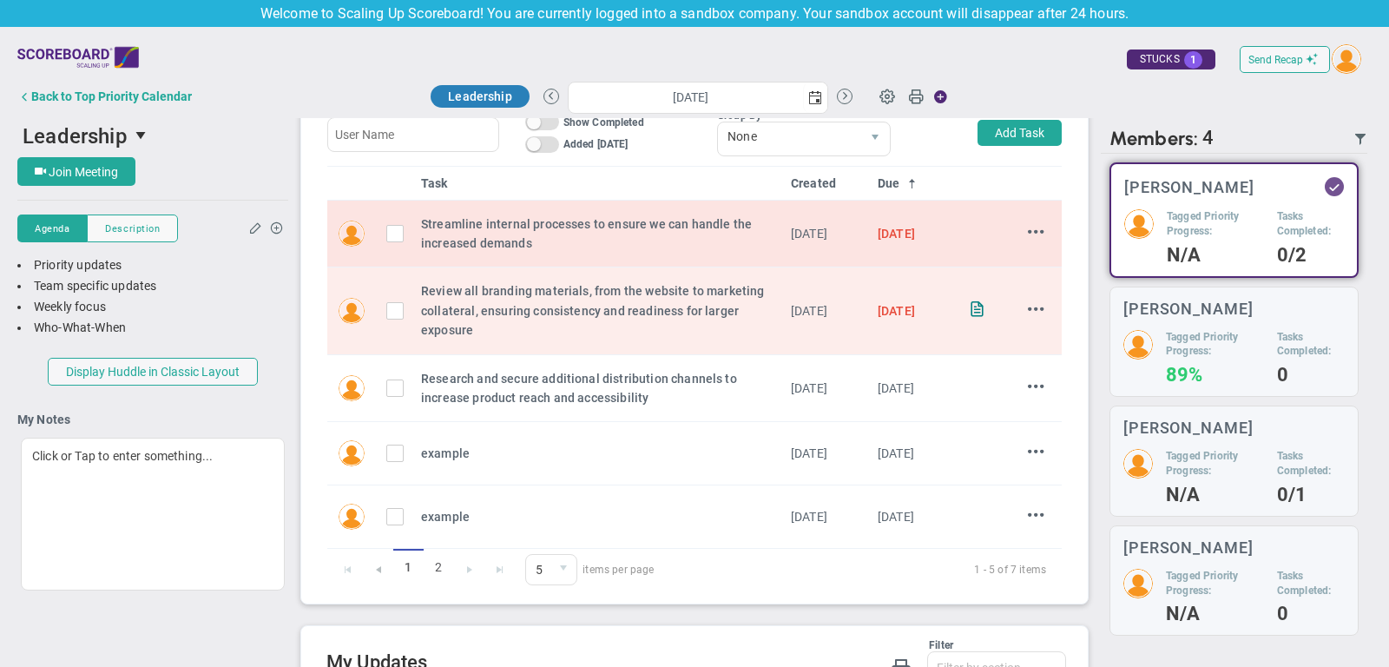
click at [400, 230] on input "checkbox" at bounding box center [399, 236] width 17 height 17
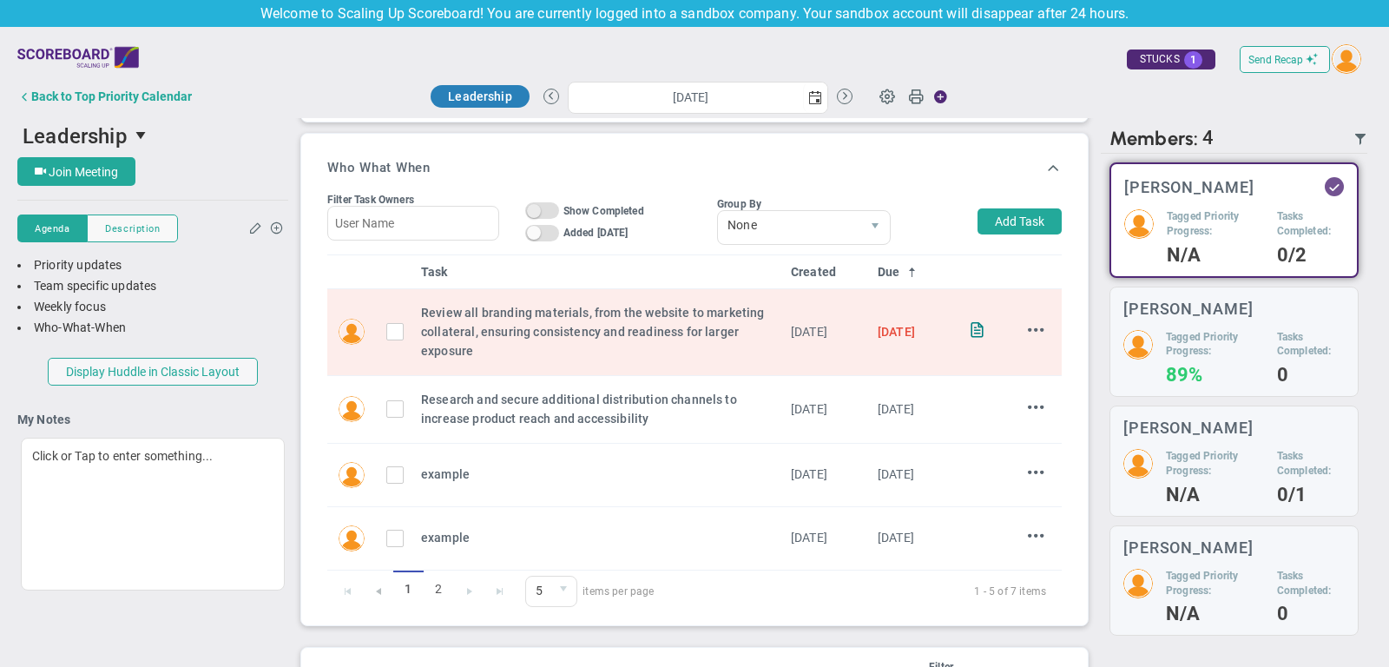
click at [549, 208] on span "On Off" at bounding box center [542, 210] width 34 height 16
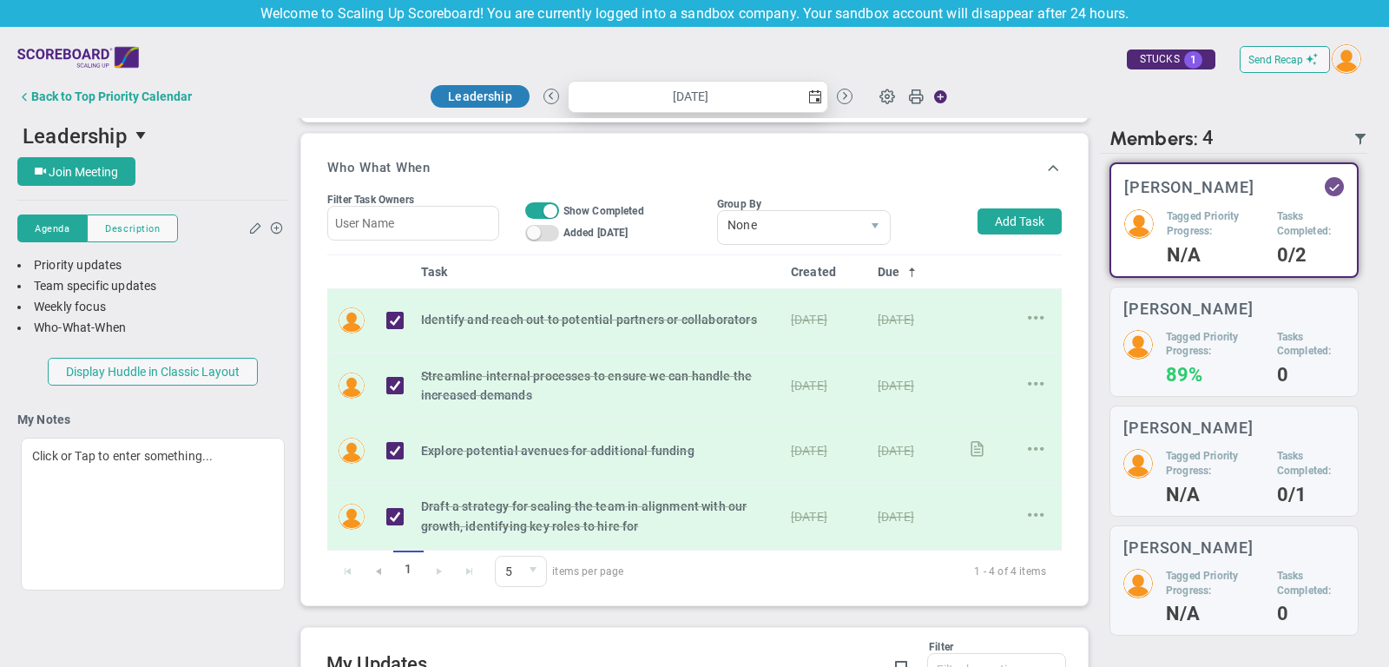
click at [808, 96] on span "select" at bounding box center [815, 97] width 14 height 14
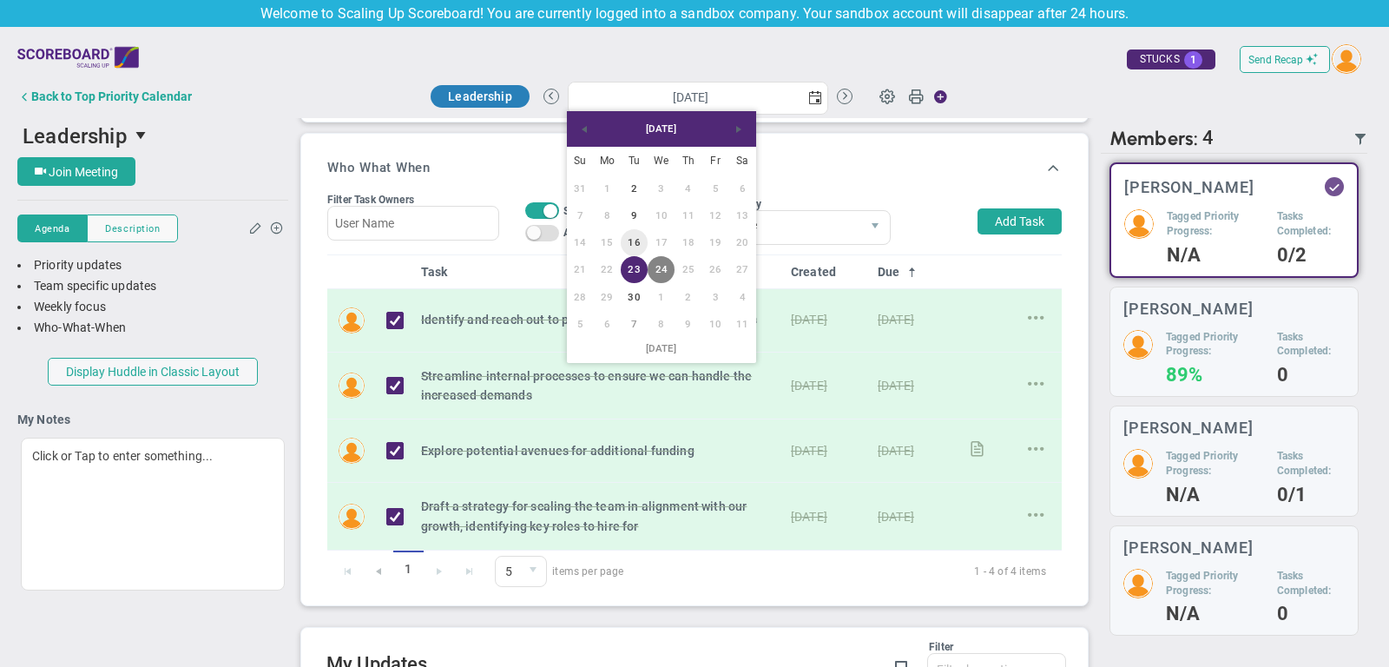
click at [628, 236] on link "16" at bounding box center [634, 242] width 27 height 27
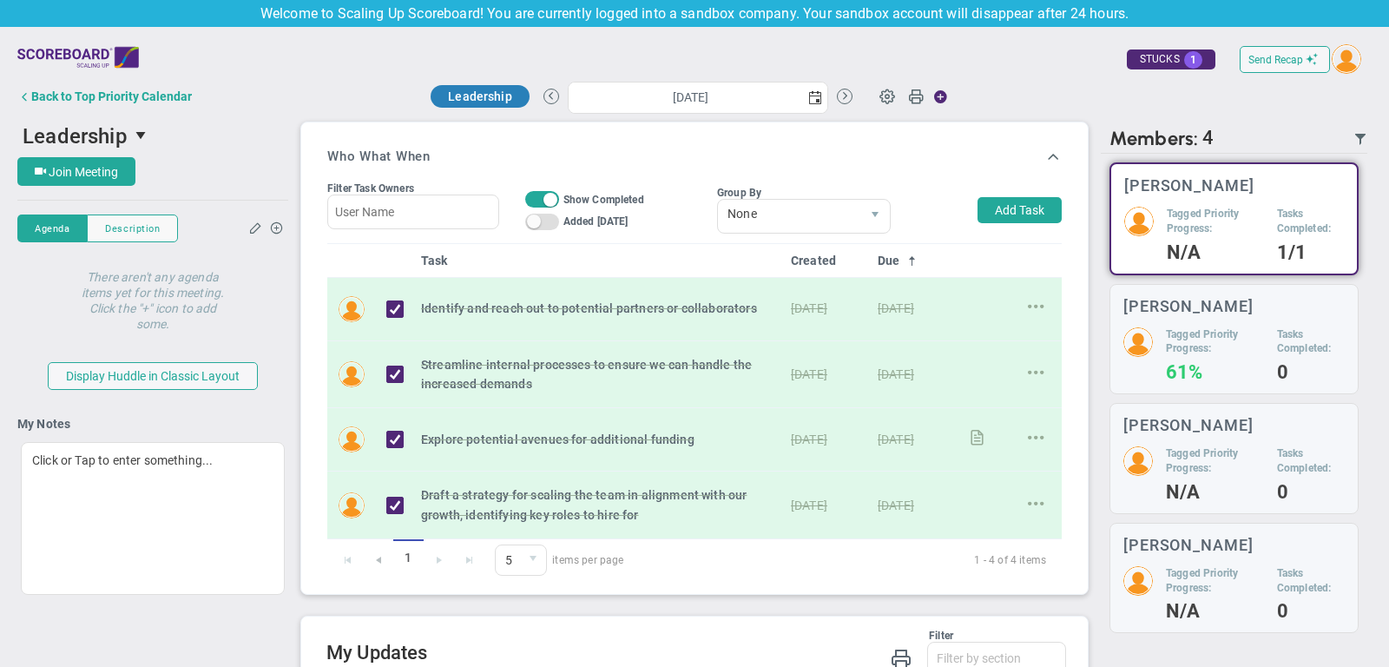
click at [604, 197] on span "Show Completed" at bounding box center [603, 200] width 81 height 12
click at [541, 194] on span "On Off" at bounding box center [542, 199] width 34 height 16
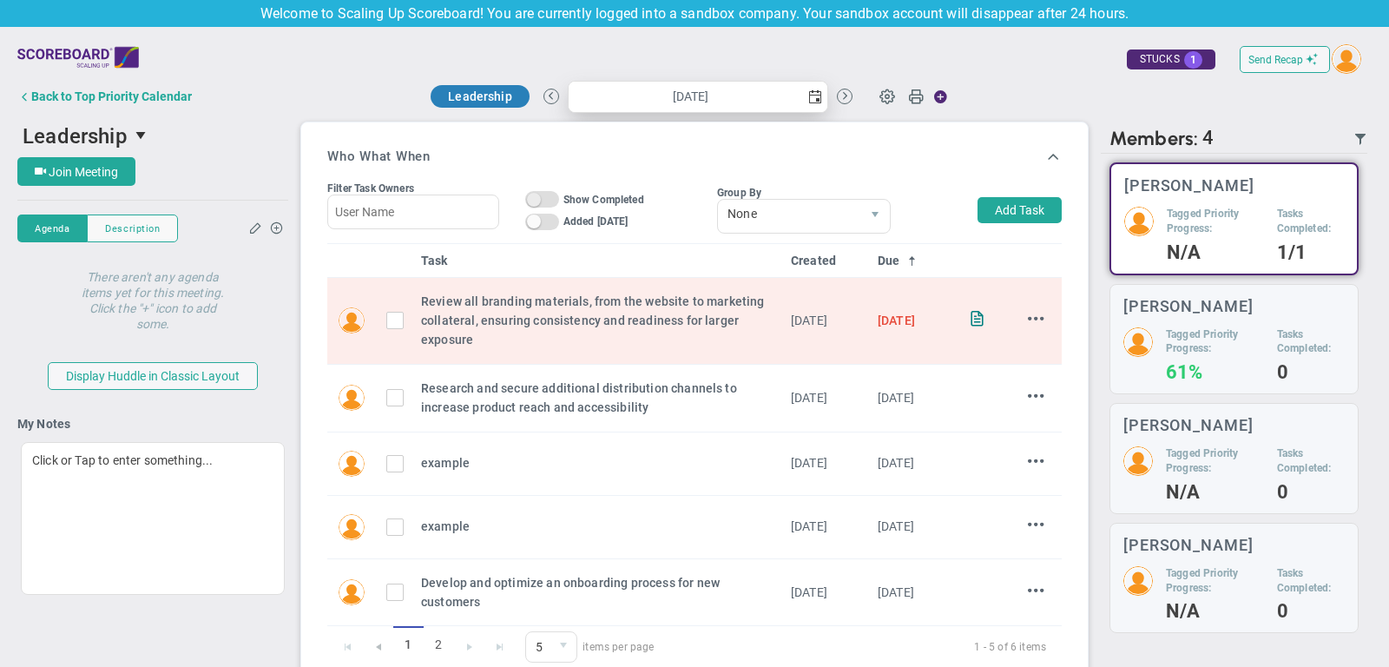
click at [816, 93] on span "select" at bounding box center [815, 97] width 14 height 14
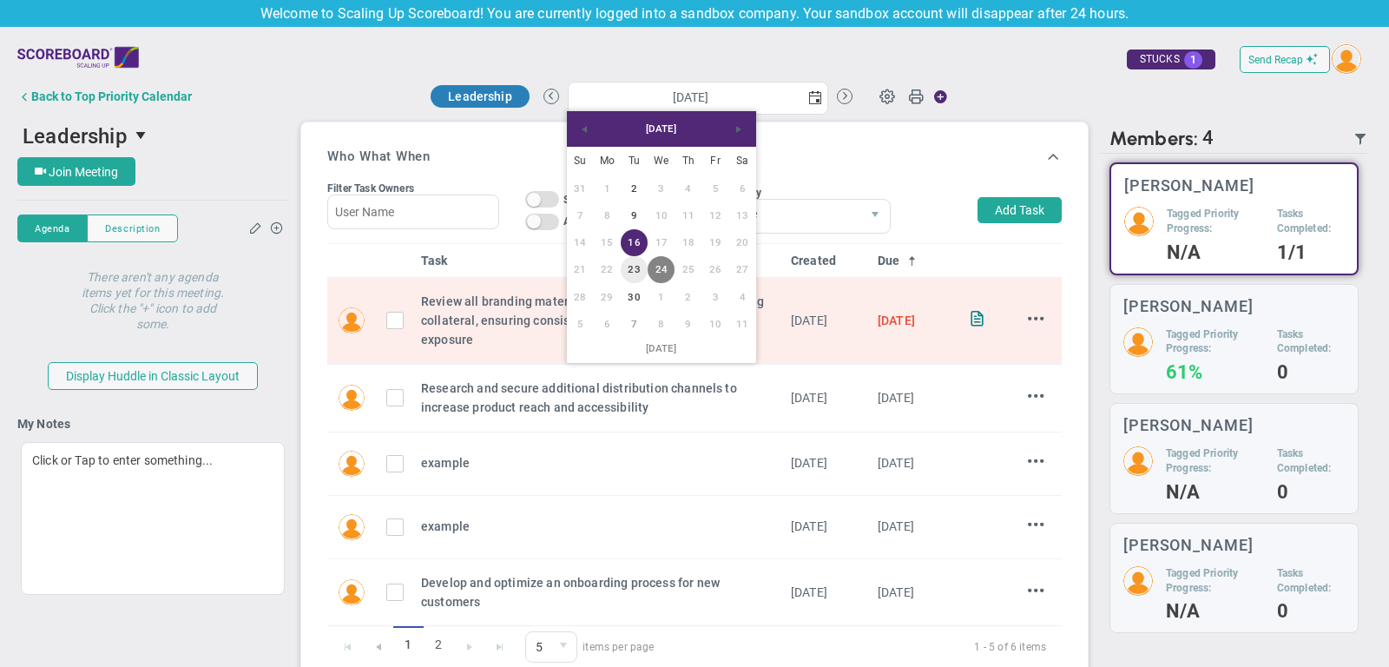
click at [634, 269] on link "23" at bounding box center [634, 269] width 27 height 27
type input "[DATE]"
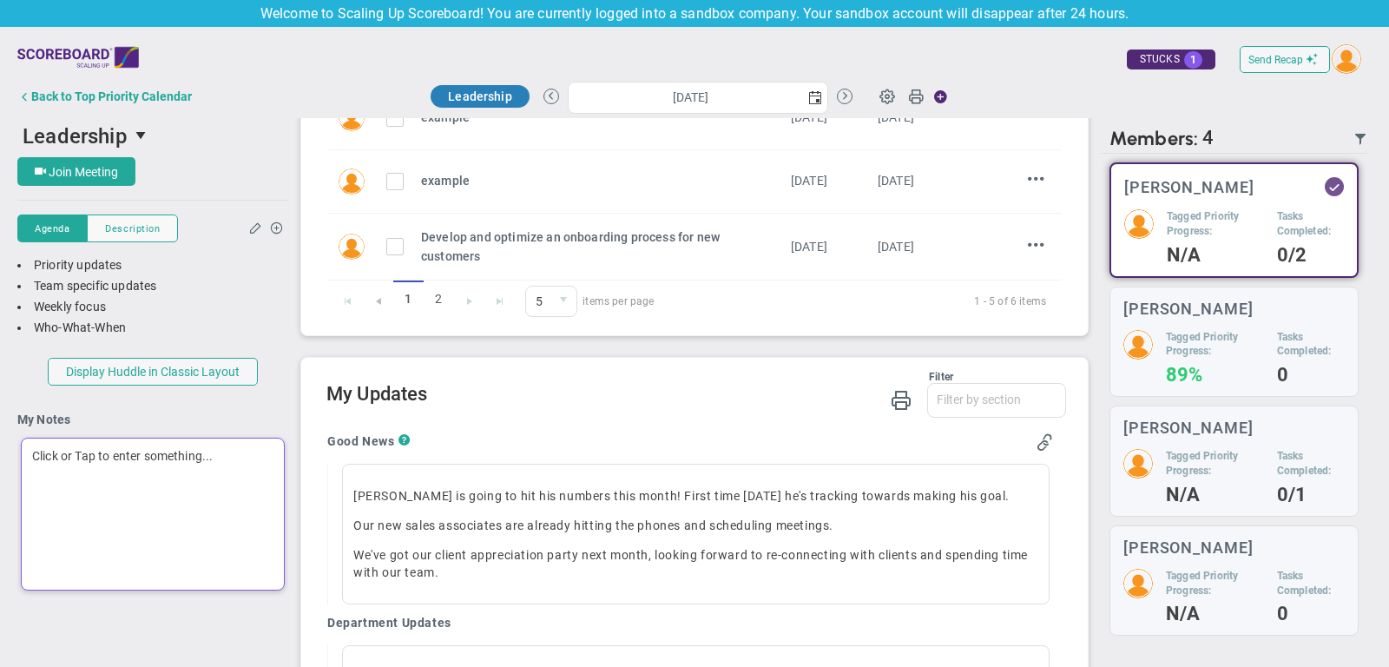
click at [147, 468] on div "Click or Tap to enter something..." at bounding box center [153, 513] width 264 height 153
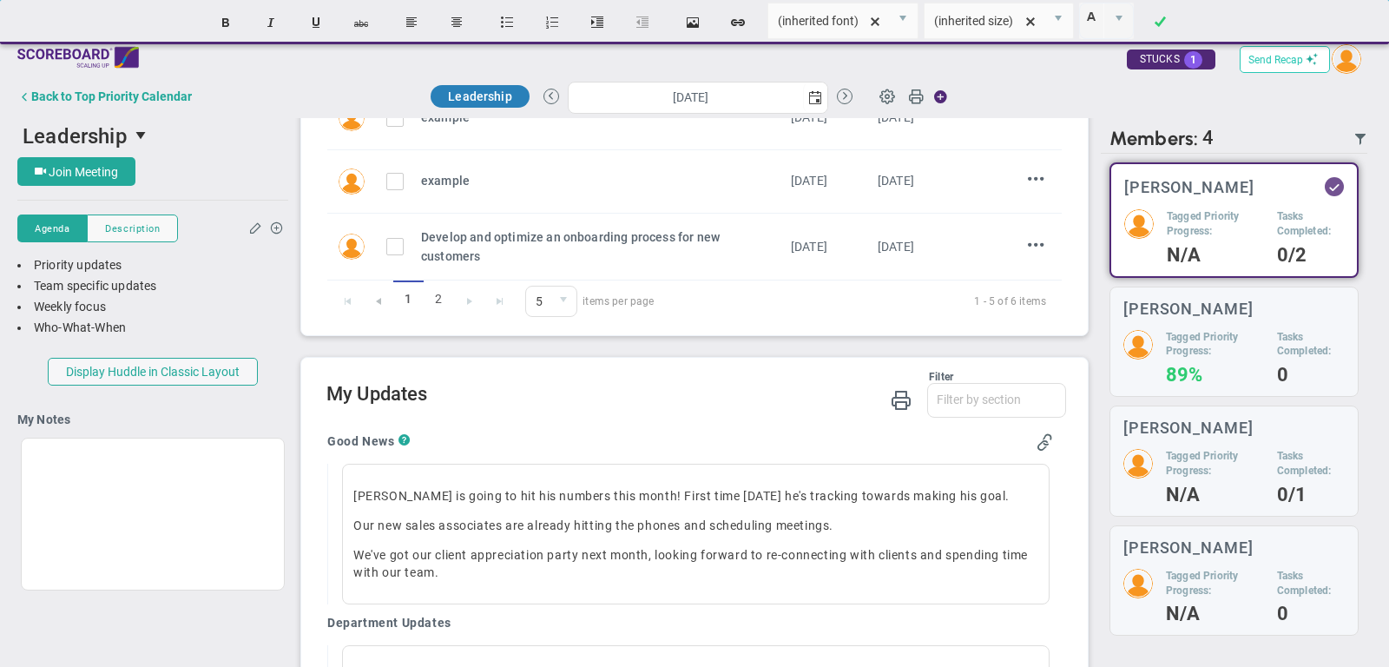
click at [1283, 64] on span "Send Recap" at bounding box center [1275, 60] width 55 height 12
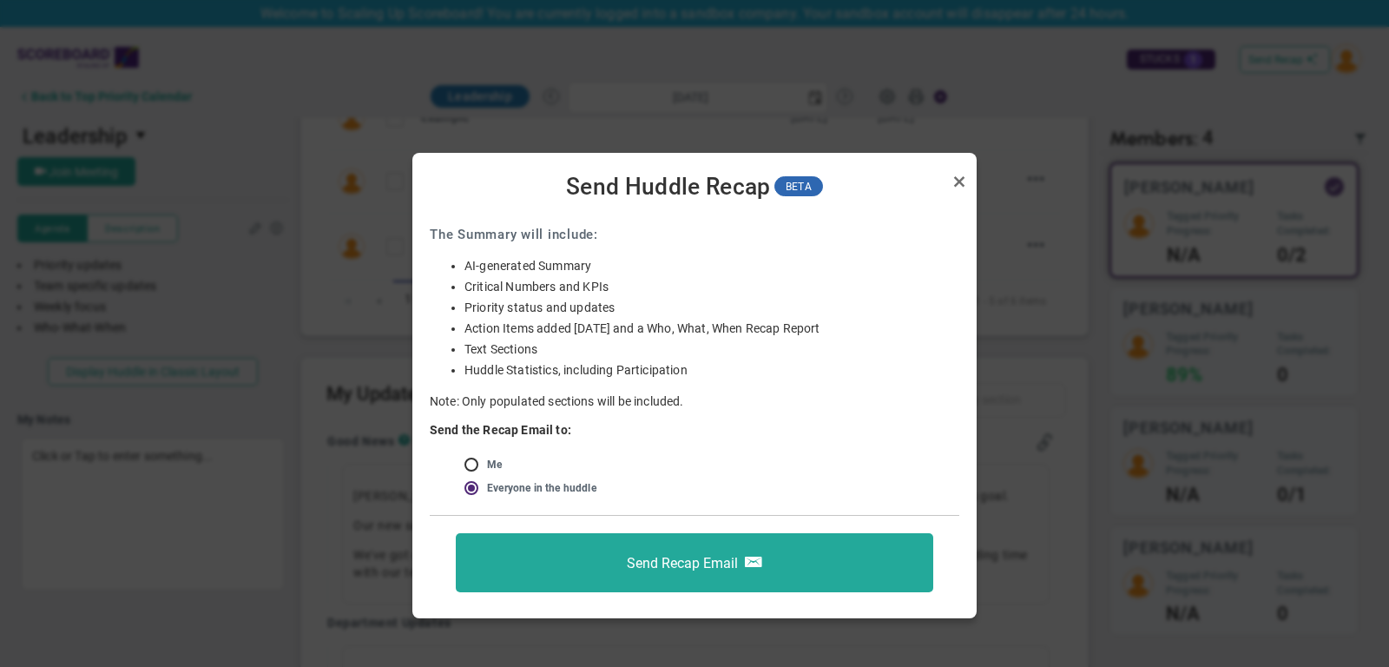
click at [474, 463] on input "radio" at bounding box center [477, 465] width 17 height 14
radio input "true"
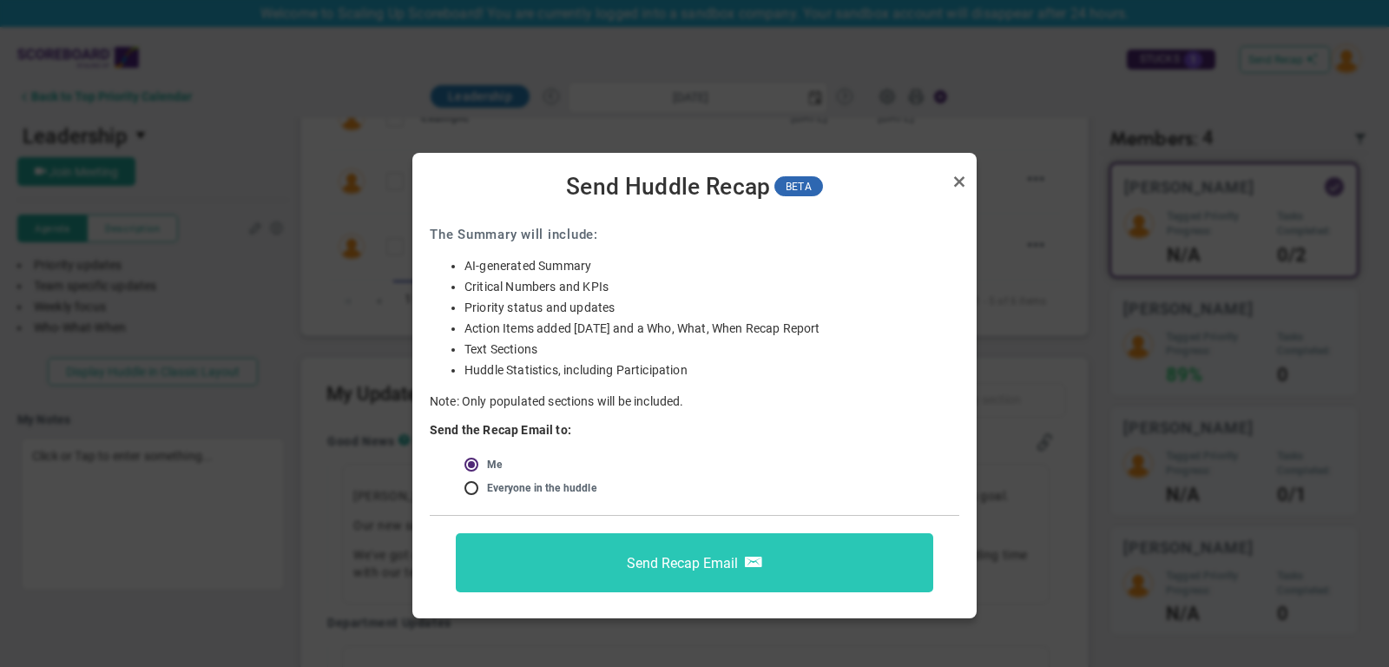
click at [657, 562] on span "Send Recap Email" at bounding box center [682, 562] width 111 height 16
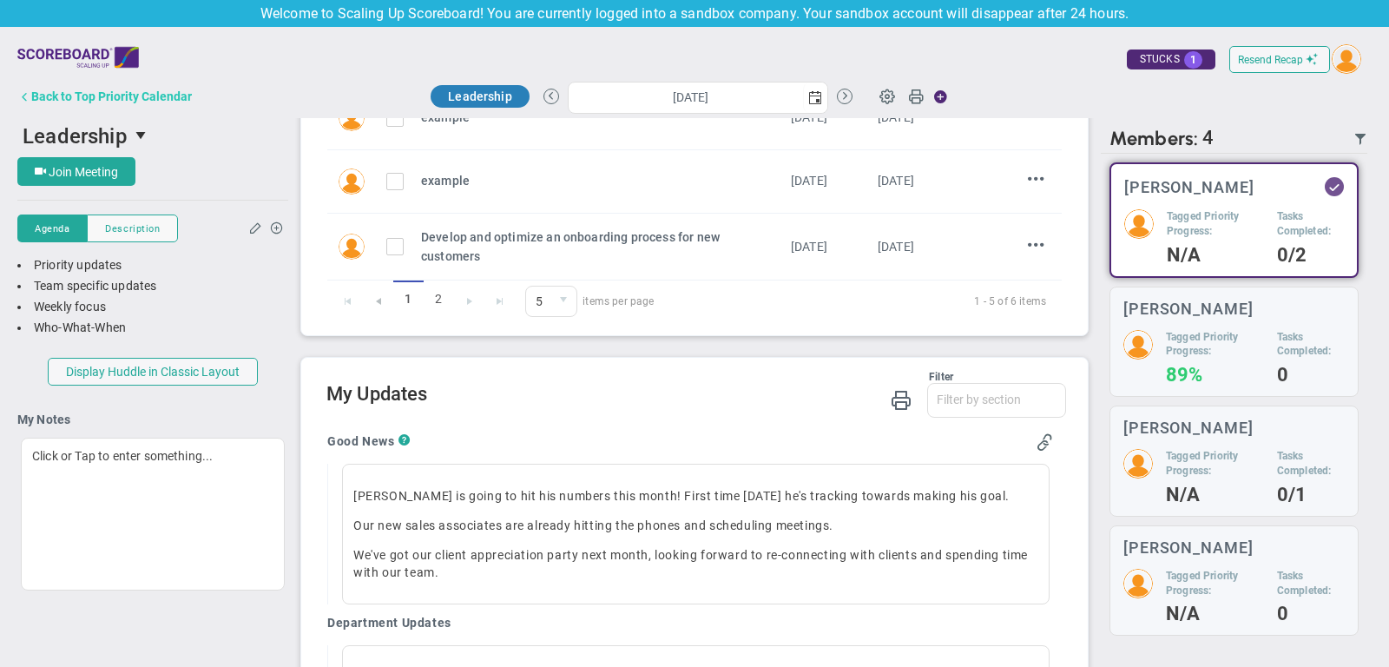
click at [170, 93] on div "Back to Top Priority Calendar" at bounding box center [111, 96] width 161 height 14
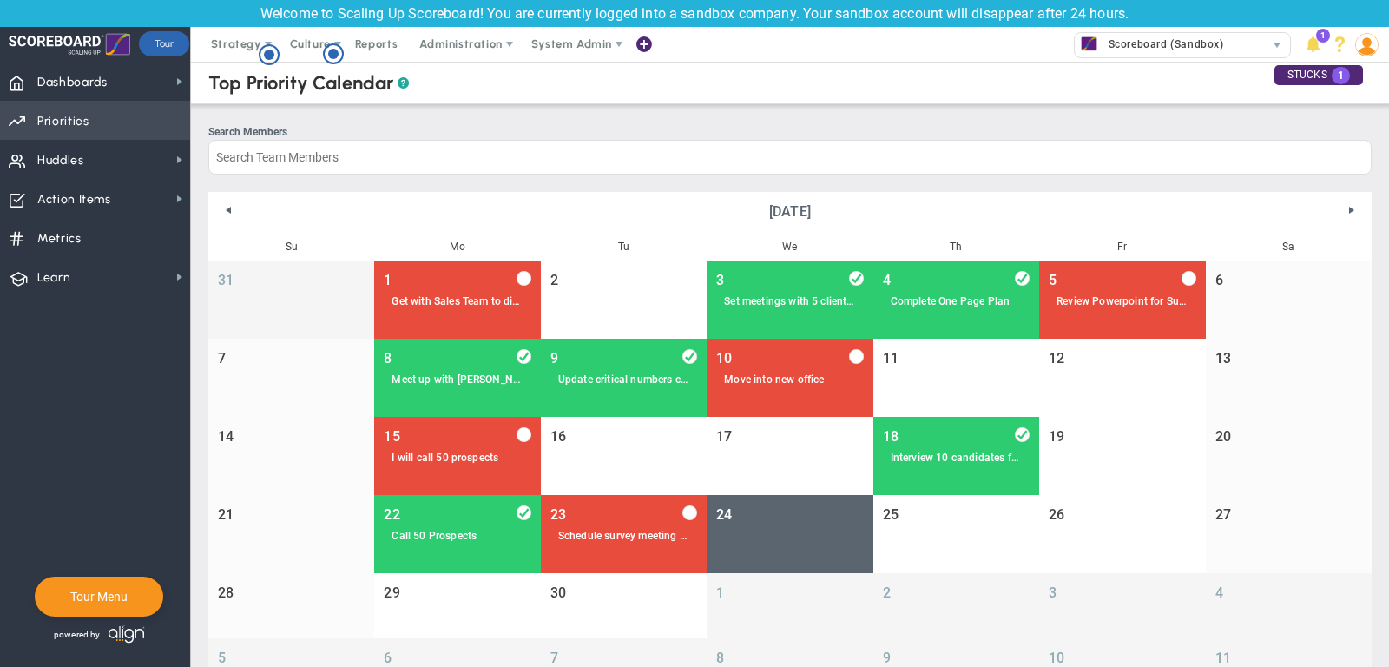
click at [102, 122] on span "Priorities Projects OKR Tree Priorities Projects OKRs" at bounding box center [95, 120] width 190 height 39
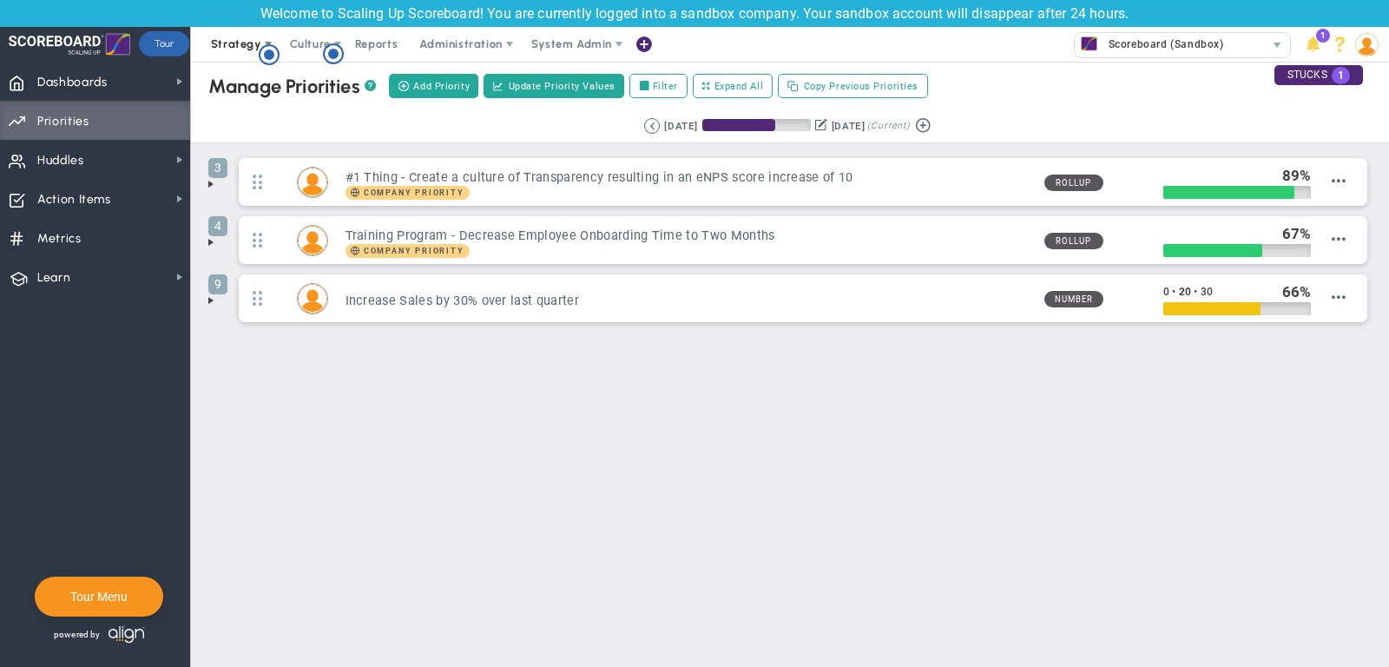
click at [238, 45] on span "Strategy" at bounding box center [236, 43] width 50 height 13
click at [442, 115] on div "Retrieving period... [DATE] [DATE] (Current)" at bounding box center [790, 126] width 1232 height 34
click at [212, 183] on span at bounding box center [211, 184] width 14 height 14
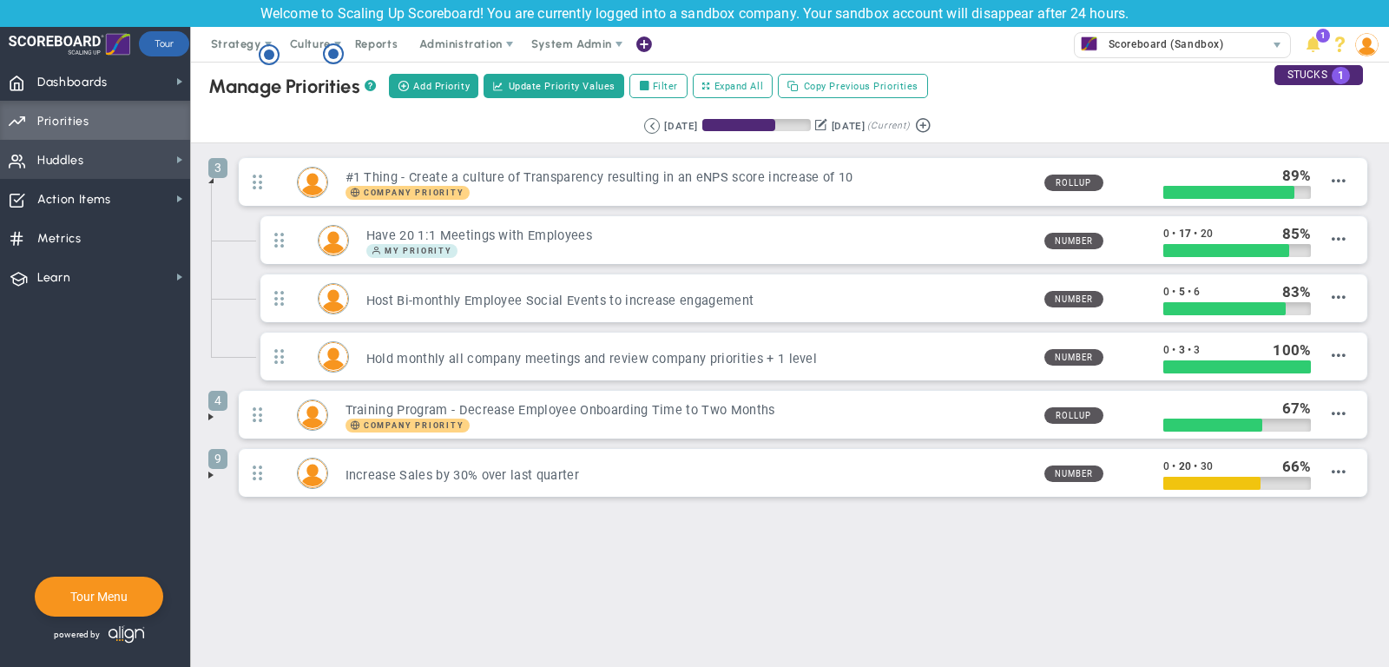
click at [35, 158] on span "Huddles Huddles" at bounding box center [95, 159] width 190 height 39
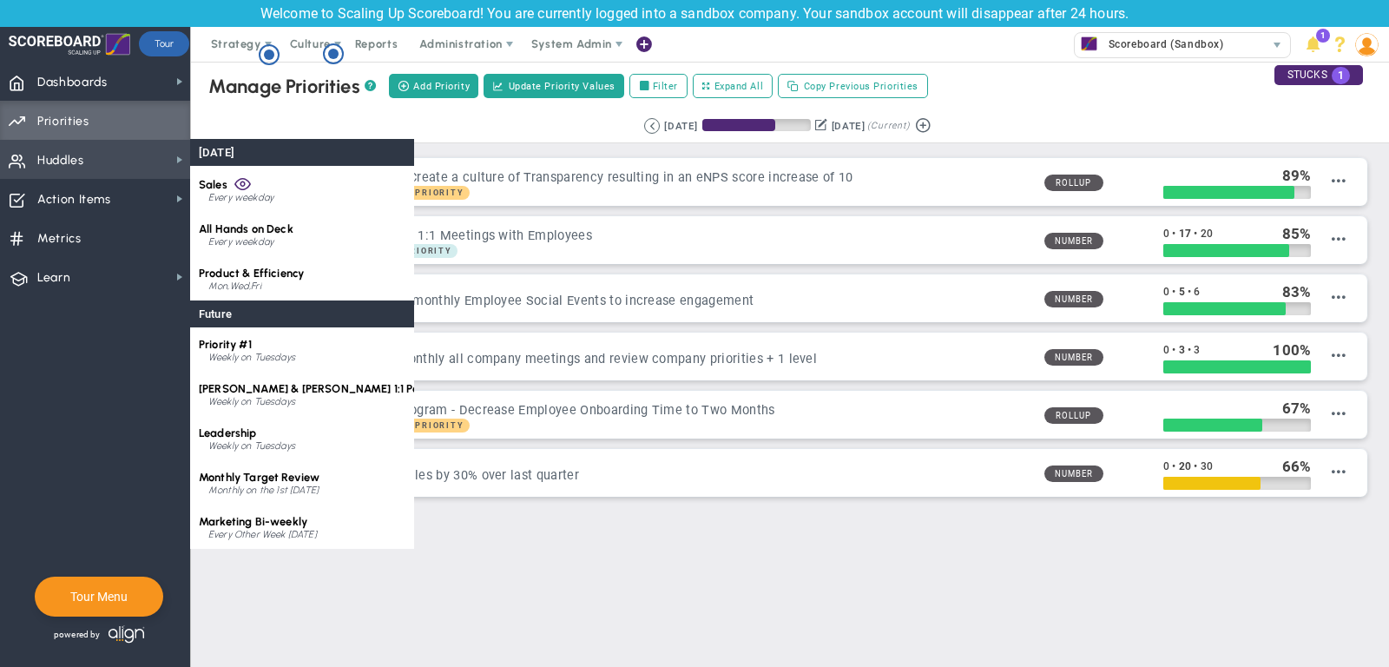
click at [145, 167] on span "Huddles Huddles" at bounding box center [95, 159] width 190 height 39
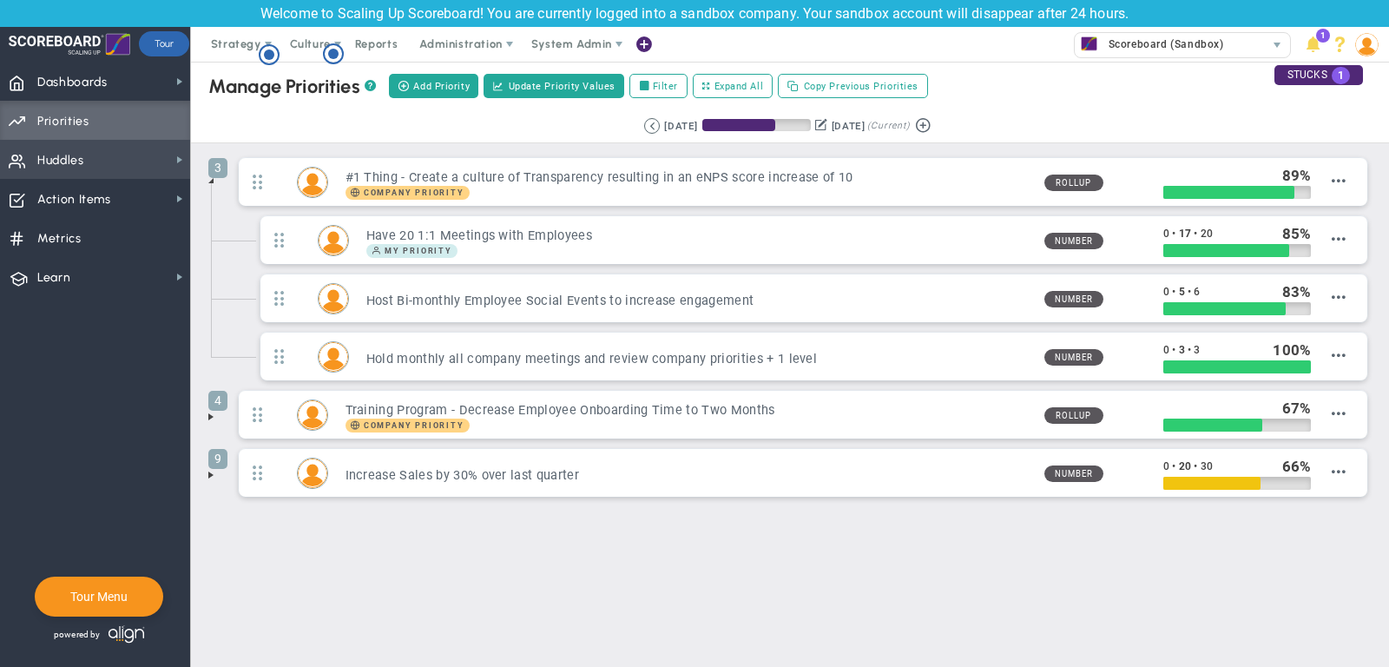
click at [145, 167] on span "Huddles Huddles" at bounding box center [95, 159] width 190 height 39
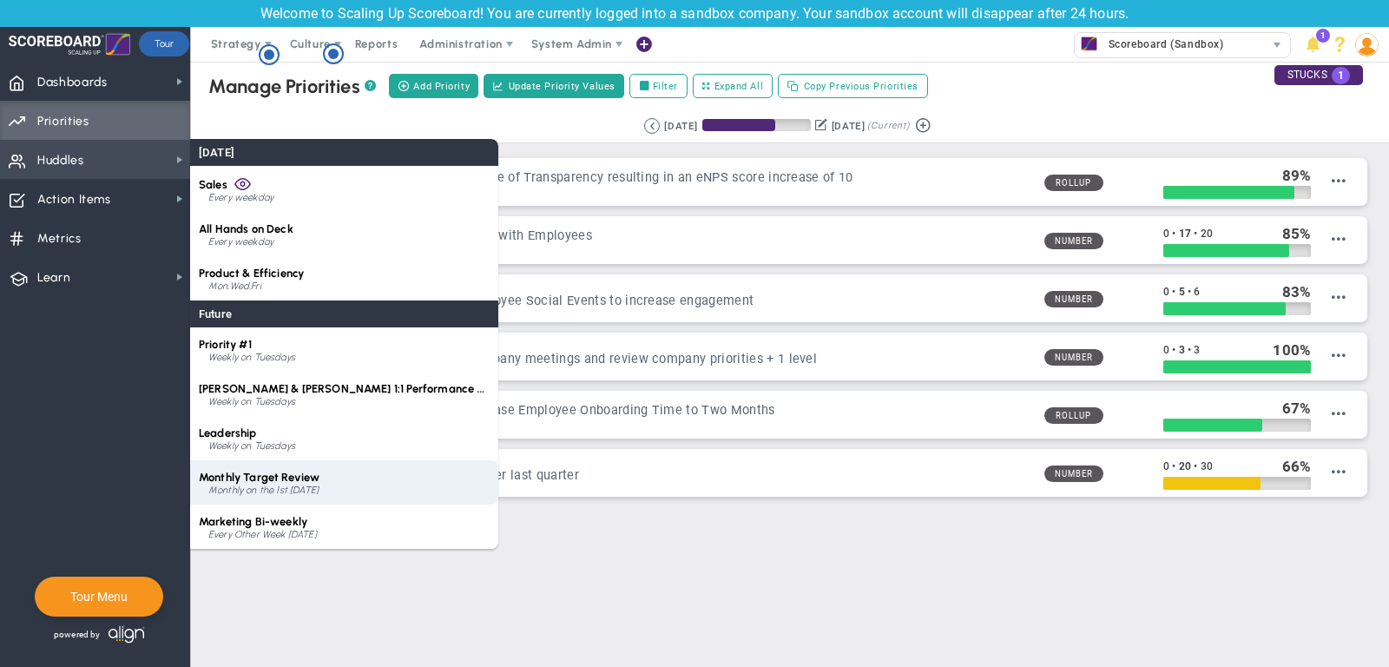
click at [283, 478] on span "Monthly Target Review" at bounding box center [259, 476] width 121 height 13
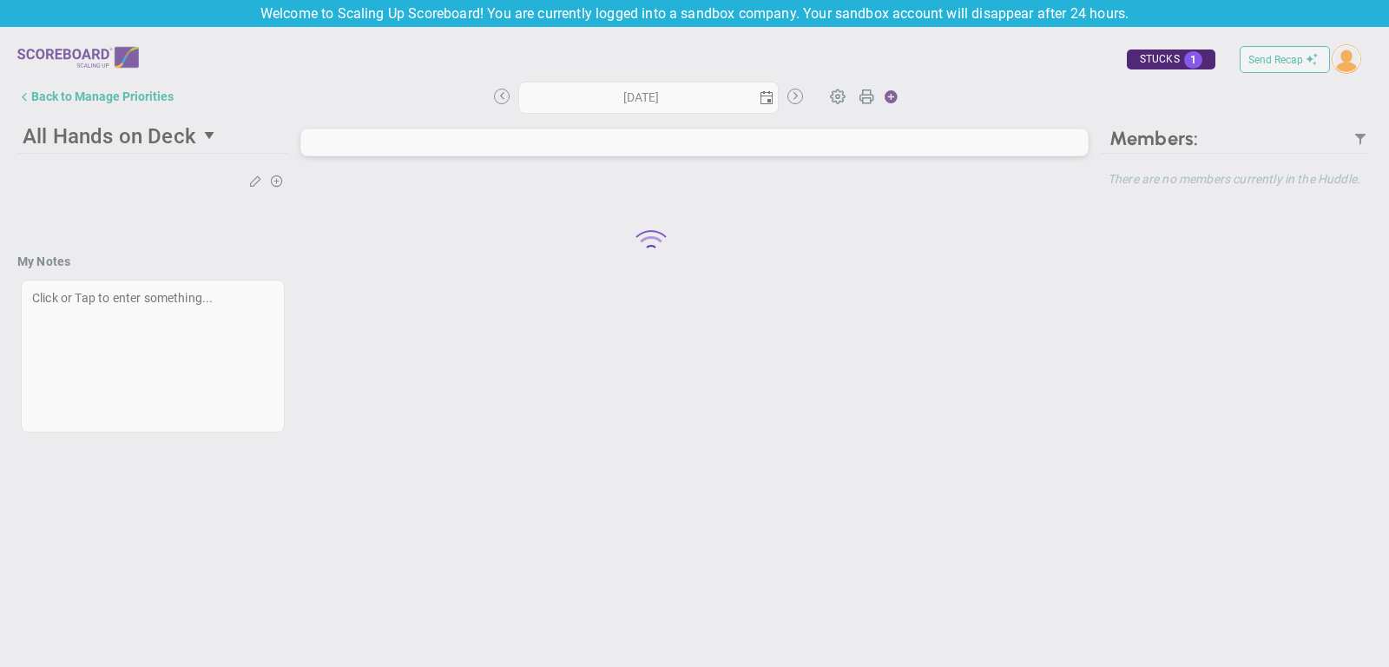
type input "[DATE]"
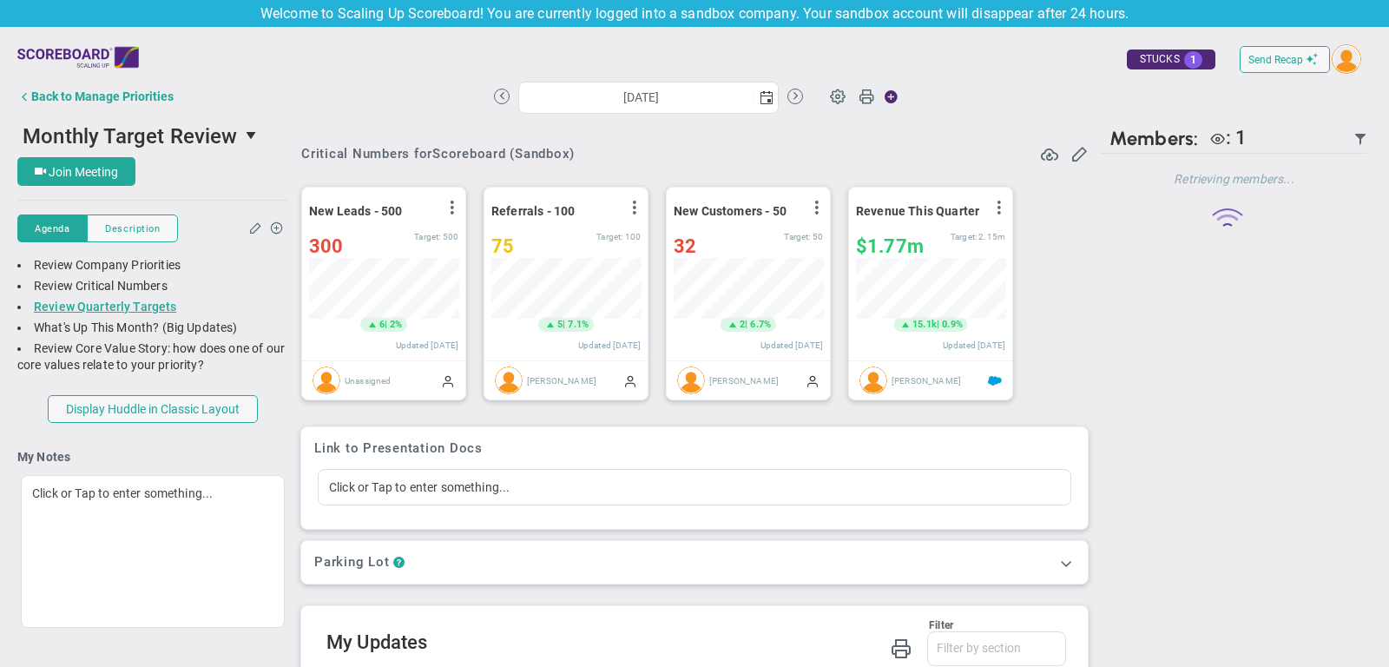
scroll to position [61, 149]
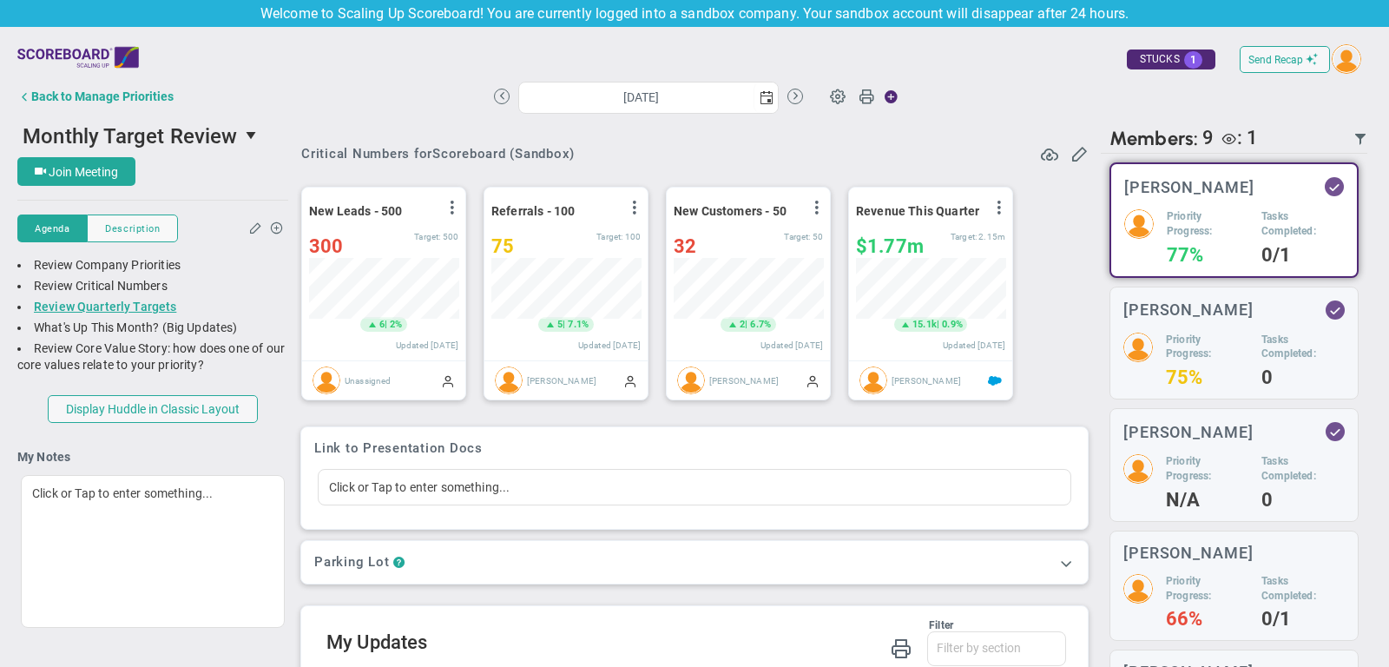
scroll to position [4, 0]
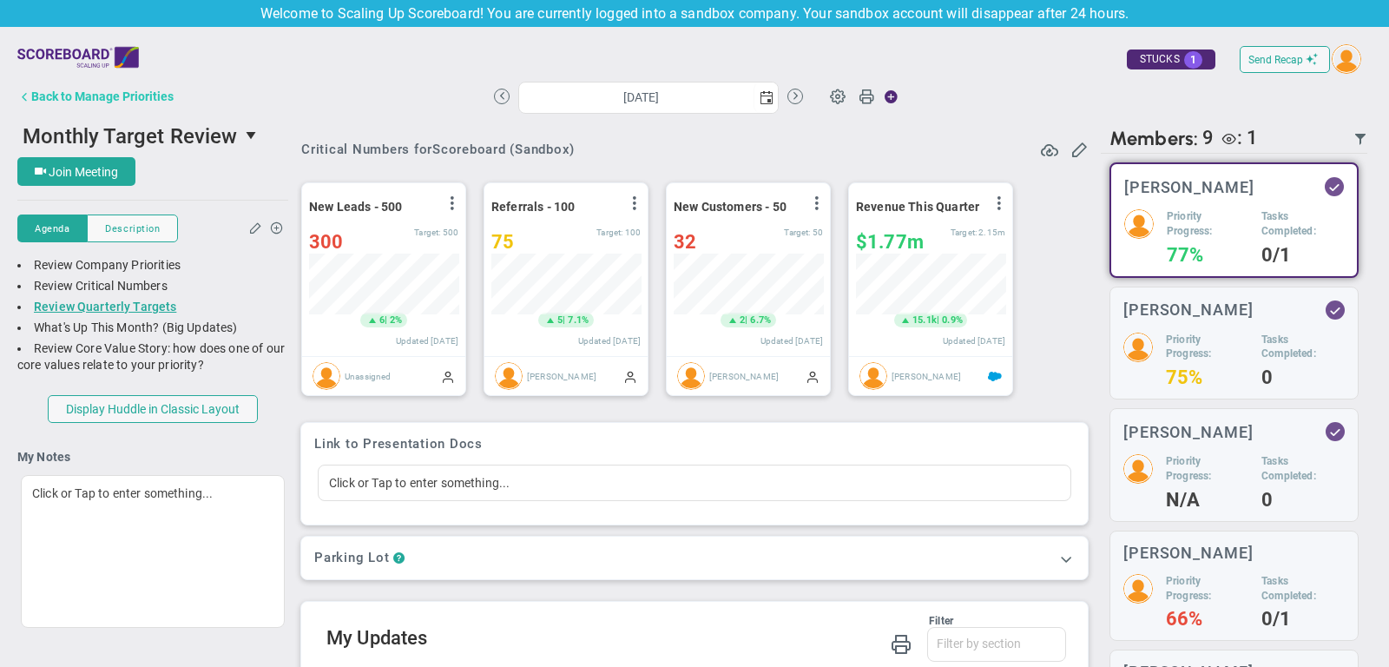
click at [50, 103] on button "Back to Manage Priorities" at bounding box center [95, 96] width 156 height 35
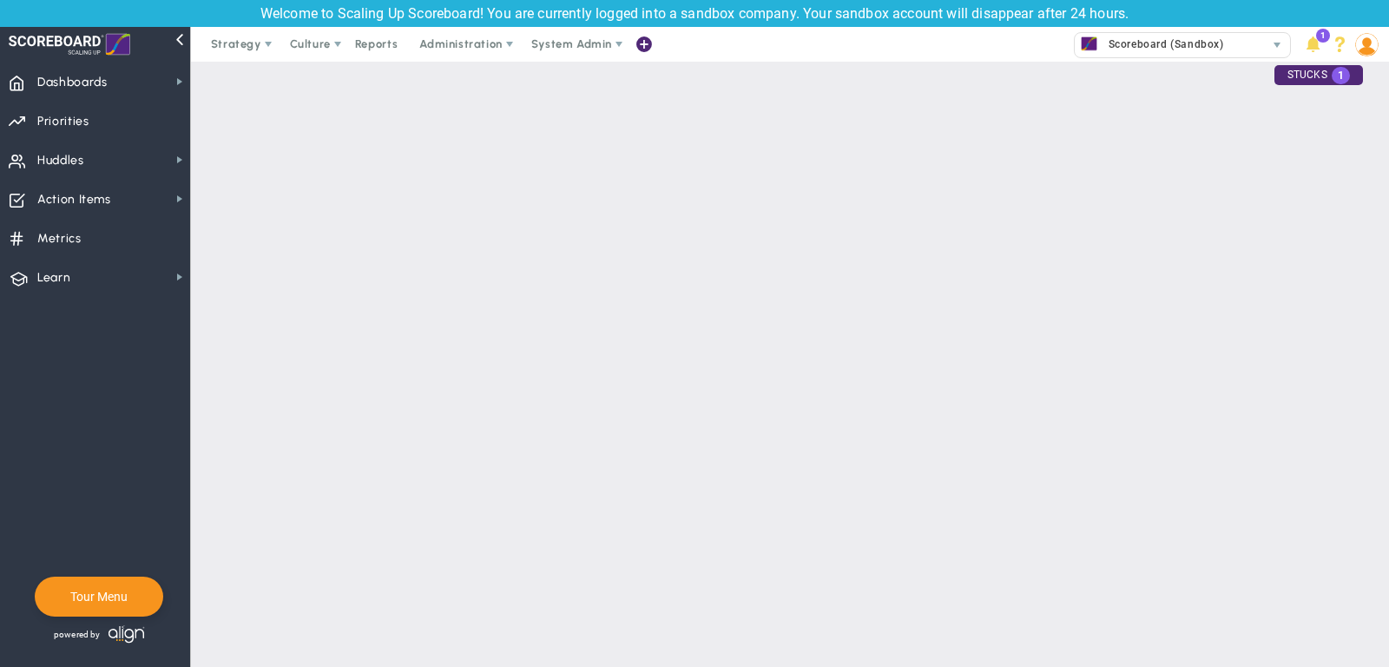
checkbox input "false"
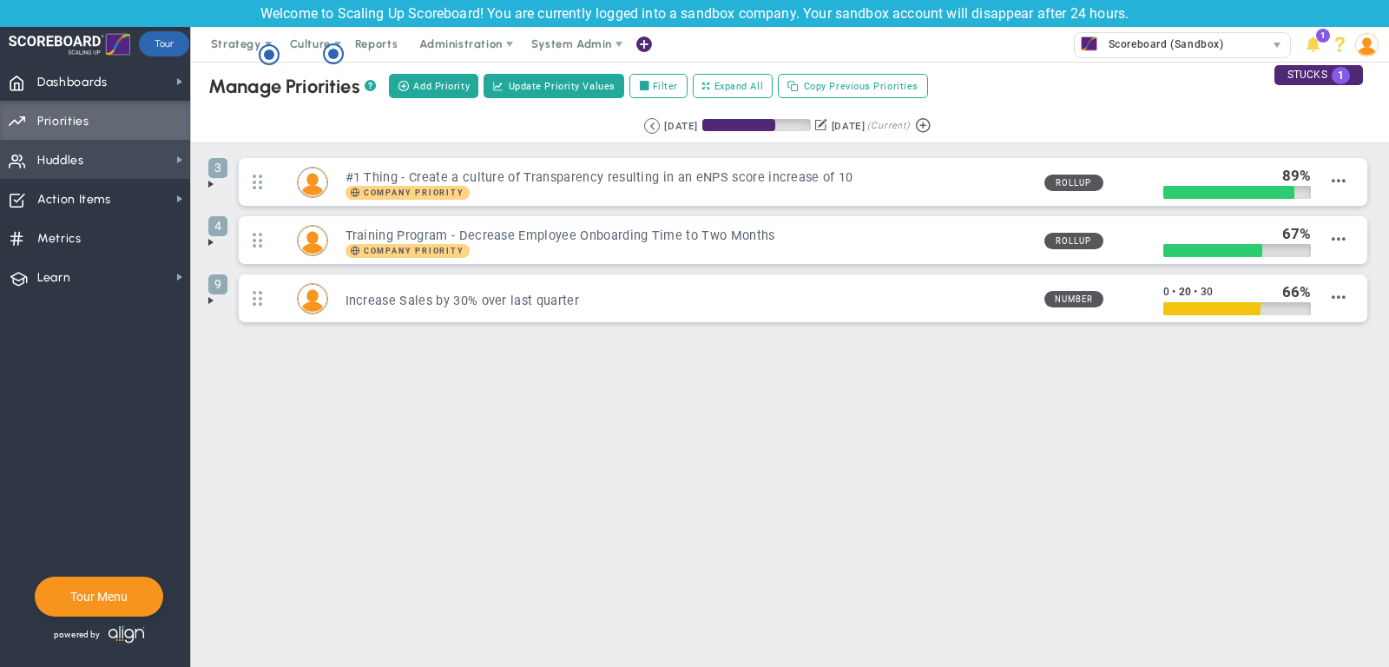
click at [159, 154] on span "Huddles Huddles" at bounding box center [95, 159] width 190 height 39
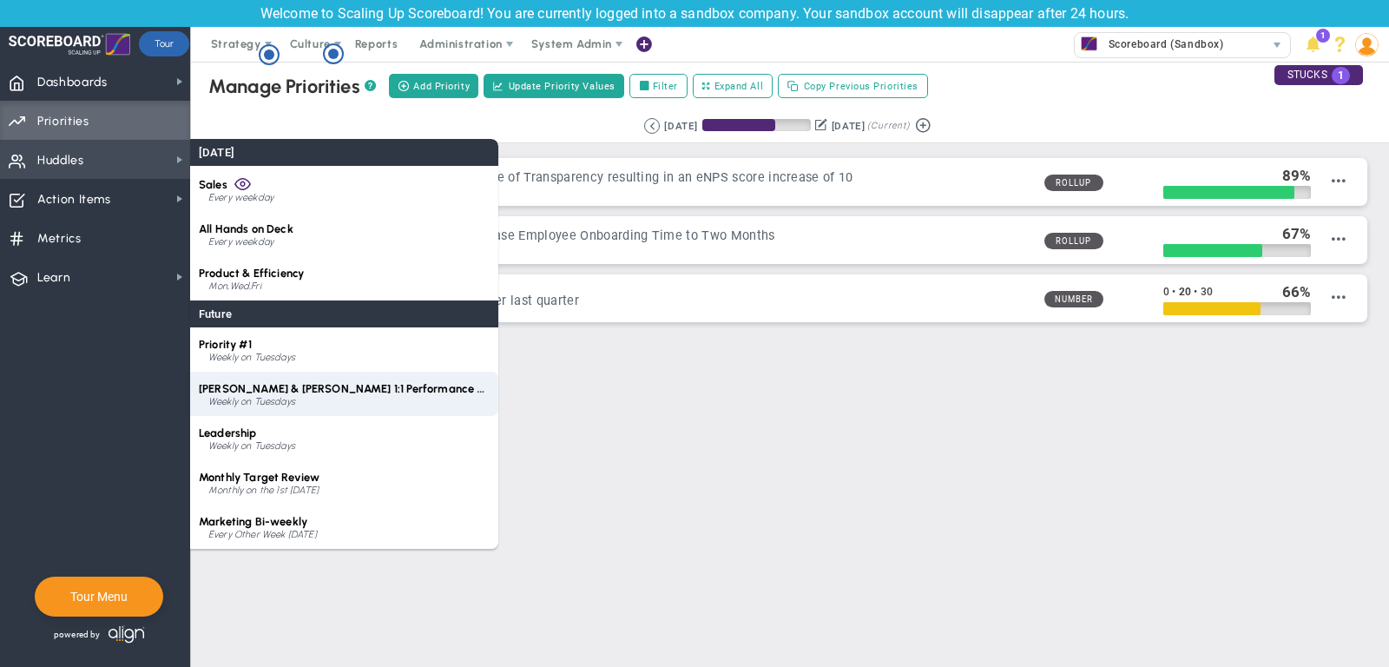
click at [321, 407] on div "[PERSON_NAME] & [PERSON_NAME] 1:1 Performance Review Weekly on Tuesdays" at bounding box center [344, 393] width 308 height 44
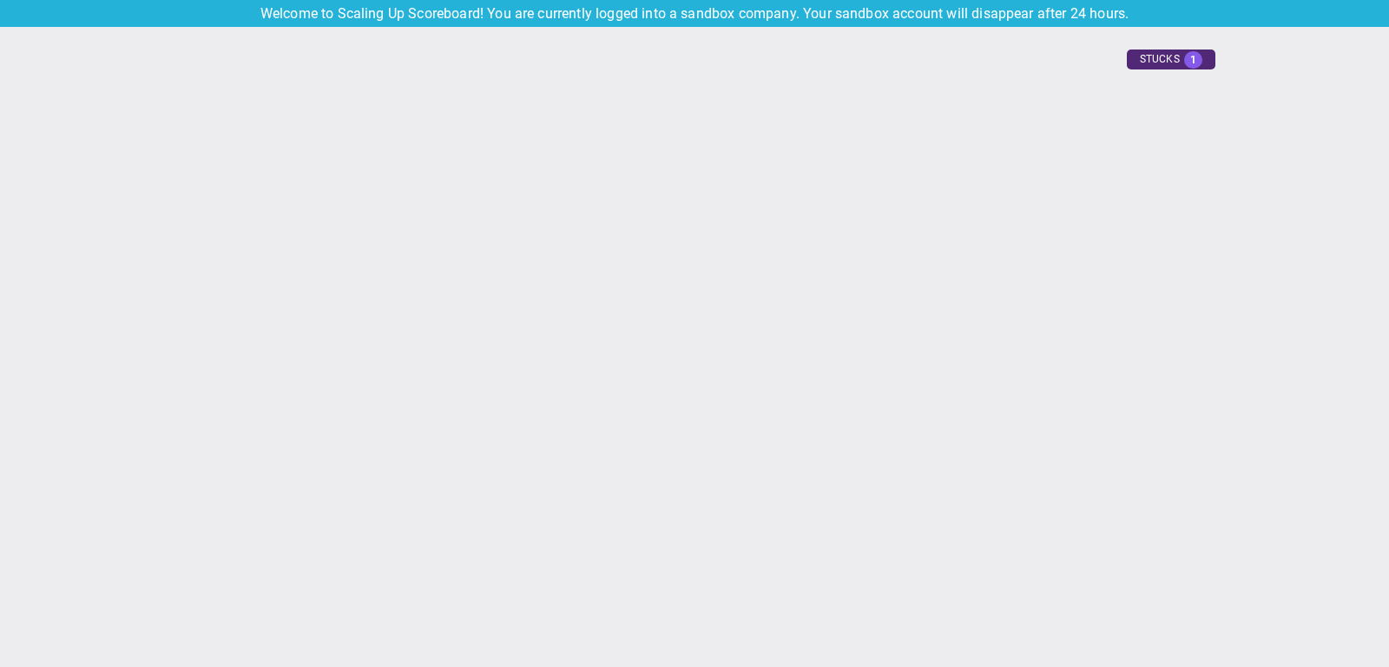
type input "[DATE]"
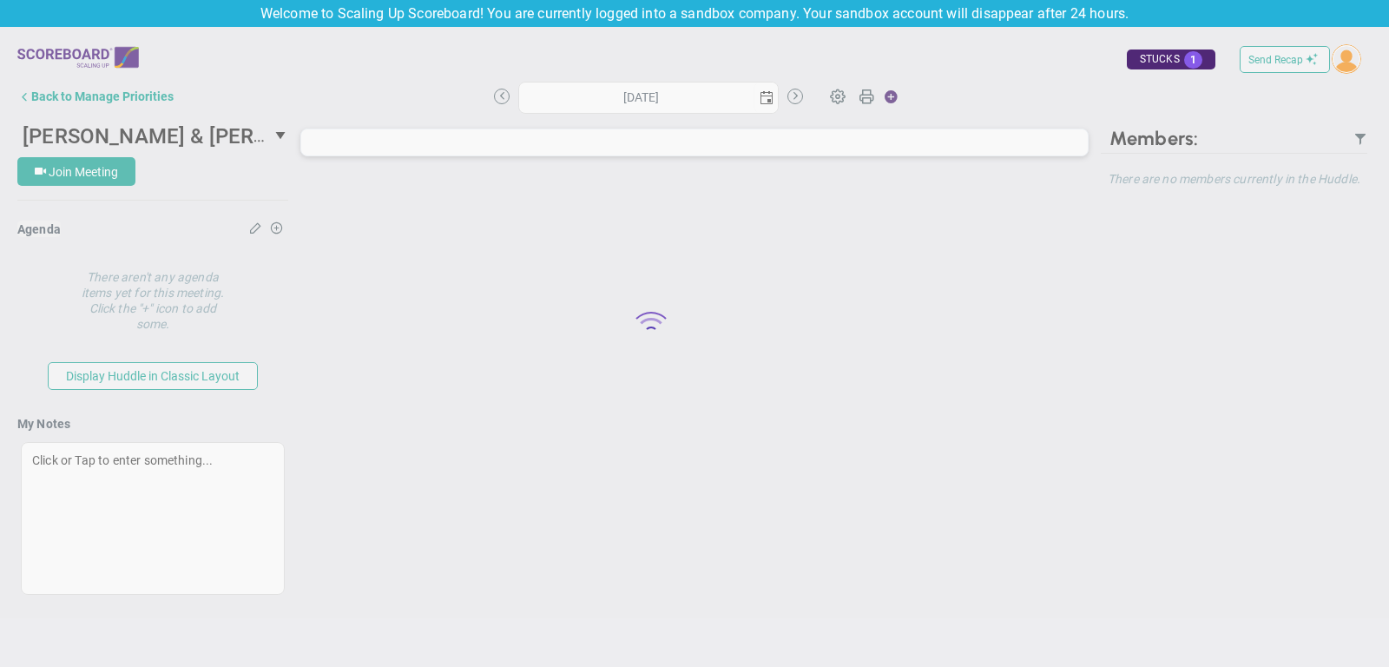
type input "[DATE]"
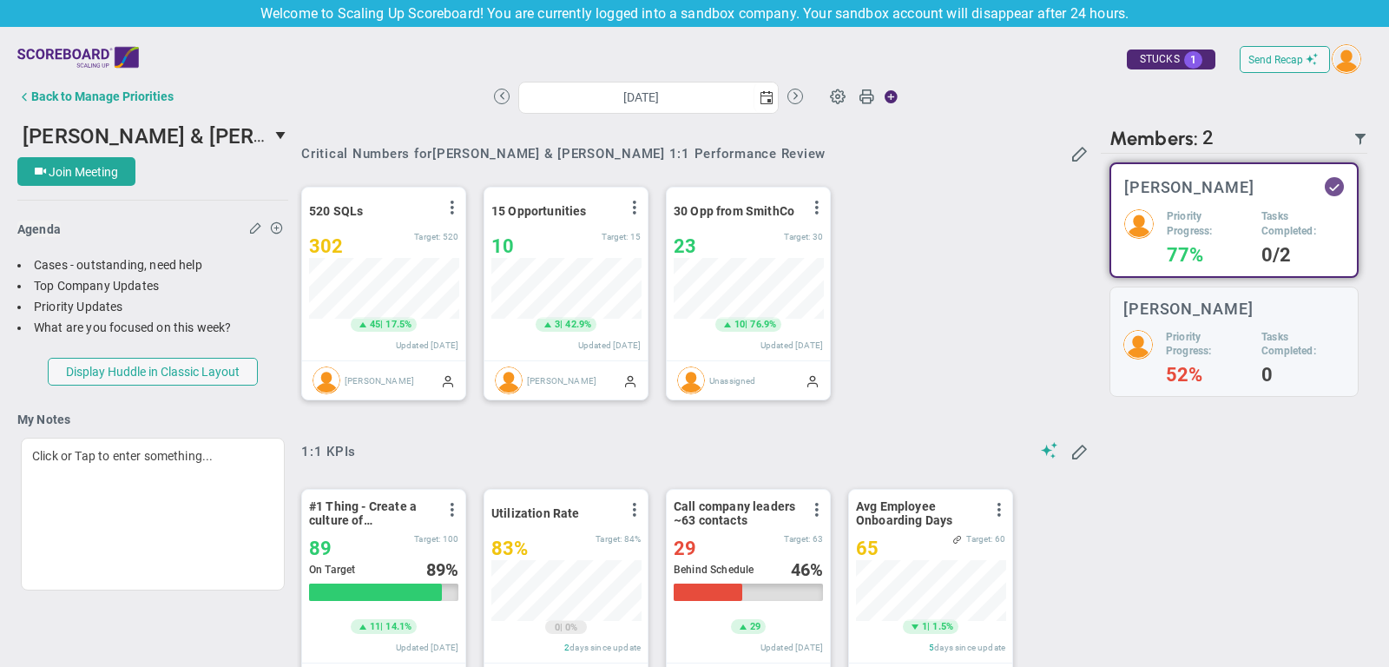
scroll to position [61, 149]
click at [137, 94] on div "Back to Manage Priorities" at bounding box center [102, 96] width 142 height 14
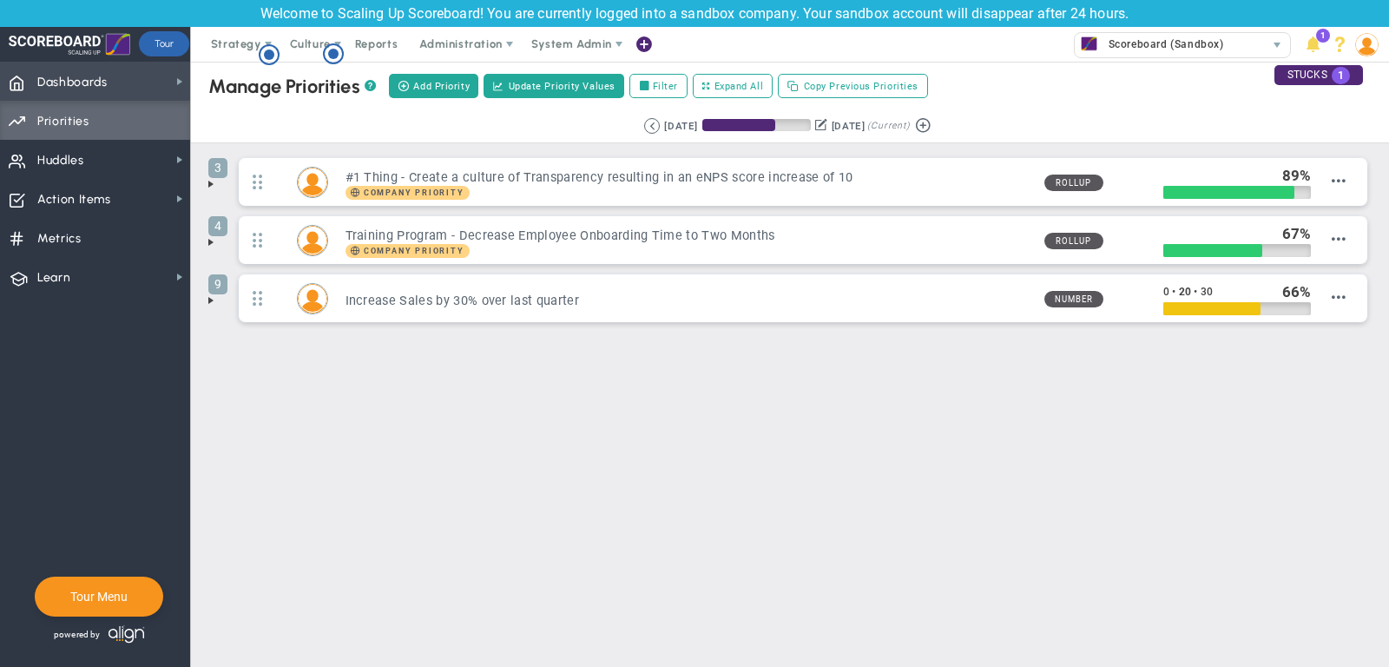
click at [154, 82] on span "Dashboards Dashboards" at bounding box center [95, 81] width 190 height 39
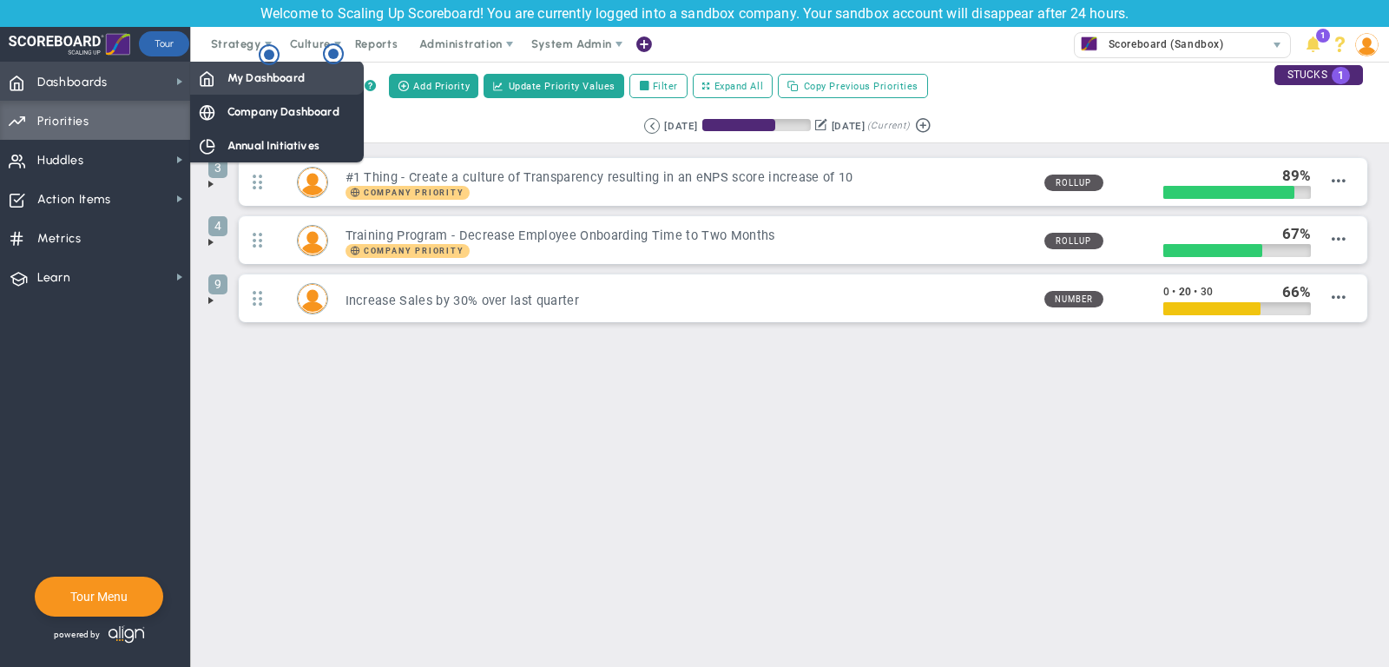
click at [223, 84] on div "My Dashboard" at bounding box center [277, 78] width 174 height 34
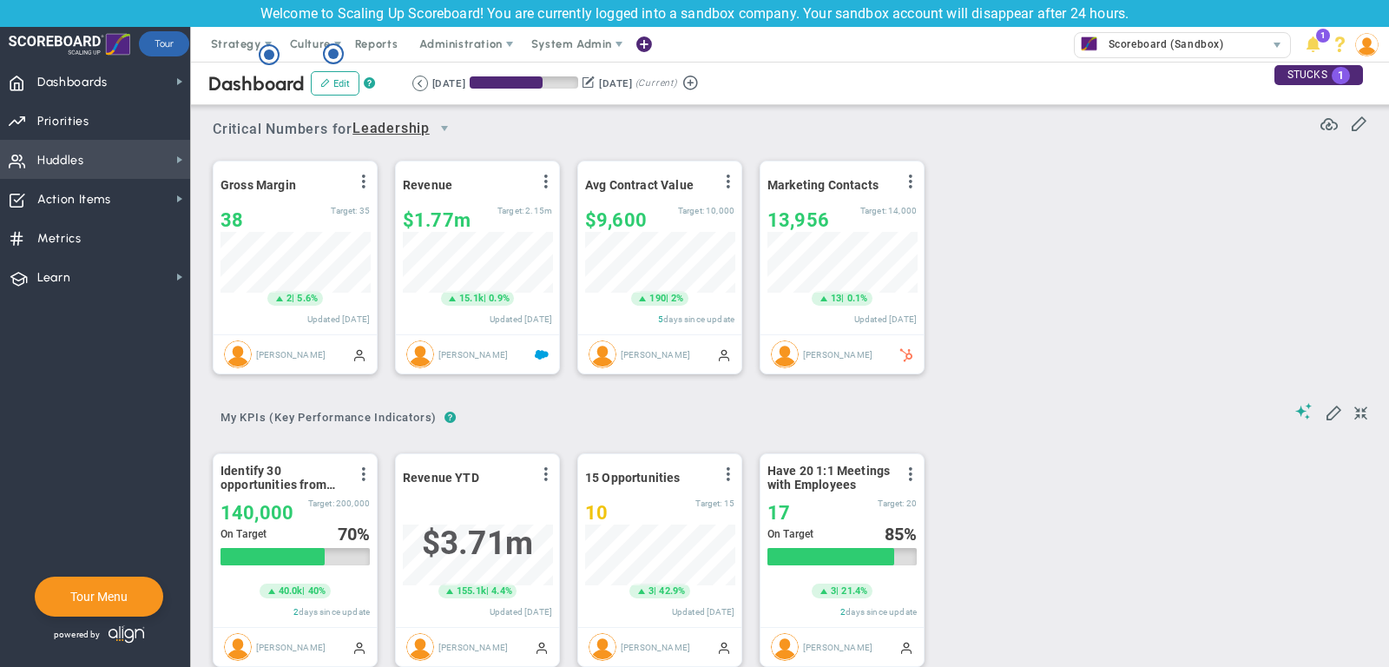
click at [128, 146] on span "Huddles Huddles" at bounding box center [95, 159] width 190 height 39
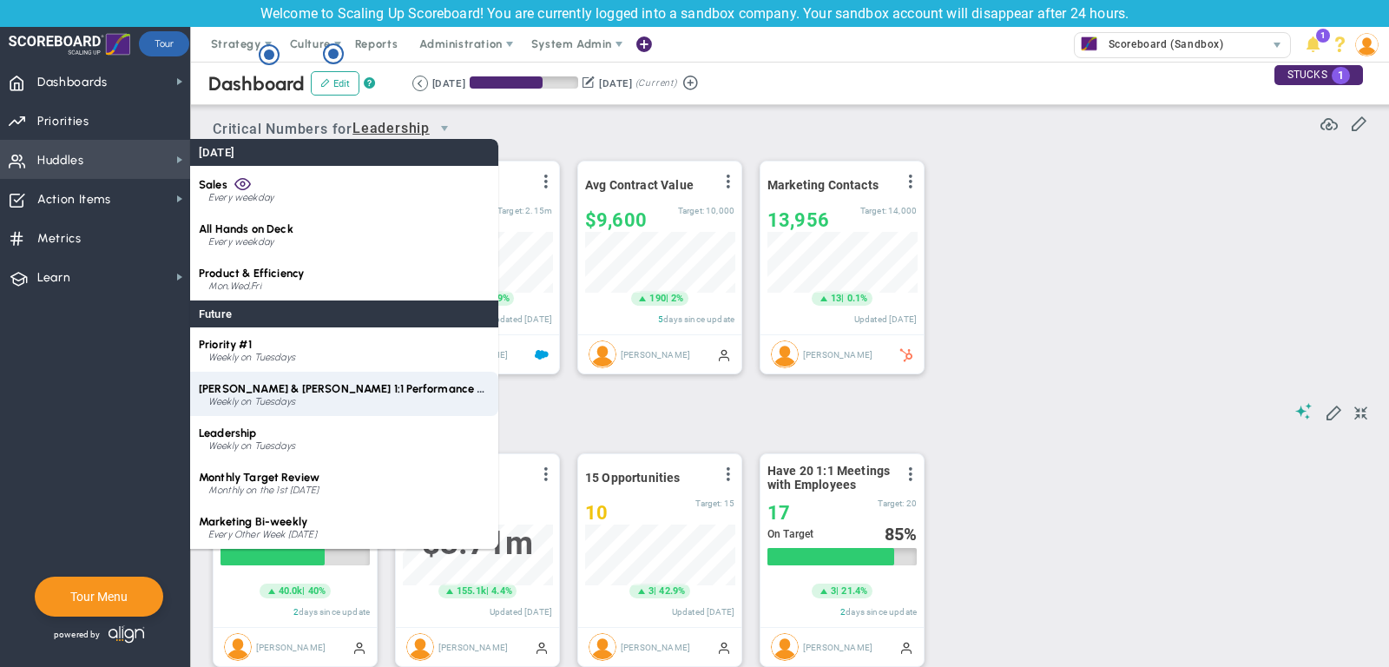
click at [276, 391] on span "[PERSON_NAME] & [PERSON_NAME] 1:1 Performance Review" at bounding box center [357, 388] width 316 height 13
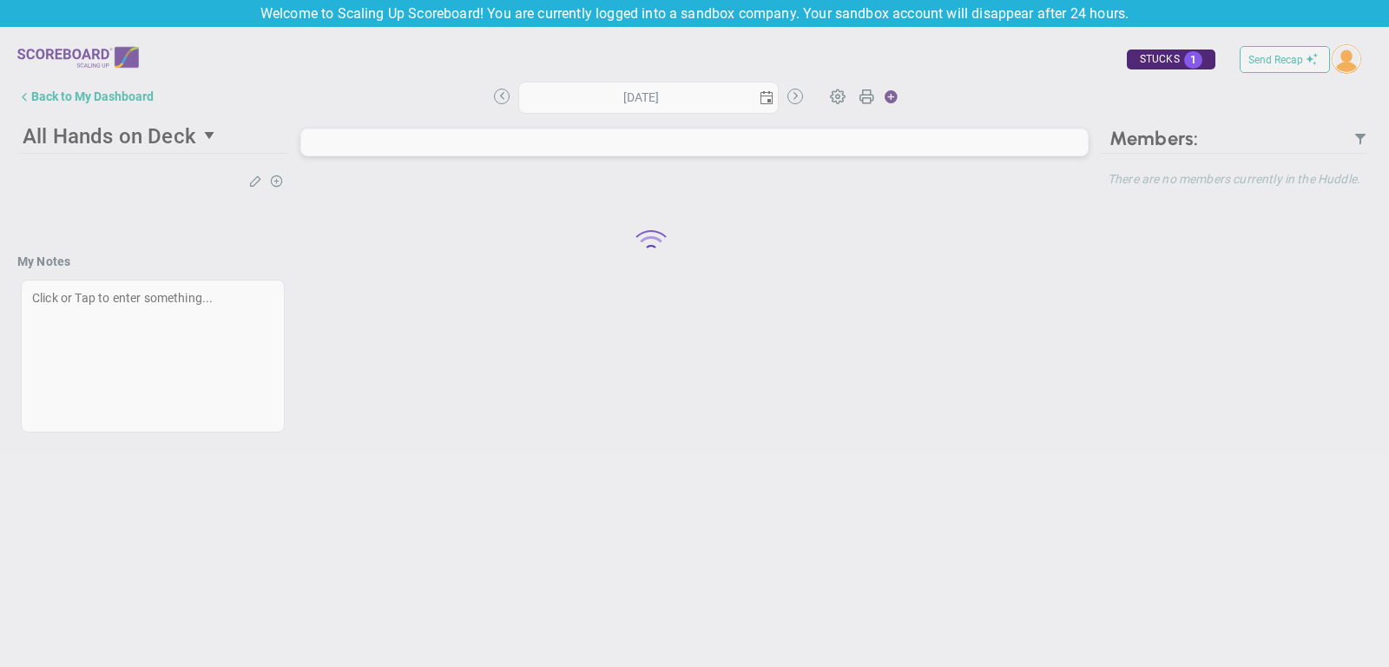
type input "[DATE]"
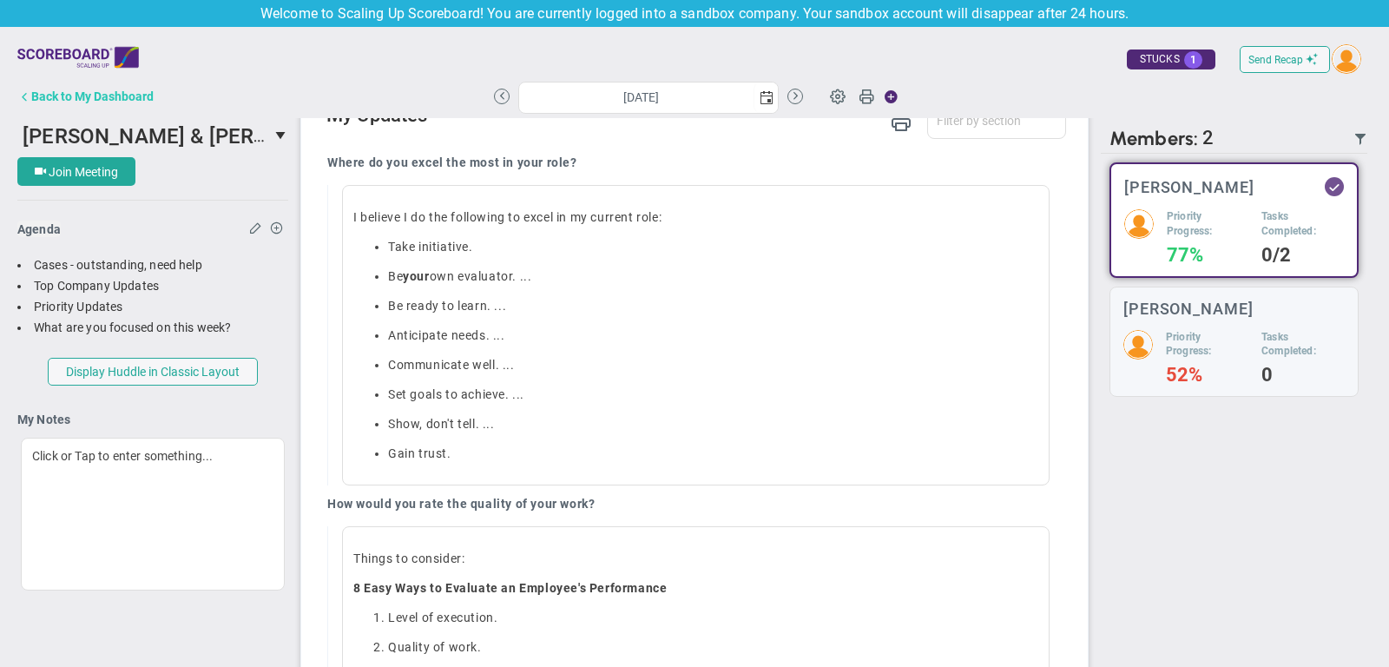
click at [107, 96] on div "Back to My Dashboard" at bounding box center [92, 96] width 122 height 14
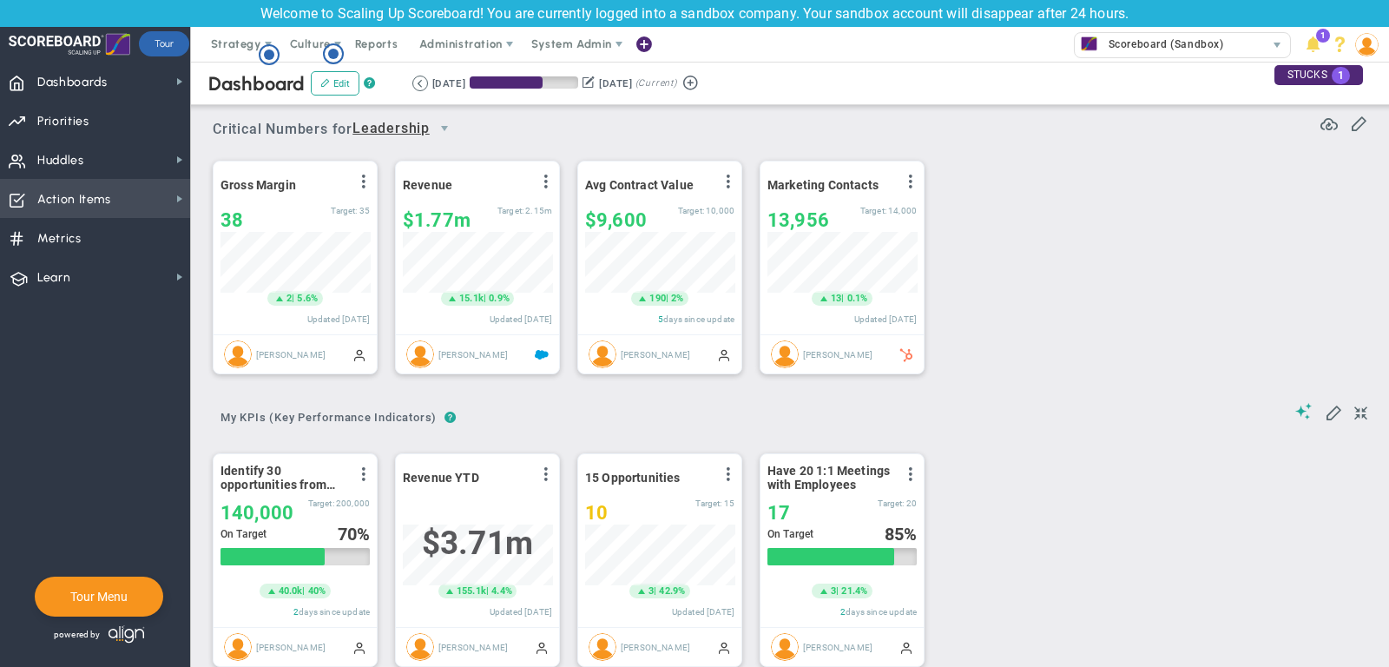
click at [103, 207] on span "Action Items" at bounding box center [74, 199] width 74 height 36
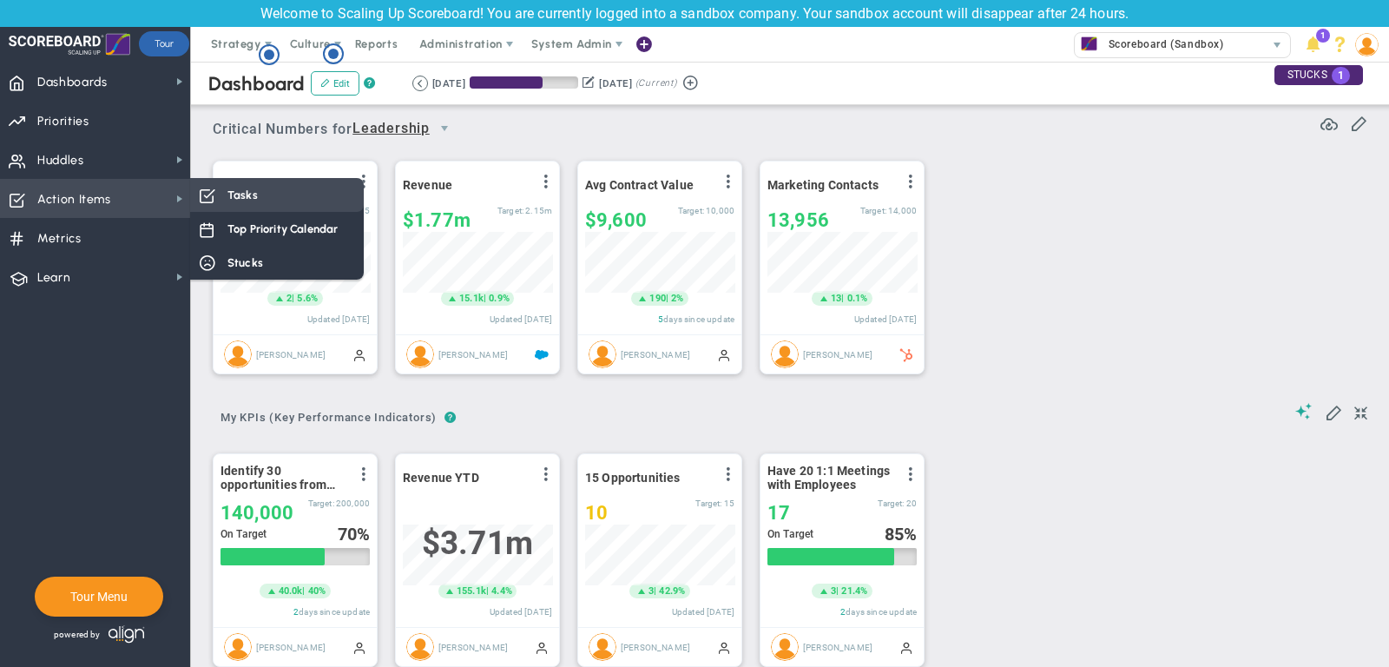
click at [281, 194] on div "Tasks" at bounding box center [277, 195] width 174 height 34
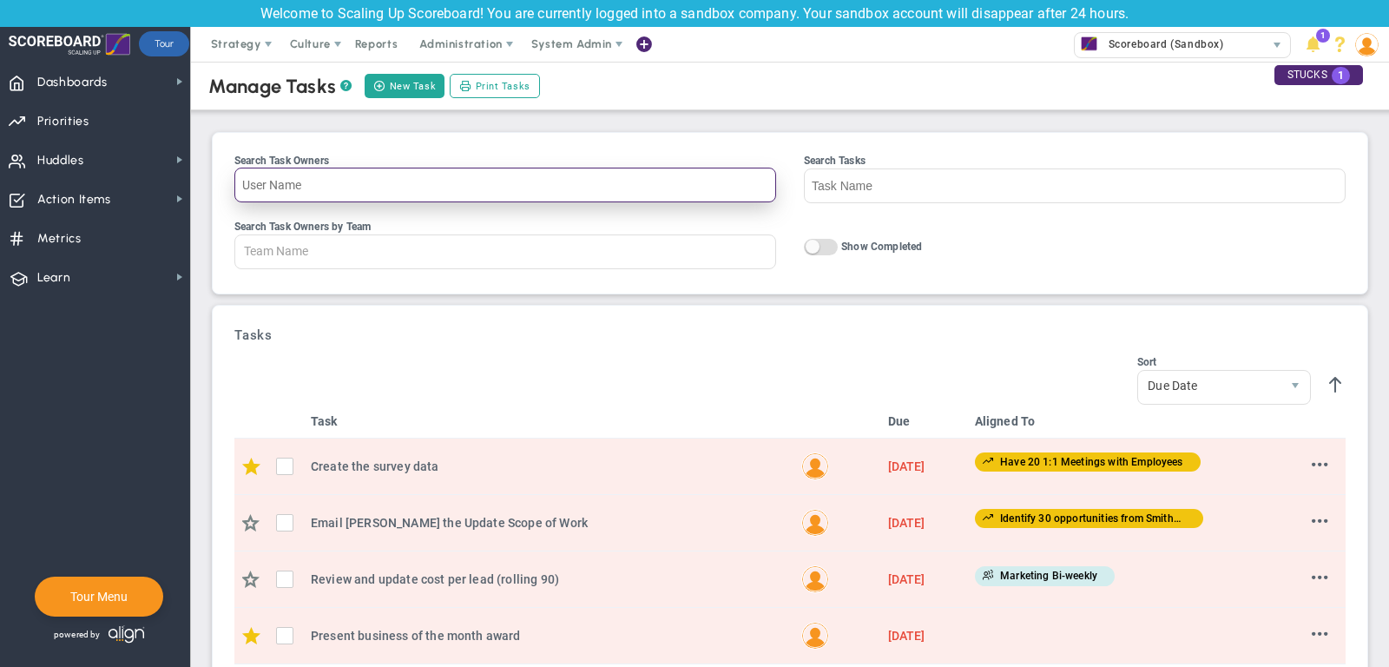
click at [347, 184] on input "Search Task Owners" at bounding box center [505, 185] width 542 height 35
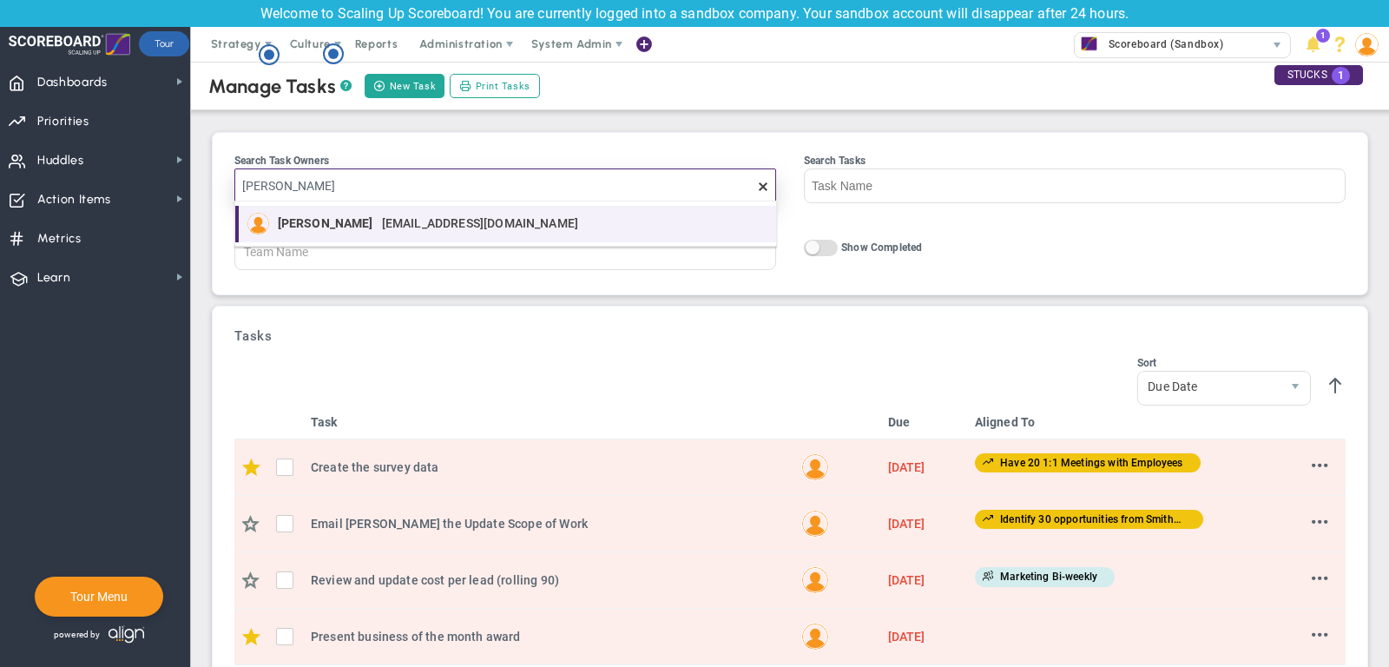
click at [329, 217] on span "[PERSON_NAME]" at bounding box center [325, 223] width 95 height 12
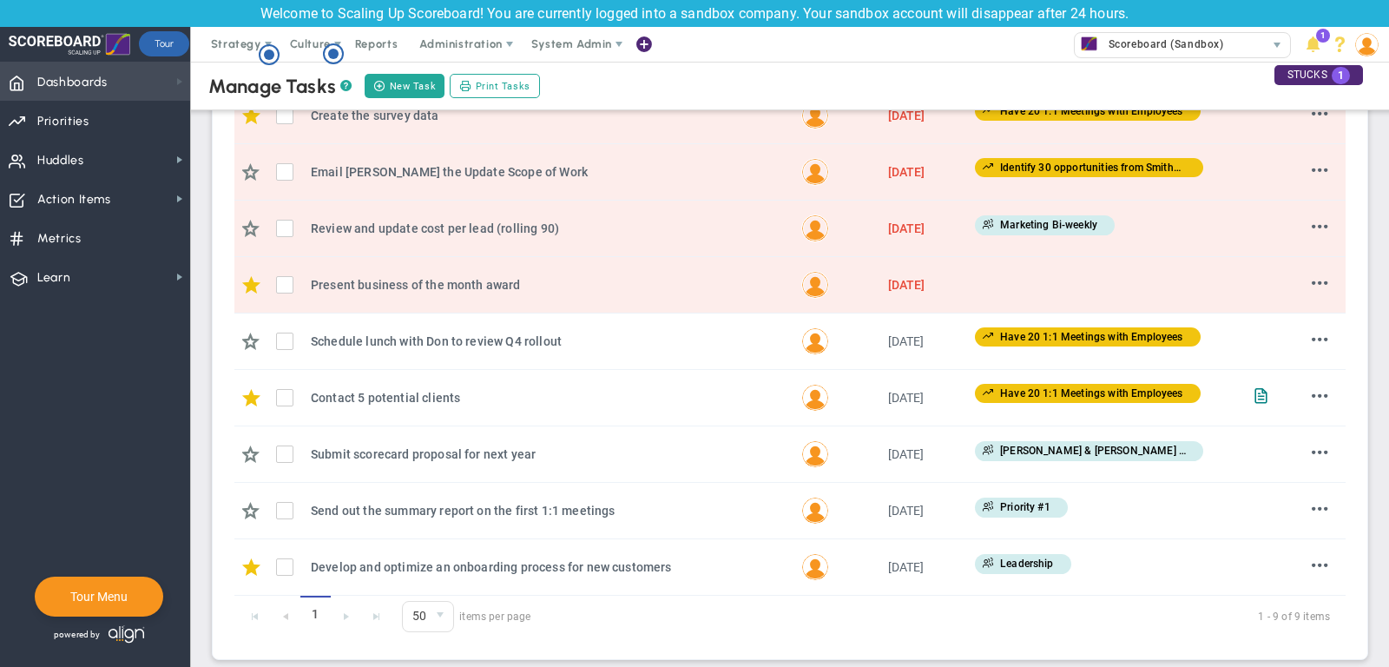
type input "[PERSON_NAME]"
click at [174, 83] on span at bounding box center [180, 82] width 14 height 14
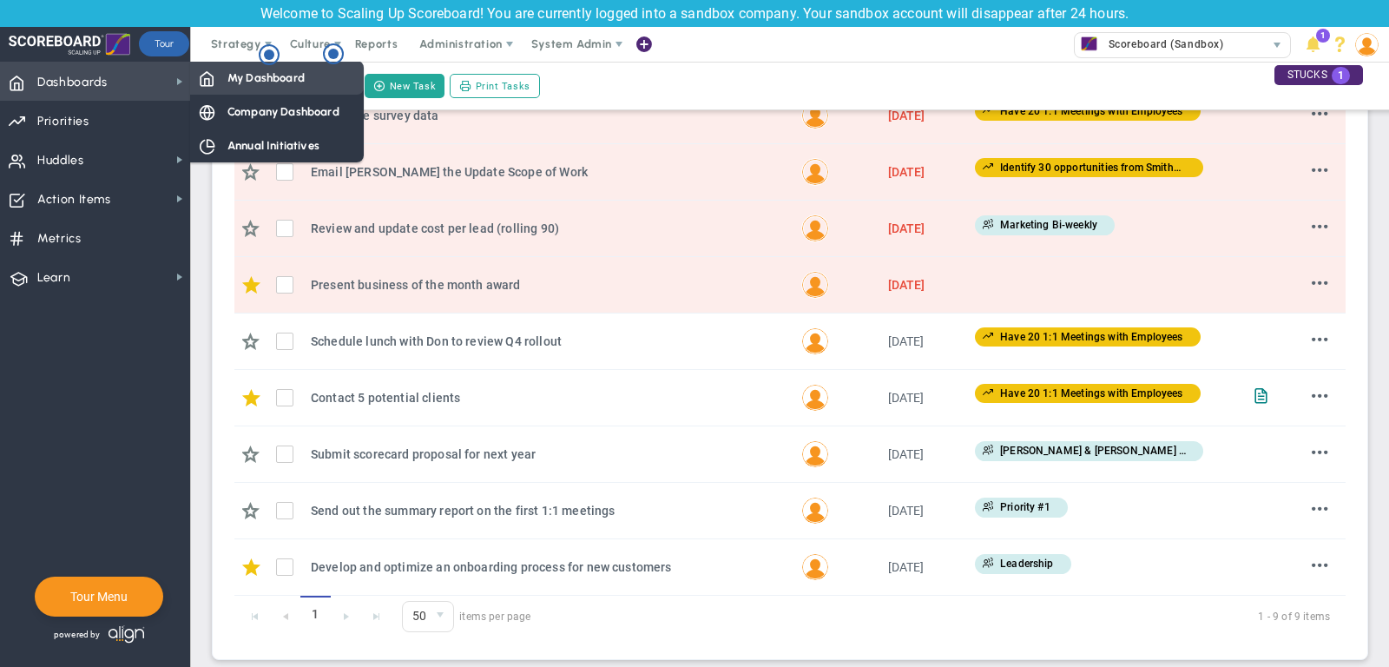
click at [232, 82] on span "My Dashboard" at bounding box center [265, 77] width 77 height 16
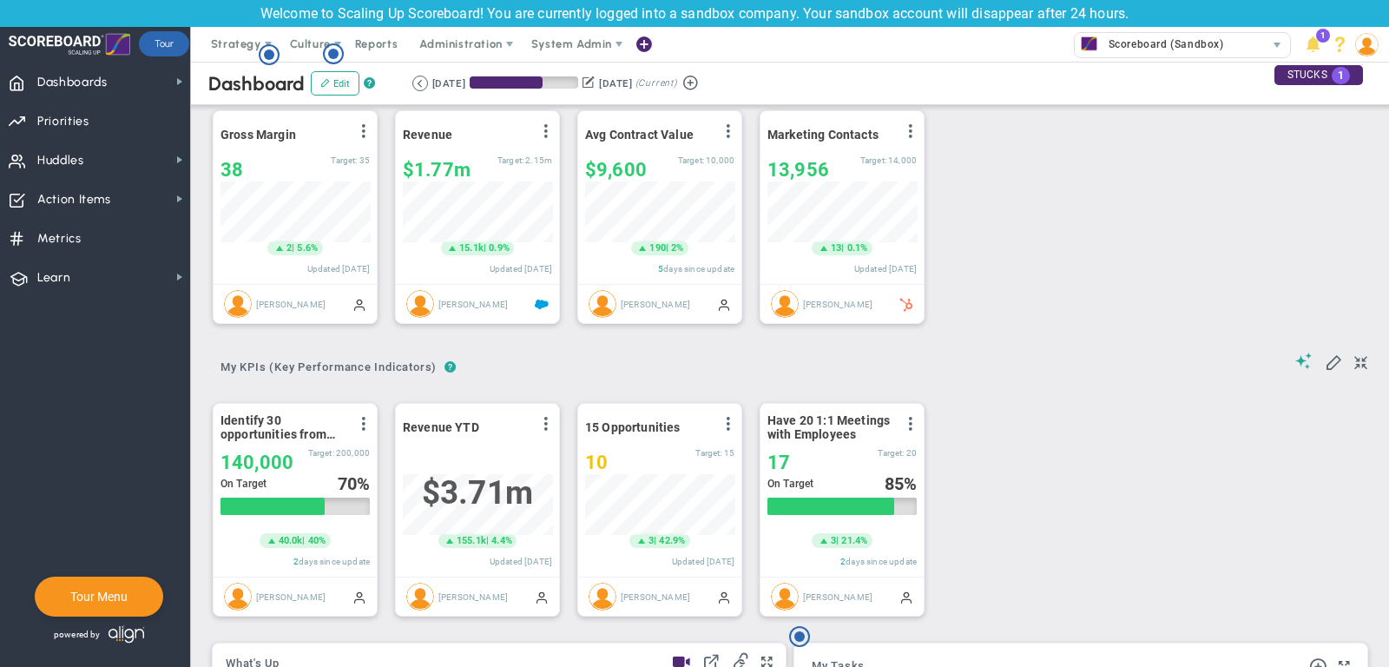
scroll to position [56, 0]
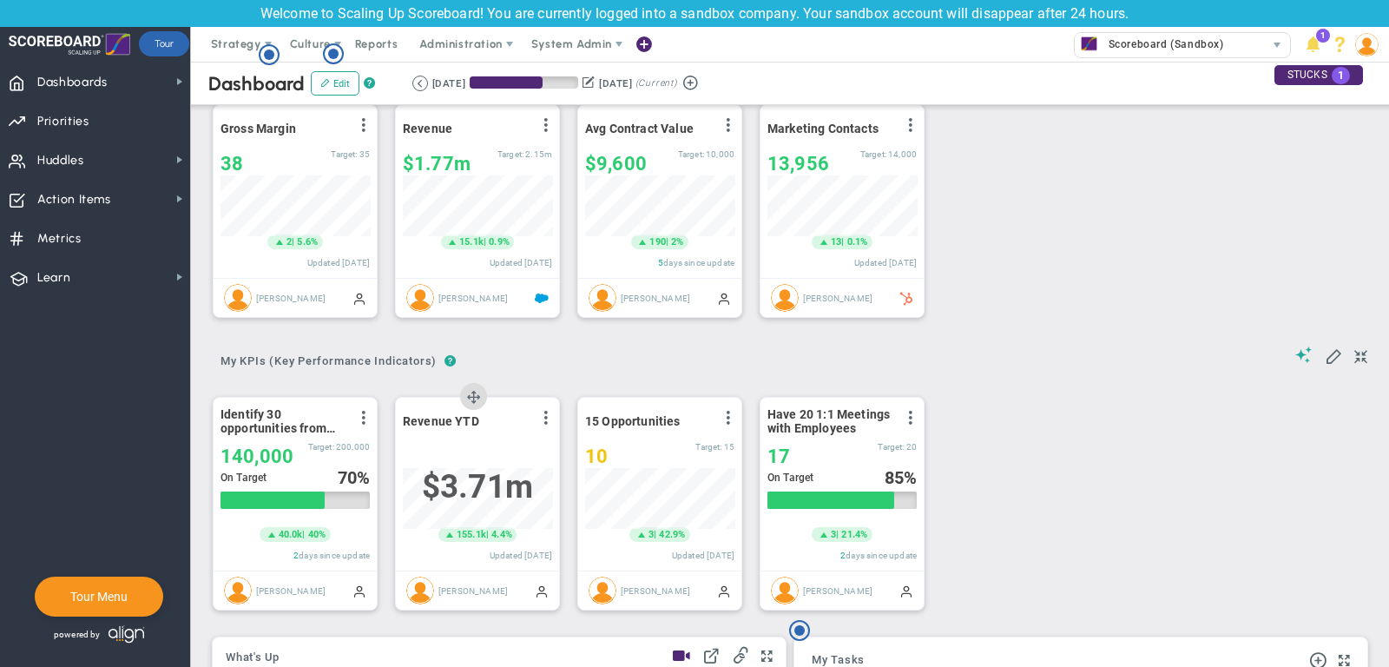
click at [481, 454] on div at bounding box center [477, 455] width 149 height 21
click at [471, 438] on div "Revenue YTD View Historical Graph Edit Make "No Change" Update Add Past Update …" at bounding box center [477, 483] width 163 height 173
click at [473, 534] on span "155.1k" at bounding box center [472, 535] width 30 height 14
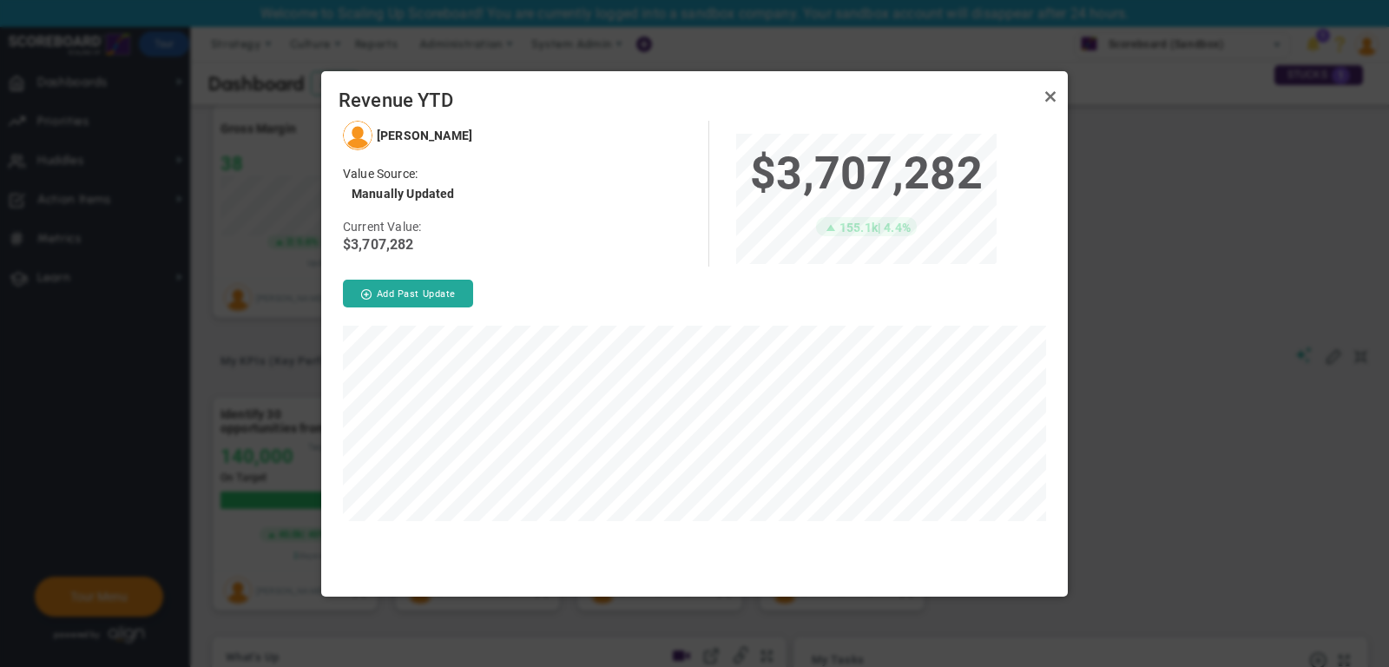
scroll to position [475, 746]
click at [1054, 102] on link "Close" at bounding box center [1050, 97] width 21 height 21
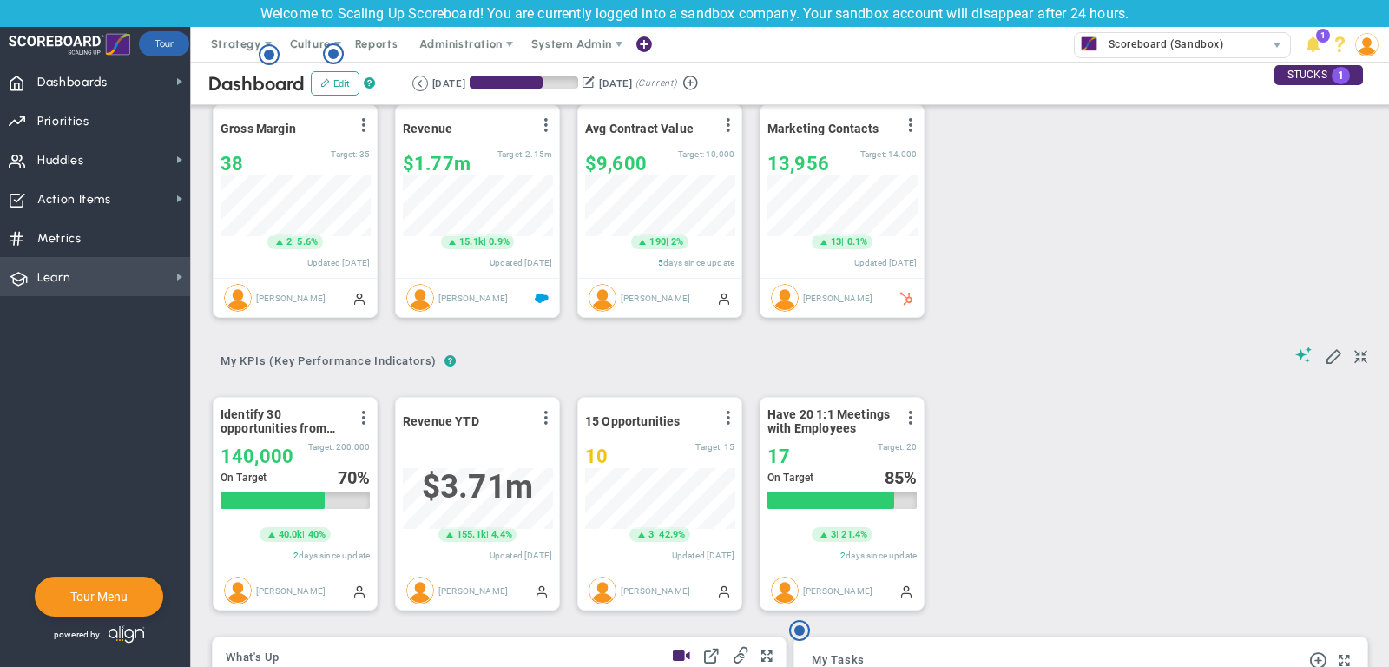
click at [112, 270] on span "Learn Learn" at bounding box center [95, 276] width 190 height 39
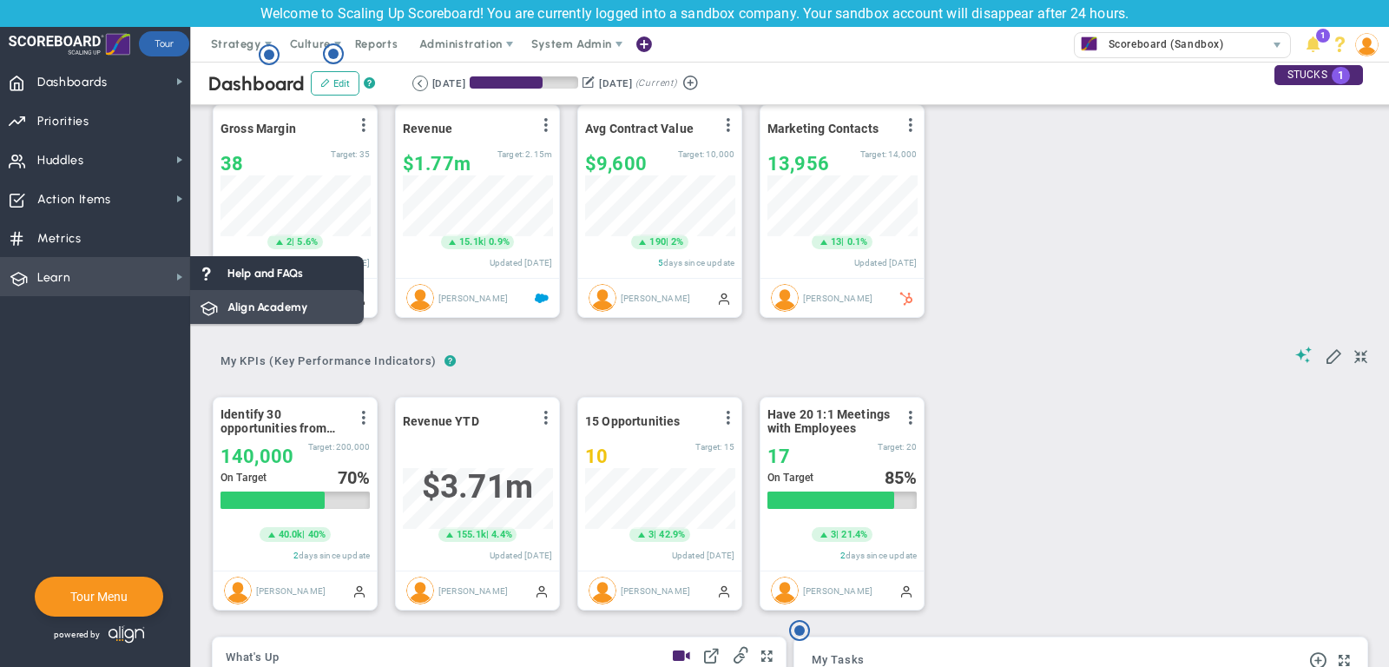
click at [268, 302] on span "Align Academy" at bounding box center [267, 307] width 80 height 16
